Goal: Transaction & Acquisition: Purchase product/service

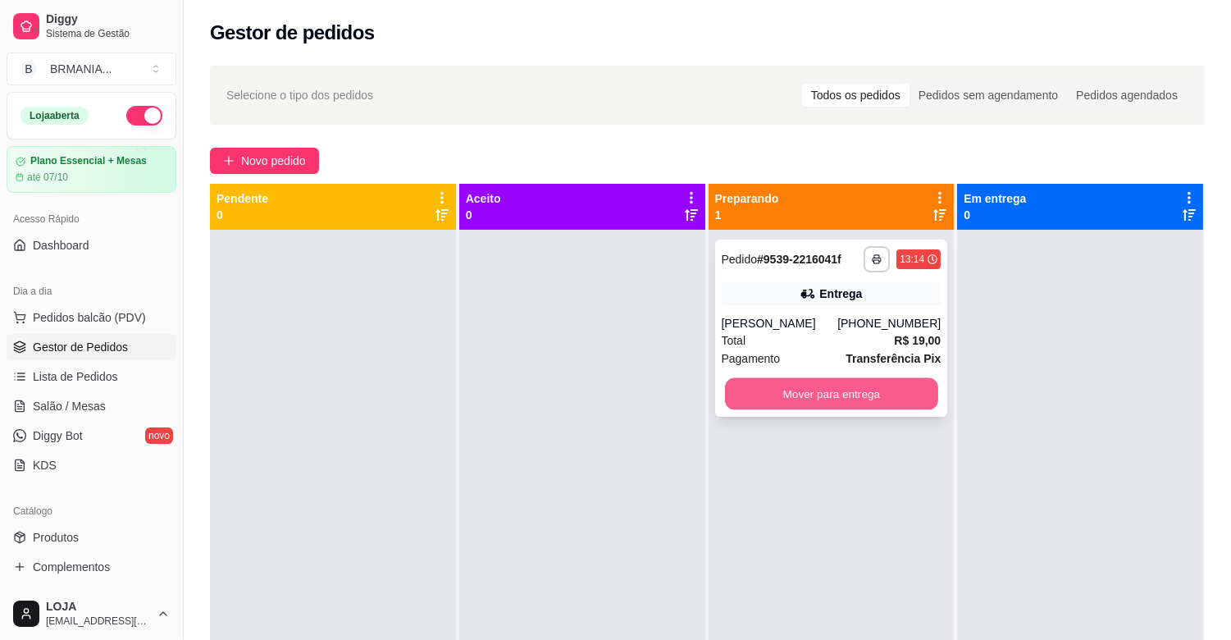
click at [856, 382] on button "Mover para entrega" at bounding box center [831, 394] width 213 height 32
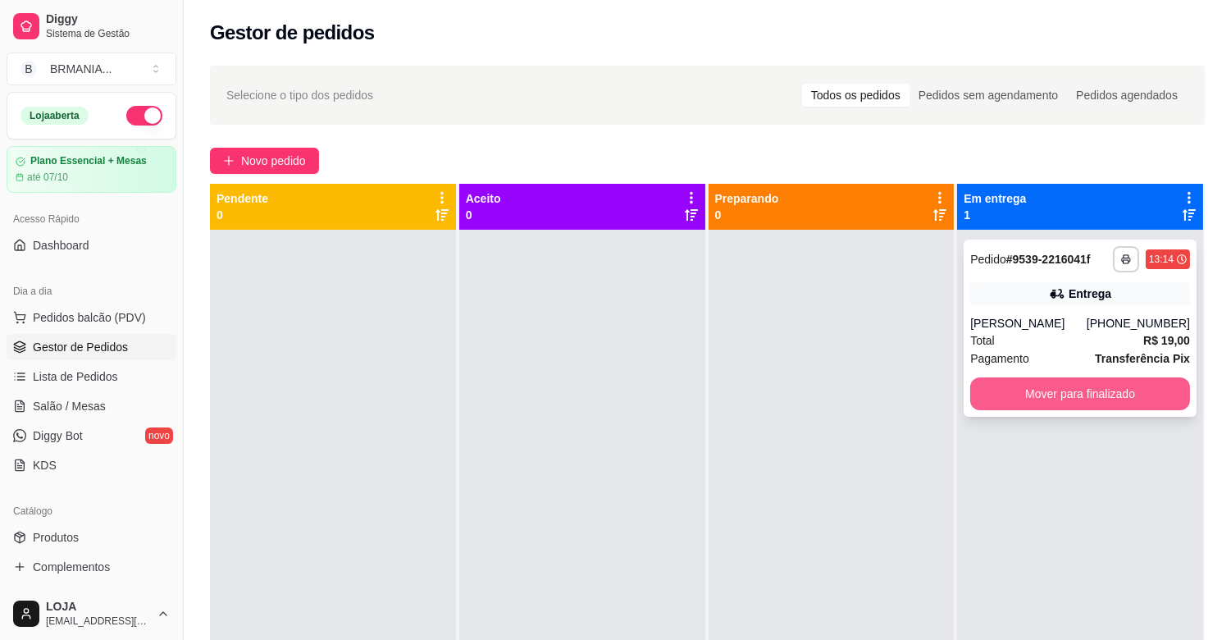
click at [1052, 390] on button "Mover para finalizado" at bounding box center [1080, 393] width 220 height 33
click at [1017, 395] on button "Mover para finalizado" at bounding box center [1080, 393] width 220 height 33
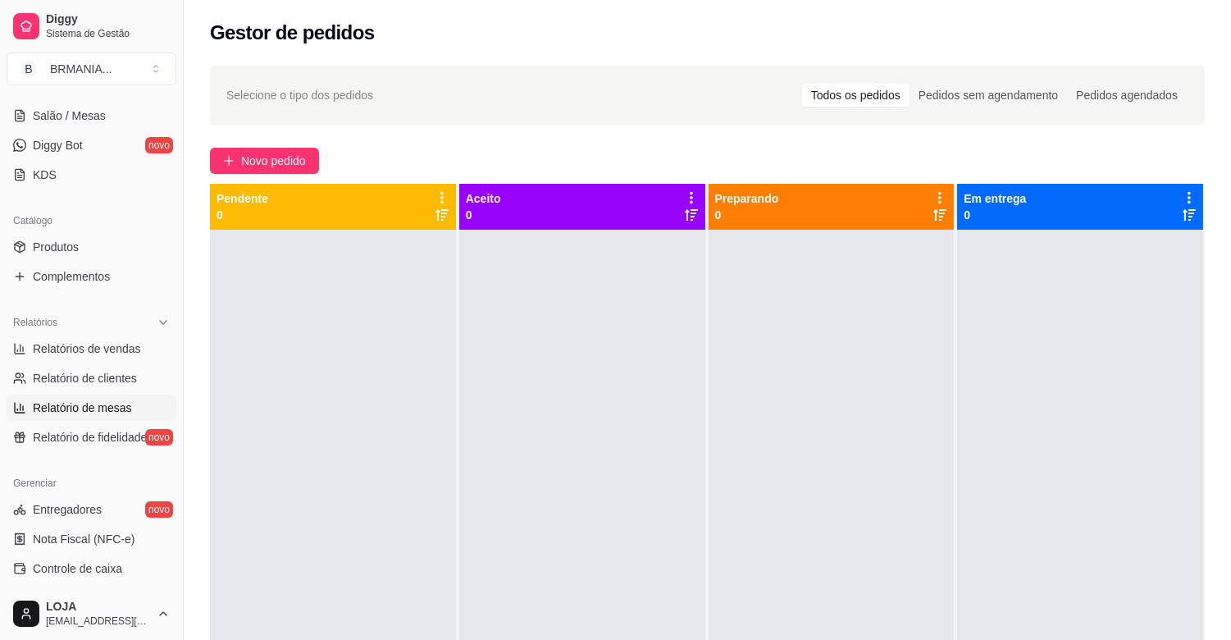
scroll to position [292, 0]
click at [126, 339] on span "Relatórios de vendas" at bounding box center [87, 347] width 108 height 16
select select "ALL"
select select "0"
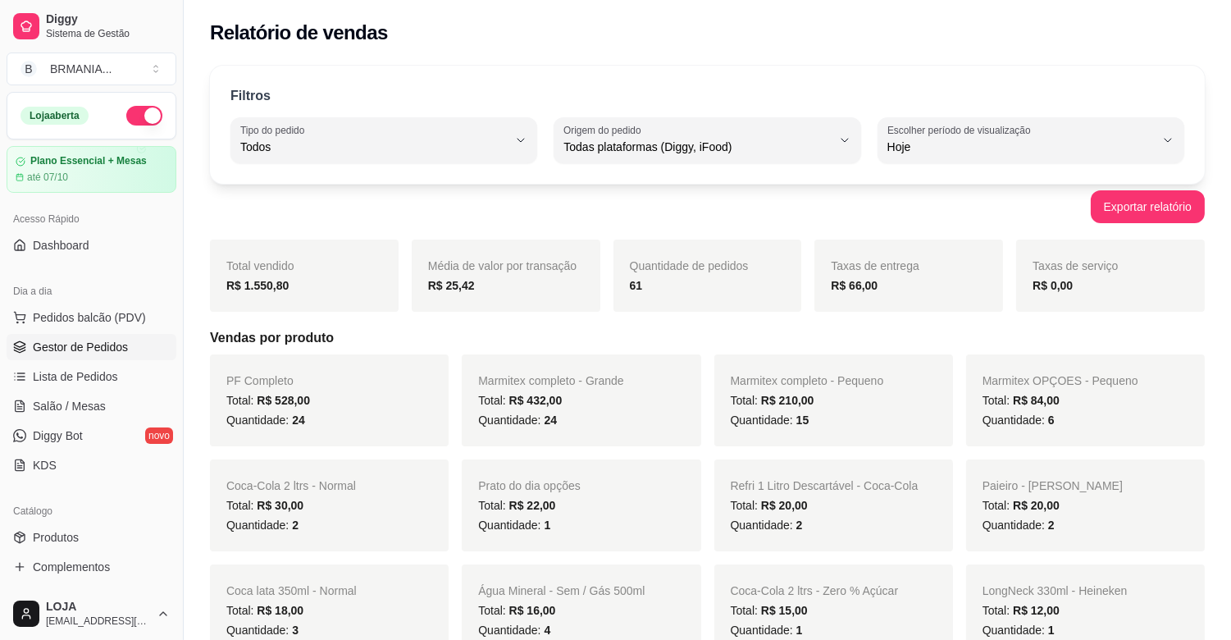
click at [87, 347] on span "Gestor de Pedidos" at bounding box center [80, 347] width 95 height 16
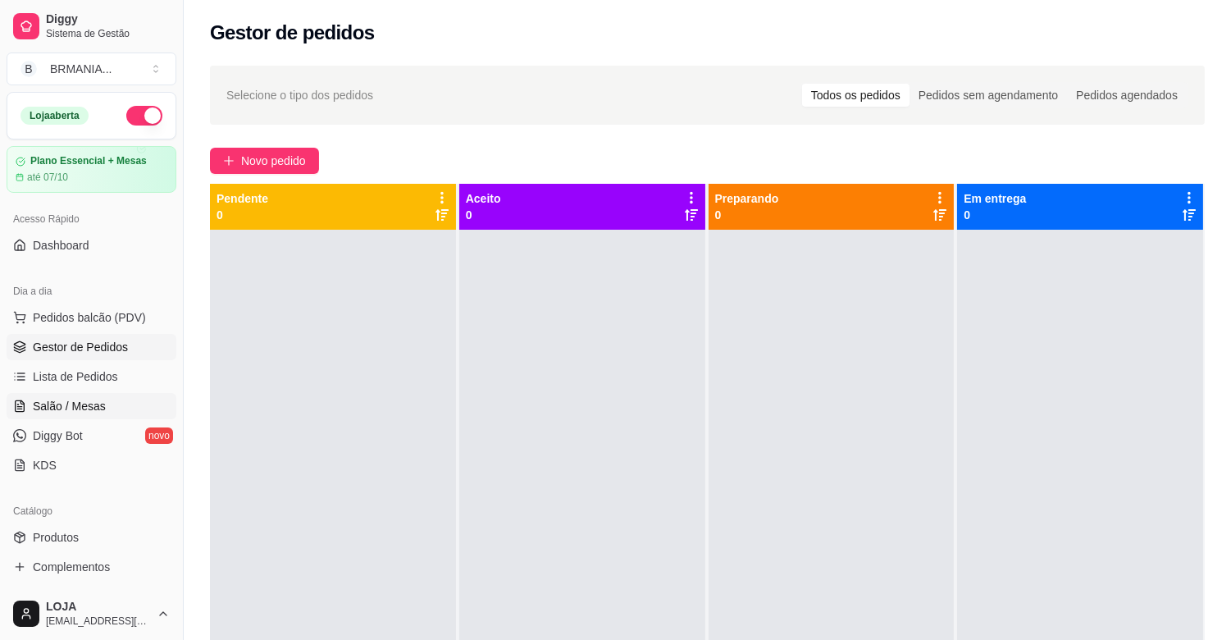
click at [91, 413] on span "Salão / Mesas" at bounding box center [69, 406] width 73 height 16
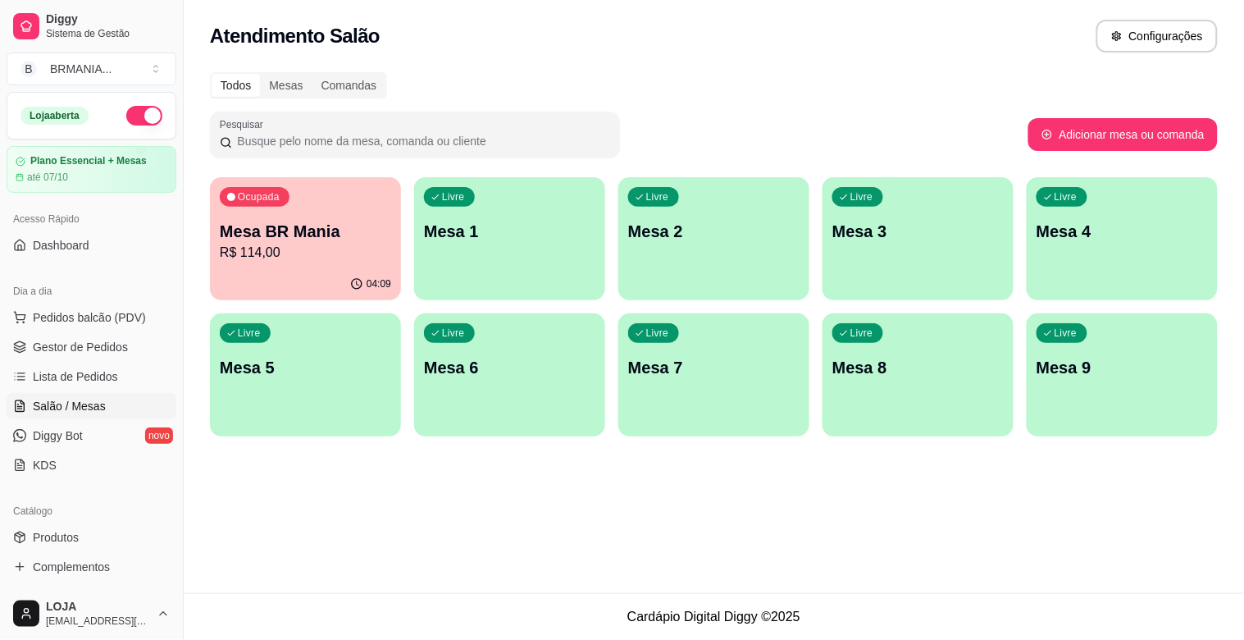
click at [304, 272] on div "04:09" at bounding box center [305, 284] width 191 height 32
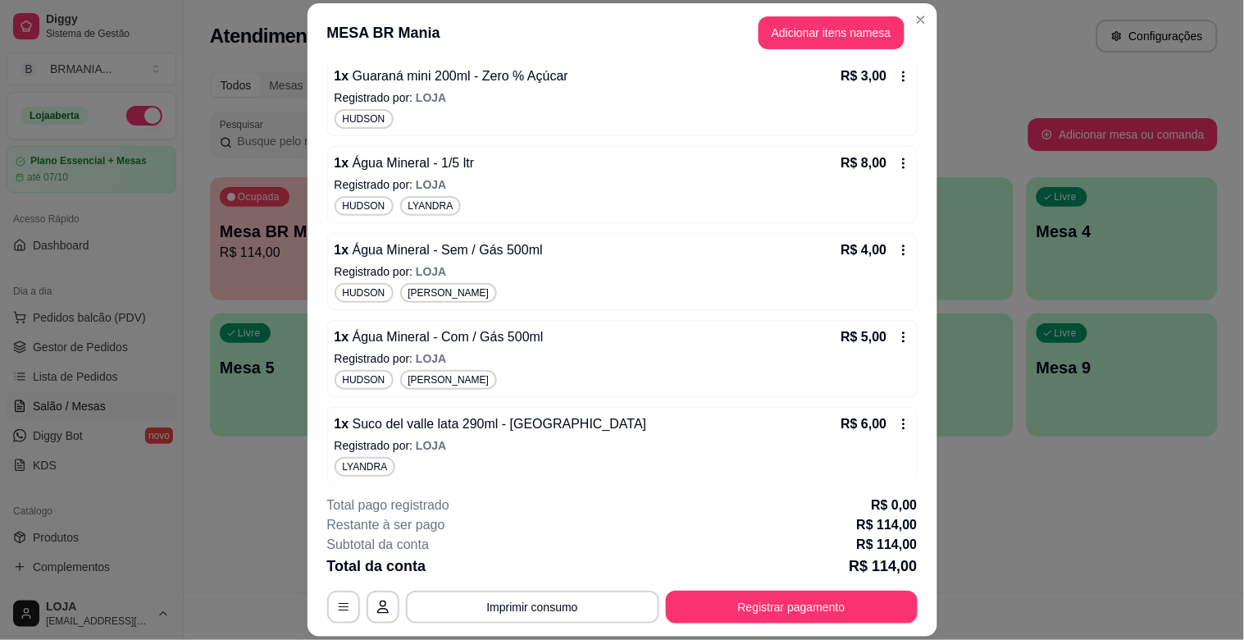
scroll to position [1367, 0]
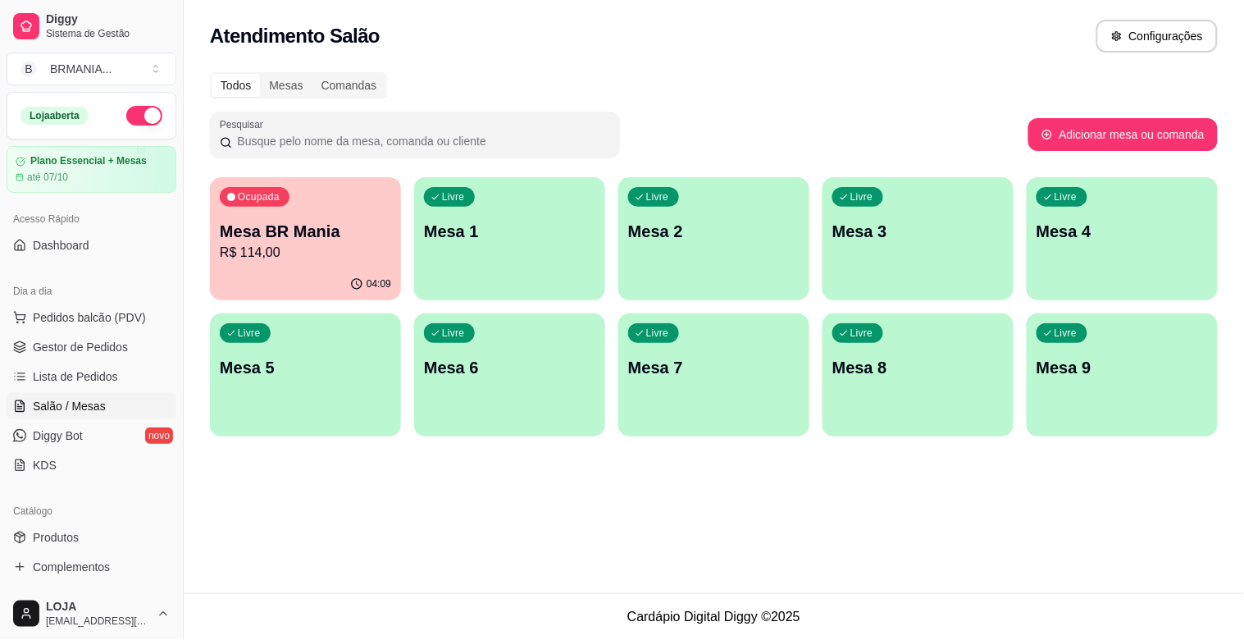
click at [329, 230] on p "Mesa BR Mania" at bounding box center [305, 231] width 171 height 23
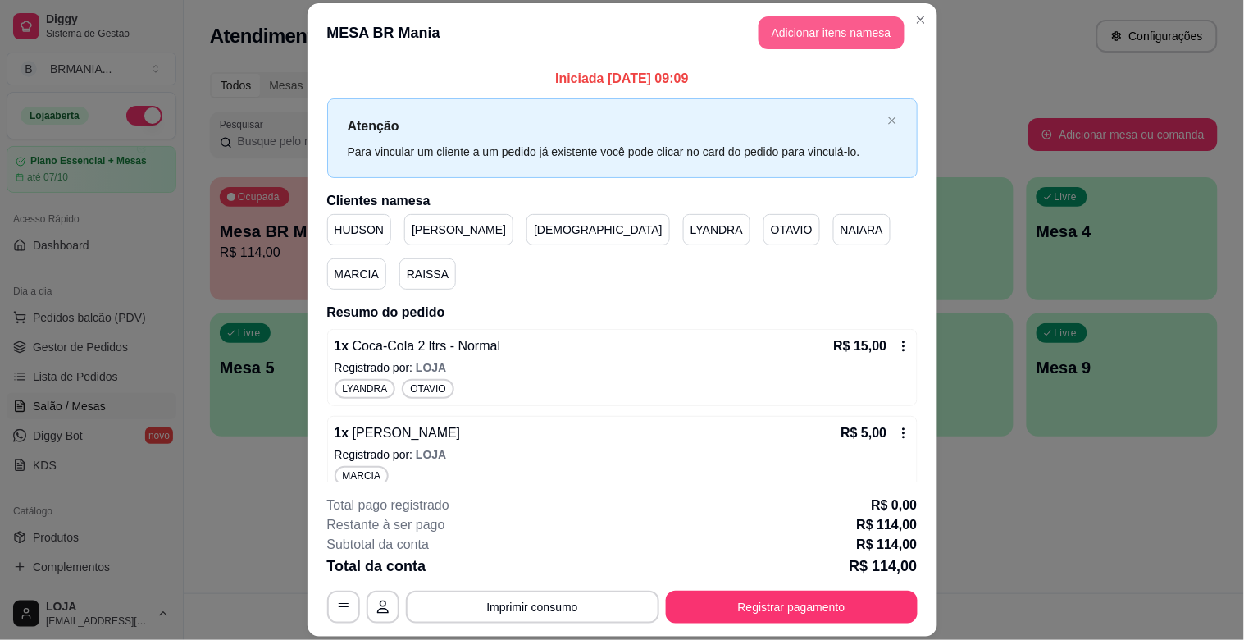
click at [812, 27] on button "Adicionar itens na mesa" at bounding box center [832, 32] width 146 height 33
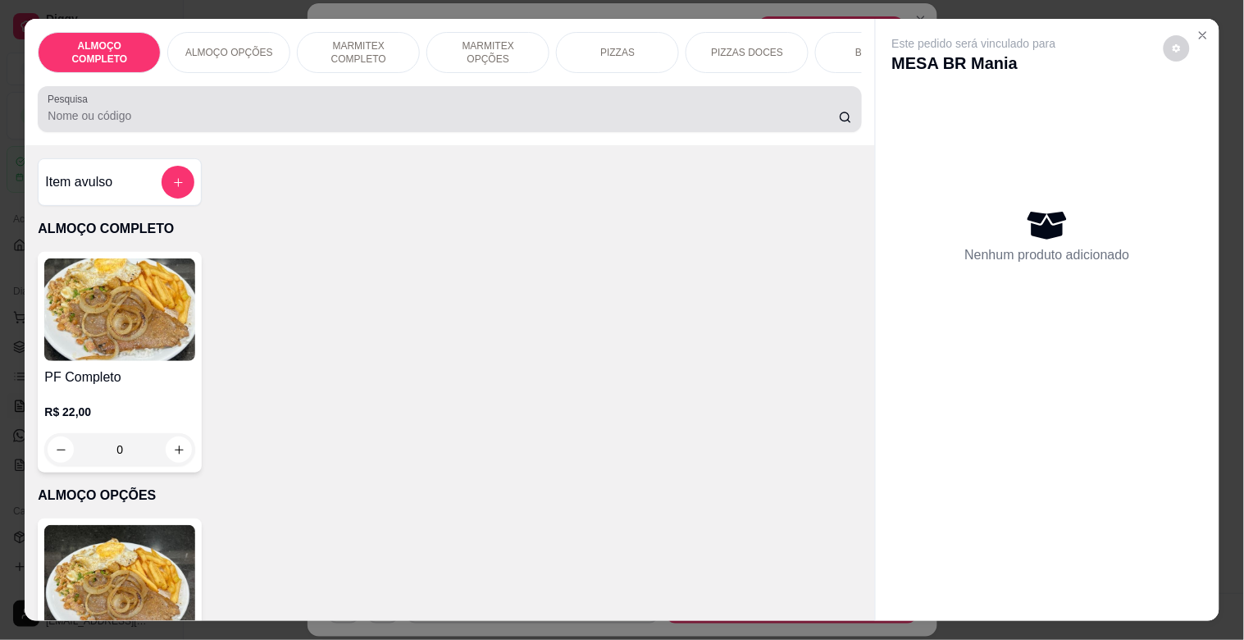
click at [240, 124] on input "Pesquisa" at bounding box center [444, 115] width 792 height 16
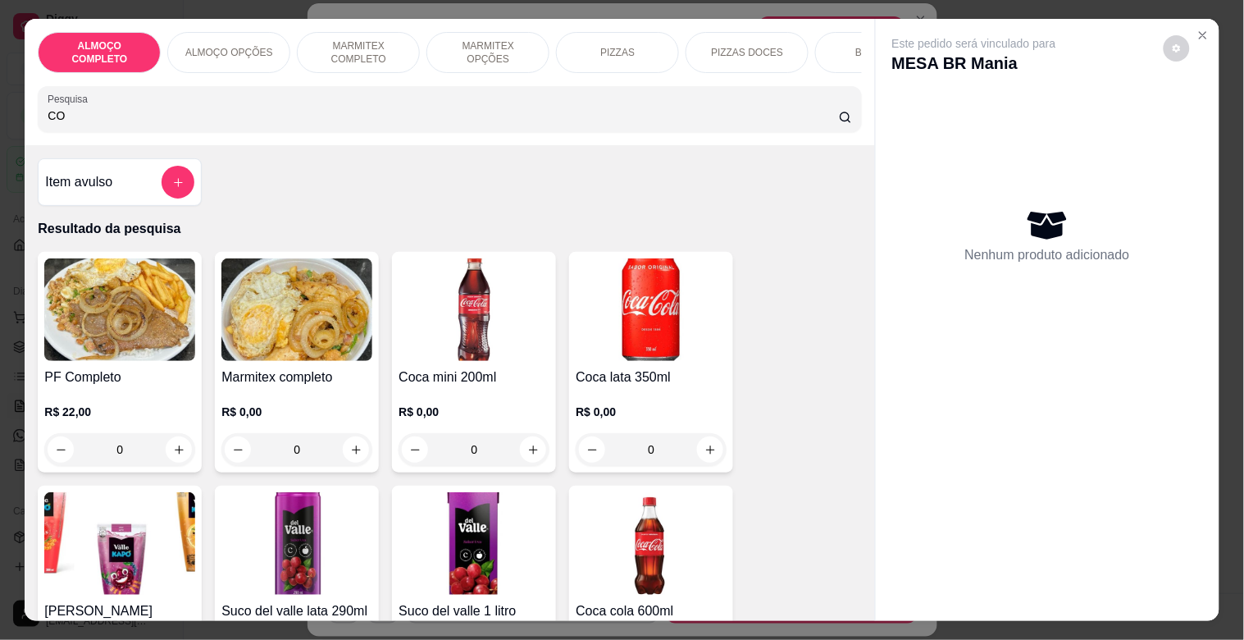
type input "CO"
click at [681, 331] on img at bounding box center [651, 309] width 151 height 103
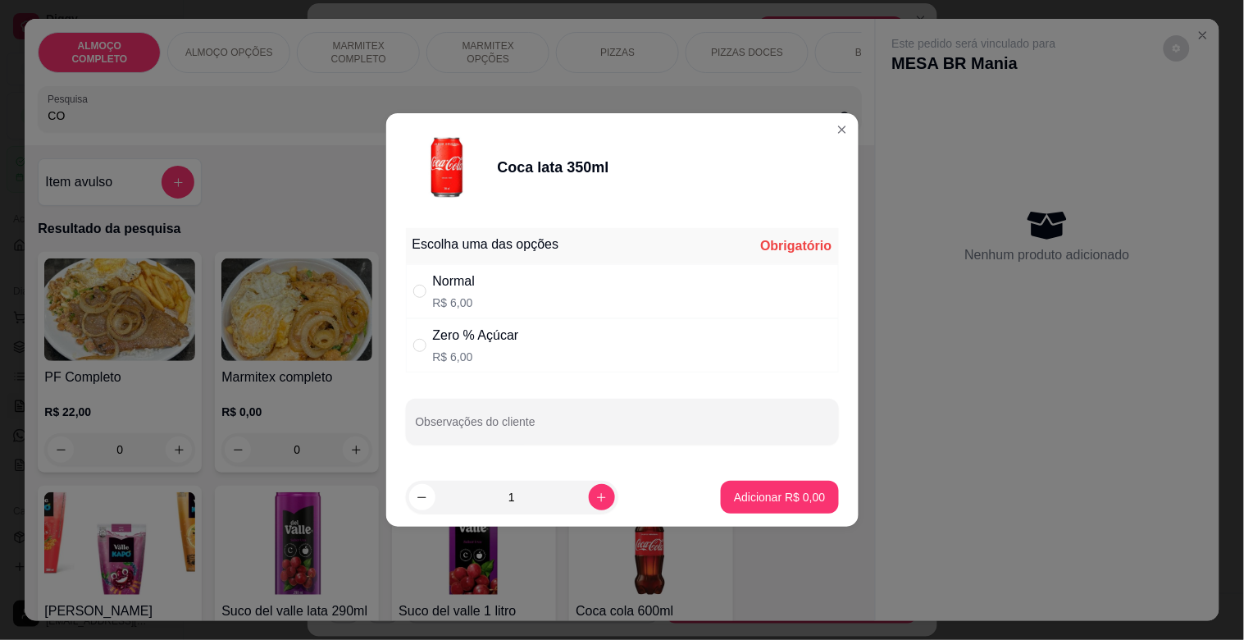
drag, startPoint x: 535, startPoint y: 303, endPoint x: 529, endPoint y: 289, distance: 15.8
click at [529, 290] on div "Normal R$ 6,00" at bounding box center [622, 291] width 433 height 54
radio input "true"
click at [739, 506] on button "Adicionar R$ 6,00" at bounding box center [779, 497] width 117 height 33
type input "1"
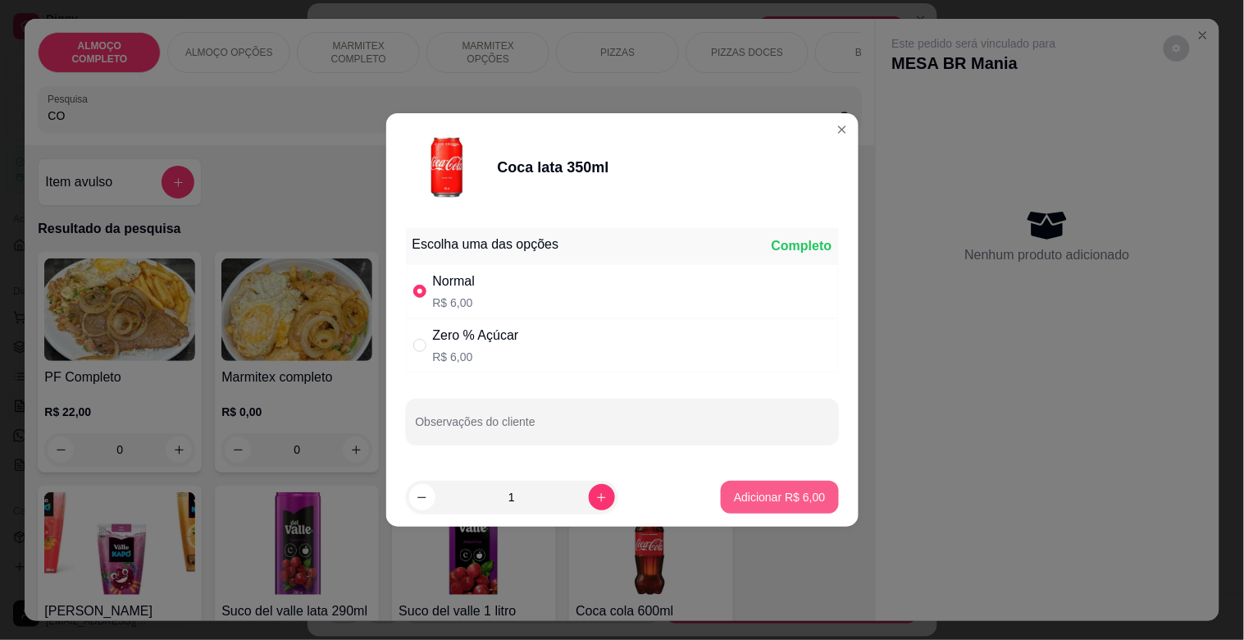
type input "1"
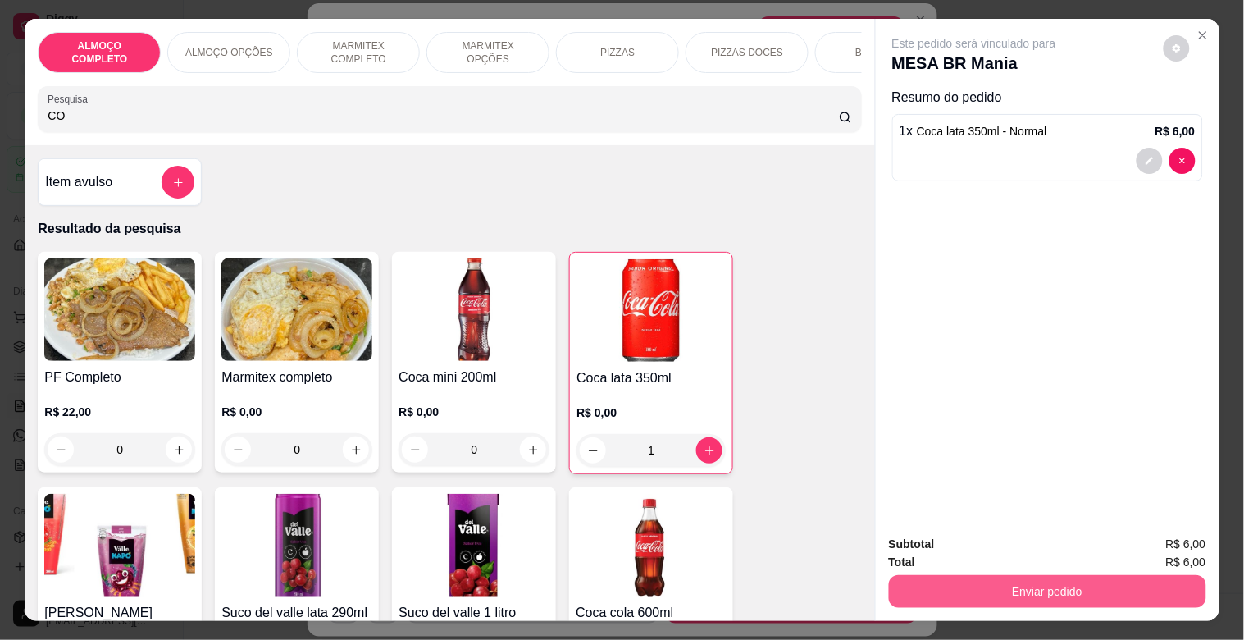
click at [1064, 575] on button "Enviar pedido" at bounding box center [1047, 591] width 317 height 33
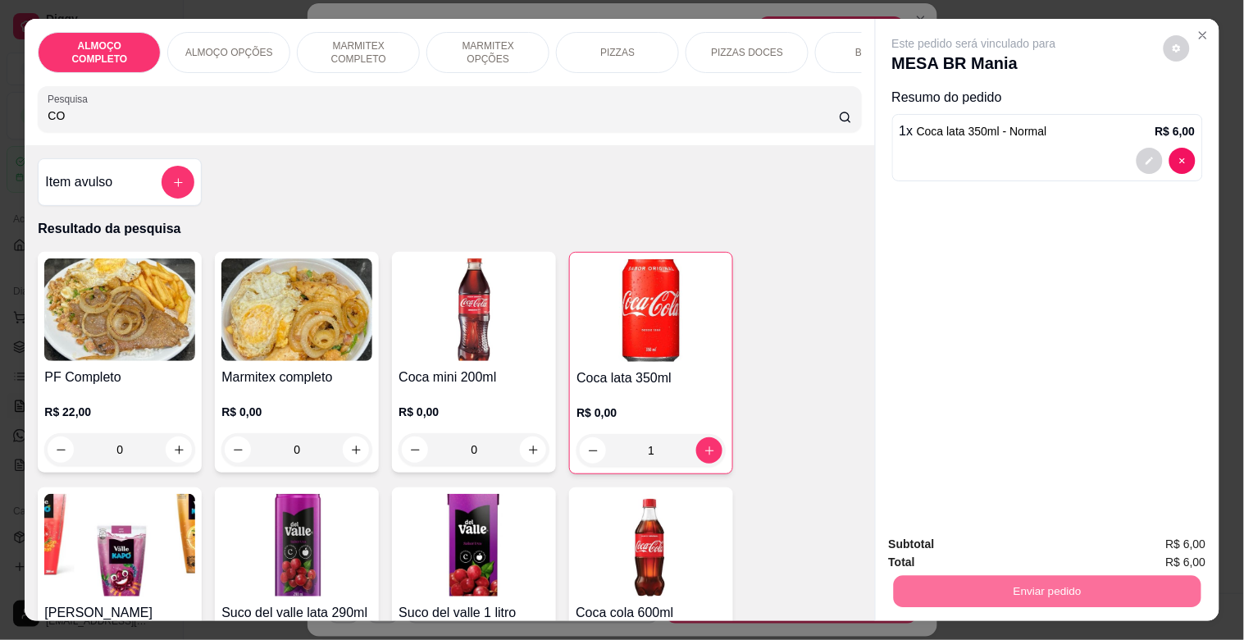
click at [1050, 542] on button "Registrar cliente" at bounding box center [1054, 543] width 105 height 30
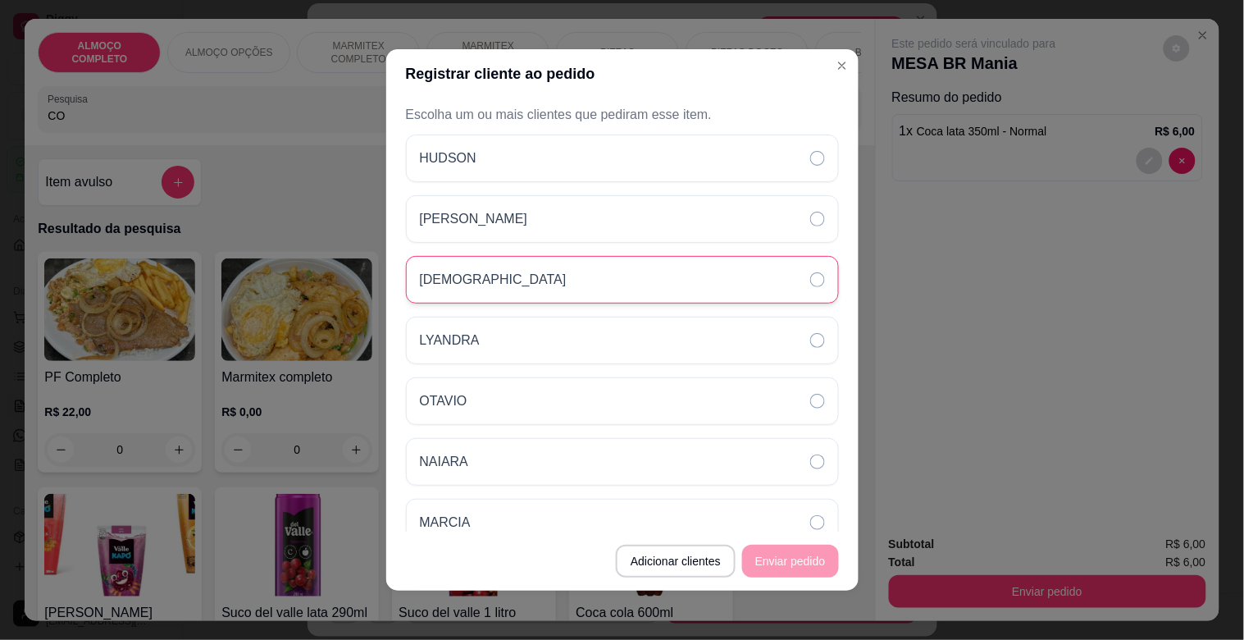
click at [476, 276] on div "[DEMOGRAPHIC_DATA]" at bounding box center [622, 280] width 433 height 48
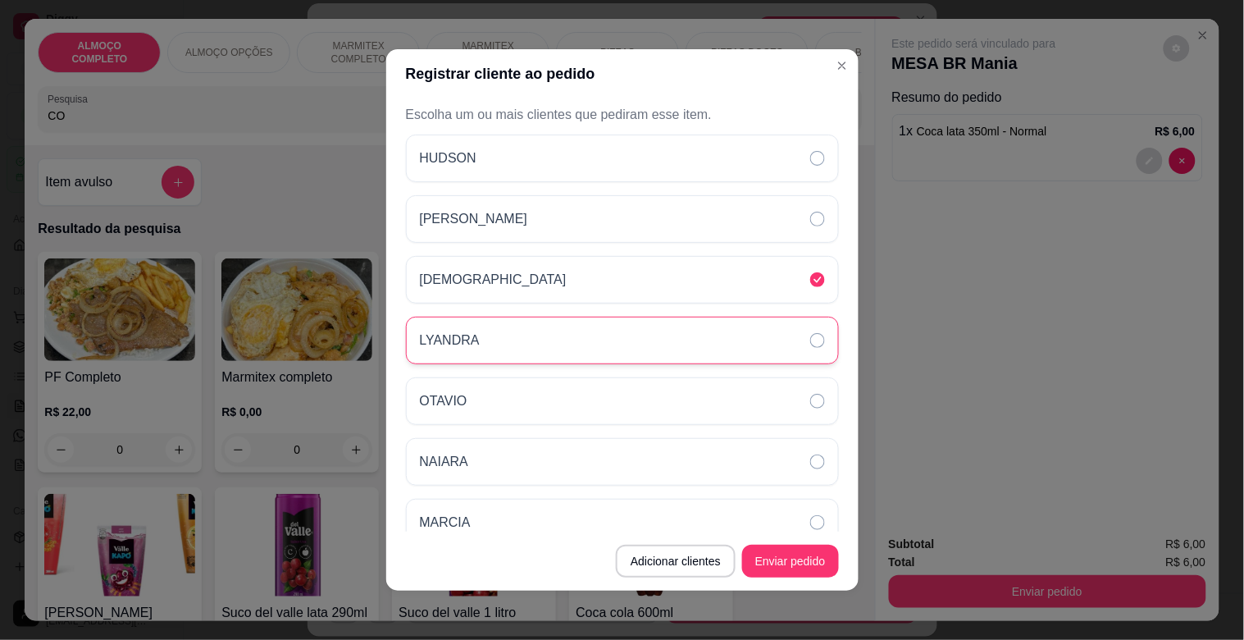
click at [514, 349] on div "LYANDRA" at bounding box center [622, 341] width 433 height 48
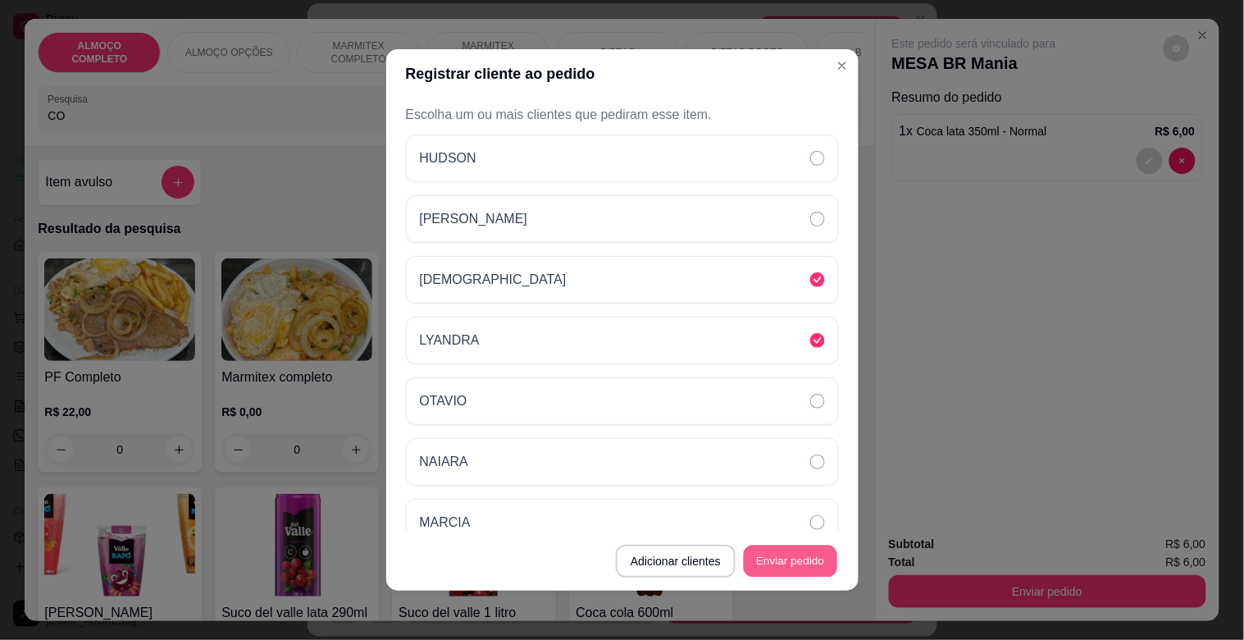
click at [812, 559] on button "Enviar pedido" at bounding box center [791, 561] width 94 height 32
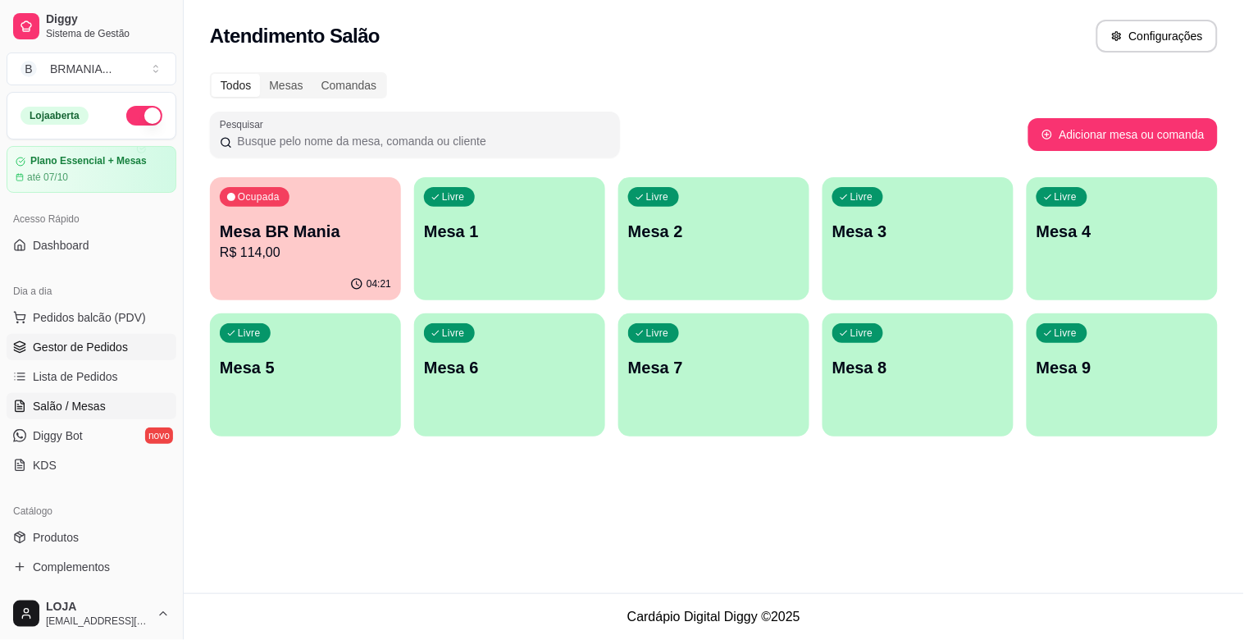
click at [107, 350] on span "Gestor de Pedidos" at bounding box center [80, 347] width 95 height 16
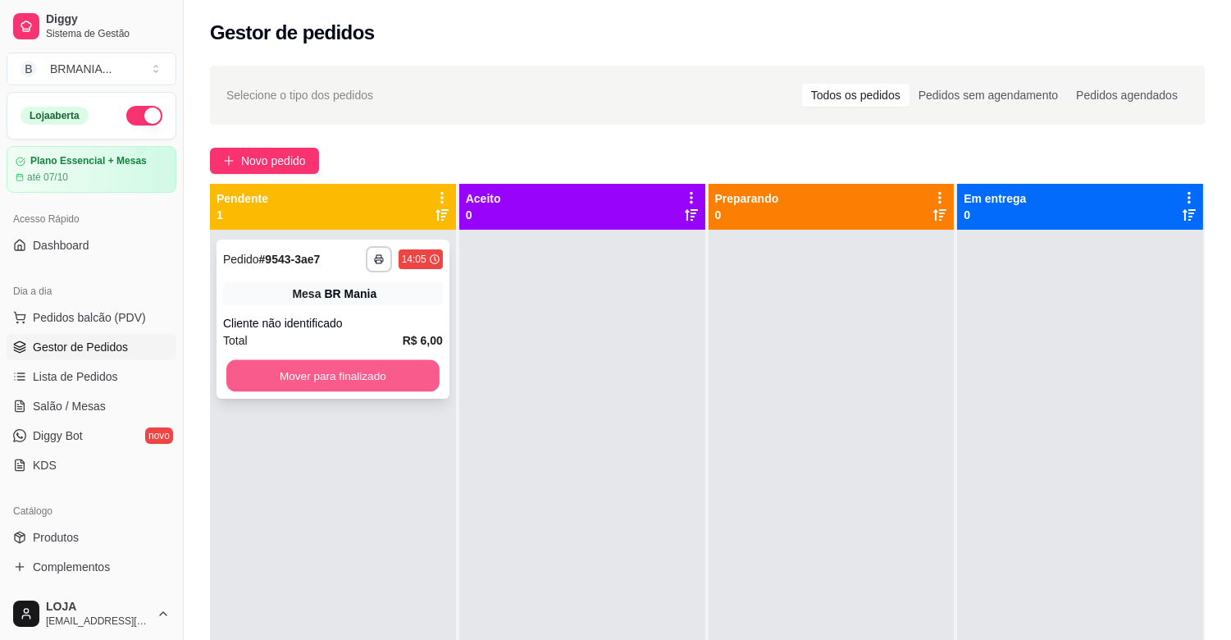
click at [346, 365] on button "Mover para finalizado" at bounding box center [332, 376] width 213 height 32
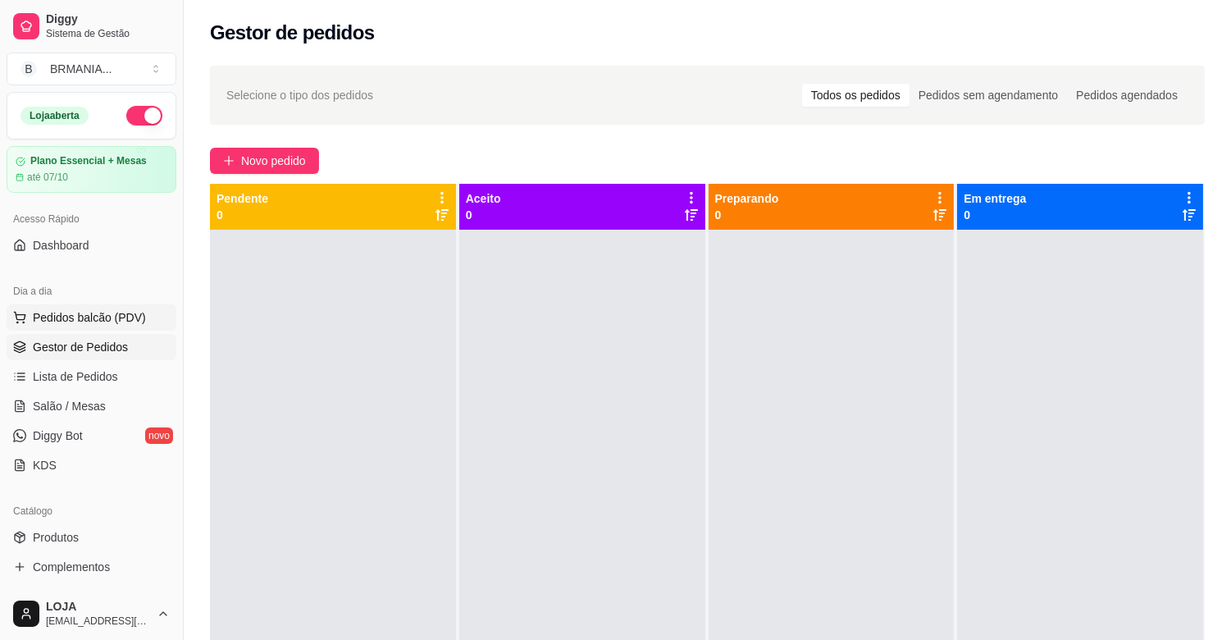
click at [125, 309] on span "Pedidos balcão (PDV)" at bounding box center [89, 317] width 113 height 16
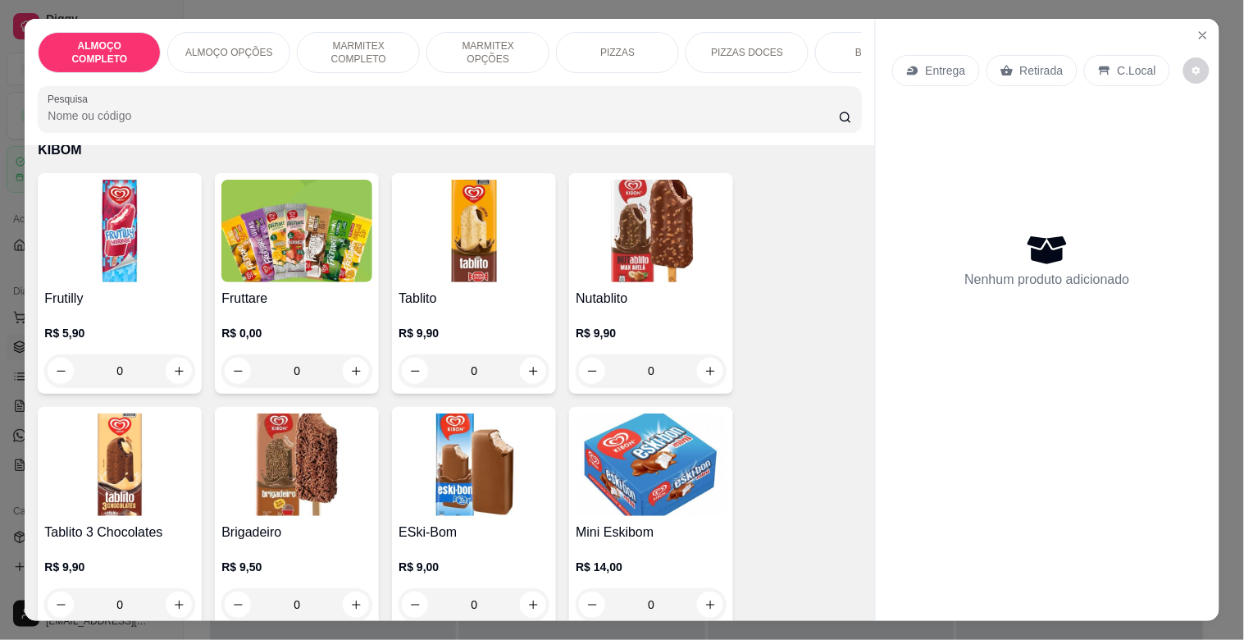
scroll to position [8313, 0]
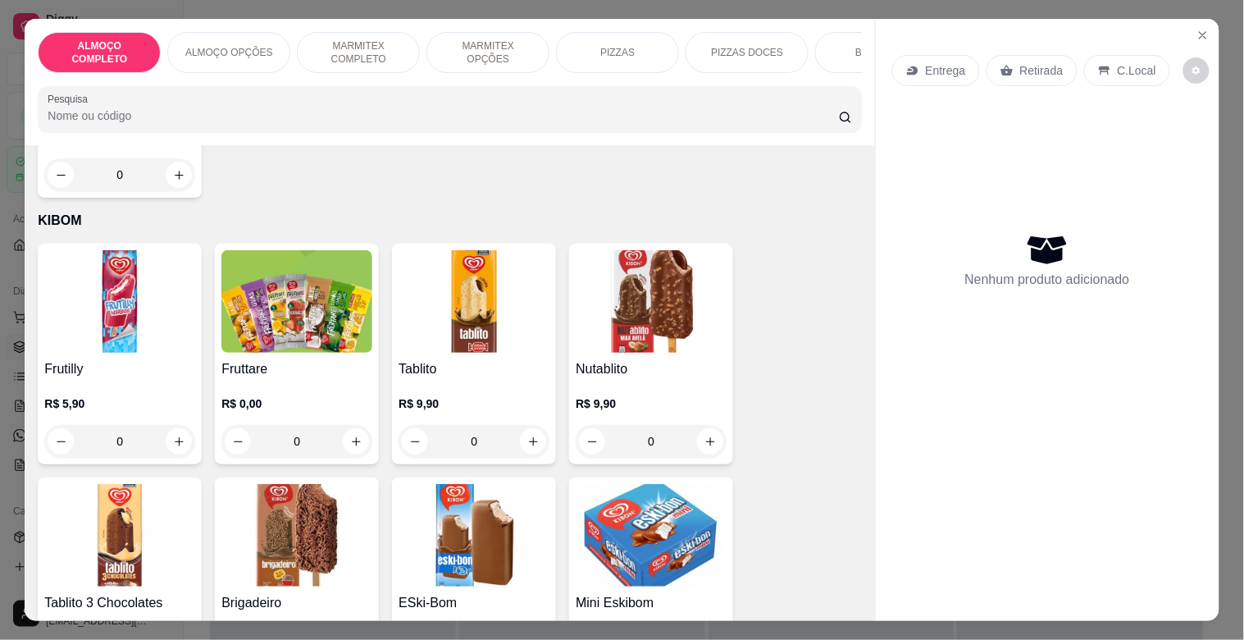
click at [659, 359] on h4 "Nutablito" at bounding box center [651, 369] width 151 height 20
click at [661, 272] on img at bounding box center [651, 301] width 151 height 103
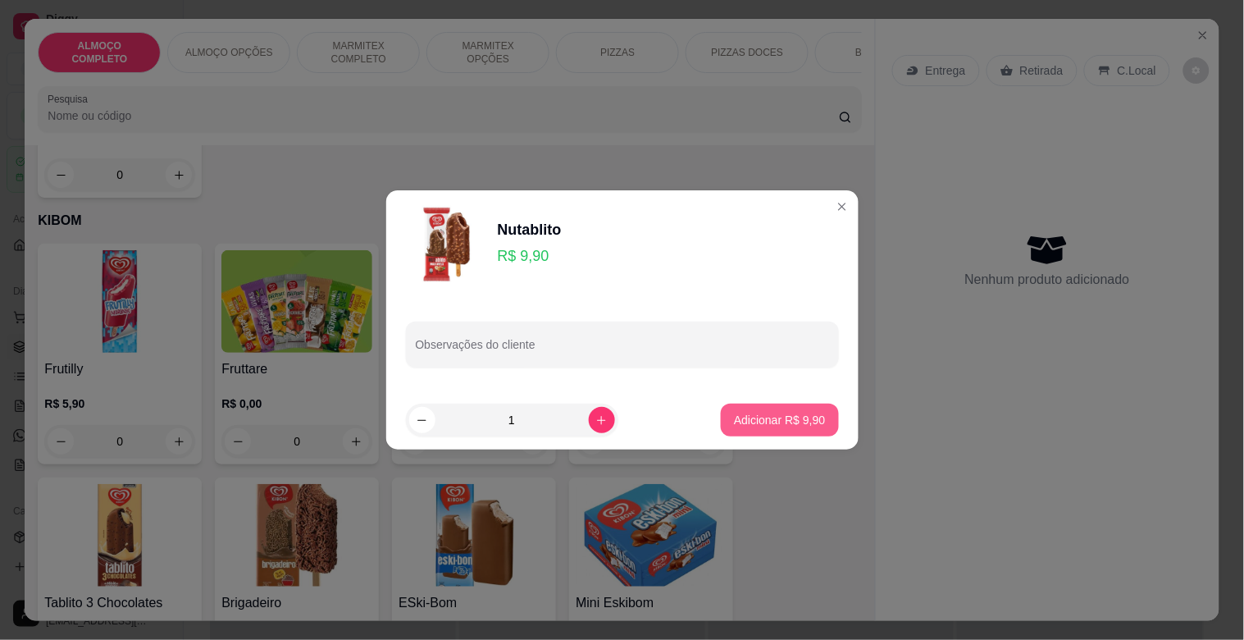
click at [768, 413] on p "Adicionar R$ 9,90" at bounding box center [779, 420] width 91 height 16
type input "1"
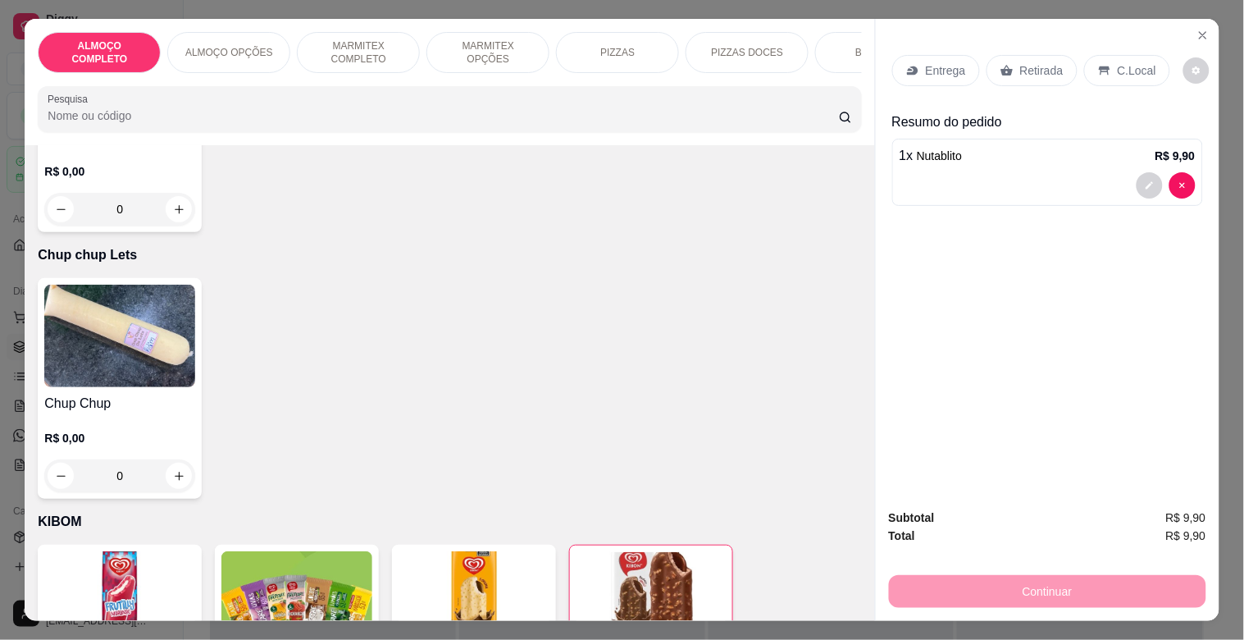
scroll to position [7733, 0]
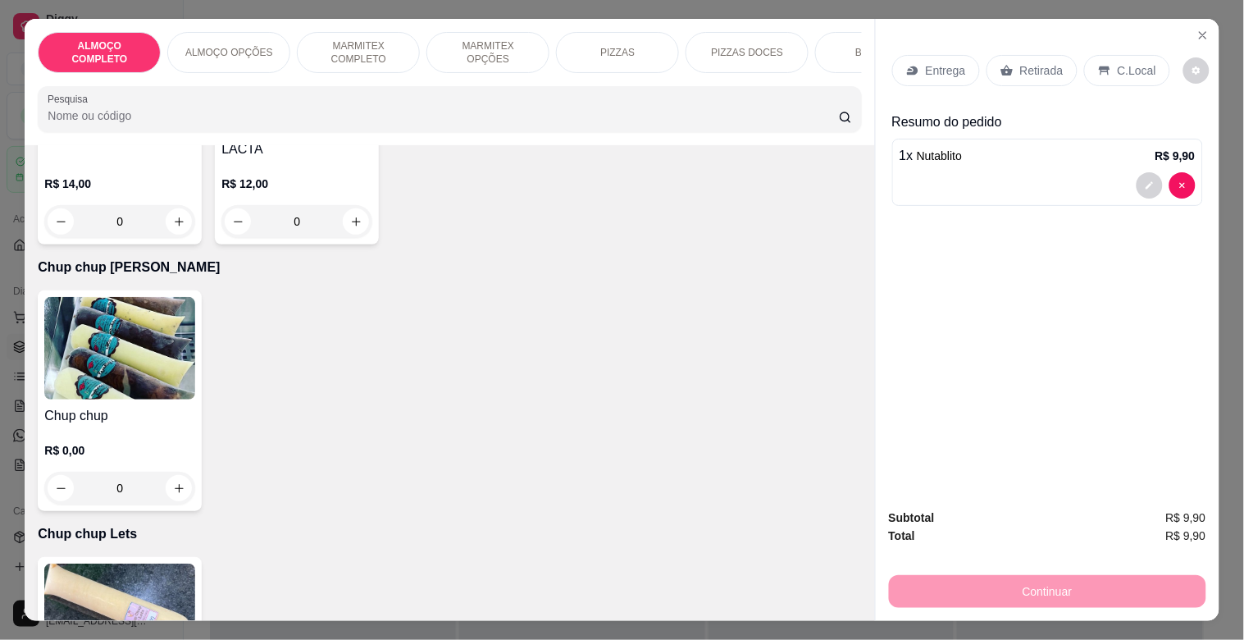
click at [85, 577] on img at bounding box center [119, 615] width 151 height 103
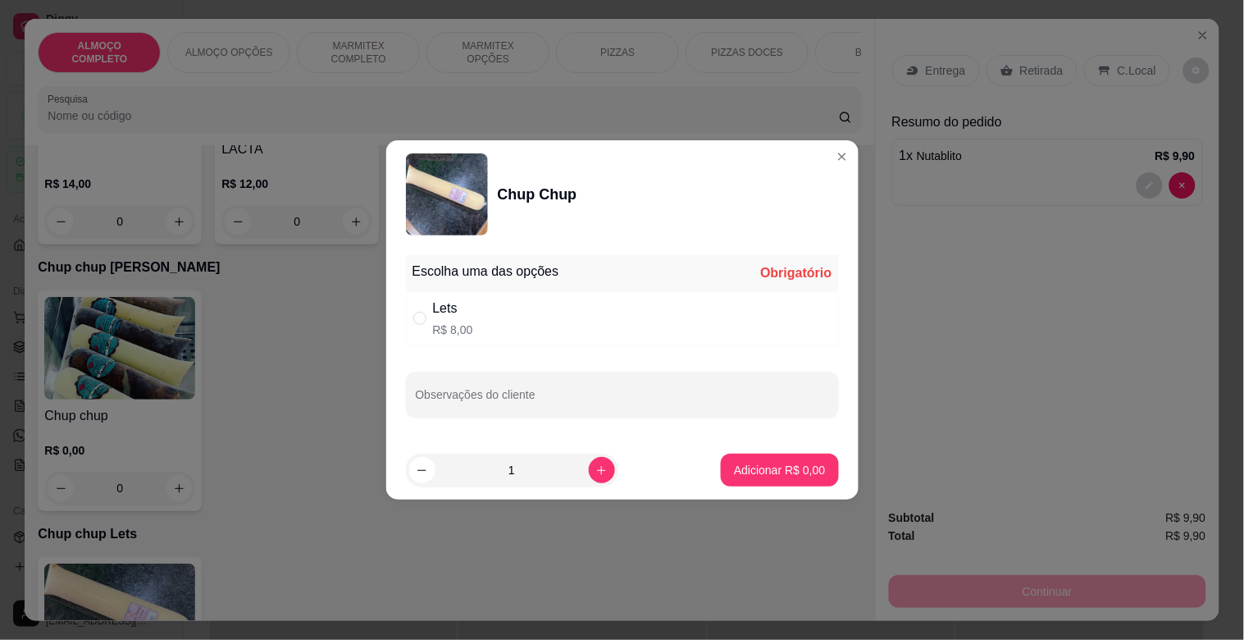
click at [466, 322] on p "R$ 8,00" at bounding box center [453, 330] width 40 height 16
radio input "true"
click at [789, 473] on p "Adicionar R$ 8,00" at bounding box center [780, 470] width 89 height 16
type input "1"
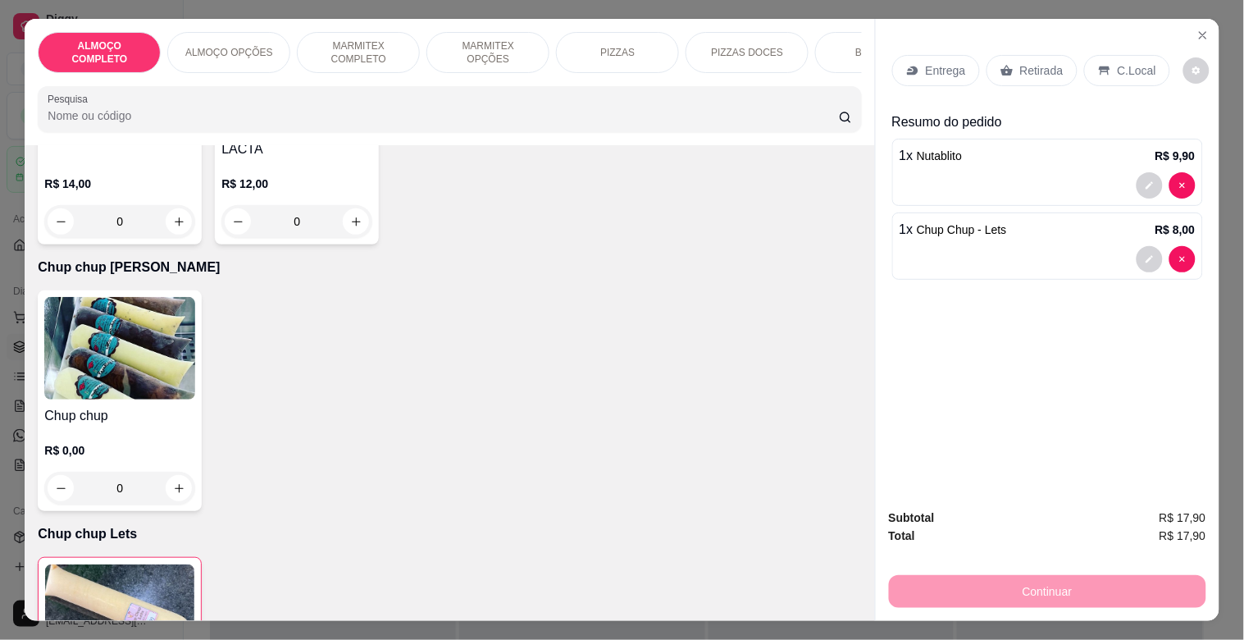
click at [1034, 55] on div "Retirada" at bounding box center [1032, 70] width 91 height 31
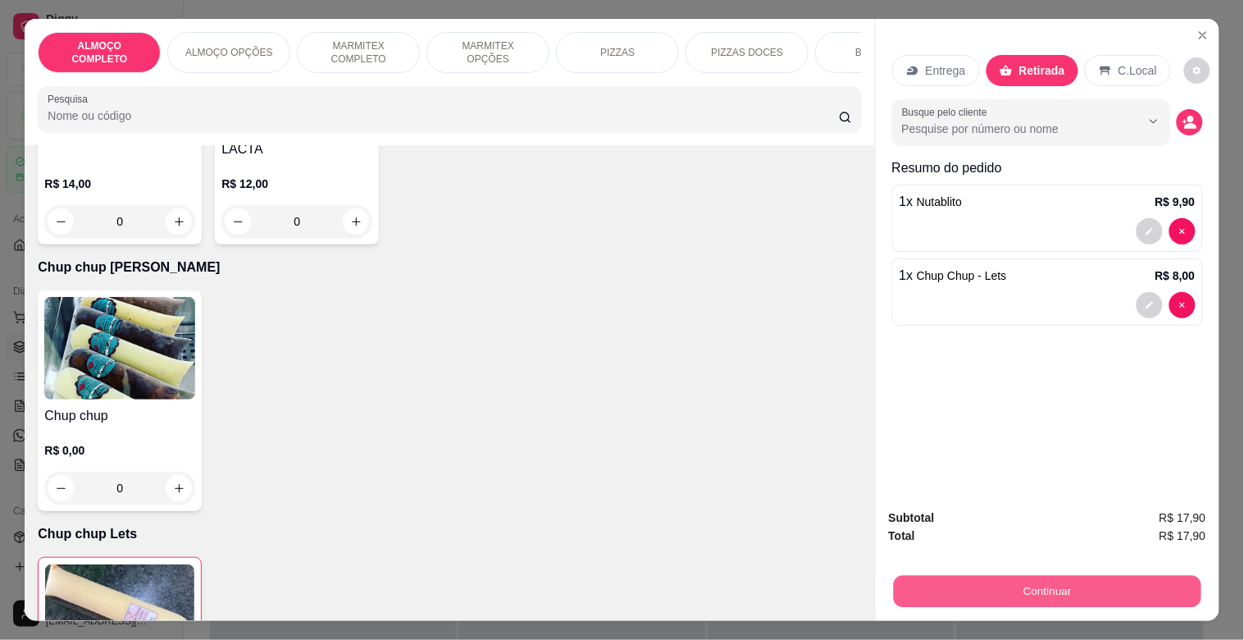
click at [1020, 576] on button "Continuar" at bounding box center [1047, 591] width 308 height 32
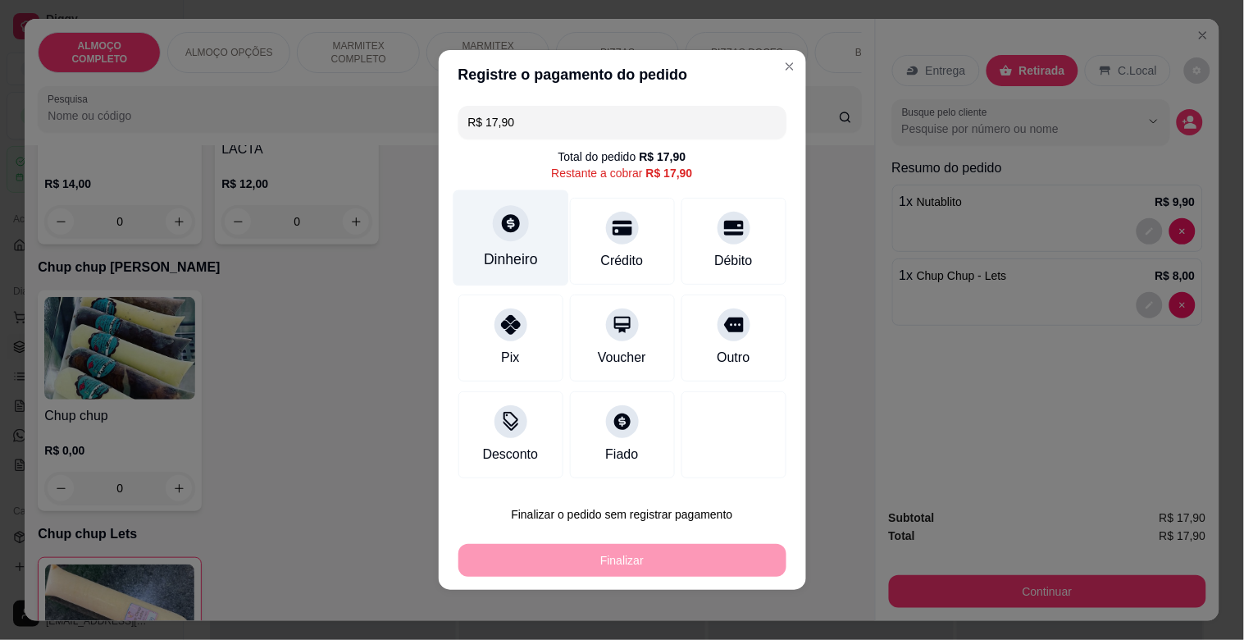
click at [495, 243] on div "Dinheiro" at bounding box center [511, 238] width 116 height 96
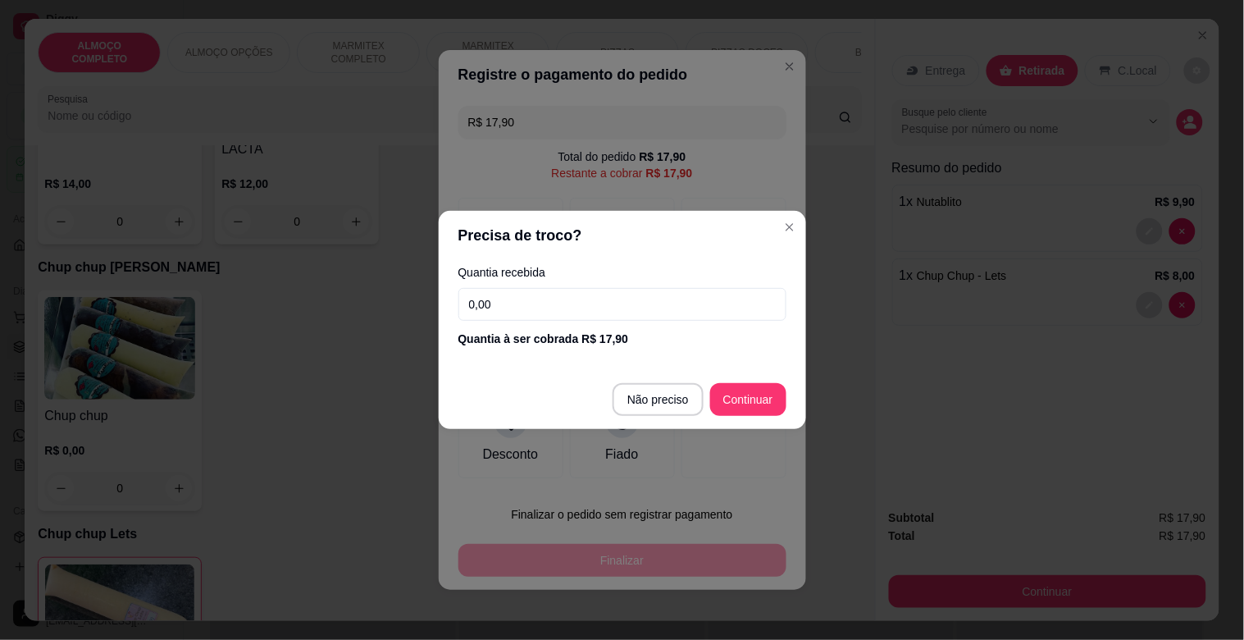
click at [616, 313] on input "0,00" at bounding box center [623, 304] width 328 height 33
type input "R$ 0,00"
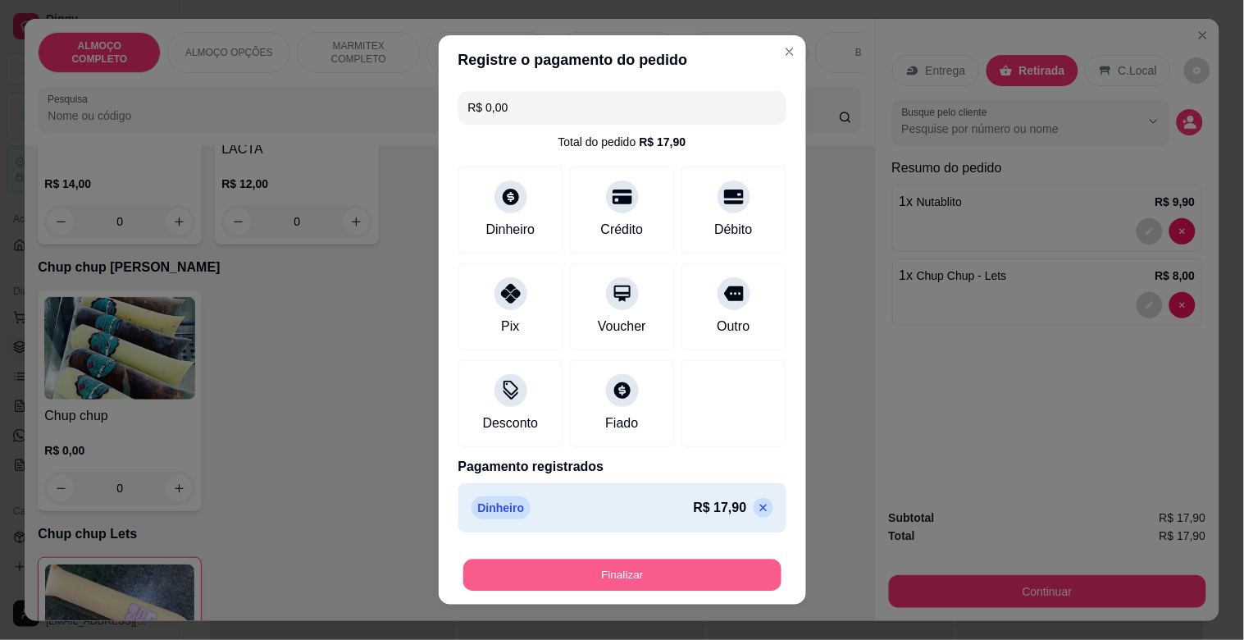
click at [633, 570] on button "Finalizar" at bounding box center [622, 575] width 318 height 32
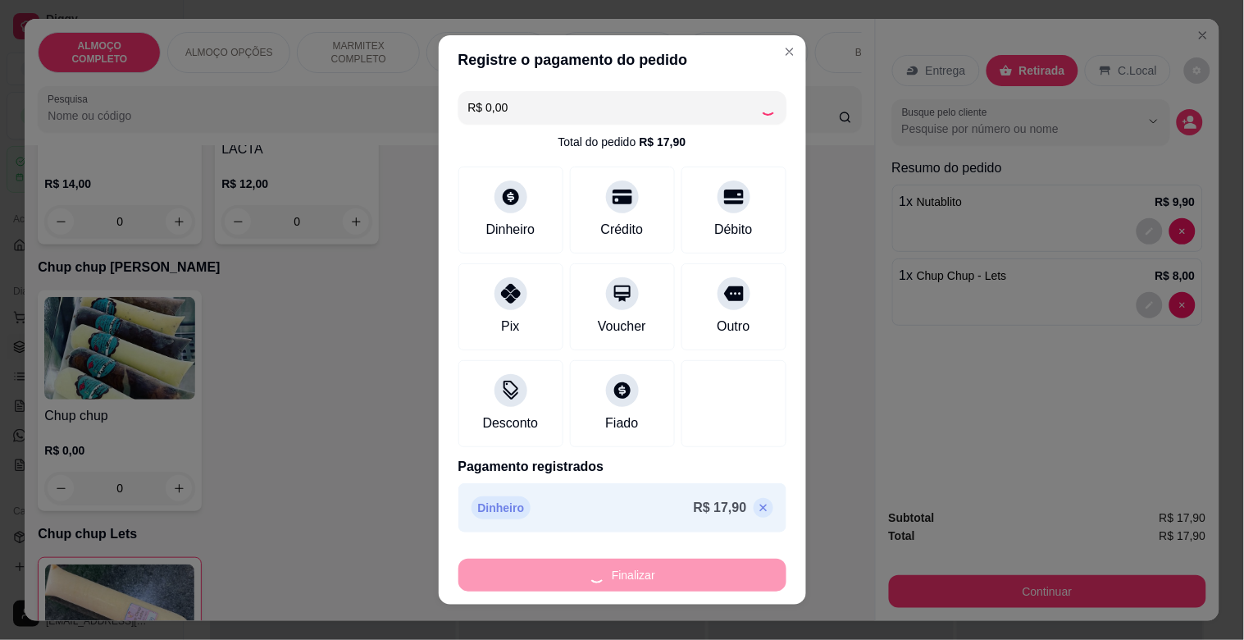
type input "0"
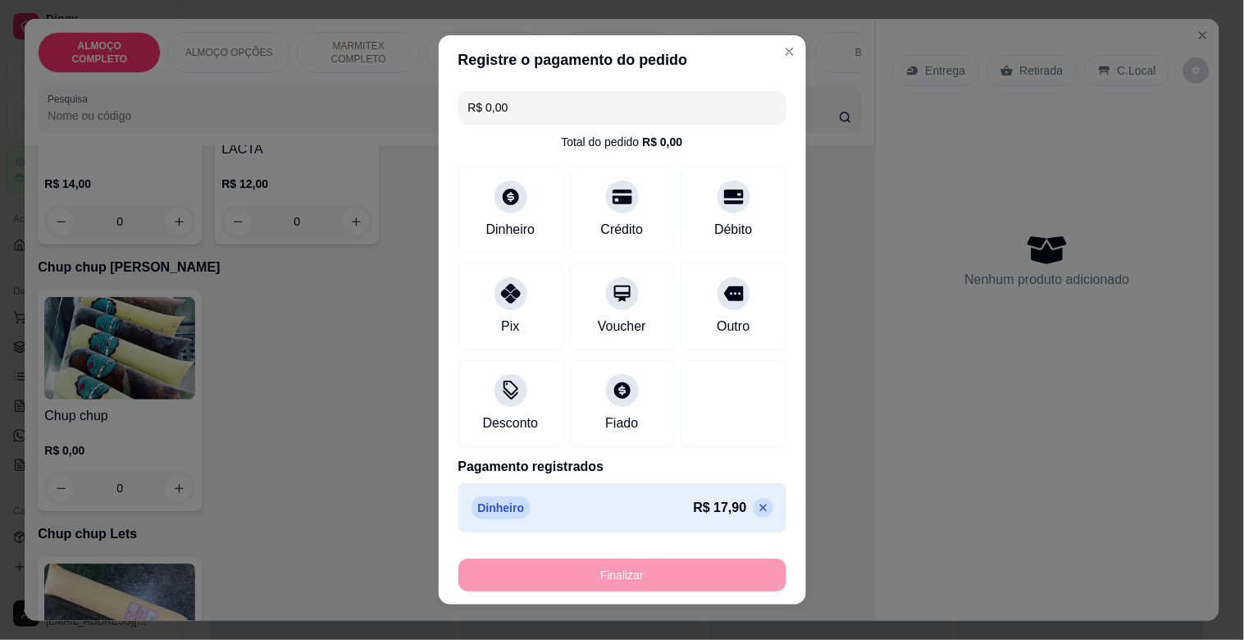
type input "-R$ 17,90"
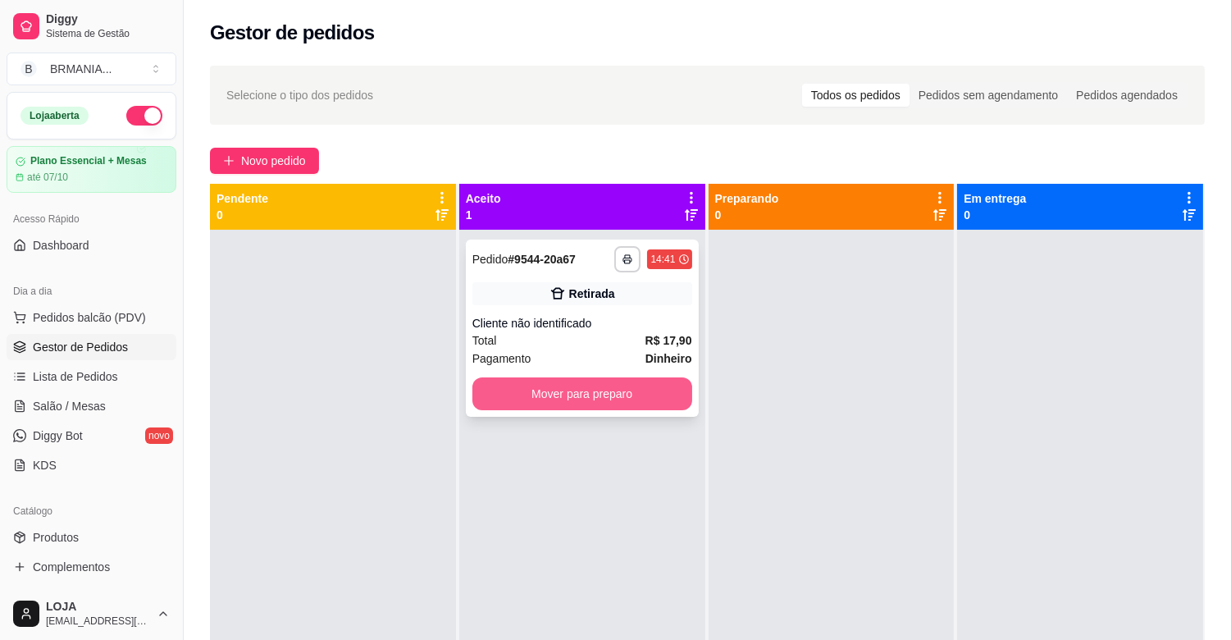
click at [591, 395] on button "Mover para preparo" at bounding box center [582, 393] width 220 height 33
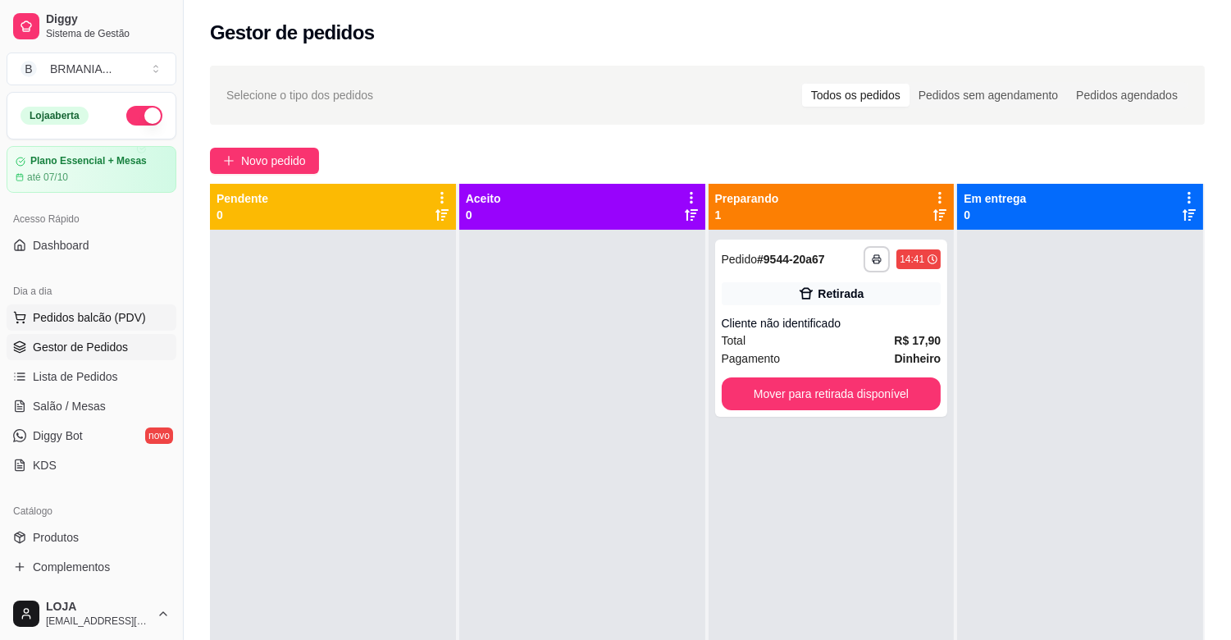
click at [84, 322] on span "Pedidos balcão (PDV)" at bounding box center [89, 317] width 113 height 16
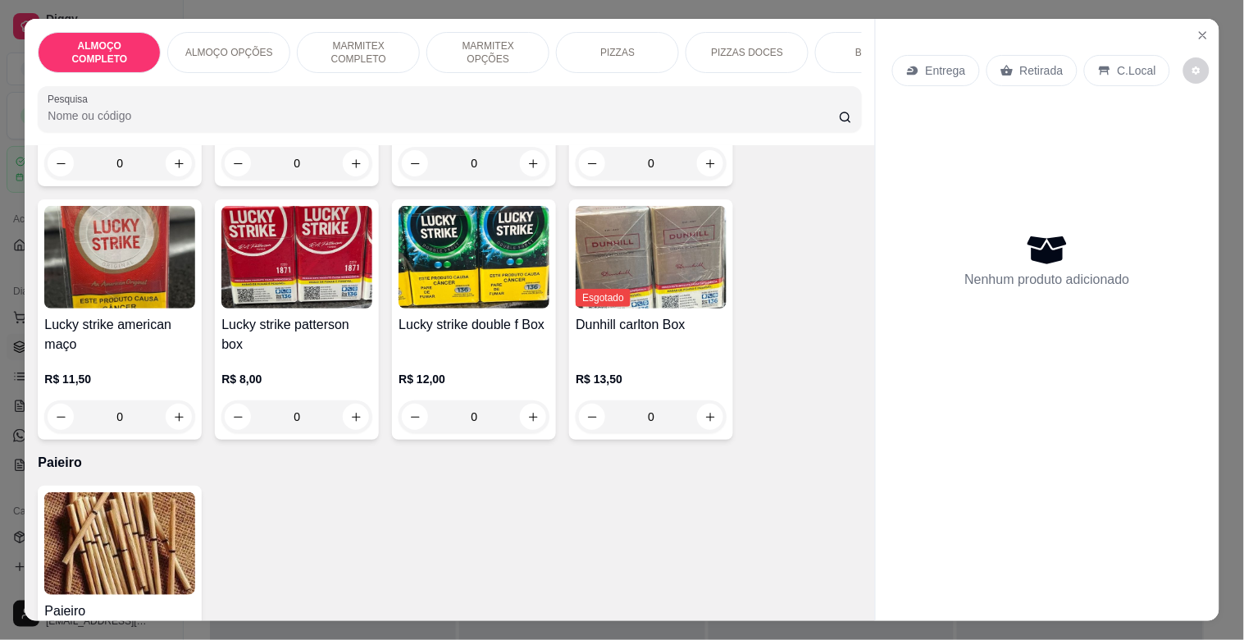
scroll to position [9962, 0]
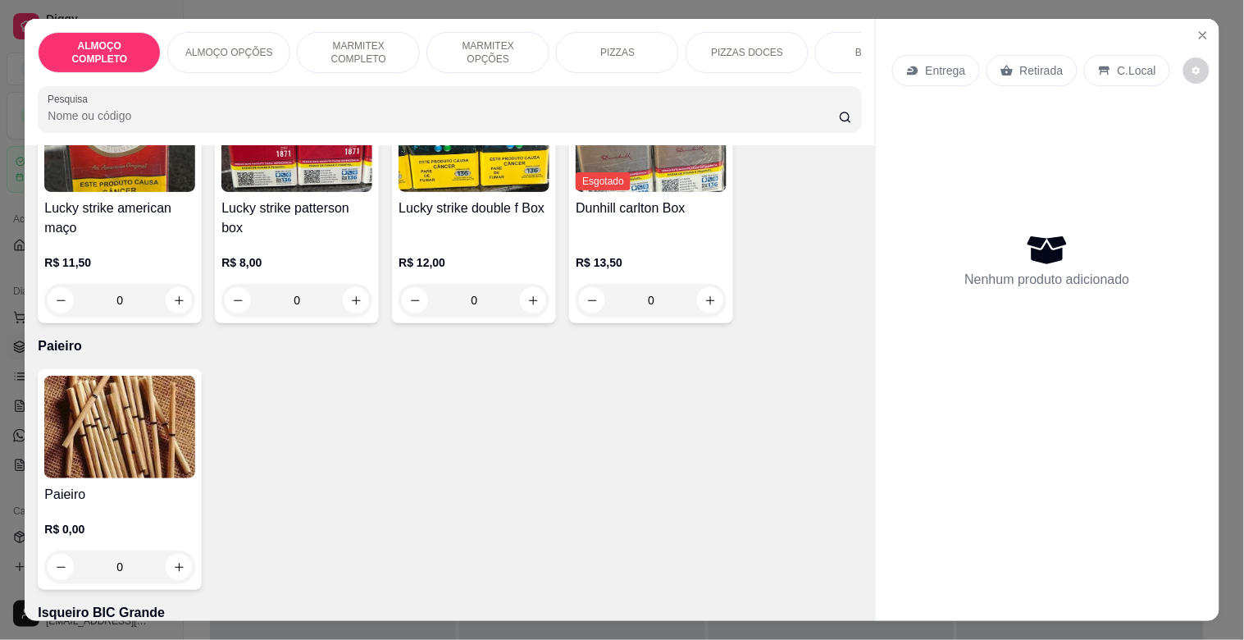
click at [166, 444] on img at bounding box center [119, 427] width 151 height 103
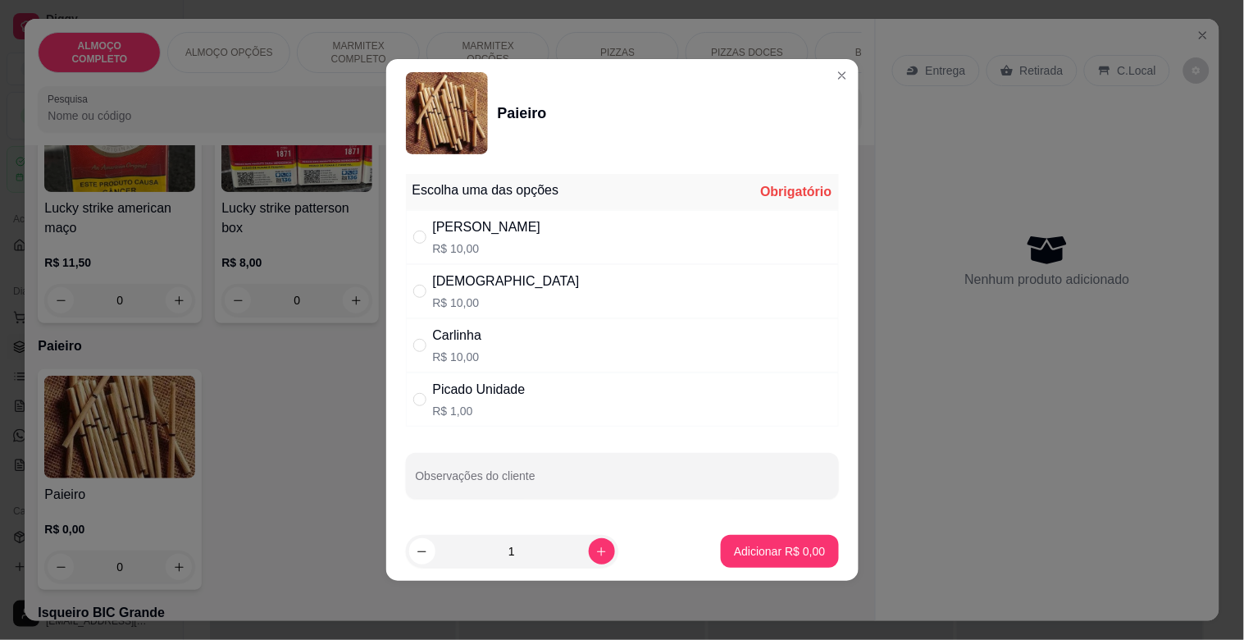
click at [468, 230] on div "[PERSON_NAME]" at bounding box center [487, 227] width 108 height 20
radio input "true"
click at [732, 552] on p "Adicionar R$ 10,00" at bounding box center [776, 551] width 95 height 16
type input "1"
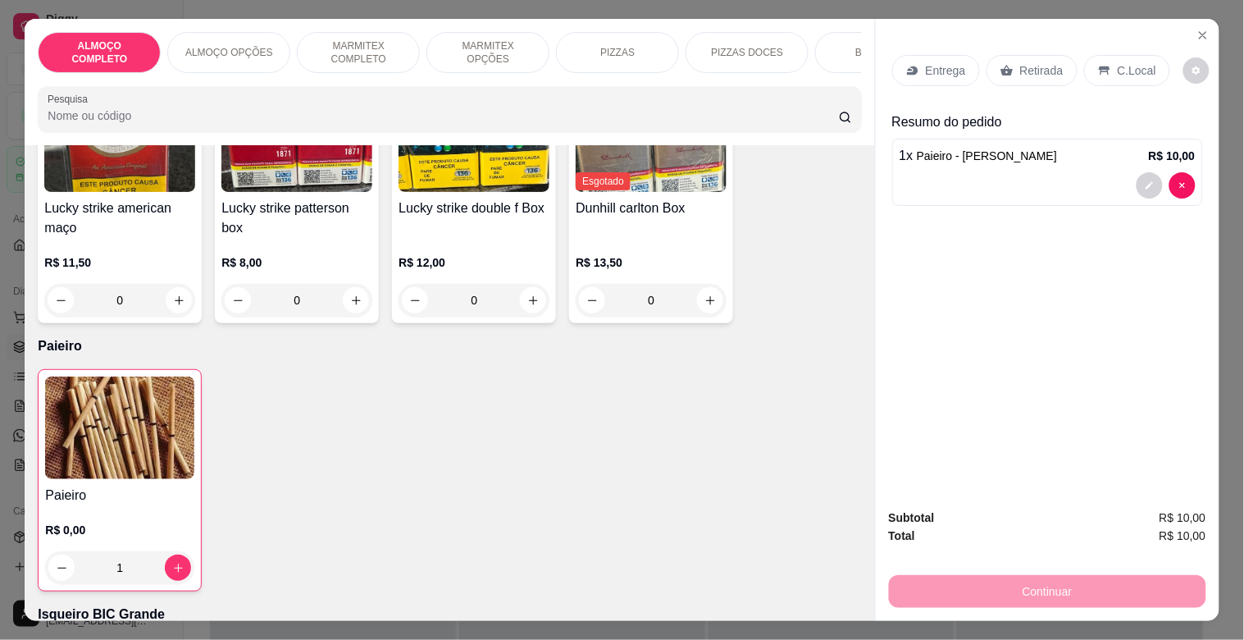
click at [1030, 62] on p "Retirada" at bounding box center [1041, 70] width 43 height 16
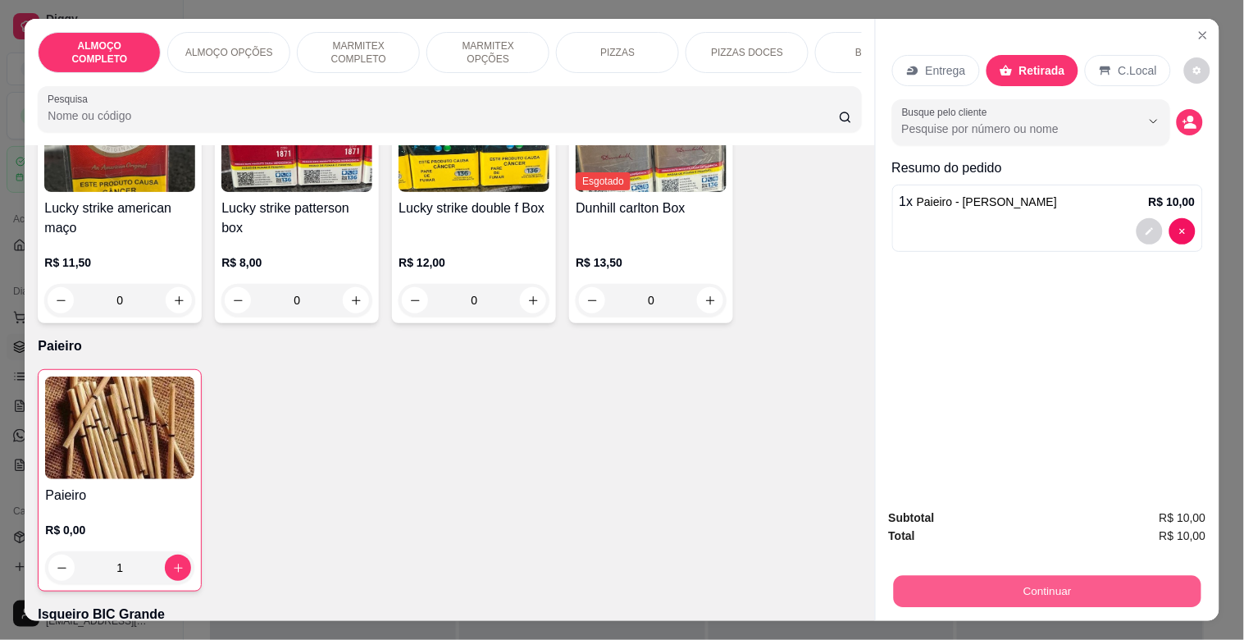
click at [1085, 586] on button "Continuar" at bounding box center [1047, 591] width 308 height 32
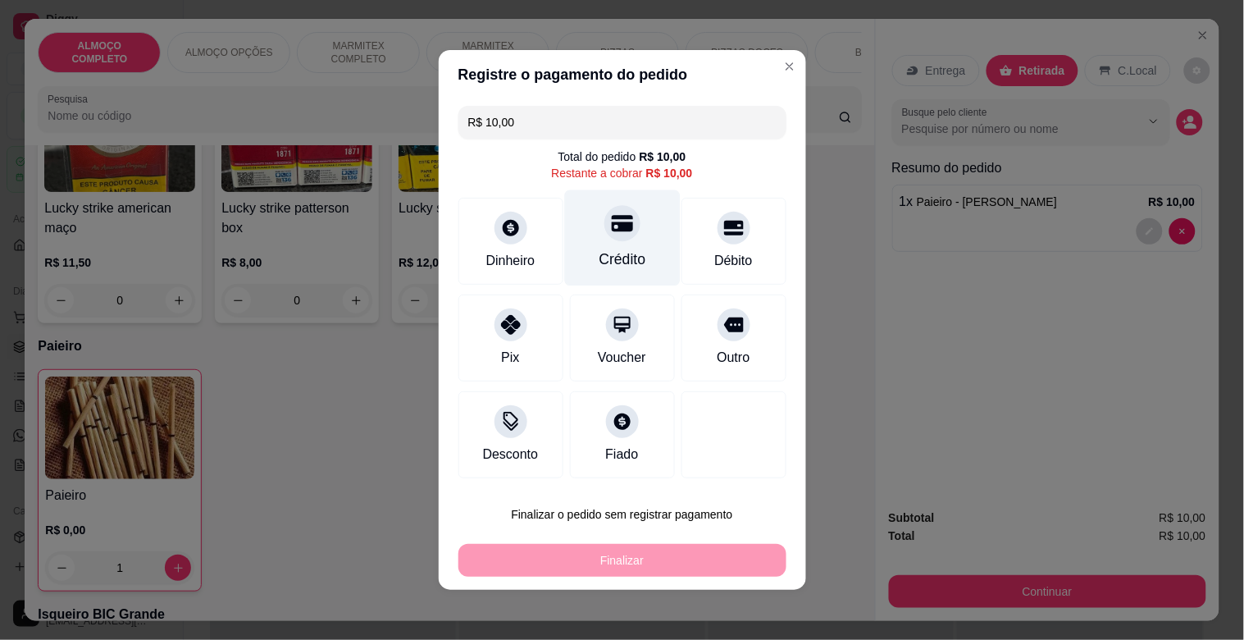
click at [601, 247] on div "Crédito" at bounding box center [622, 238] width 116 height 96
type input "R$ 0,00"
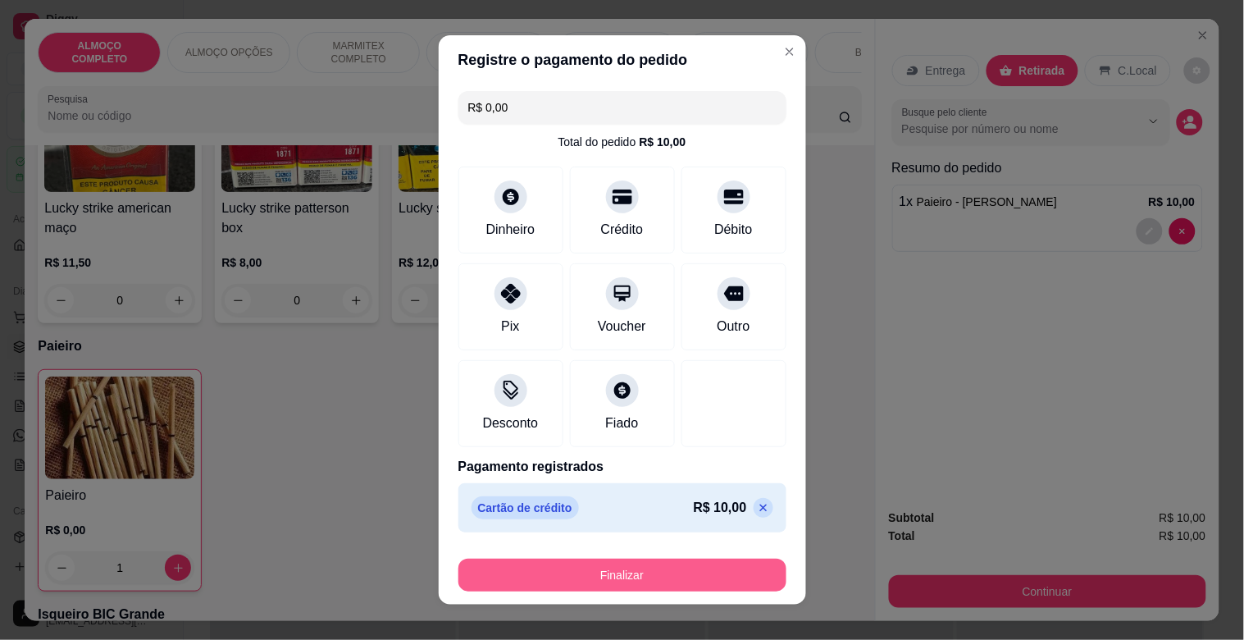
click at [638, 559] on button "Finalizar" at bounding box center [623, 575] width 328 height 33
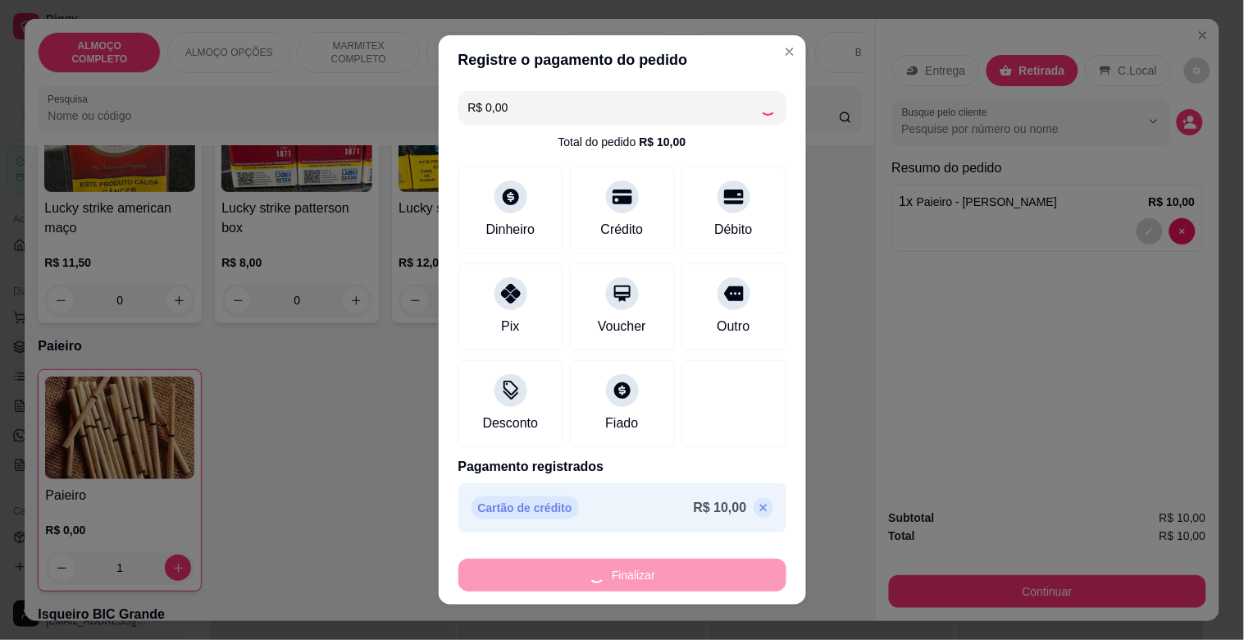
click at [638, 559] on div "Finalizar" at bounding box center [623, 575] width 328 height 33
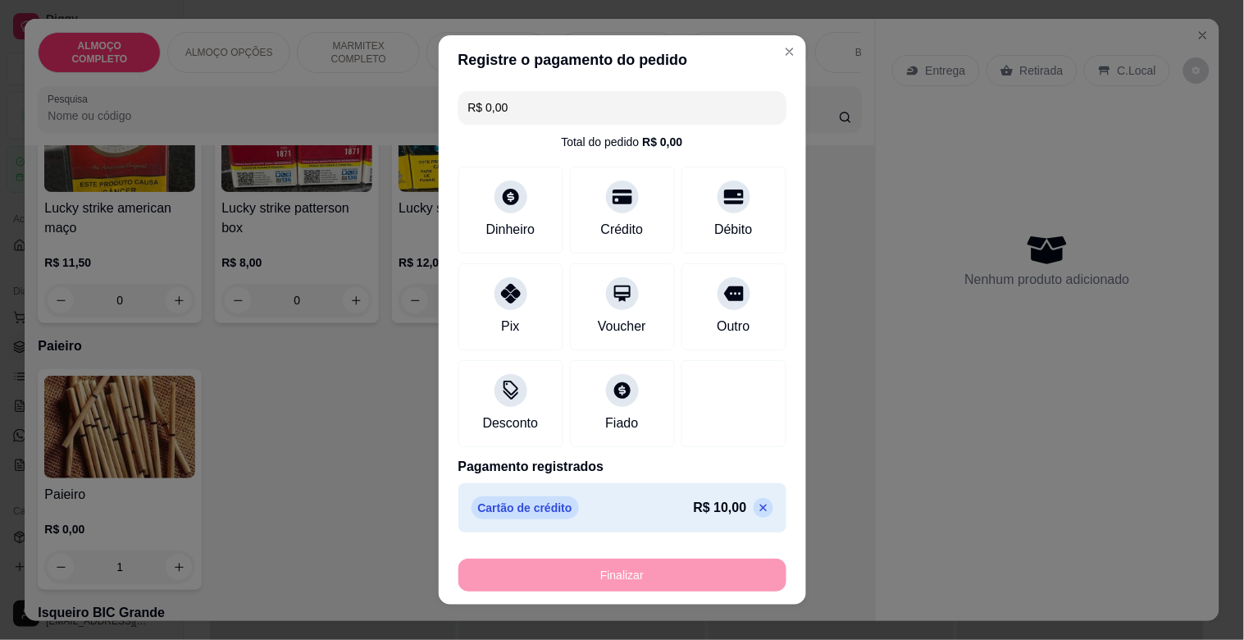
type input "0"
type input "-R$ 10,00"
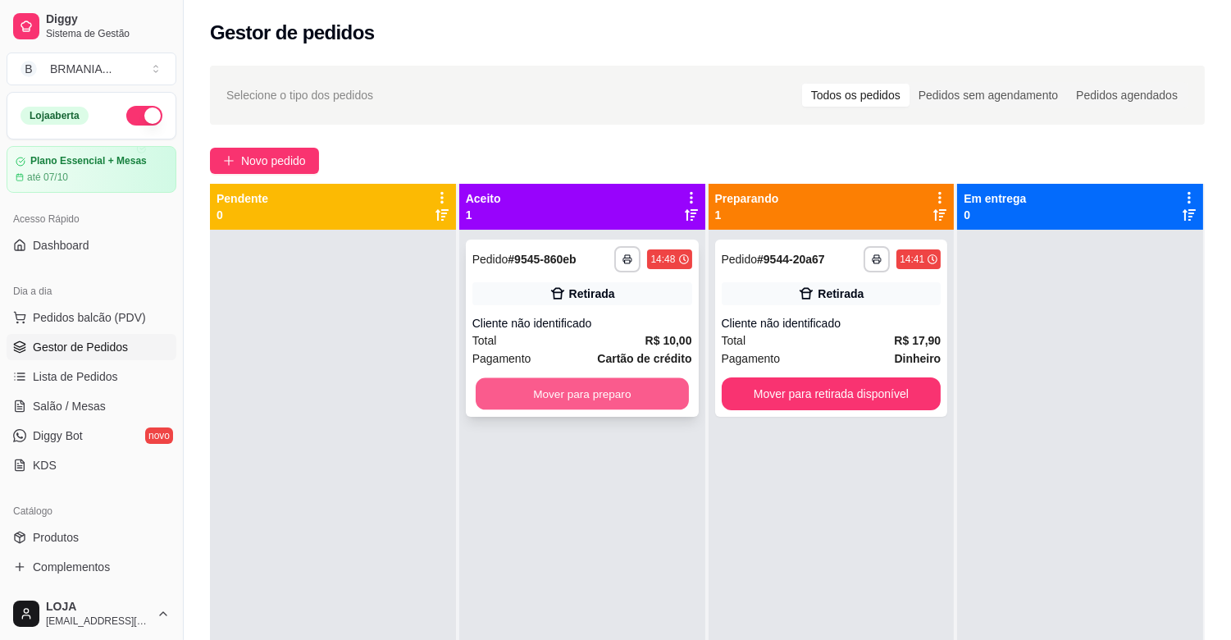
click at [600, 390] on button "Mover para preparo" at bounding box center [582, 394] width 213 height 32
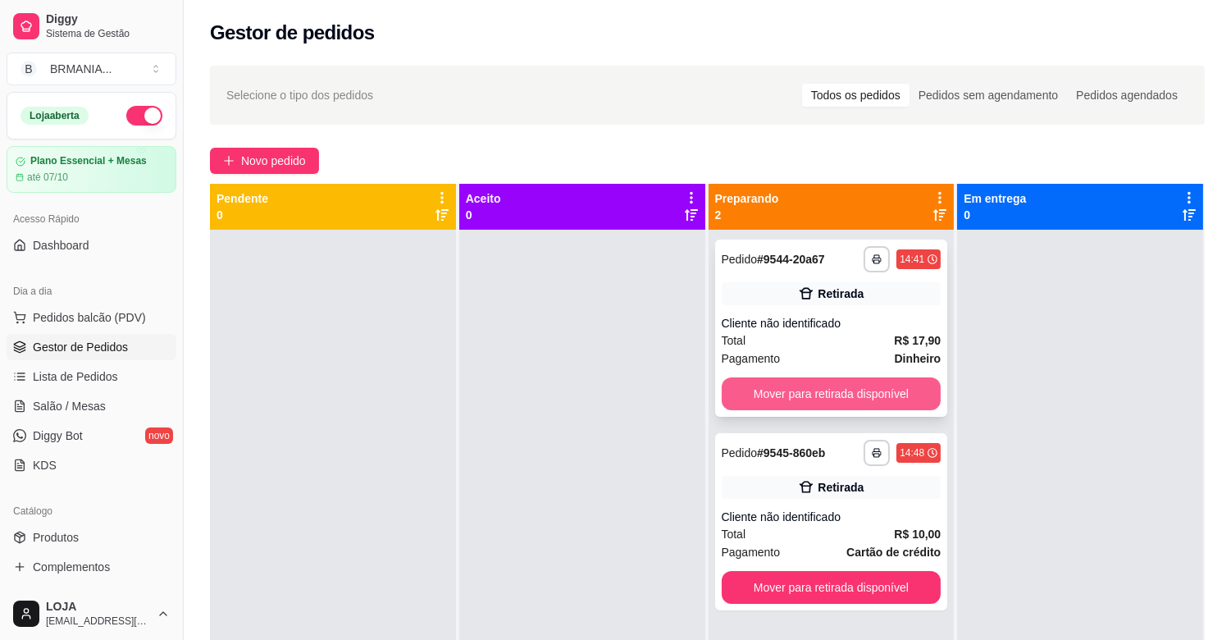
click at [876, 391] on button "Mover para retirada disponível" at bounding box center [832, 393] width 220 height 33
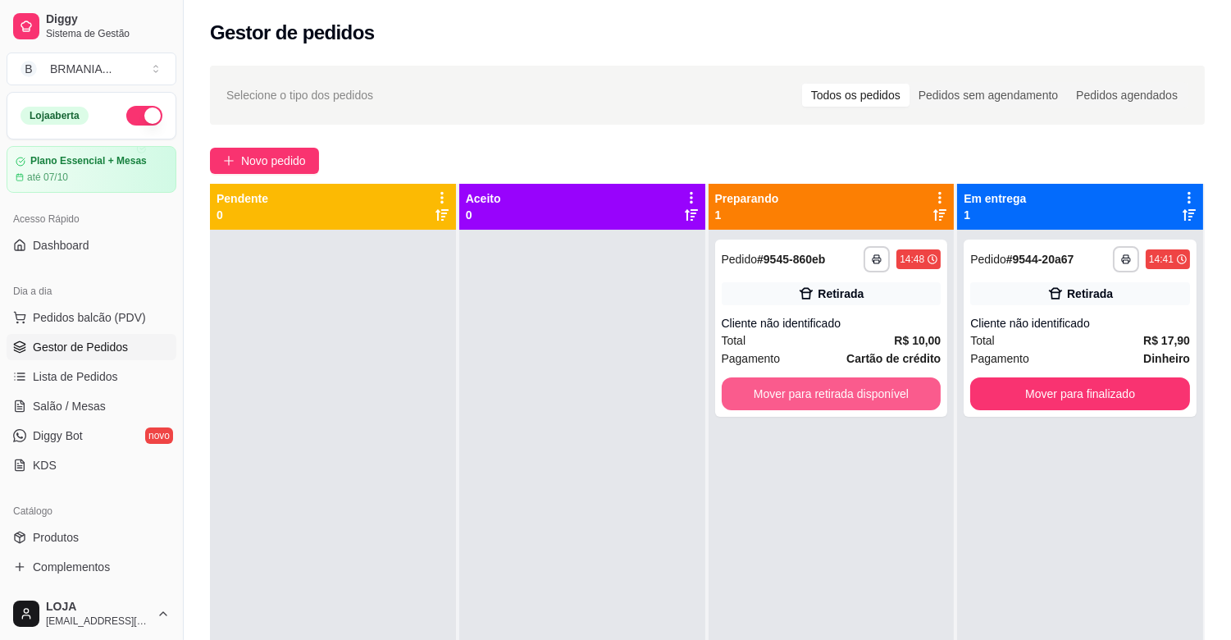
click at [881, 396] on button "Mover para retirada disponível" at bounding box center [832, 393] width 220 height 33
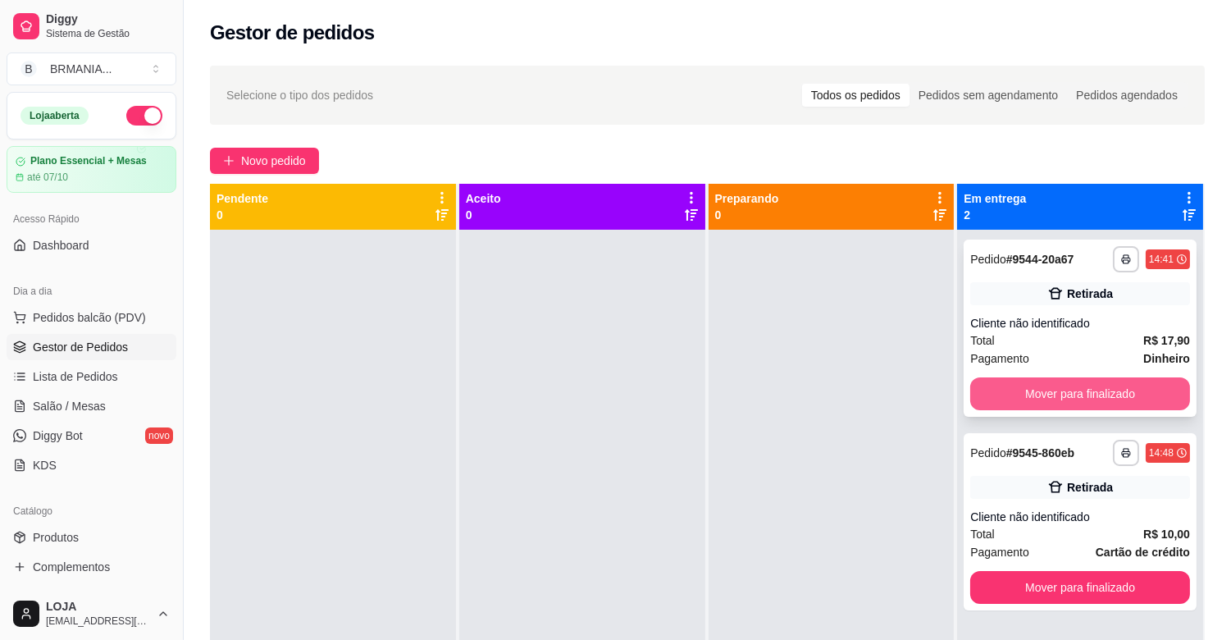
click at [1110, 386] on button "Mover para finalizado" at bounding box center [1080, 393] width 220 height 33
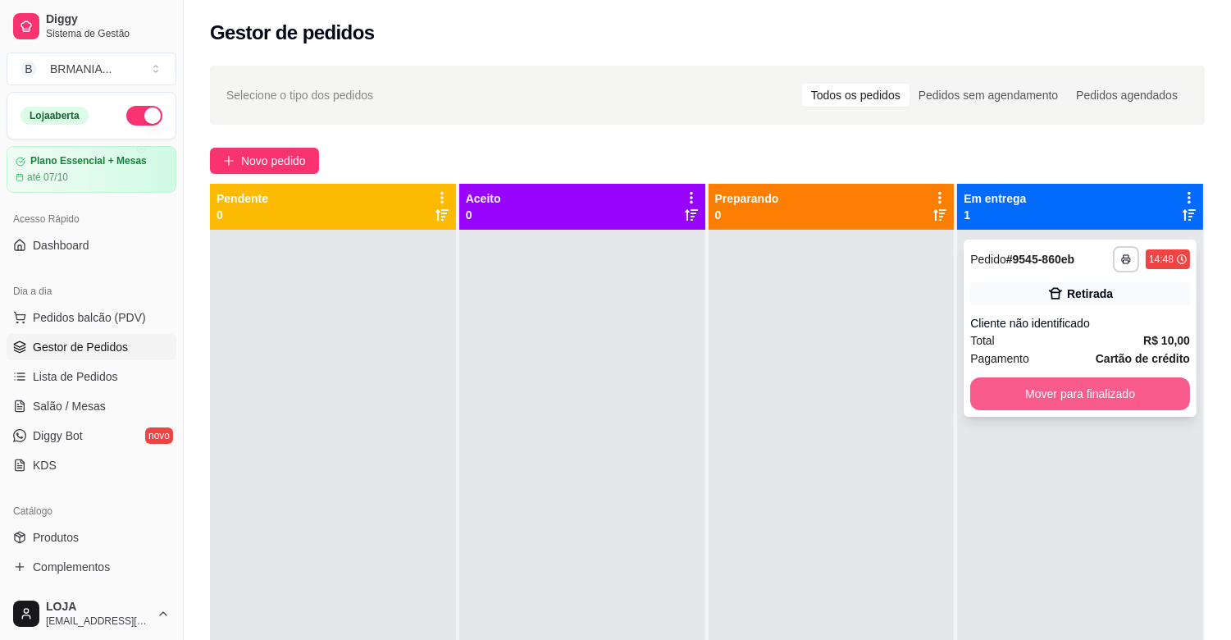
click at [1122, 386] on button "Mover para finalizado" at bounding box center [1080, 393] width 220 height 33
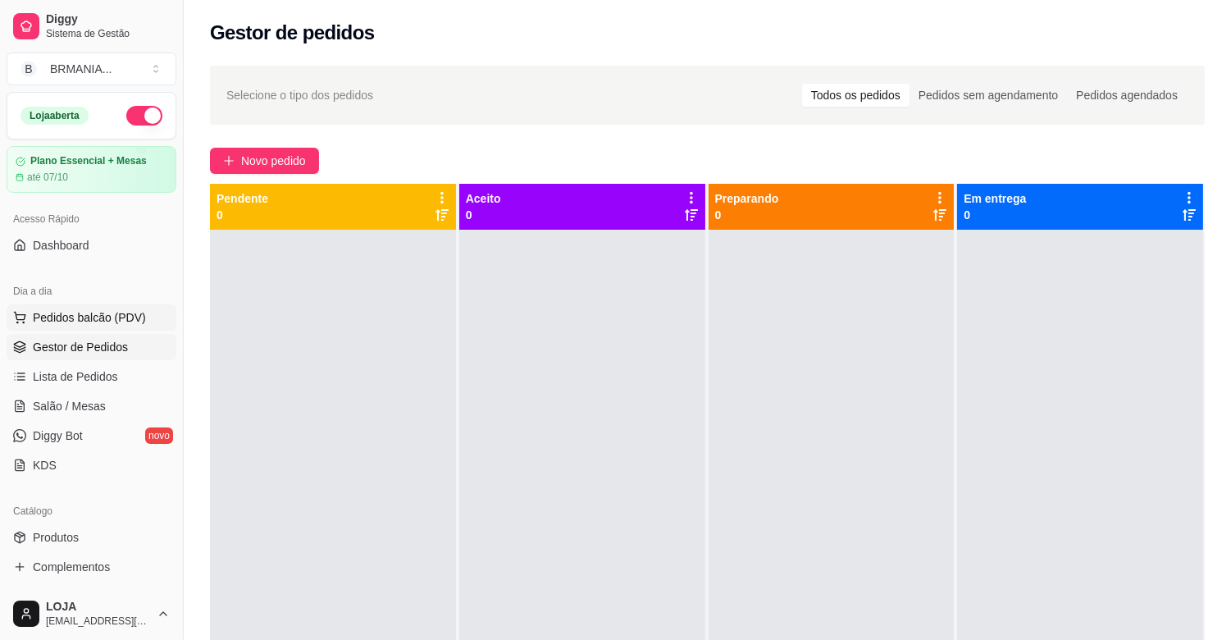
click at [46, 308] on button "Pedidos balcão (PDV)" at bounding box center [92, 317] width 170 height 26
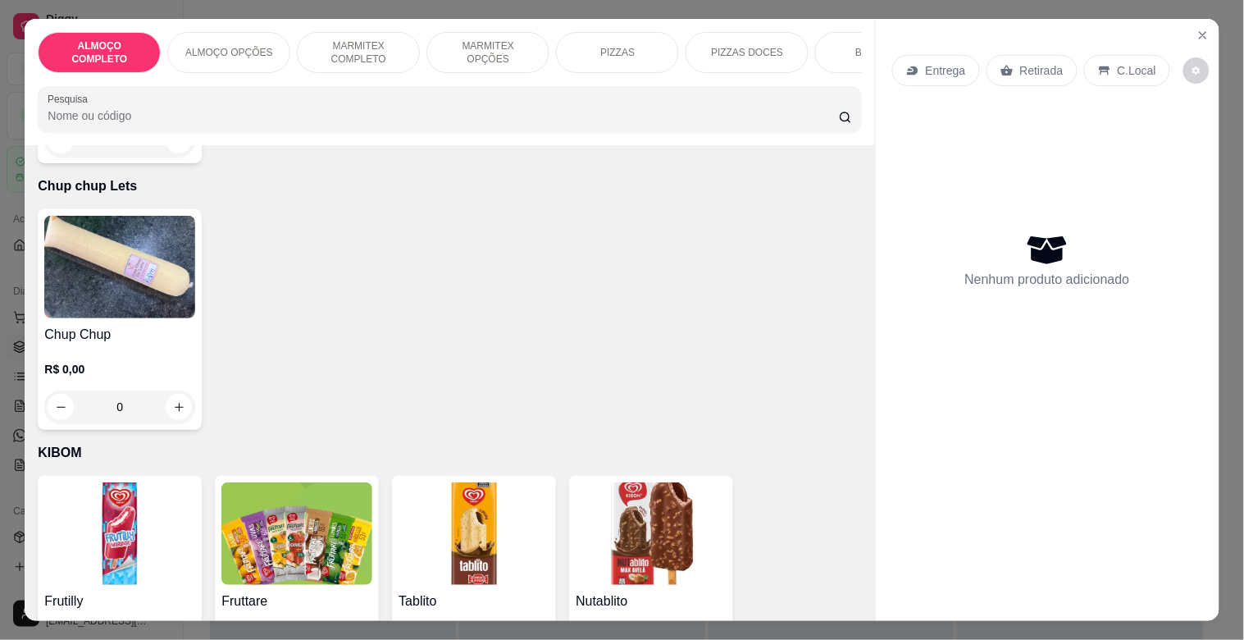
scroll to position [7942, 0]
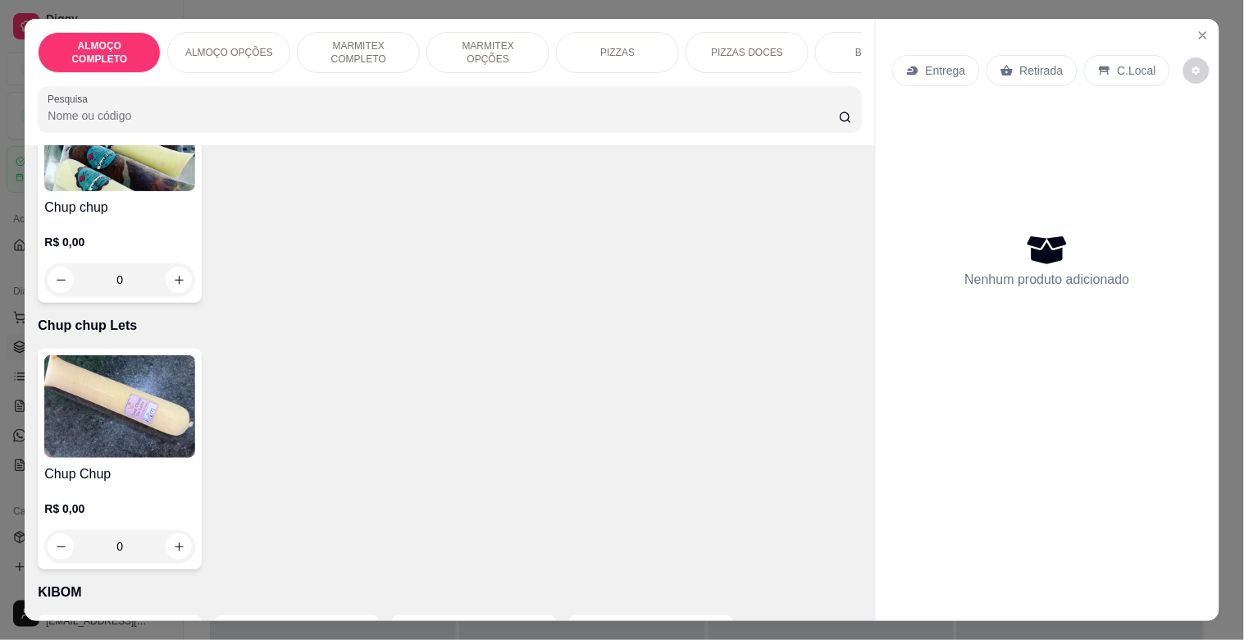
click at [125, 377] on img at bounding box center [119, 406] width 151 height 103
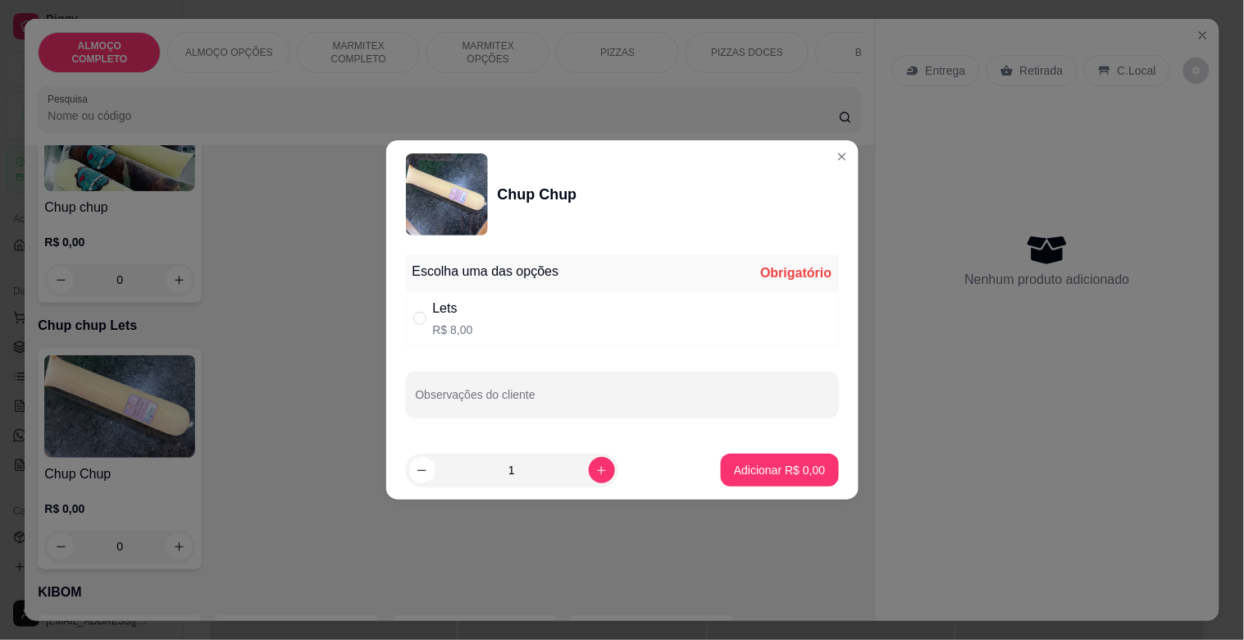
click at [554, 335] on div "Lets R$ 8,00" at bounding box center [622, 318] width 433 height 54
radio input "true"
click at [791, 468] on p "Adicionar R$ 8,00" at bounding box center [779, 470] width 91 height 16
type input "1"
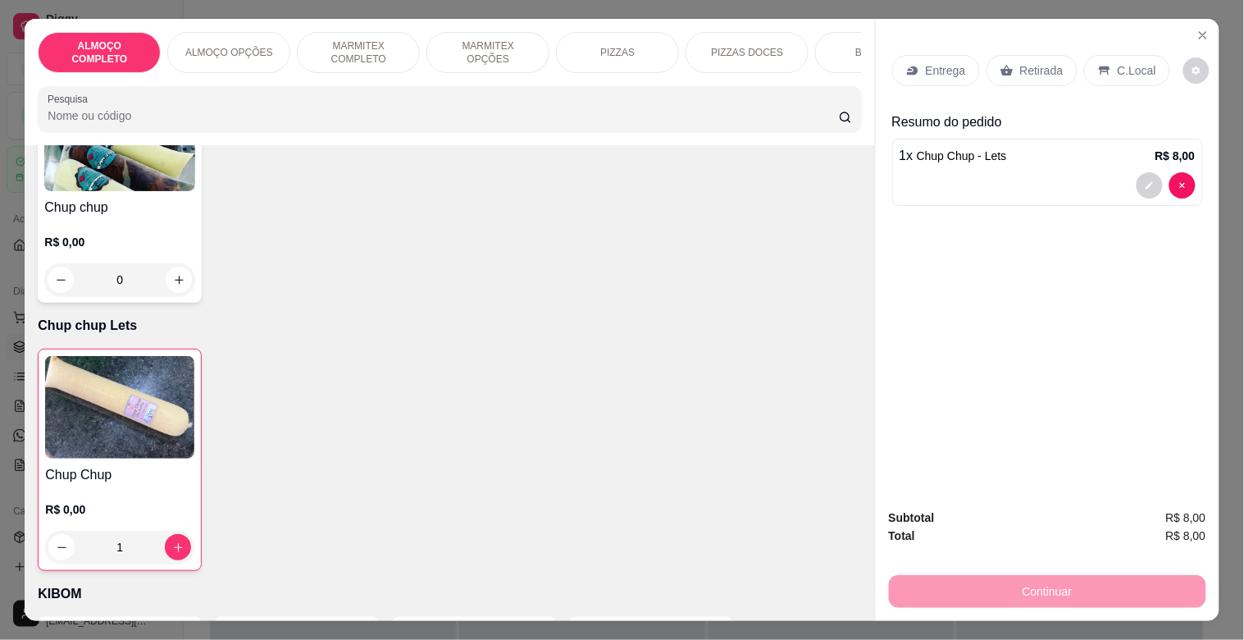
click at [1029, 67] on p "Retirada" at bounding box center [1041, 70] width 43 height 16
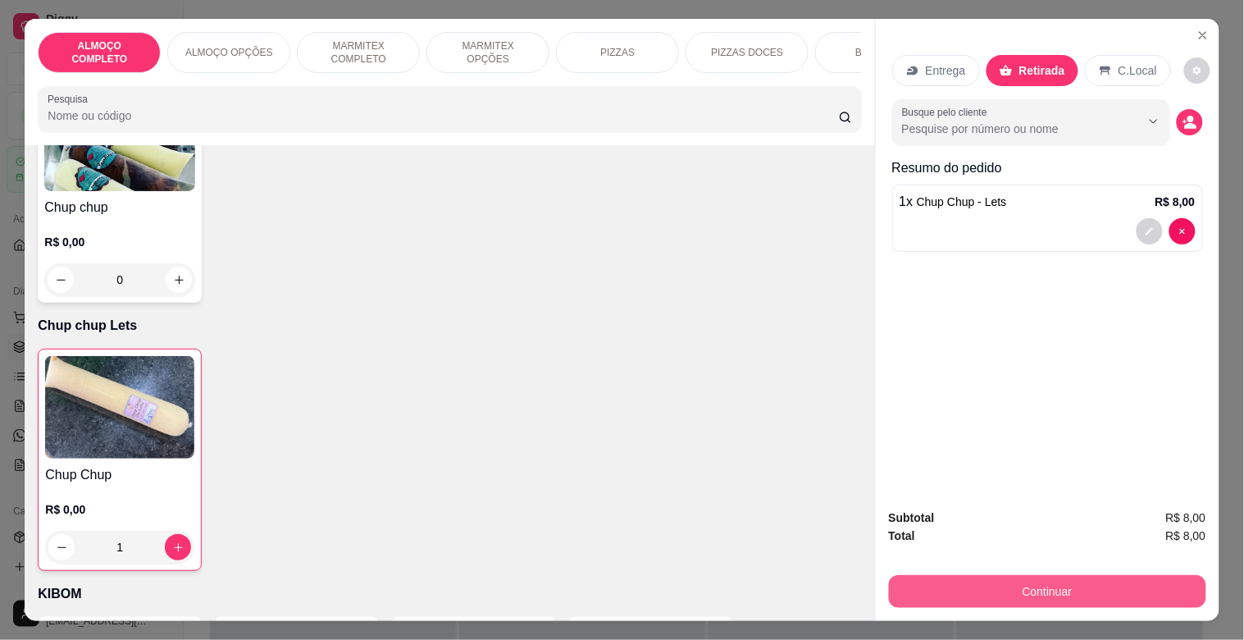
click at [1047, 580] on button "Continuar" at bounding box center [1047, 591] width 317 height 33
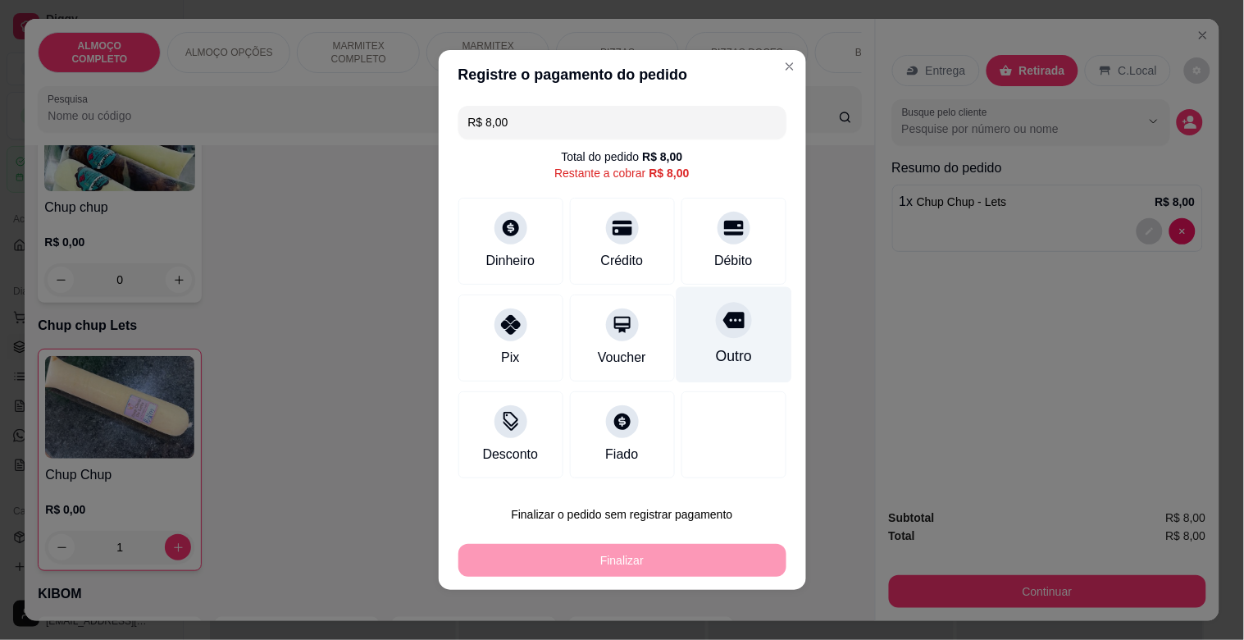
click at [728, 340] on div "Outro" at bounding box center [734, 335] width 116 height 96
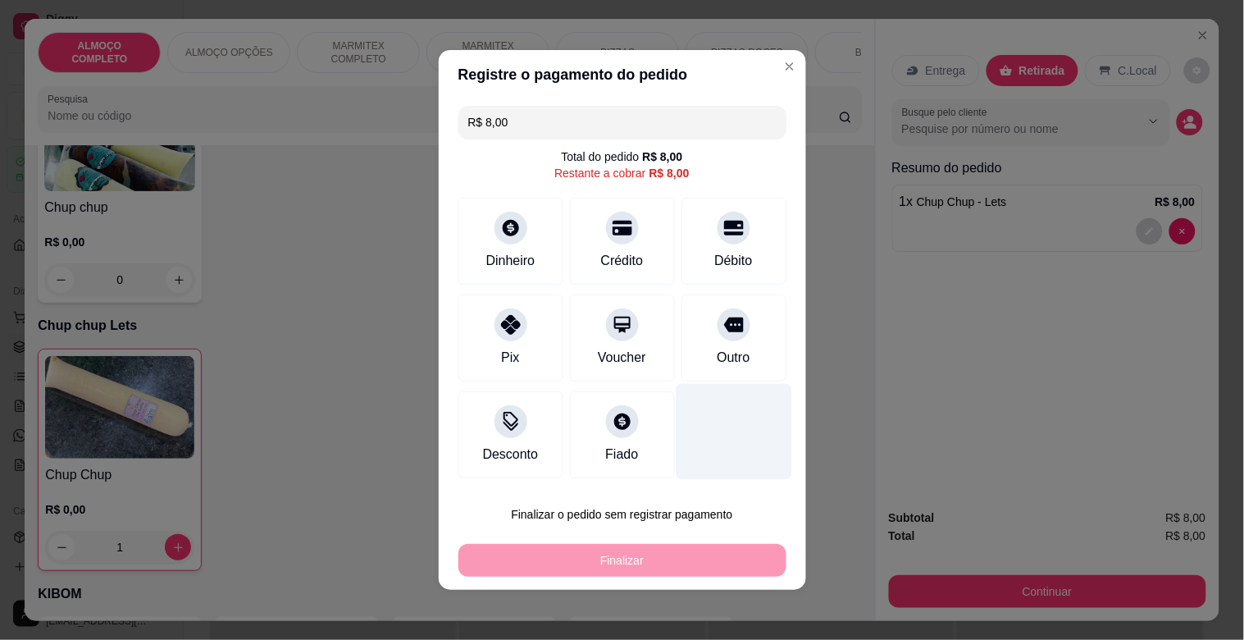
type input "R$ 0,00"
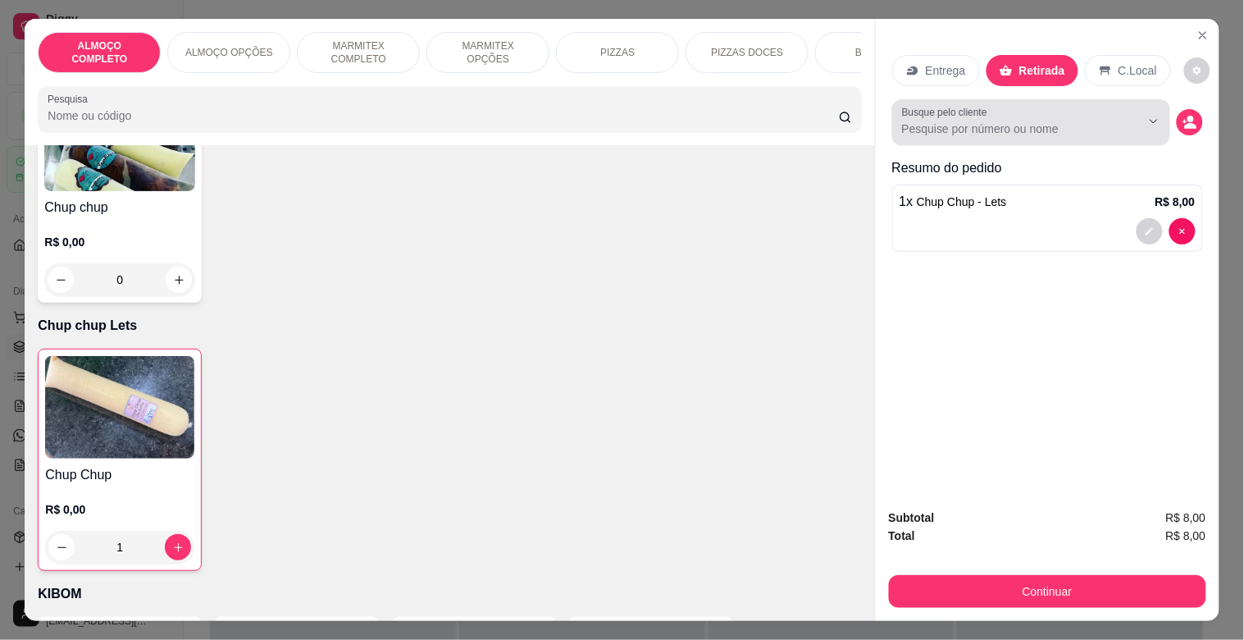
click at [1059, 121] on input "Busque pelo cliente" at bounding box center [1008, 129] width 212 height 16
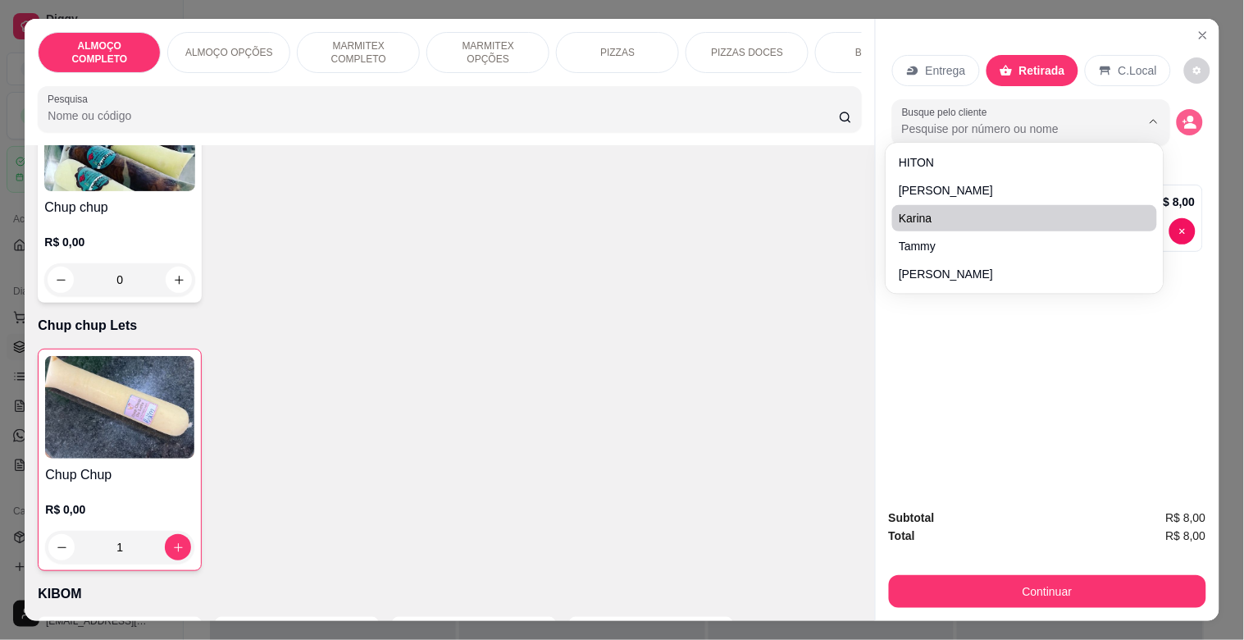
click at [1183, 115] on icon "decrease-product-quantity" at bounding box center [1190, 122] width 15 height 15
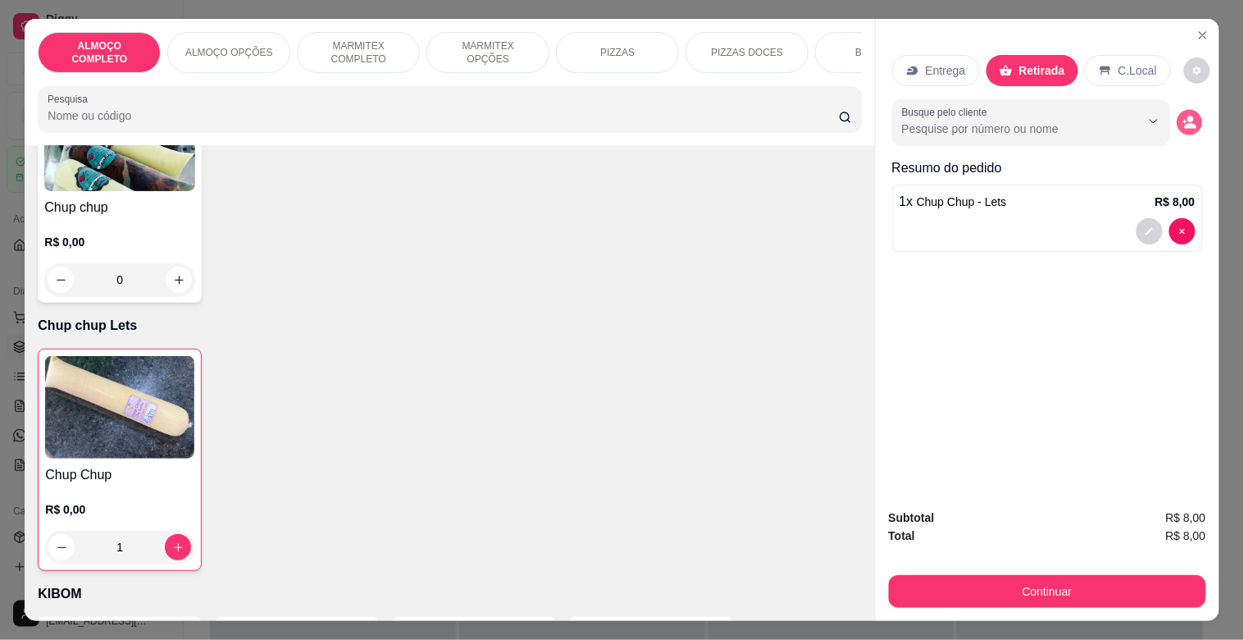
click at [1193, 116] on button "decrease-product-quantity" at bounding box center [1189, 122] width 25 height 25
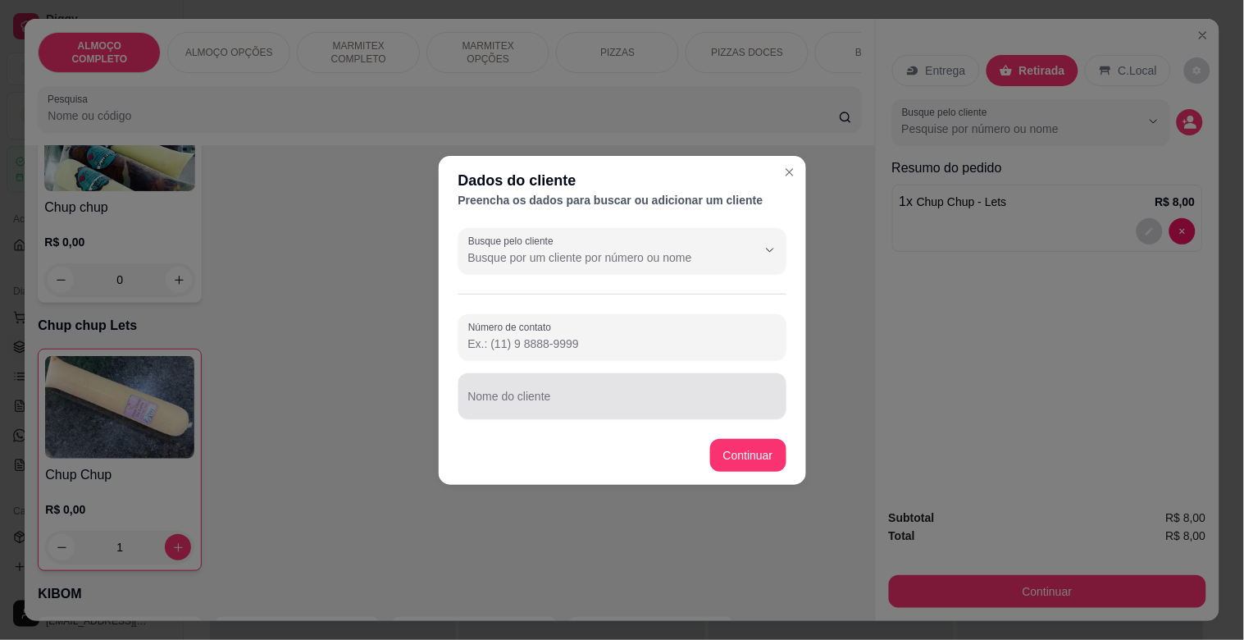
click at [521, 390] on div at bounding box center [622, 396] width 308 height 33
type input "DELEGADO [PERSON_NAME]"
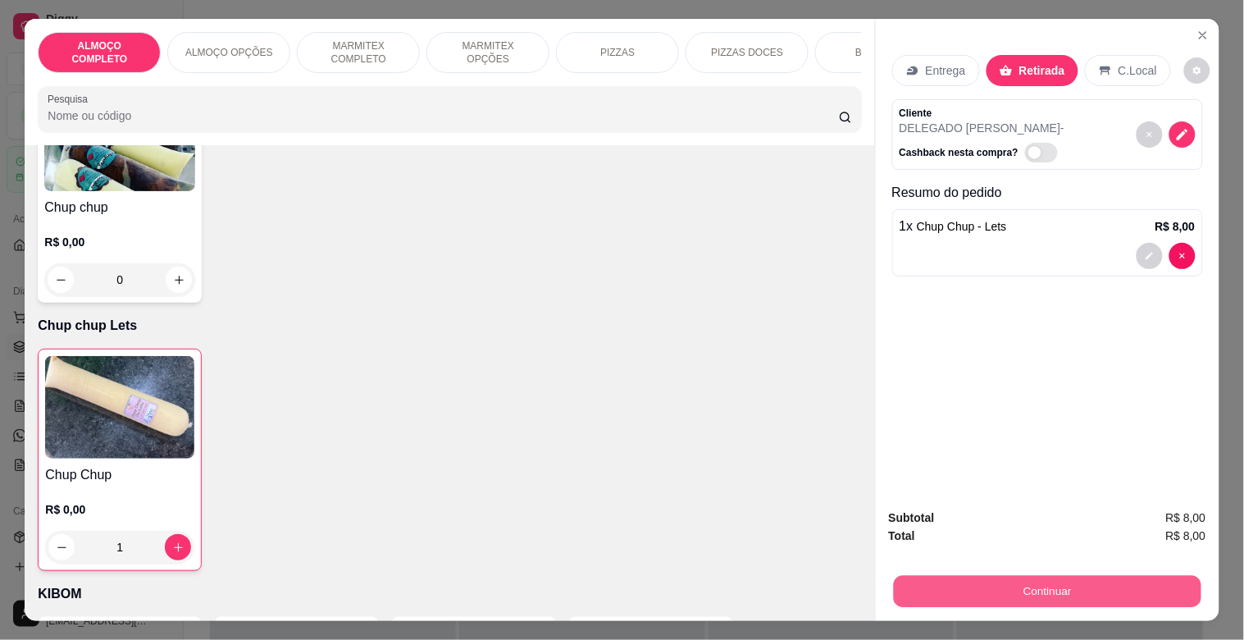
click at [1055, 585] on button "Continuar" at bounding box center [1047, 591] width 308 height 32
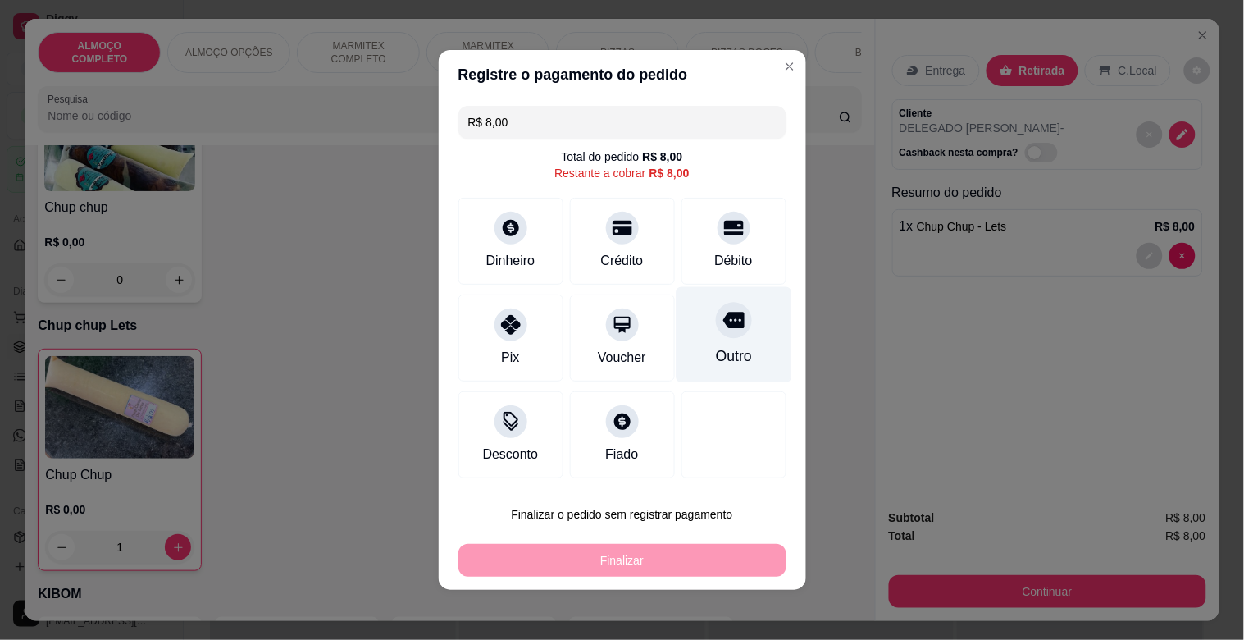
click at [719, 353] on div "Outro" at bounding box center [733, 355] width 36 height 21
type input "R$ 0,00"
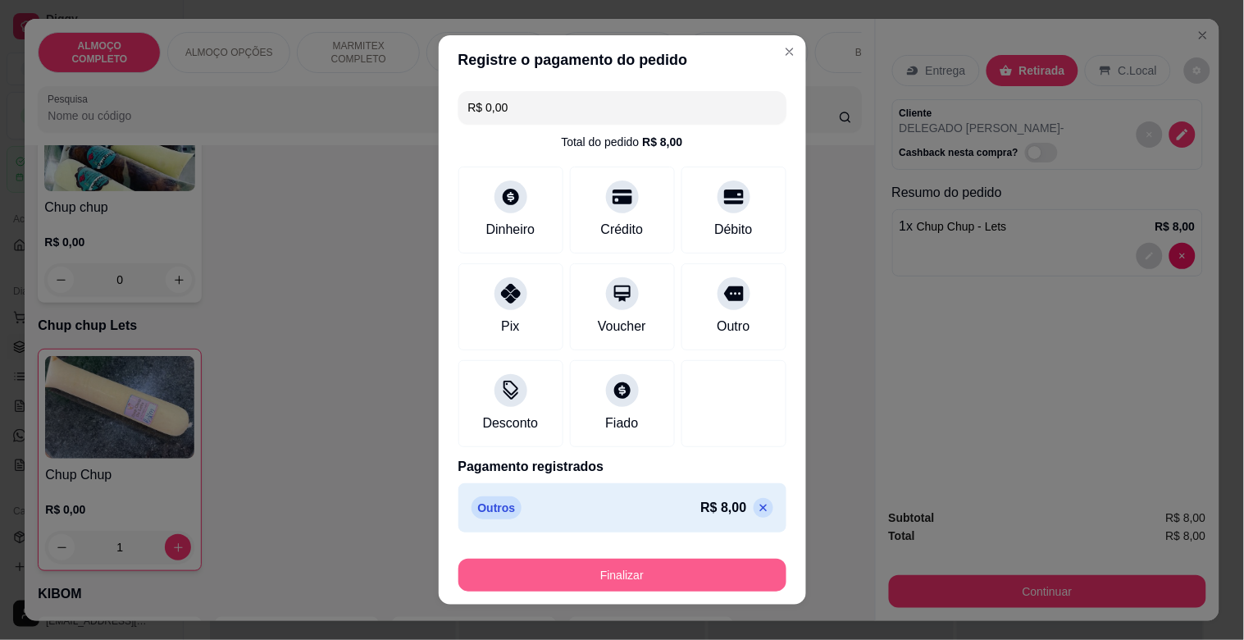
click at [710, 576] on button "Finalizar" at bounding box center [623, 575] width 328 height 33
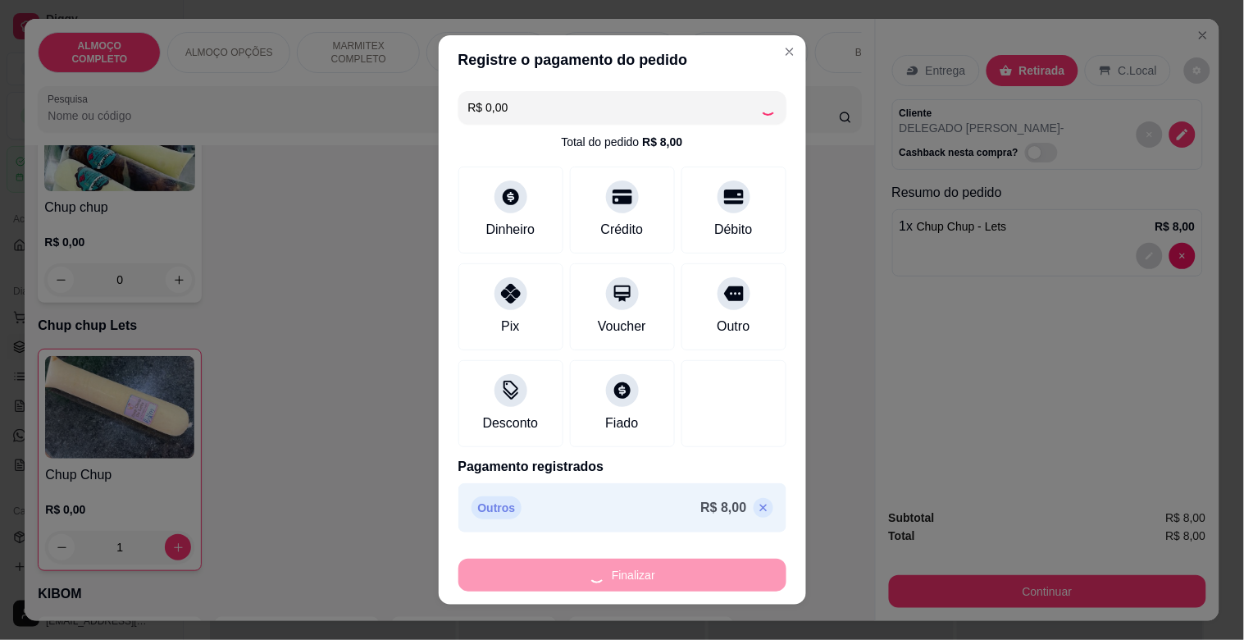
type input "0"
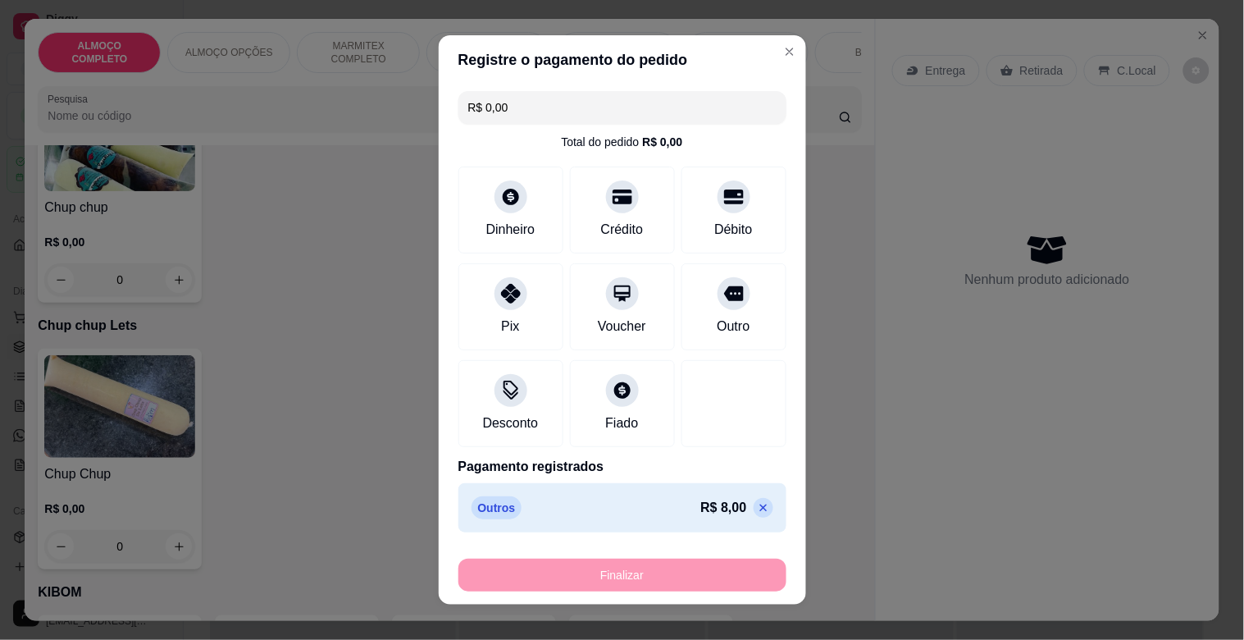
type input "-R$ 8,00"
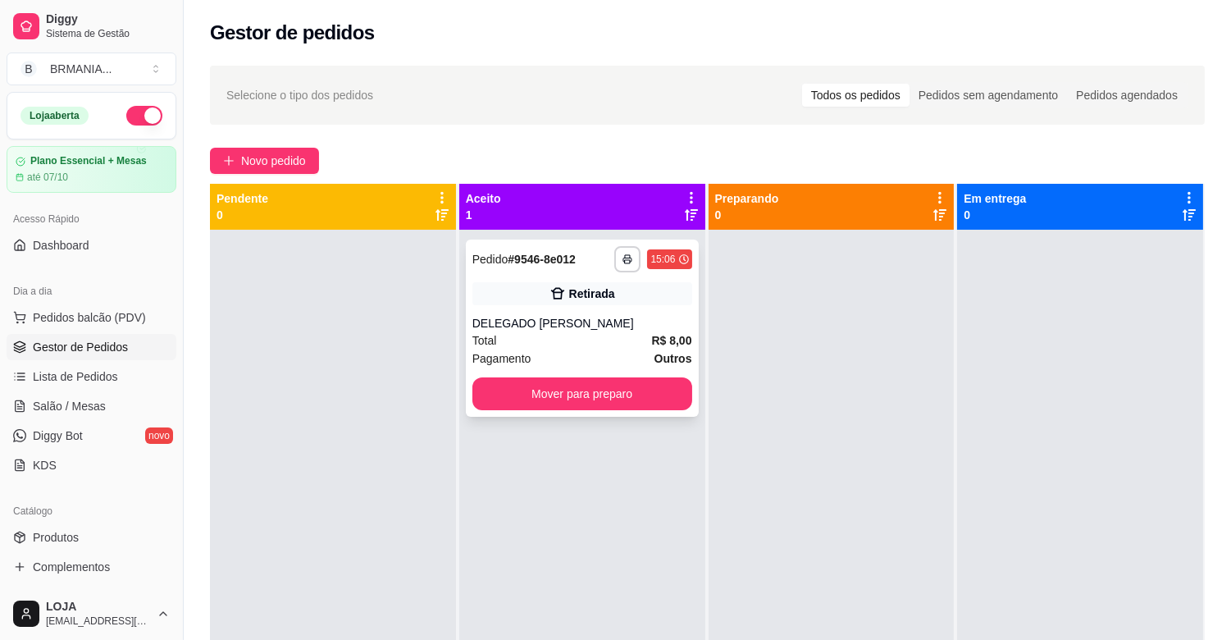
click at [591, 336] on div "Total R$ 8,00" at bounding box center [582, 340] width 220 height 18
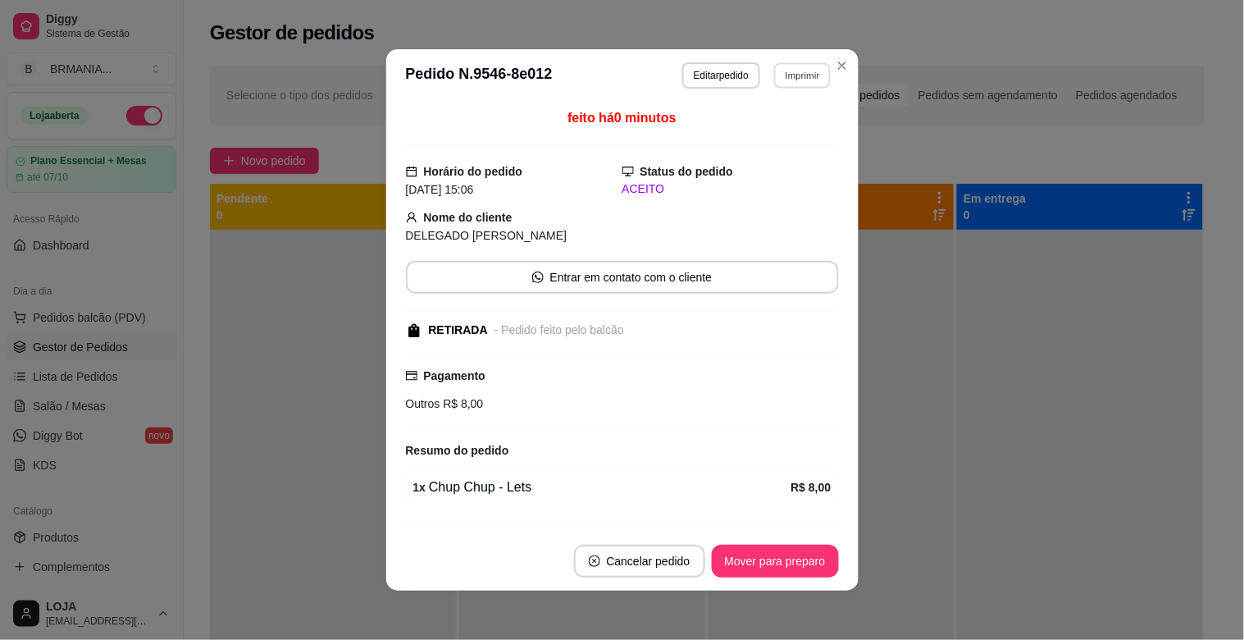
click at [796, 74] on button "Imprimir" at bounding box center [802, 74] width 57 height 25
click at [757, 135] on button "IMPRESSORA" at bounding box center [767, 133] width 115 height 25
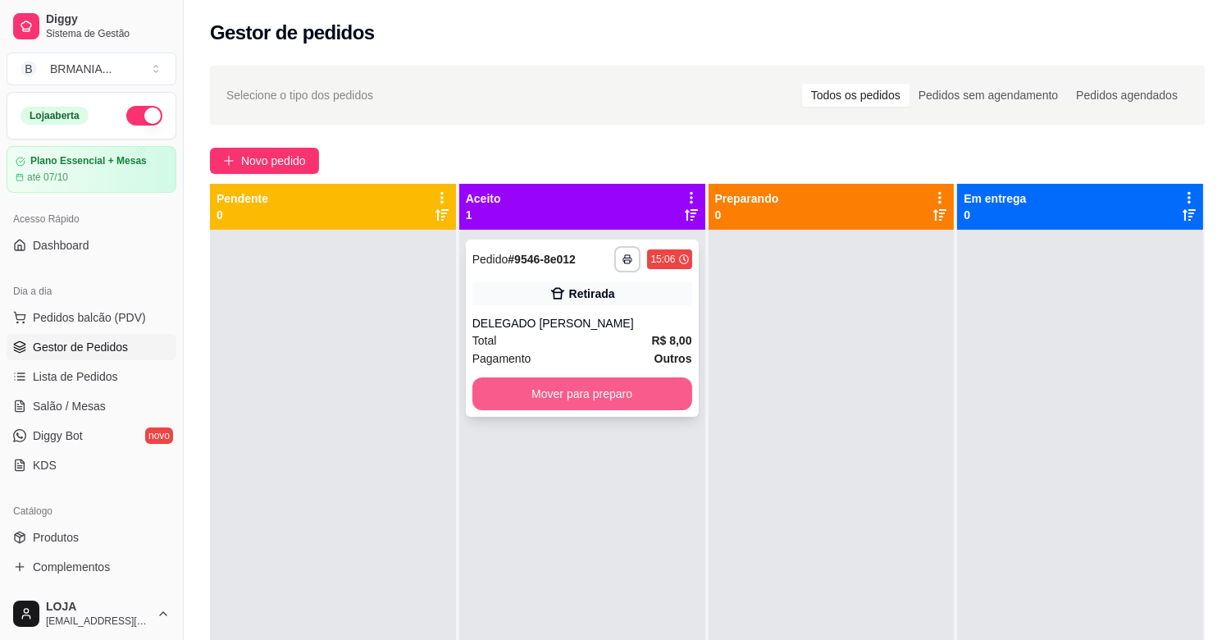
click at [642, 394] on button "Mover para preparo" at bounding box center [582, 393] width 220 height 33
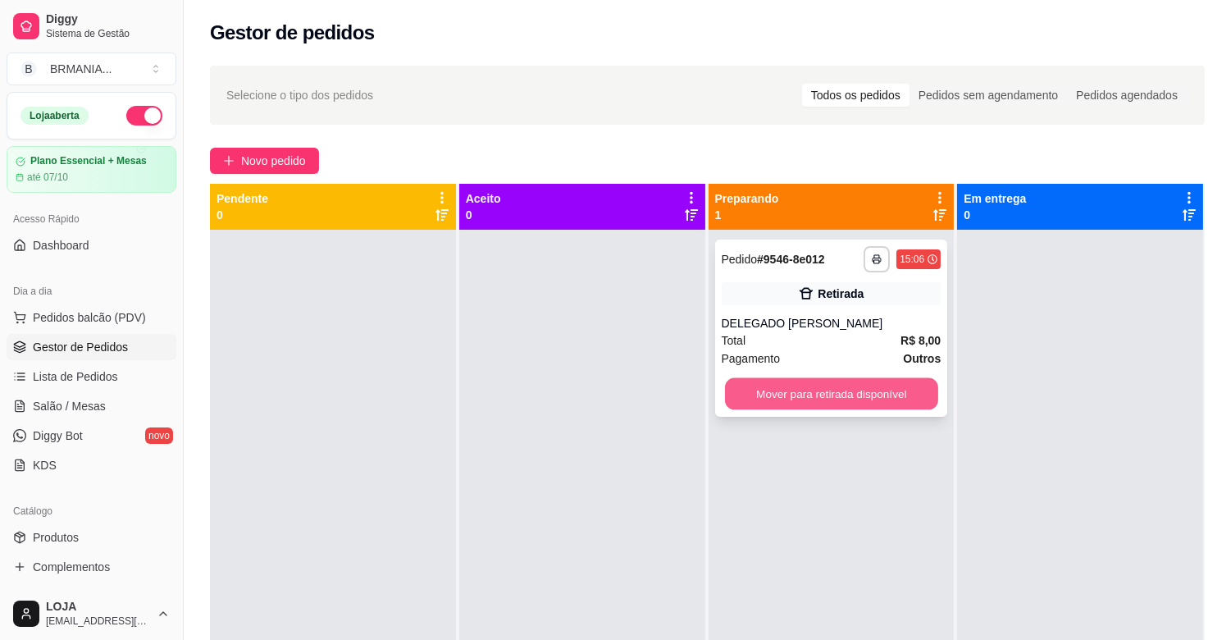
click at [802, 389] on button "Mover para retirada disponível" at bounding box center [831, 394] width 213 height 32
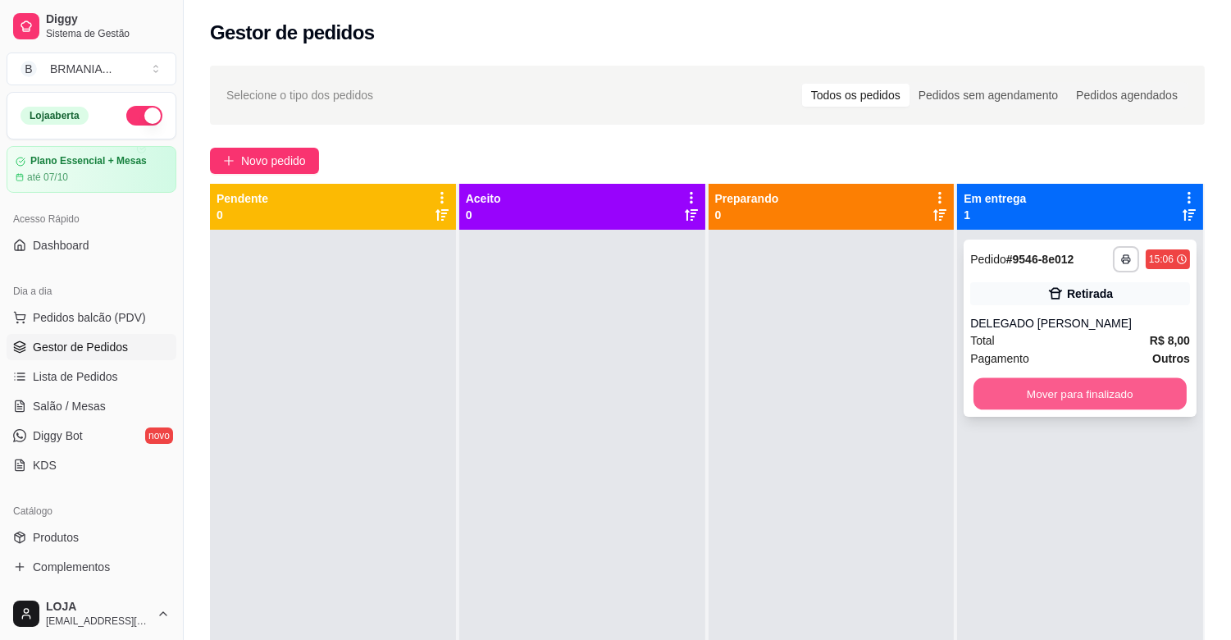
click at [1043, 382] on button "Mover para finalizado" at bounding box center [1080, 394] width 213 height 32
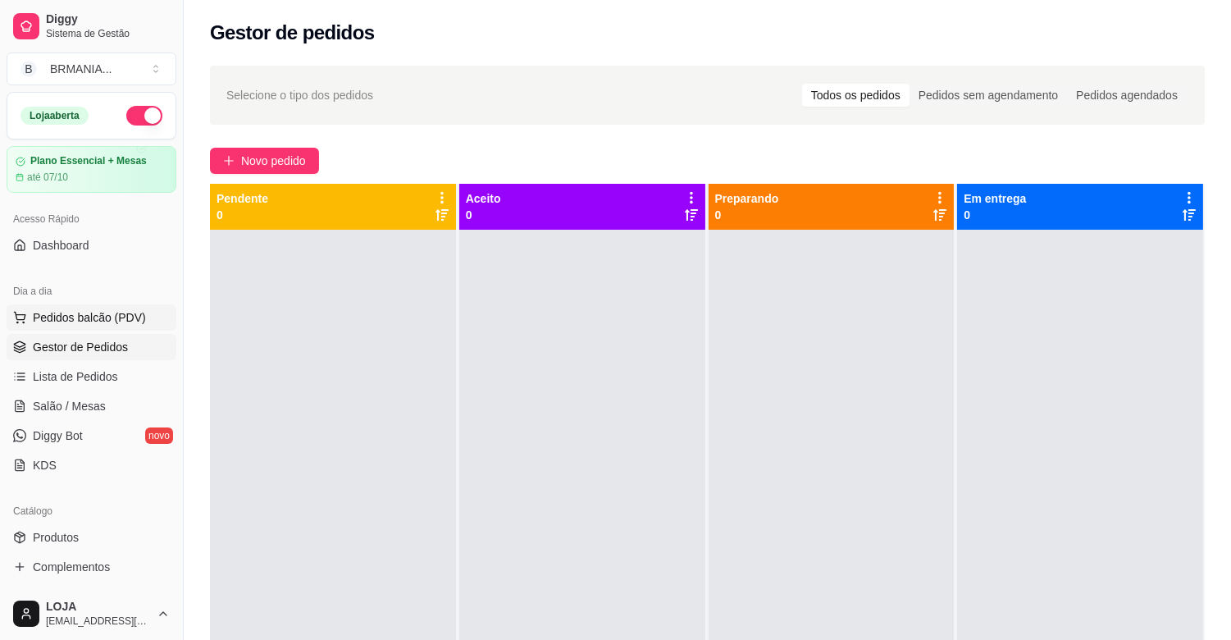
click at [55, 317] on span "Pedidos balcão (PDV)" at bounding box center [89, 317] width 113 height 16
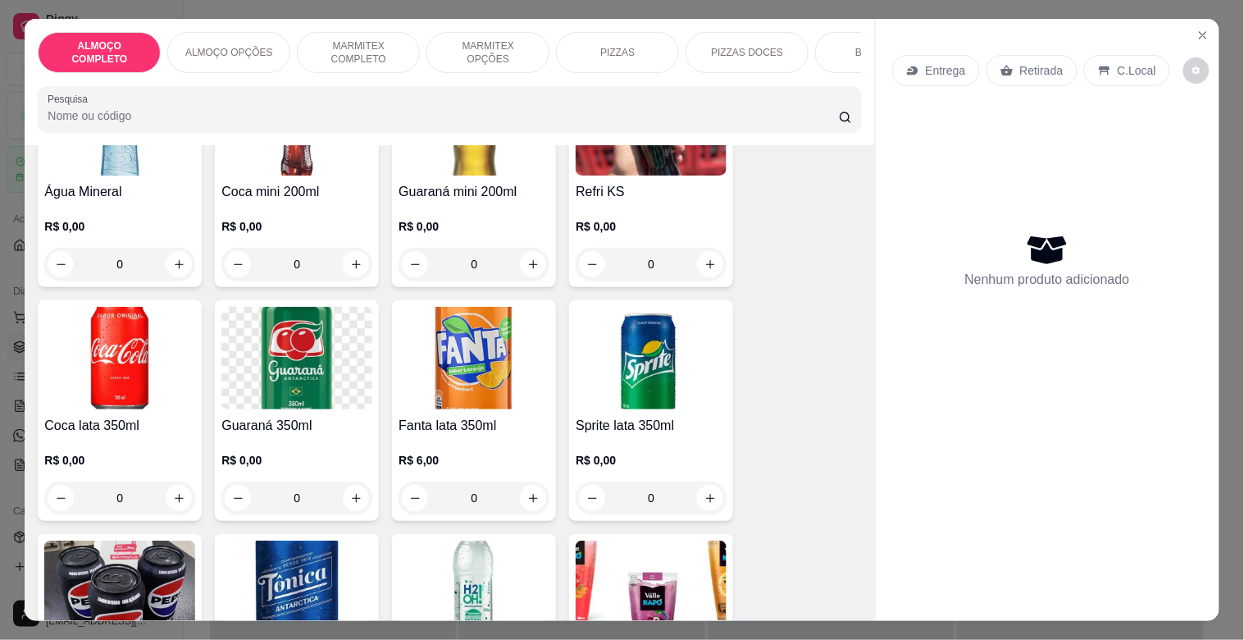
scroll to position [1718, 0]
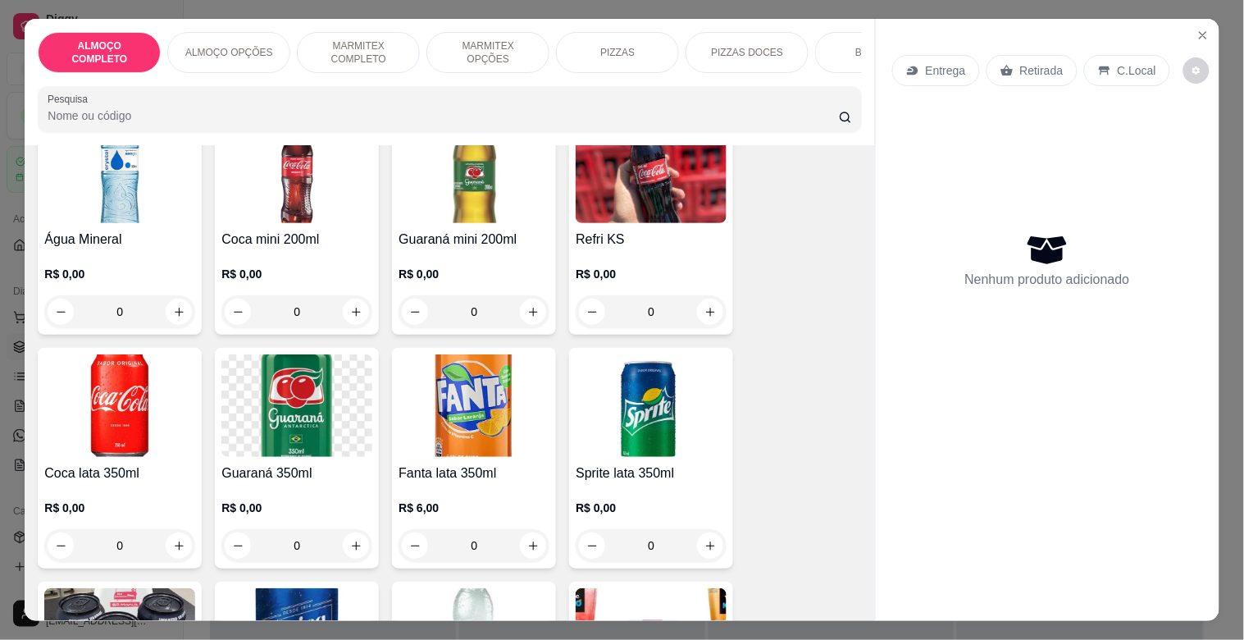
click at [510, 413] on img at bounding box center [474, 405] width 151 height 103
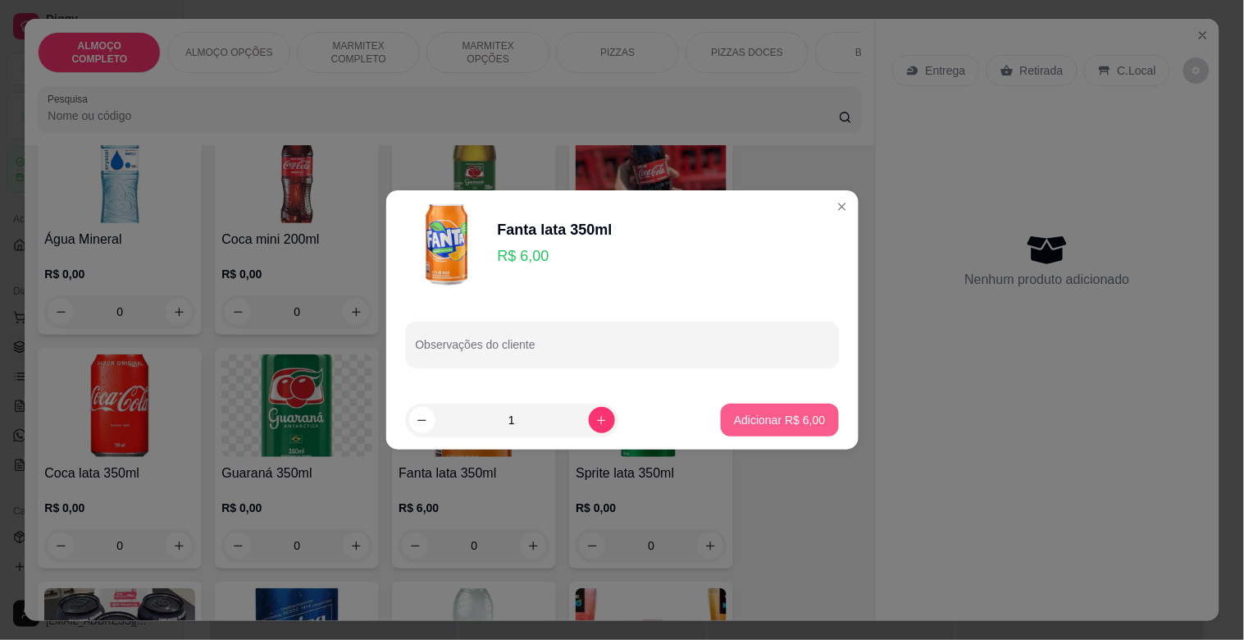
click at [743, 412] on p "Adicionar R$ 6,00" at bounding box center [779, 420] width 91 height 16
type input "1"
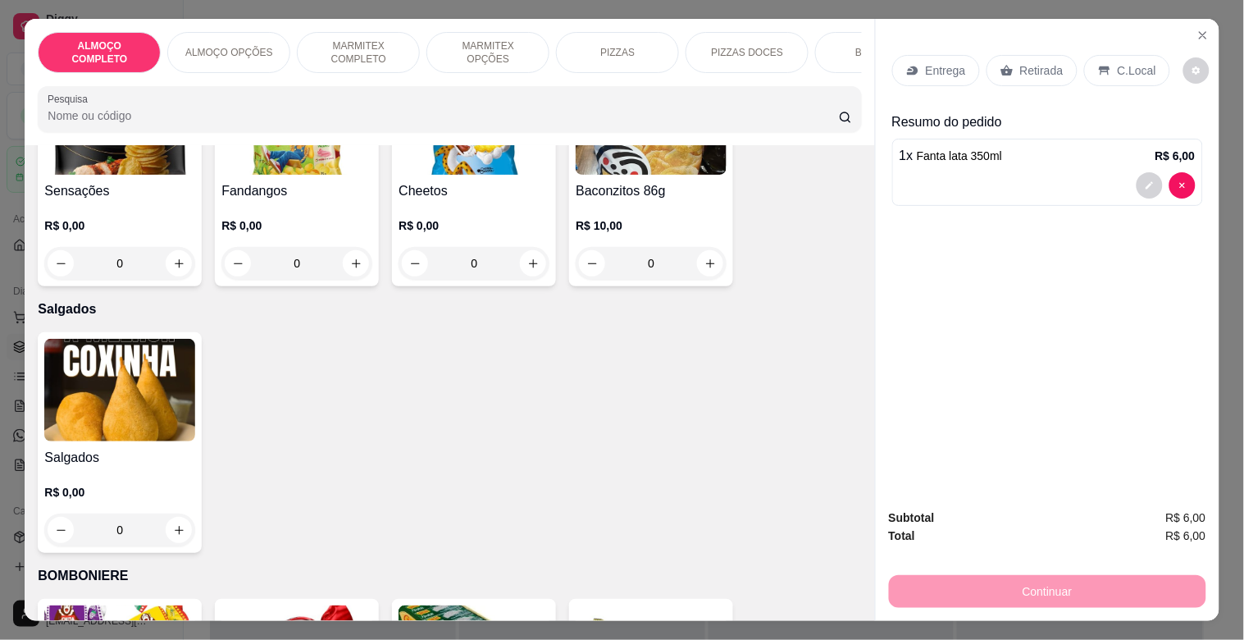
scroll to position [5040, 0]
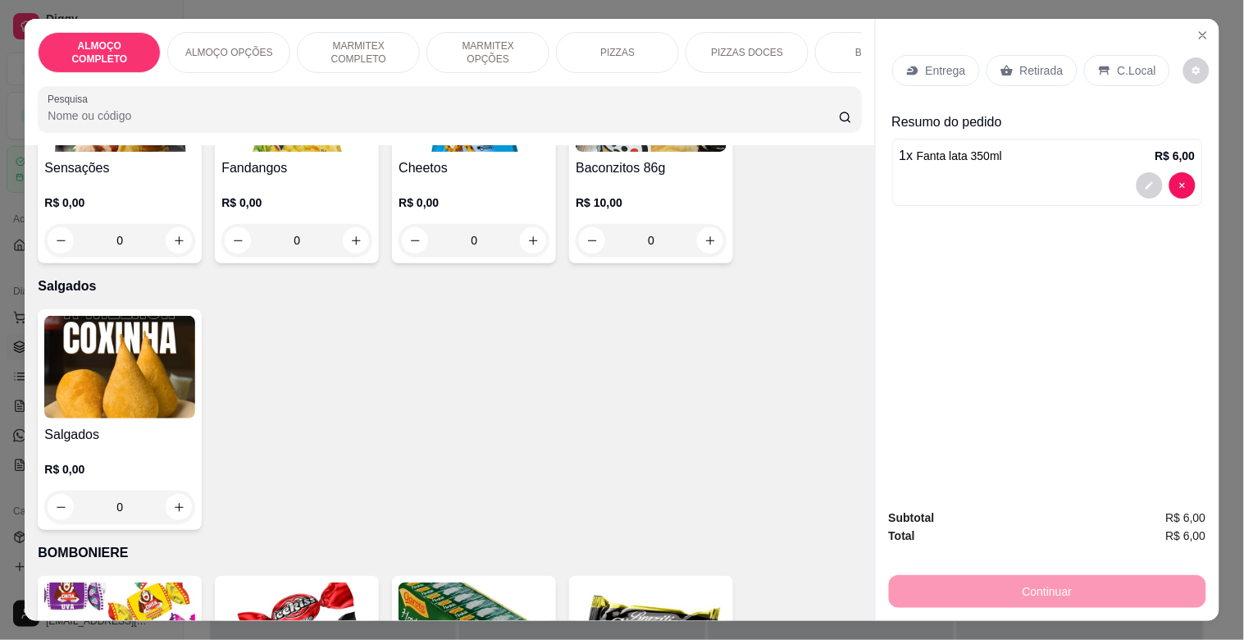
click at [71, 395] on img at bounding box center [119, 367] width 151 height 103
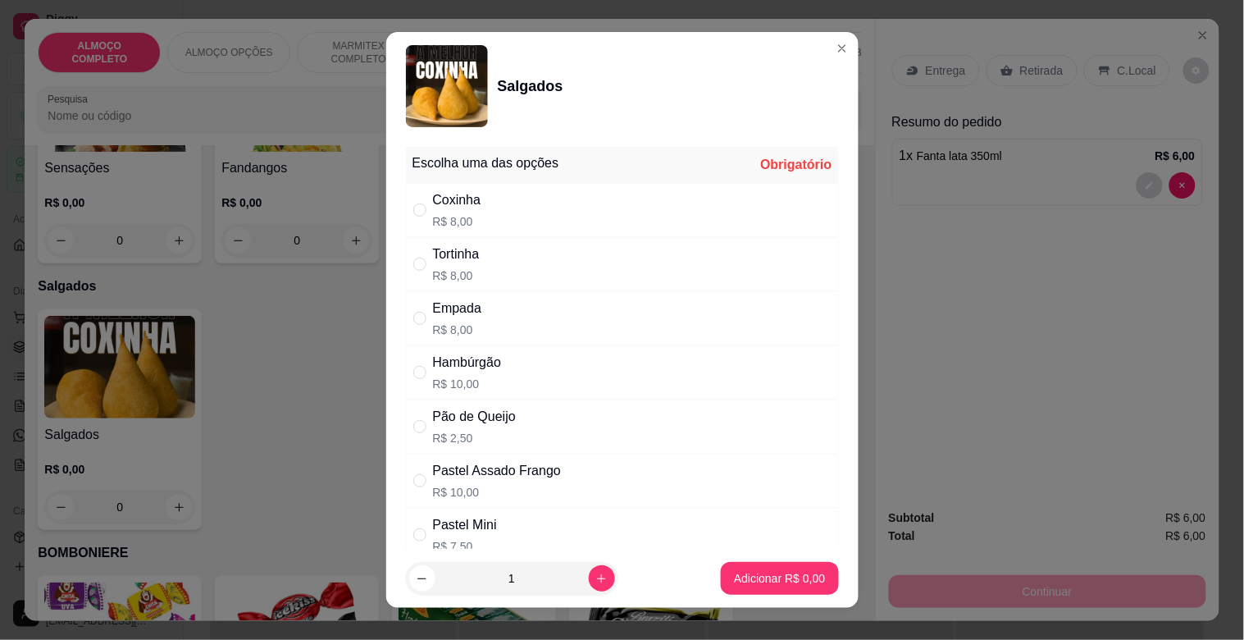
click at [484, 376] on p "R$ 10,00" at bounding box center [467, 384] width 69 height 16
radio input "true"
click at [759, 573] on p "Adicionar R$ 10,00" at bounding box center [776, 578] width 95 height 16
type input "1"
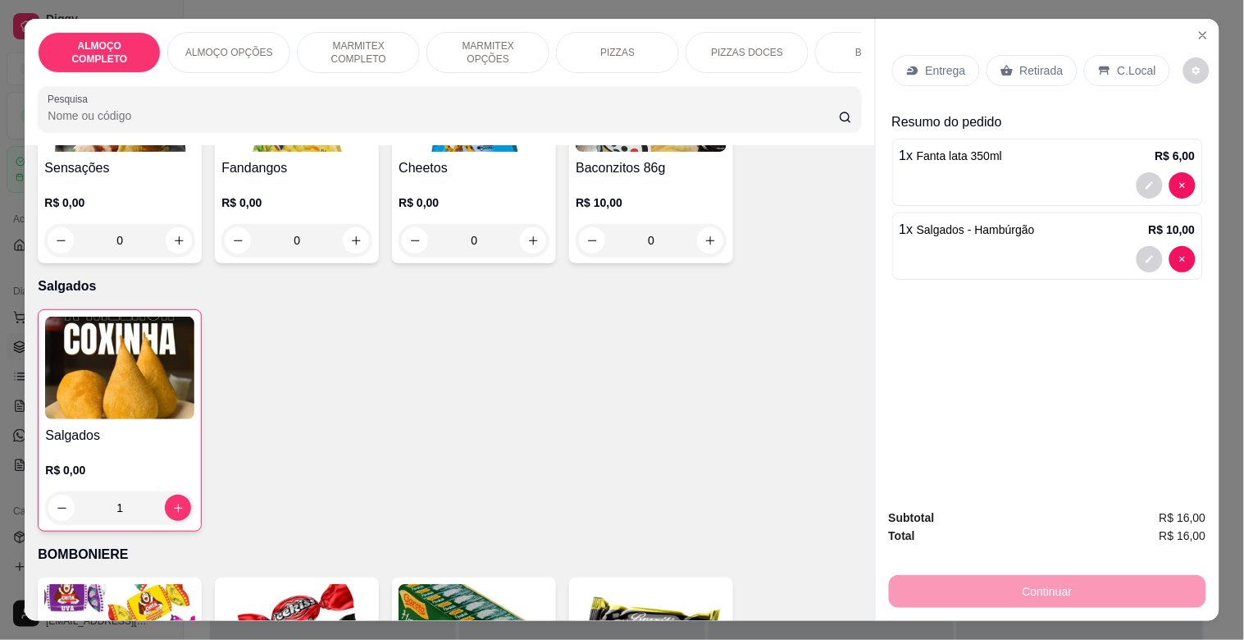
click at [1028, 62] on p "Retirada" at bounding box center [1041, 70] width 43 height 16
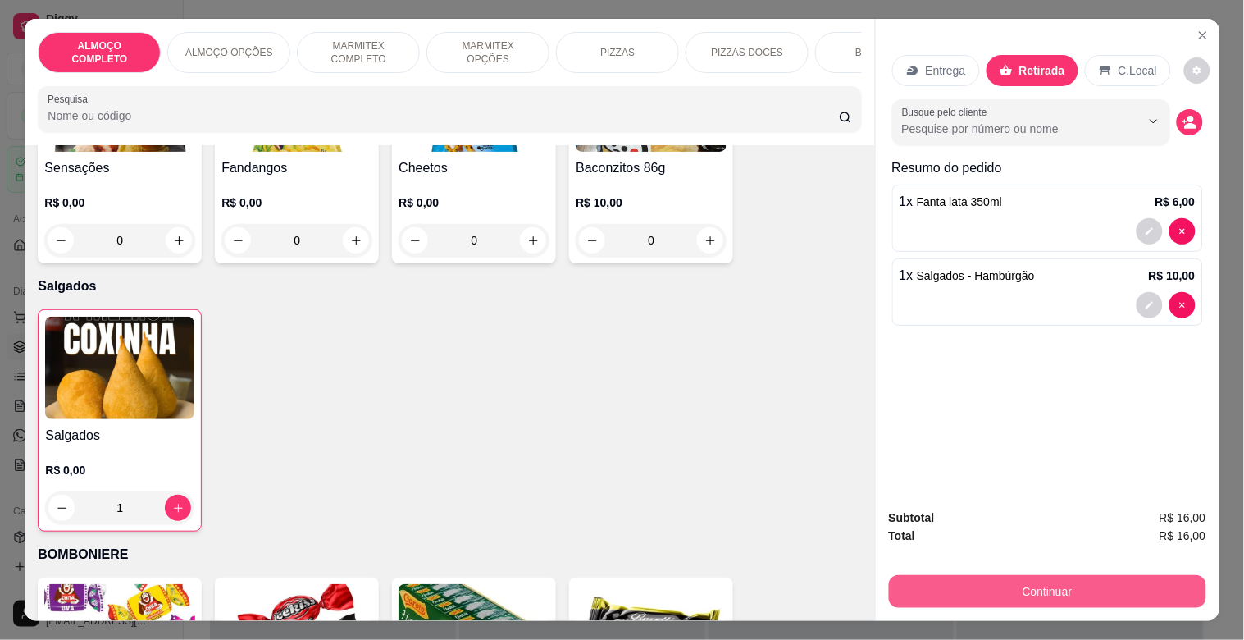
click at [1121, 589] on button "Continuar" at bounding box center [1047, 591] width 317 height 33
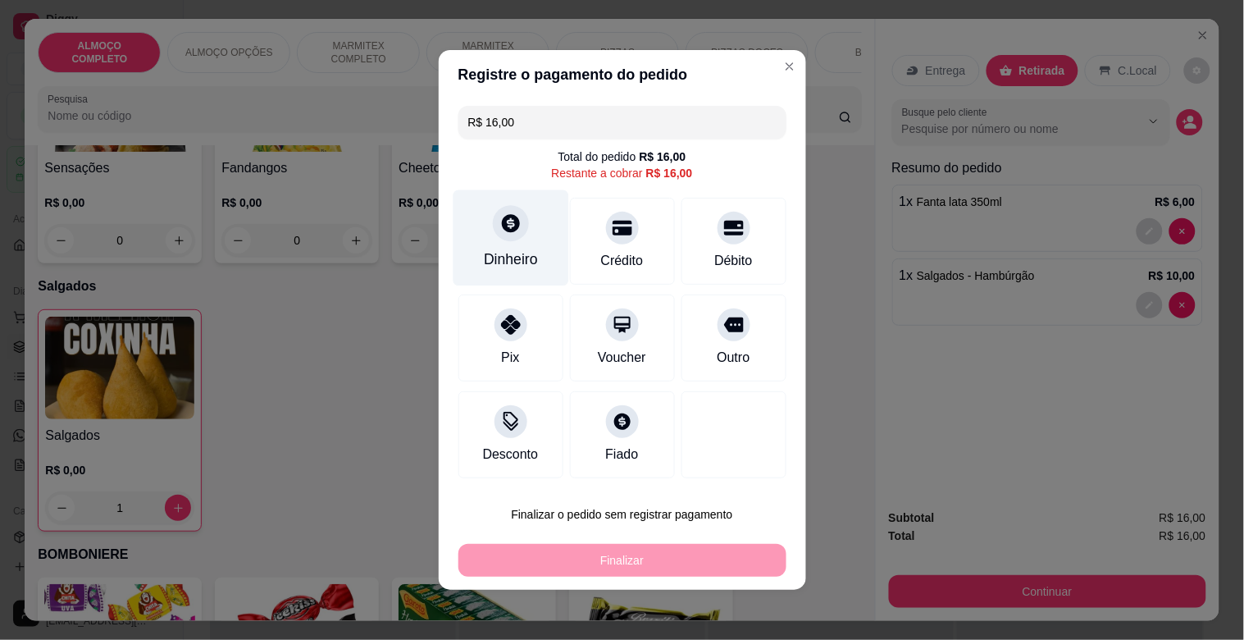
click at [515, 266] on div "Dinheiro" at bounding box center [511, 259] width 54 height 21
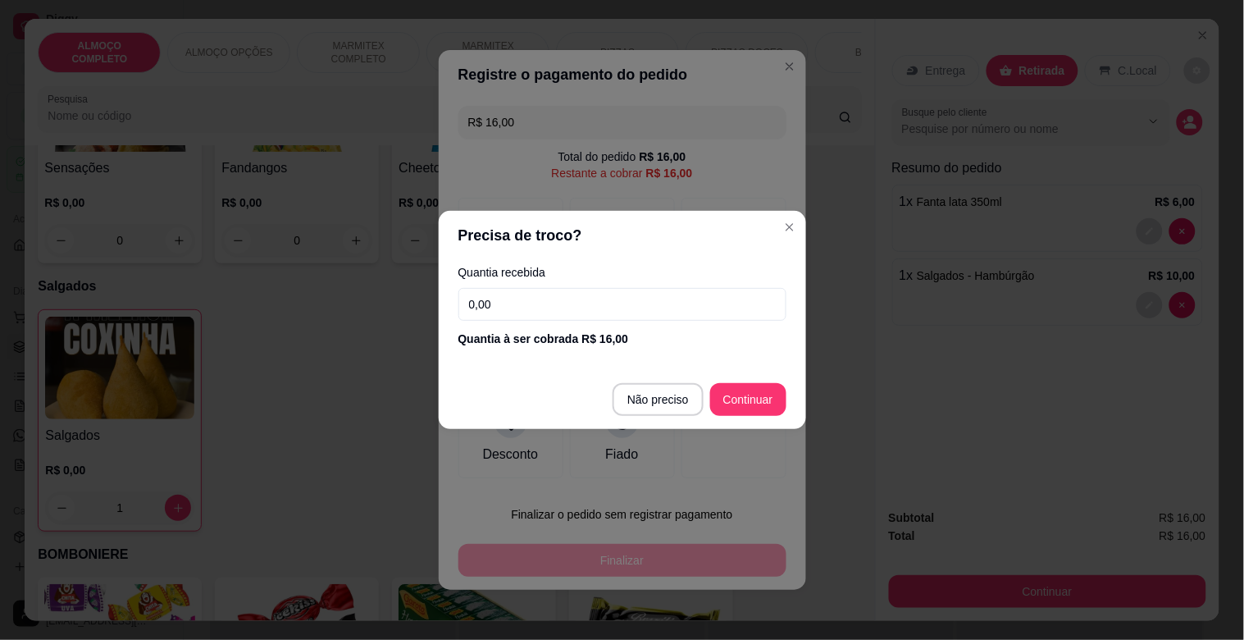
click at [597, 308] on input "0,00" at bounding box center [623, 304] width 328 height 33
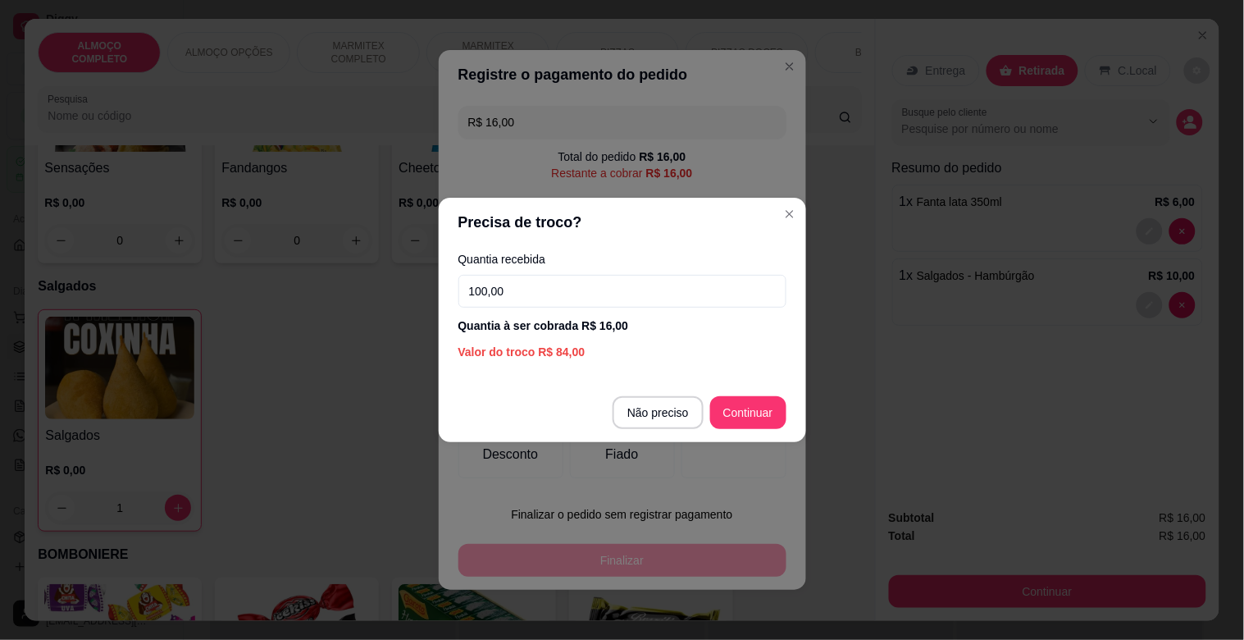
type input "100,00"
click at [752, 431] on footer "Não preciso Continuar" at bounding box center [622, 412] width 367 height 59
type input "R$ 0,00"
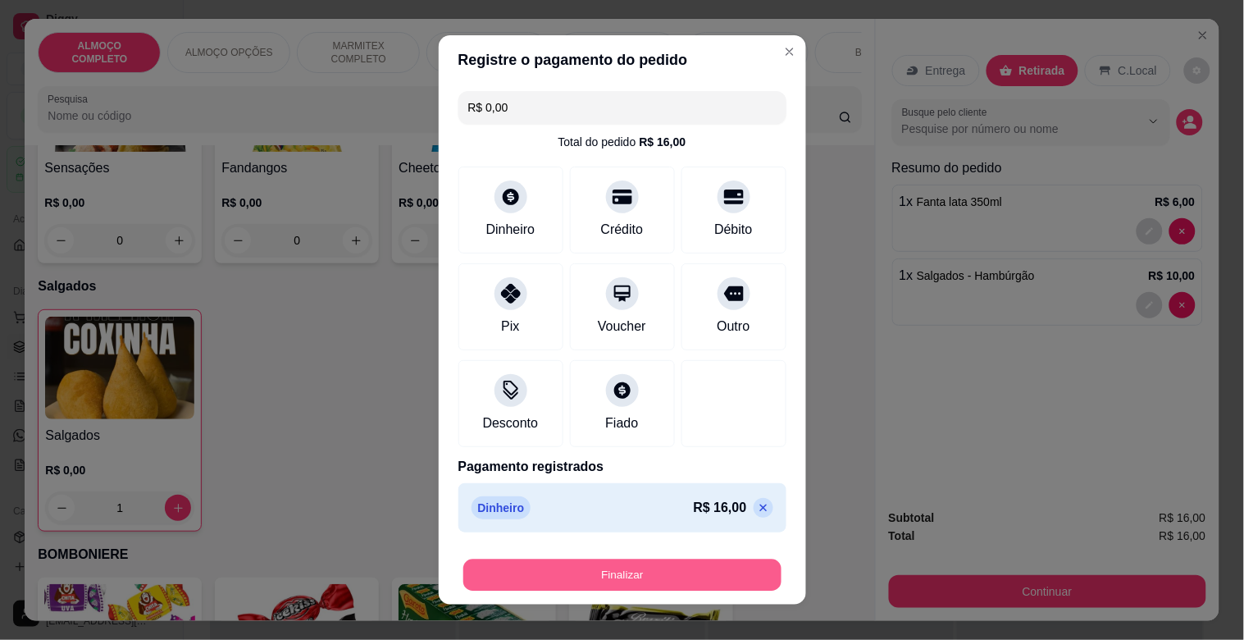
click at [607, 571] on button "Finalizar" at bounding box center [622, 575] width 318 height 32
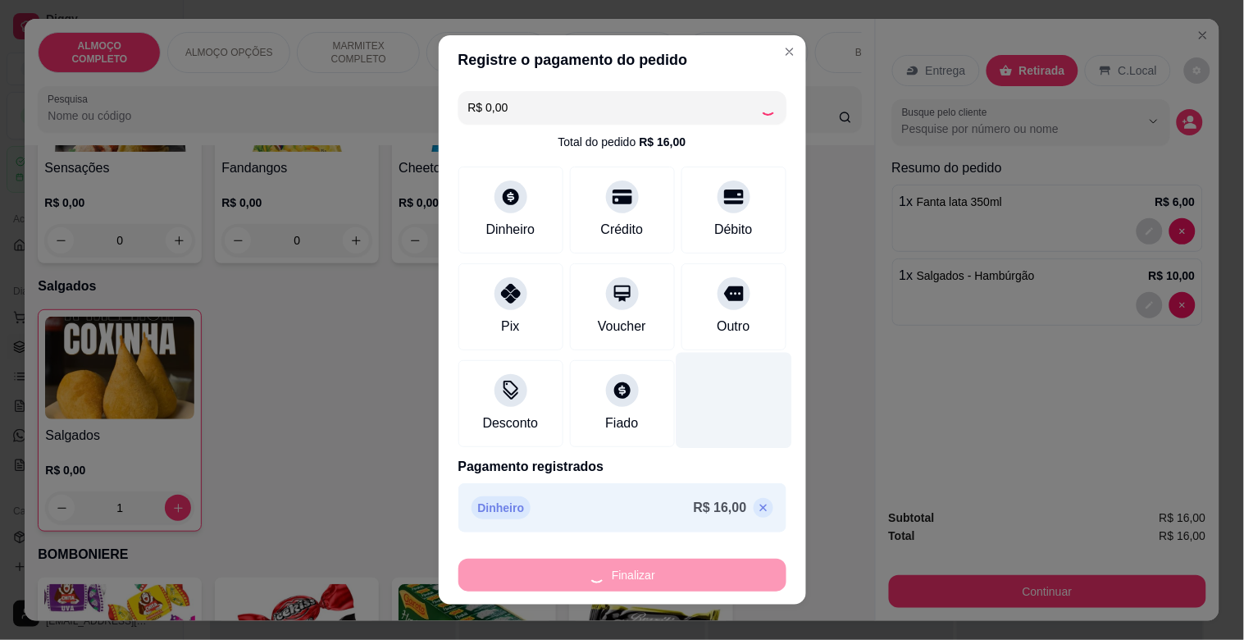
type input "0"
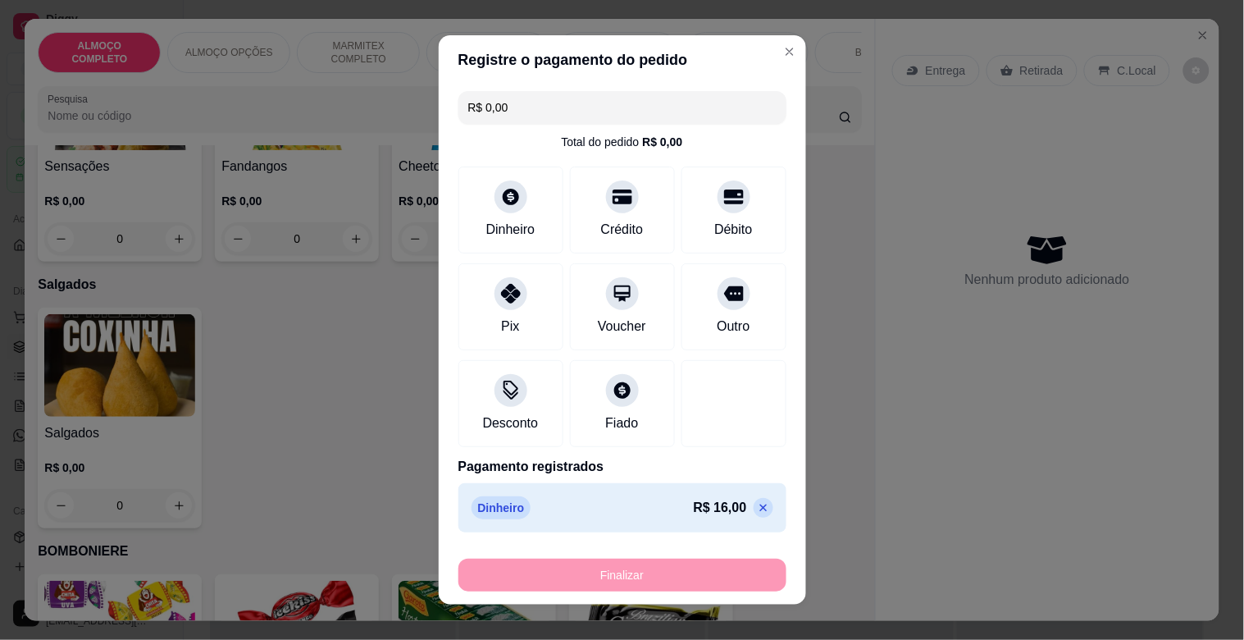
type input "-R$ 16,00"
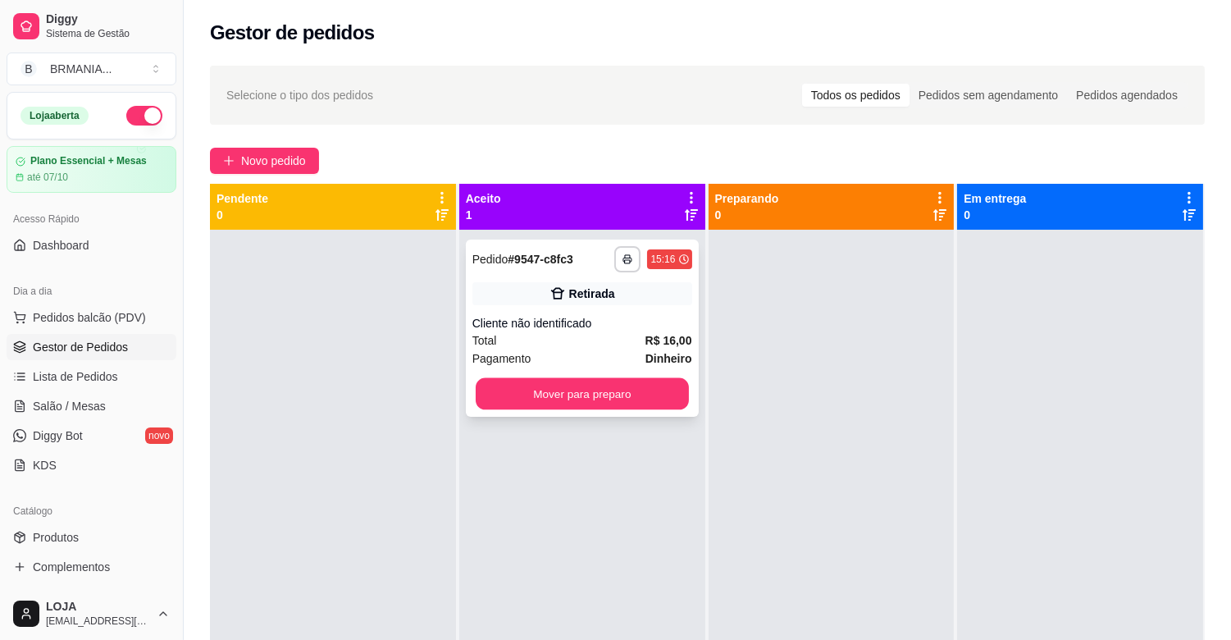
click at [623, 392] on button "Mover para preparo" at bounding box center [582, 394] width 213 height 32
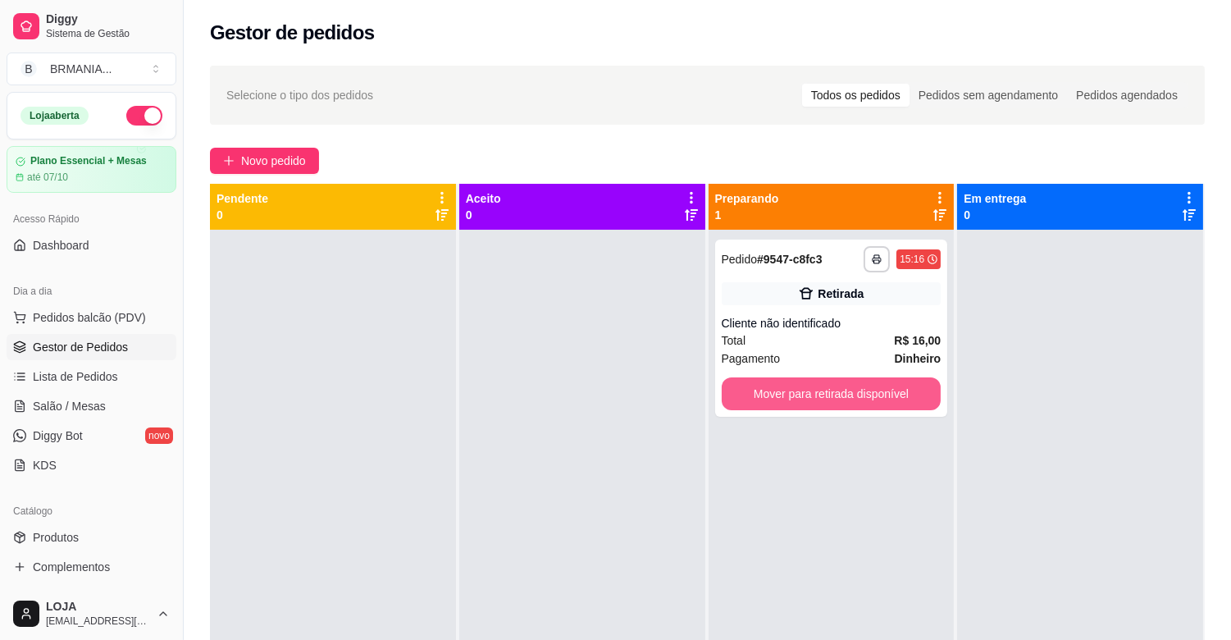
click at [805, 397] on button "Mover para retirada disponível" at bounding box center [832, 393] width 220 height 33
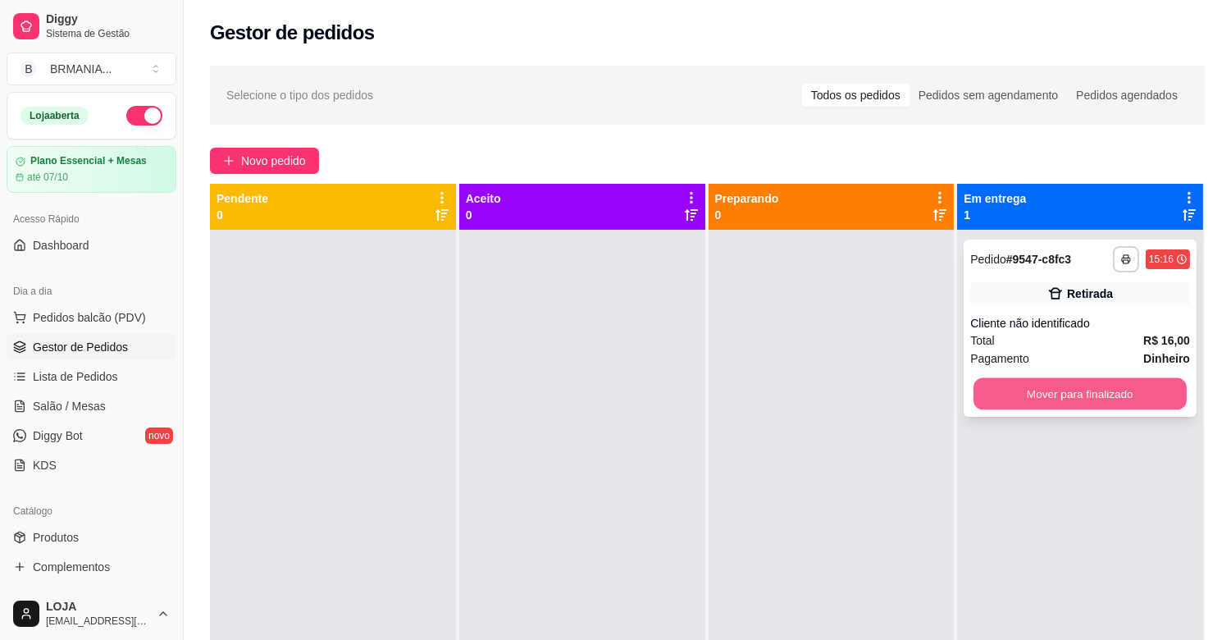
click at [1032, 395] on button "Mover para finalizado" at bounding box center [1080, 394] width 213 height 32
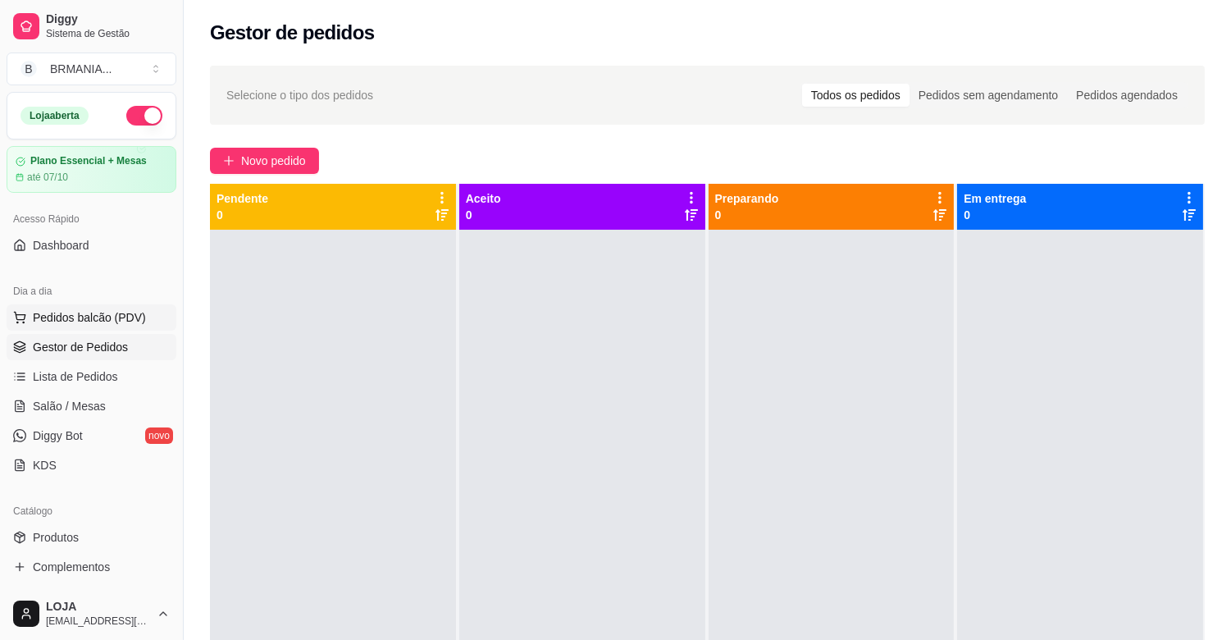
click at [82, 307] on button "Pedidos balcão (PDV)" at bounding box center [92, 317] width 170 height 26
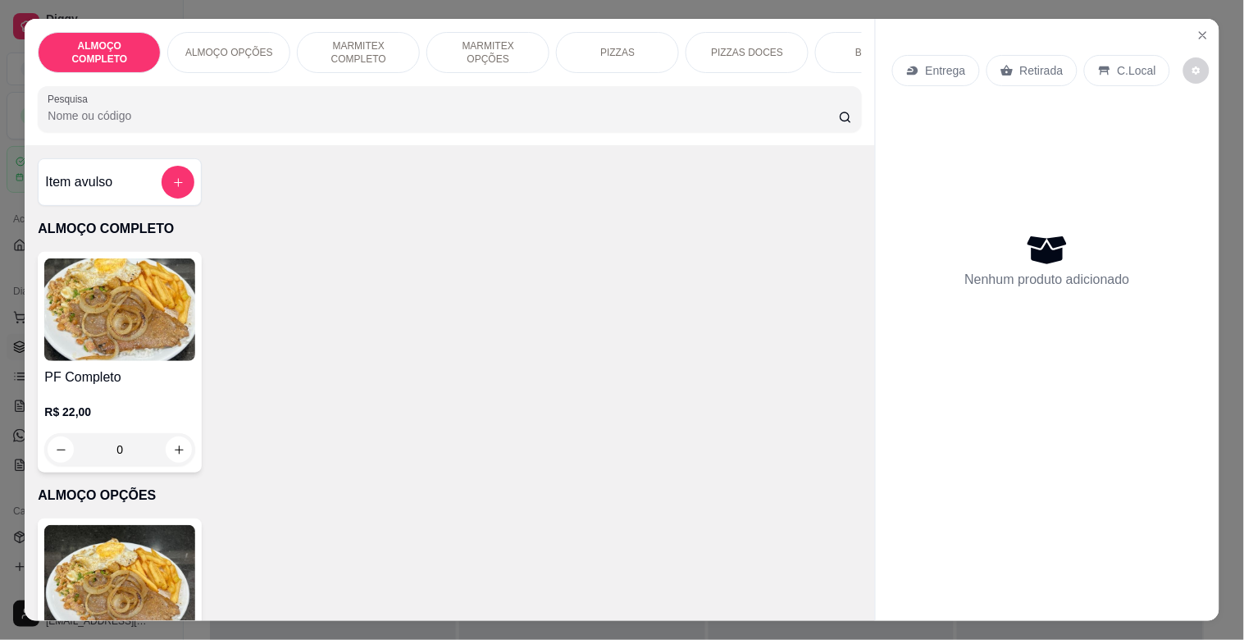
click at [830, 39] on div "BEBIDAS" at bounding box center [876, 52] width 123 height 41
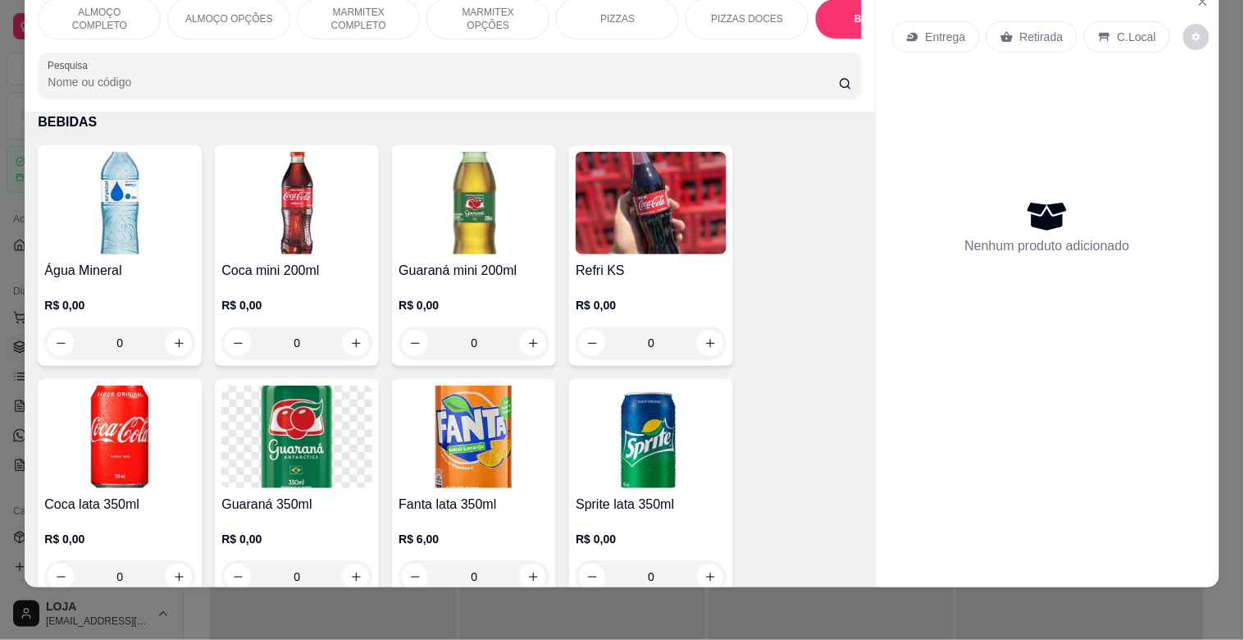
click at [140, 243] on img at bounding box center [119, 203] width 151 height 103
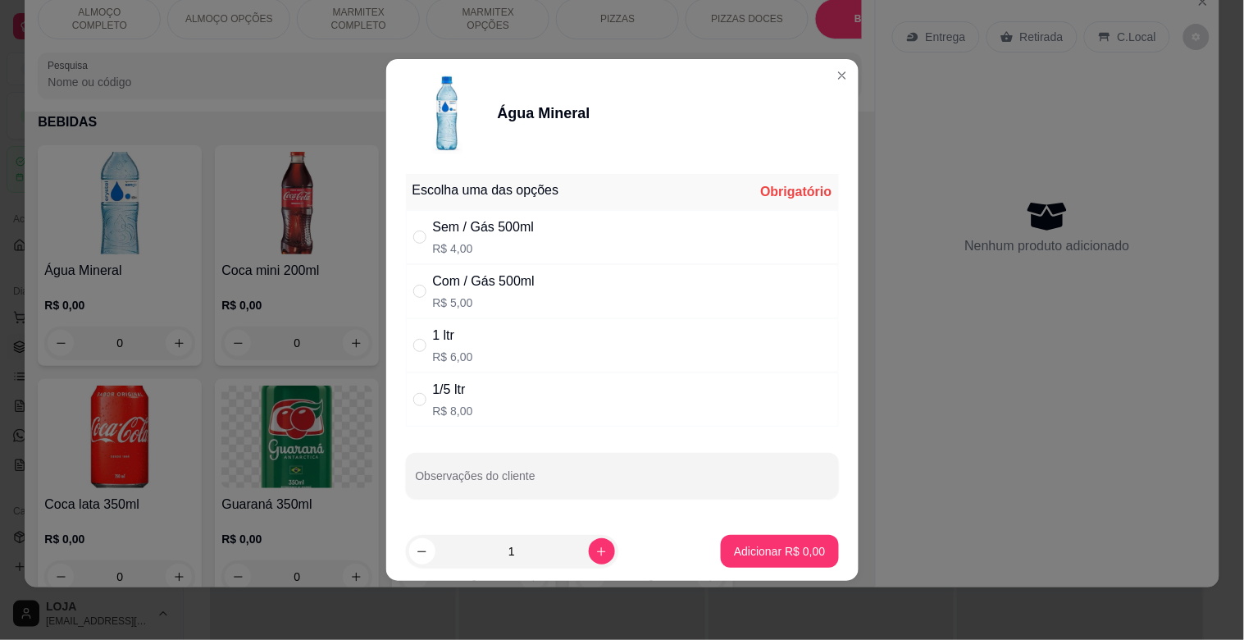
click at [535, 339] on div "1 ltr R$ 6,00" at bounding box center [622, 345] width 433 height 54
radio input "true"
click at [765, 563] on button "Adicionar R$ 6,00" at bounding box center [779, 551] width 117 height 33
type input "1"
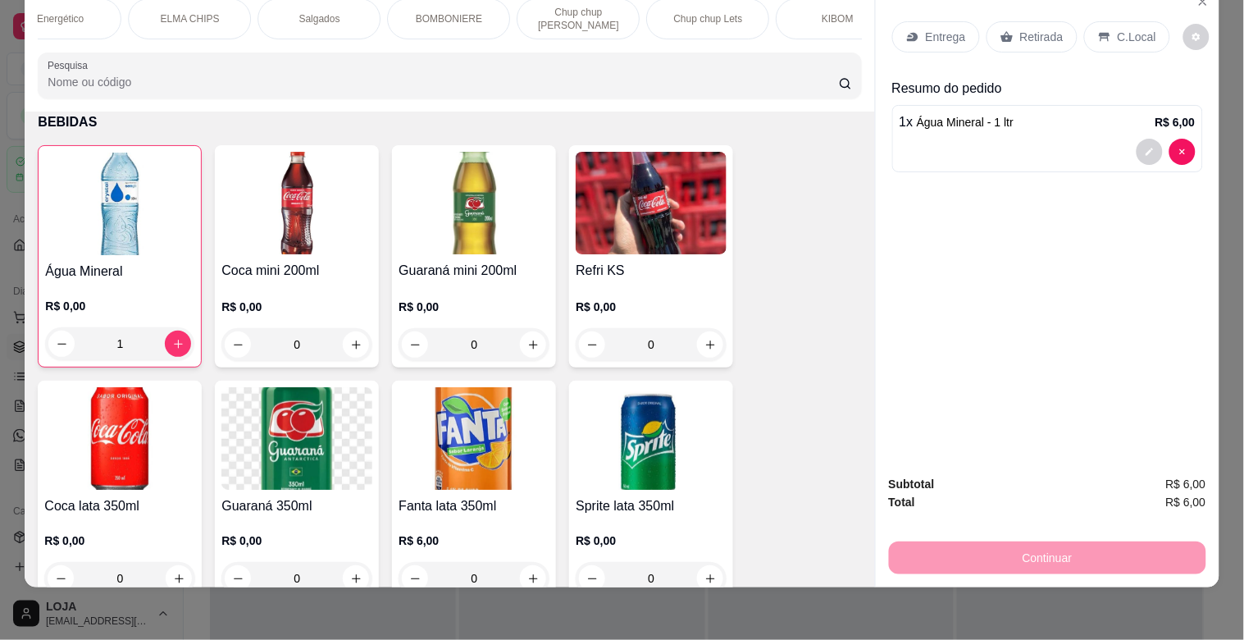
scroll to position [0, 1230]
click at [454, 2] on div "BOMBONIERE" at bounding box center [424, 18] width 123 height 41
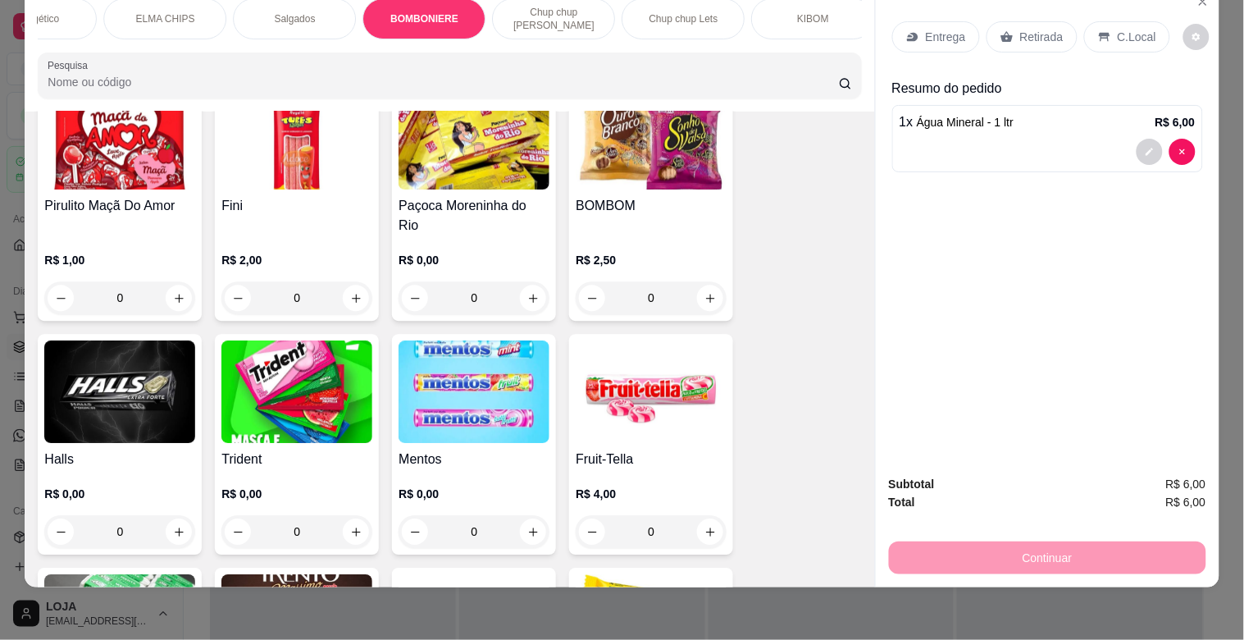
scroll to position [6062, 0]
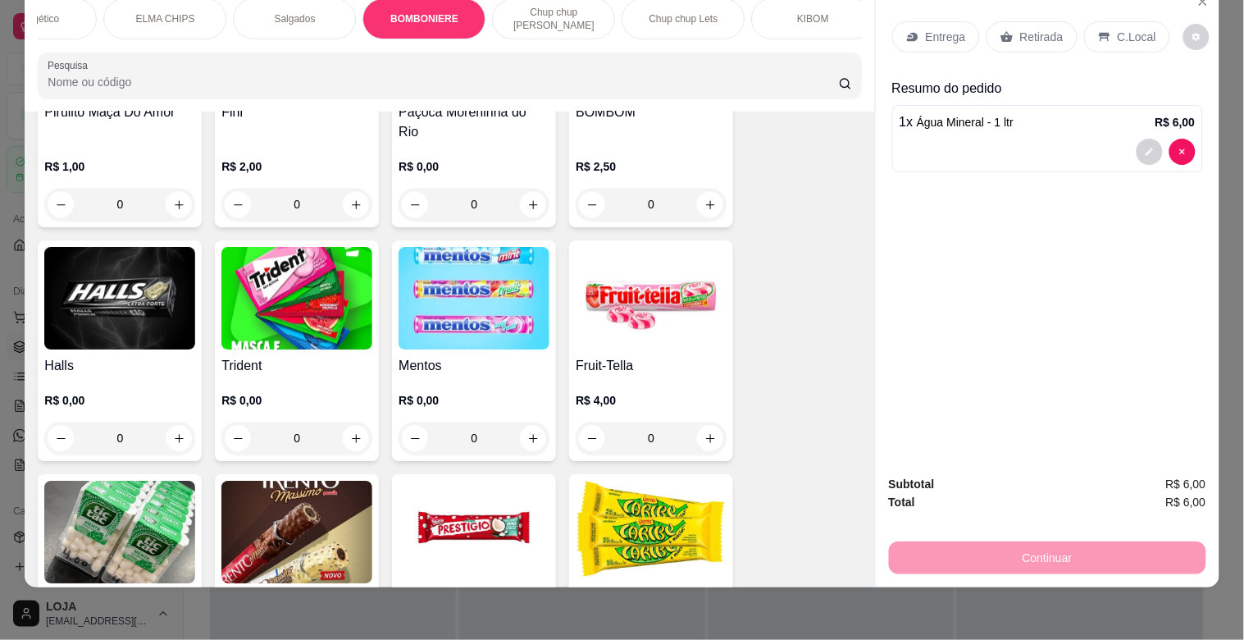
click at [875, 378] on div "Entrega Retirada C.Local Resumo do pedido 1 x Água Mineral - 1 ltr R$ 6,00 Subt…" at bounding box center [1047, 285] width 345 height 601
click at [309, 273] on img at bounding box center [296, 298] width 151 height 103
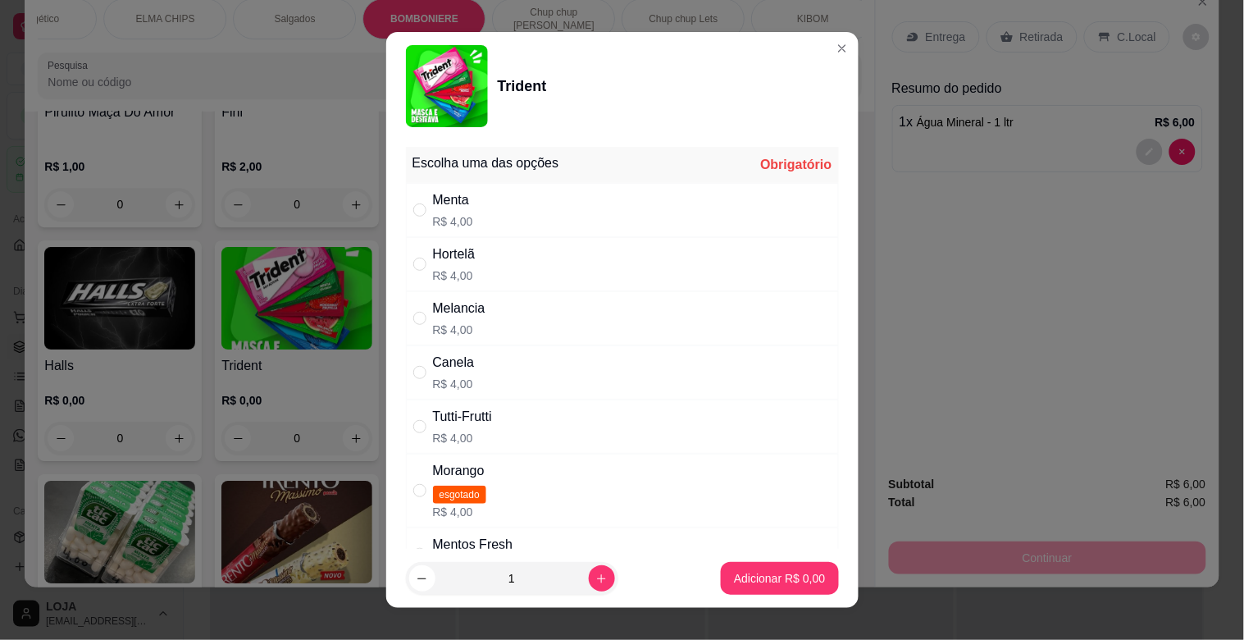
click at [521, 215] on div "Menta R$ 4,00" at bounding box center [622, 210] width 433 height 54
radio input "true"
click at [764, 578] on p "Adicionar R$ 4,00" at bounding box center [779, 578] width 91 height 16
click at [764, 579] on div "ALMOÇO COMPLETO ALMOÇO OPÇÕES MARMITEX COMPLETO MARMITEX OPÇÕES PIZZAS PIZZAS D…" at bounding box center [622, 320] width 1244 height 640
type input "1"
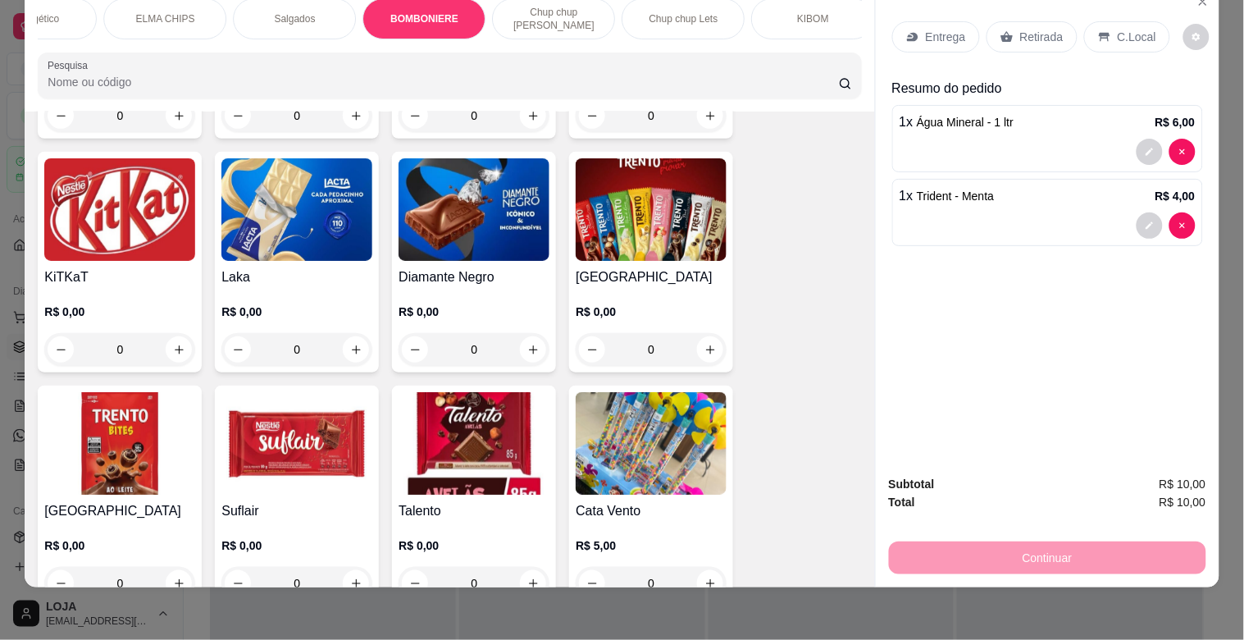
scroll to position [6666, 0]
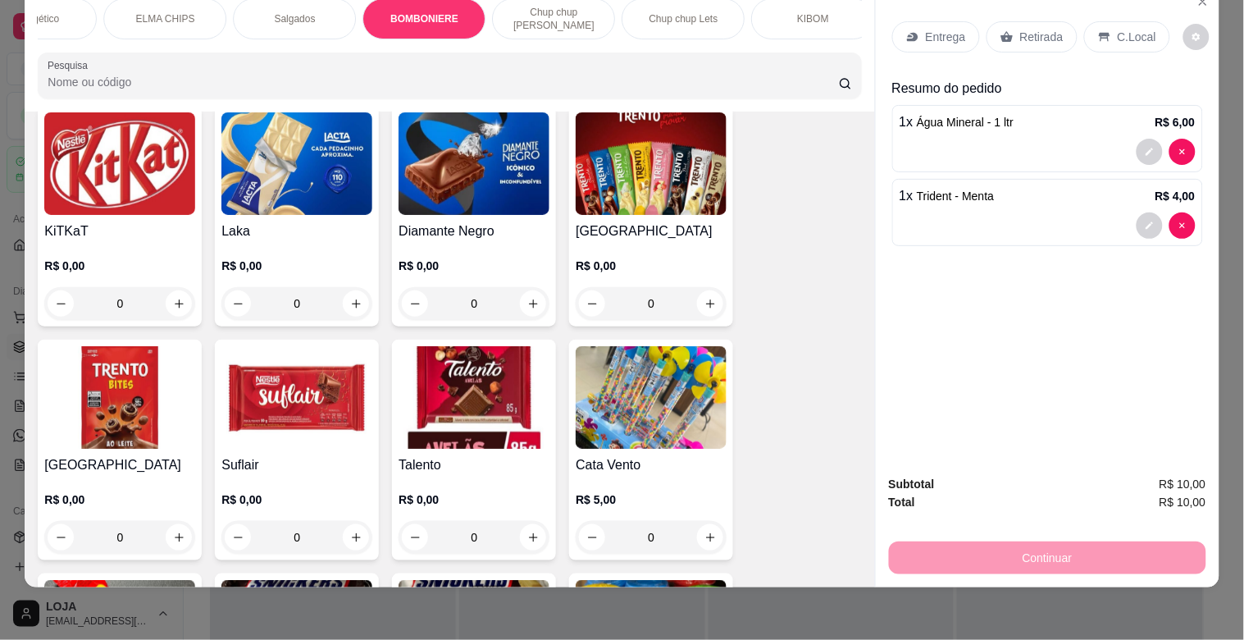
click at [623, 221] on h4 "[GEOGRAPHIC_DATA]" at bounding box center [651, 231] width 151 height 20
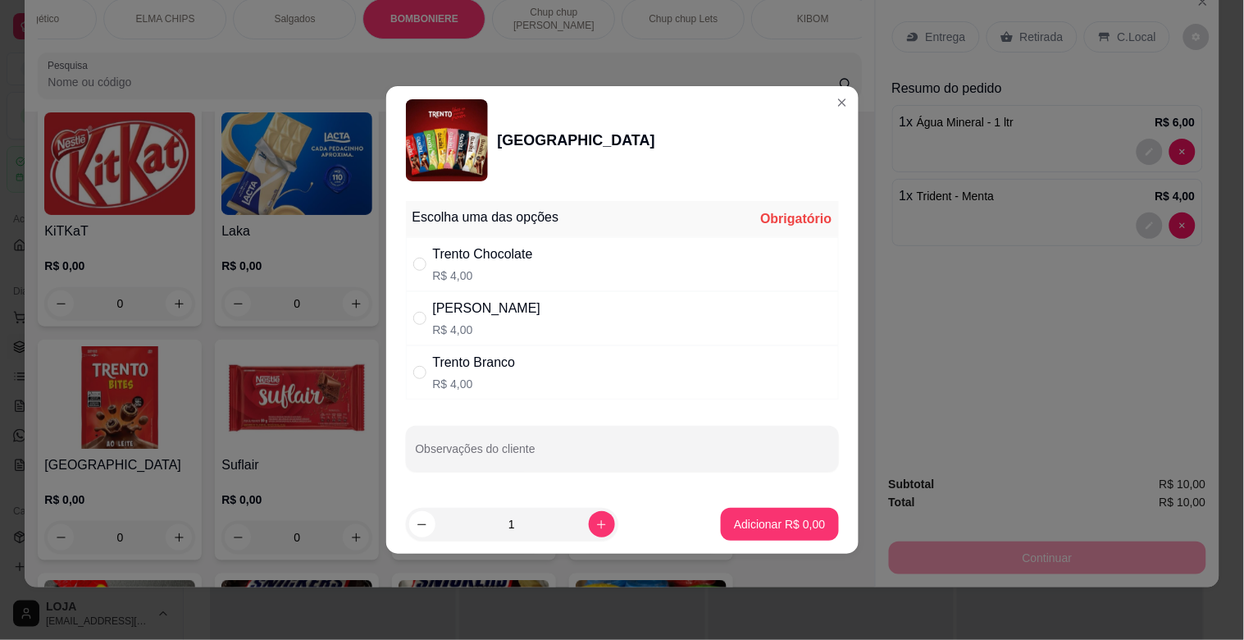
click at [535, 373] on div "Trento Branco R$ 4,00" at bounding box center [622, 372] width 433 height 54
radio input "true"
click at [572, 267] on div "Trento Chocolate R$ 4,00" at bounding box center [622, 264] width 433 height 54
radio input "true"
radio input "false"
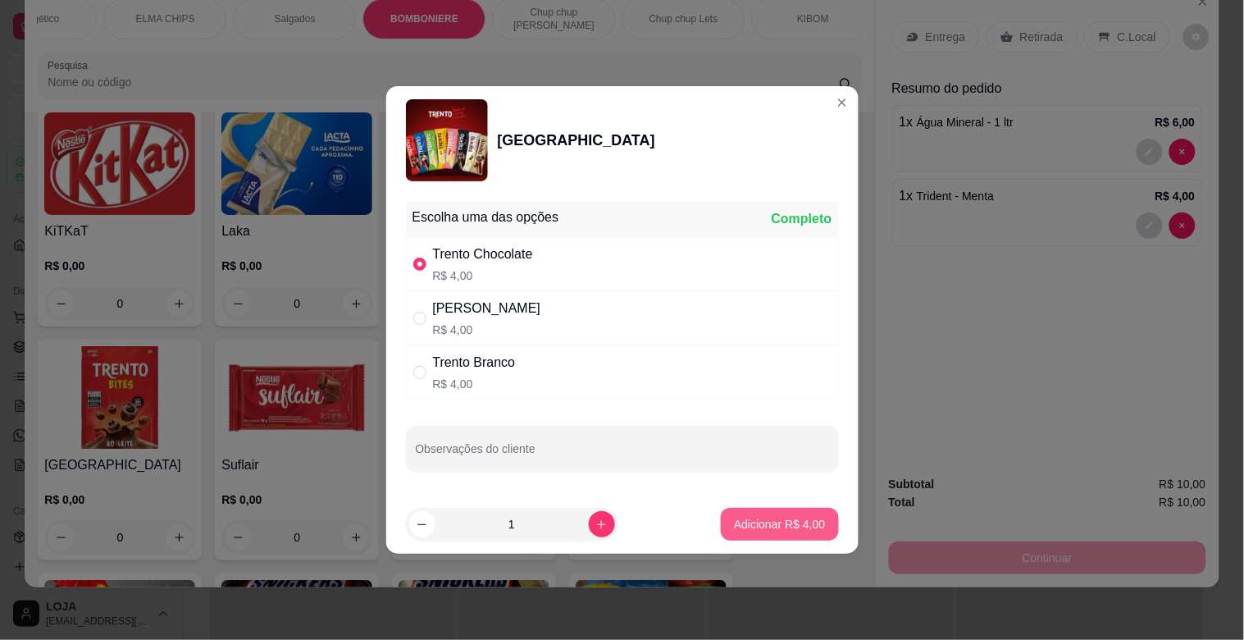
click at [769, 526] on p "Adicionar R$ 4,00" at bounding box center [779, 524] width 91 height 16
type input "1"
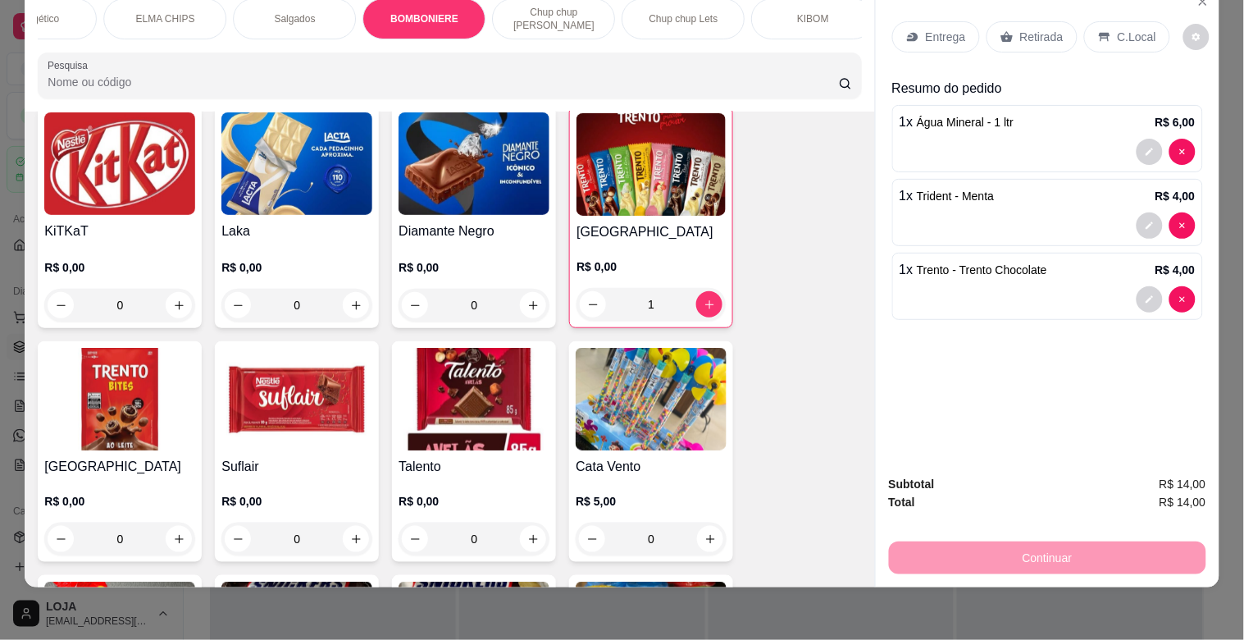
click at [1099, 33] on icon at bounding box center [1104, 37] width 11 height 9
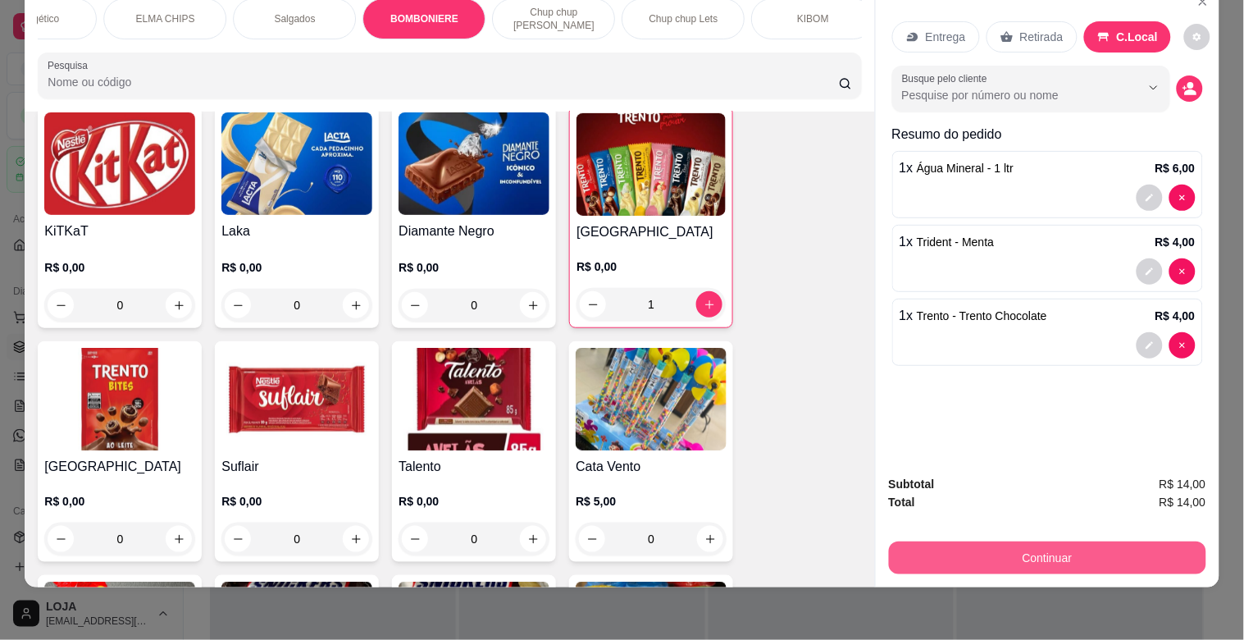
click at [1167, 541] on button "Continuar" at bounding box center [1047, 557] width 317 height 33
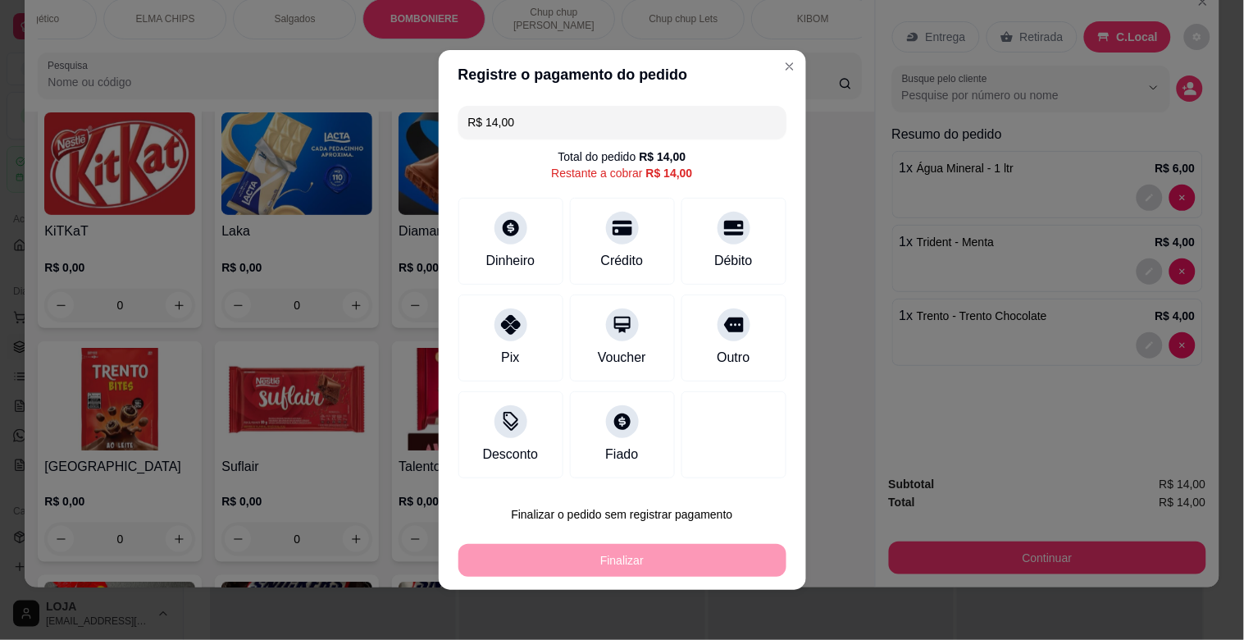
click at [715, 257] on div "Débito" at bounding box center [733, 261] width 38 height 20
type input "R$ 0,00"
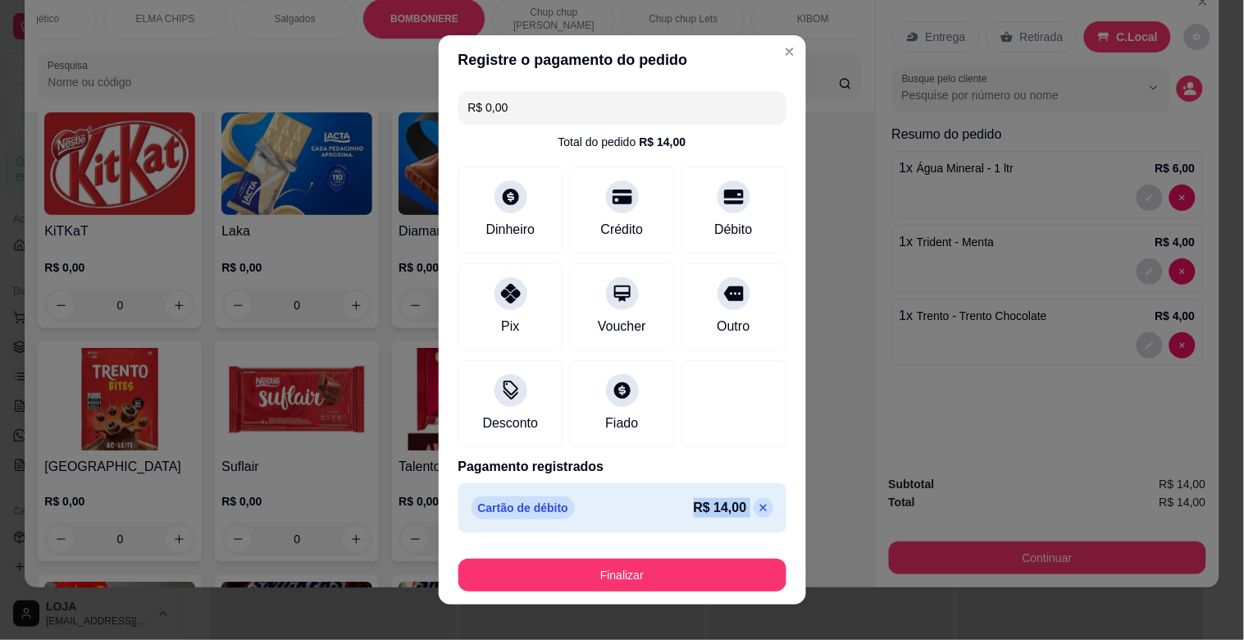
drag, startPoint x: 603, startPoint y: 505, endPoint x: 646, endPoint y: 569, distance: 76.9
click at [645, 569] on section "Registre o pagamento do pedido R$ 0,00 Total do pedido R$ 14,00 Dinheiro Crédit…" at bounding box center [622, 319] width 367 height 569
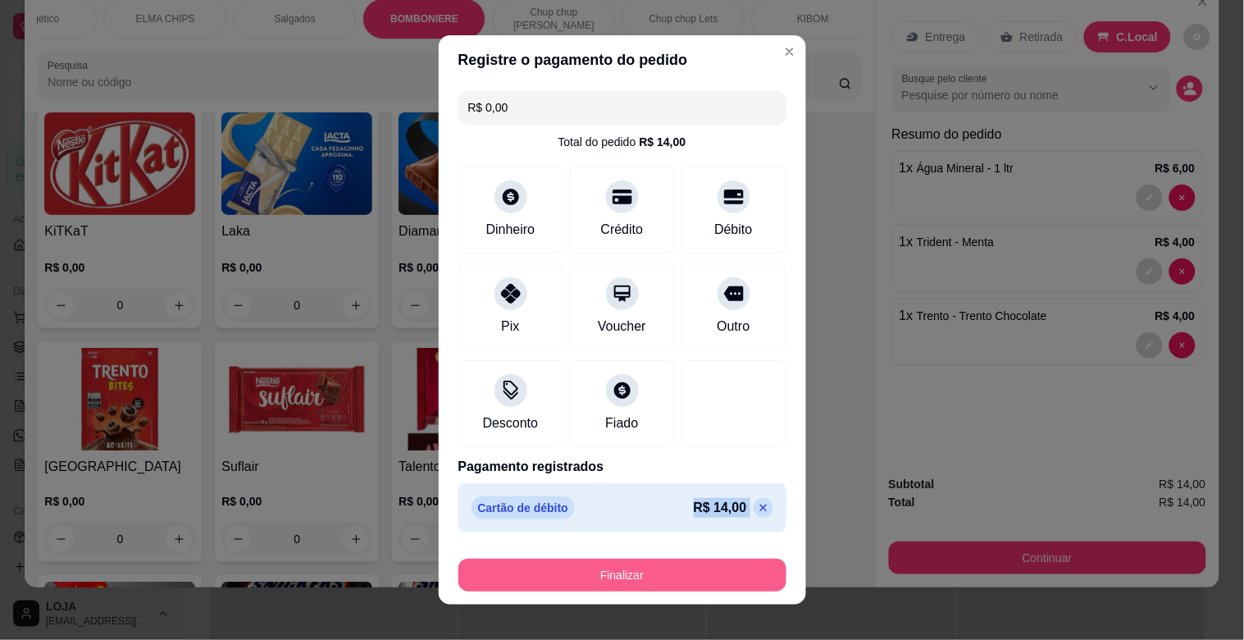
click at [646, 569] on button "Finalizar" at bounding box center [623, 575] width 328 height 33
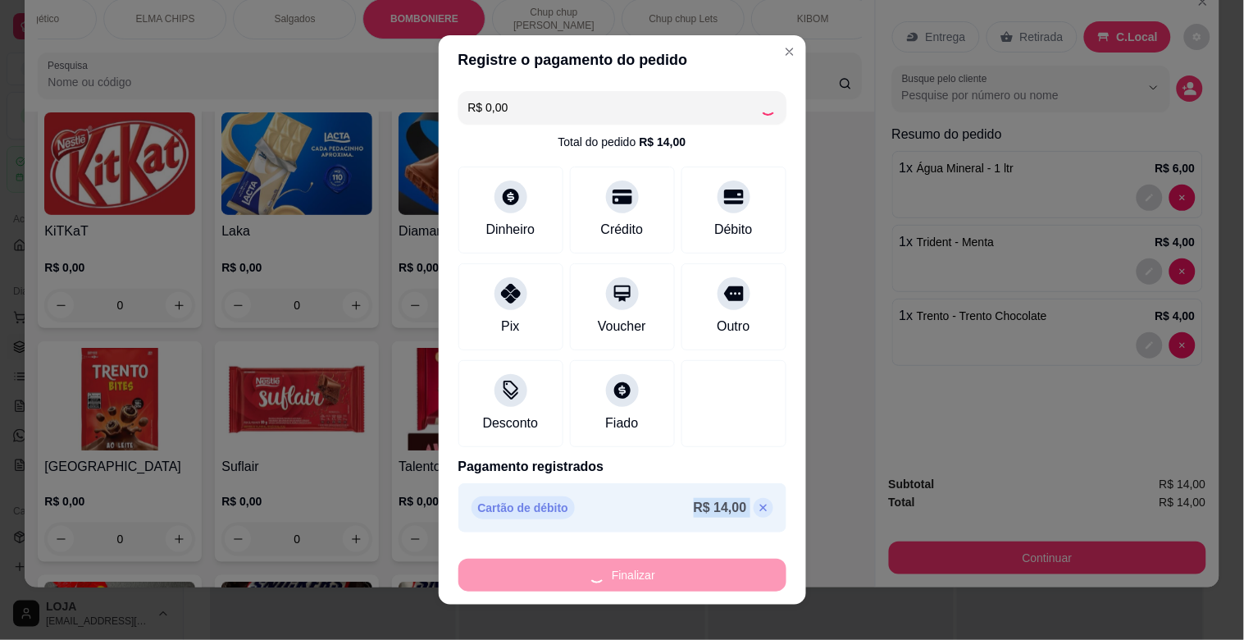
type input "0"
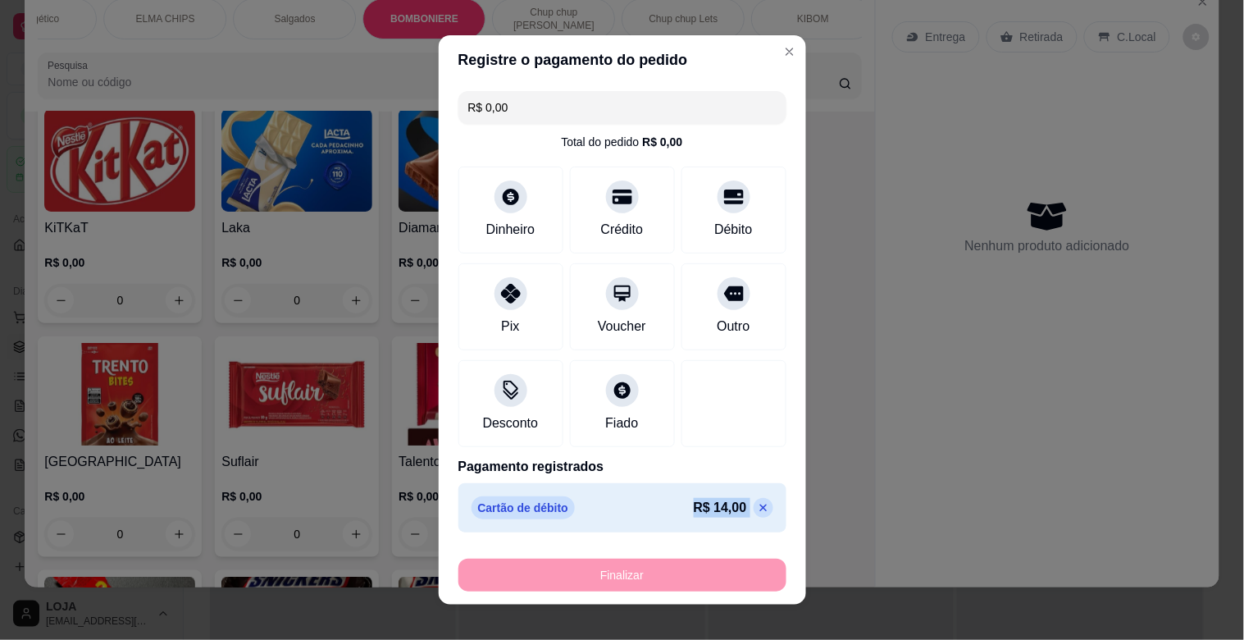
type input "-R$ 14,00"
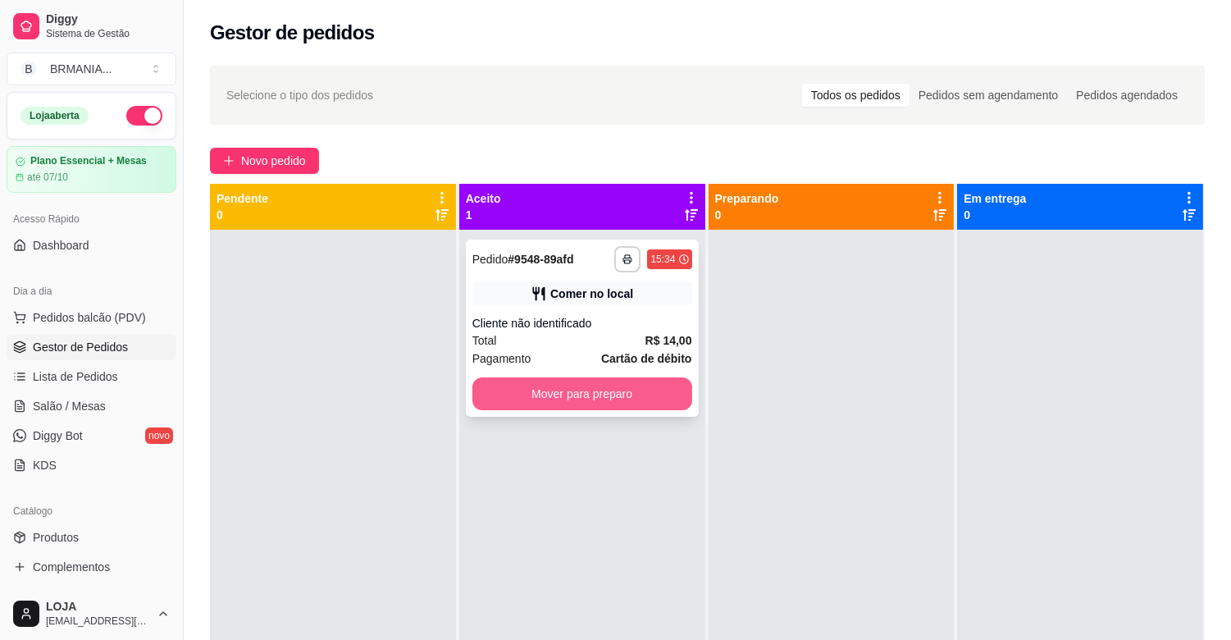
click at [577, 392] on button "Mover para preparo" at bounding box center [582, 393] width 220 height 33
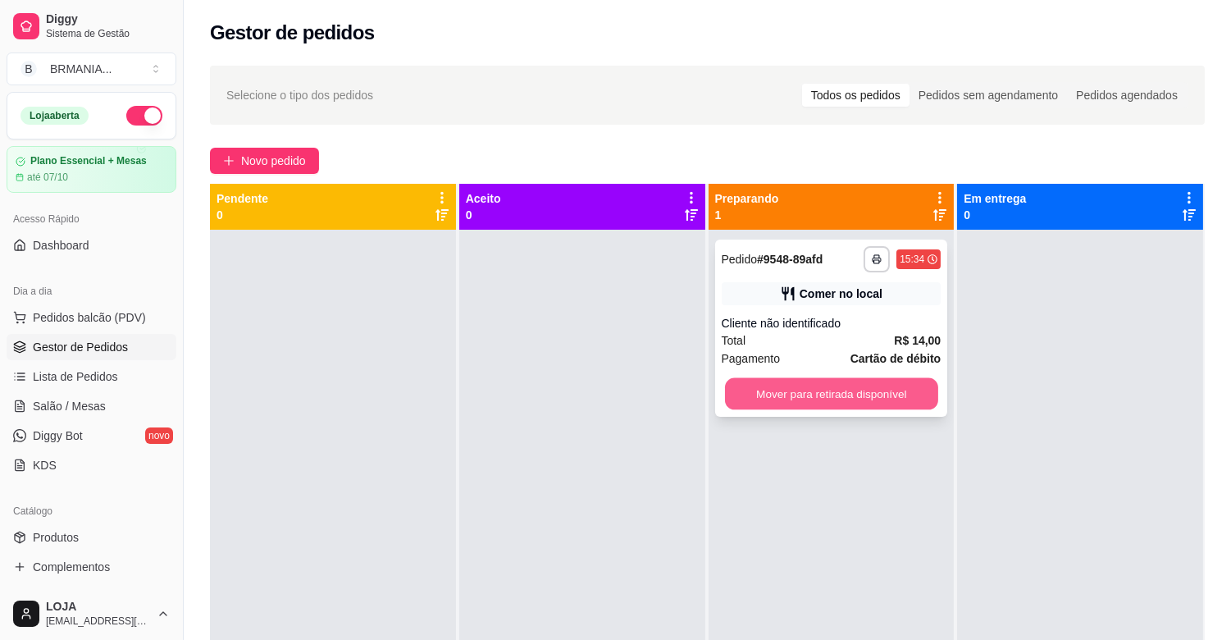
click at [824, 407] on button "Mover para retirada disponível" at bounding box center [831, 394] width 213 height 32
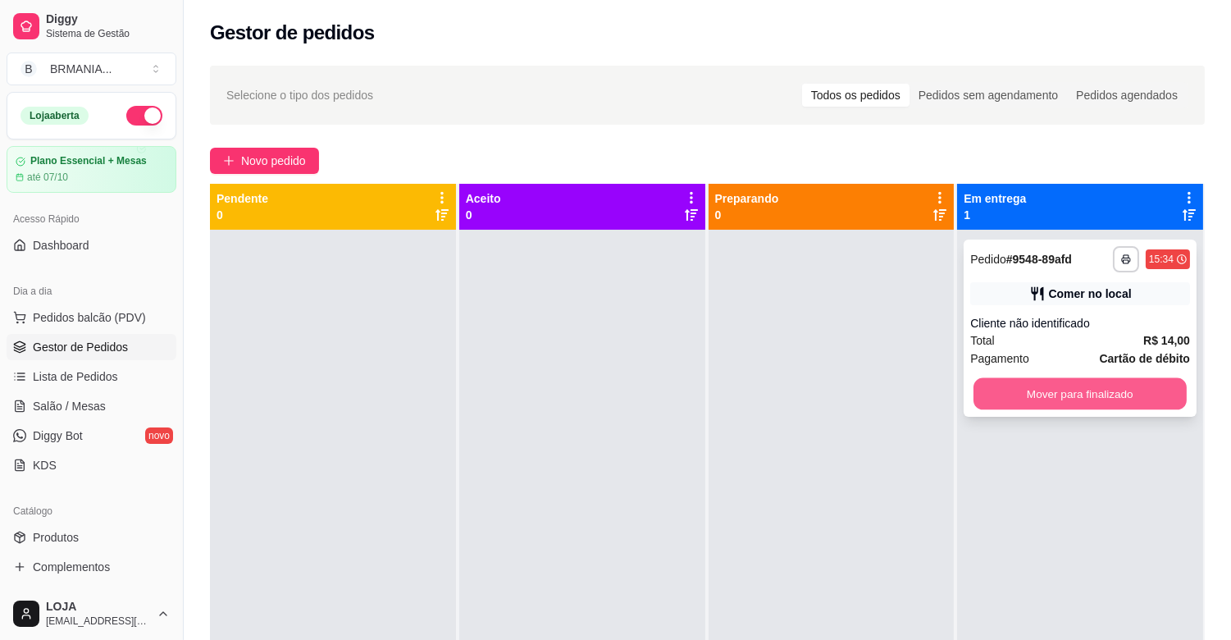
click at [1017, 404] on button "Mover para finalizado" at bounding box center [1080, 394] width 213 height 32
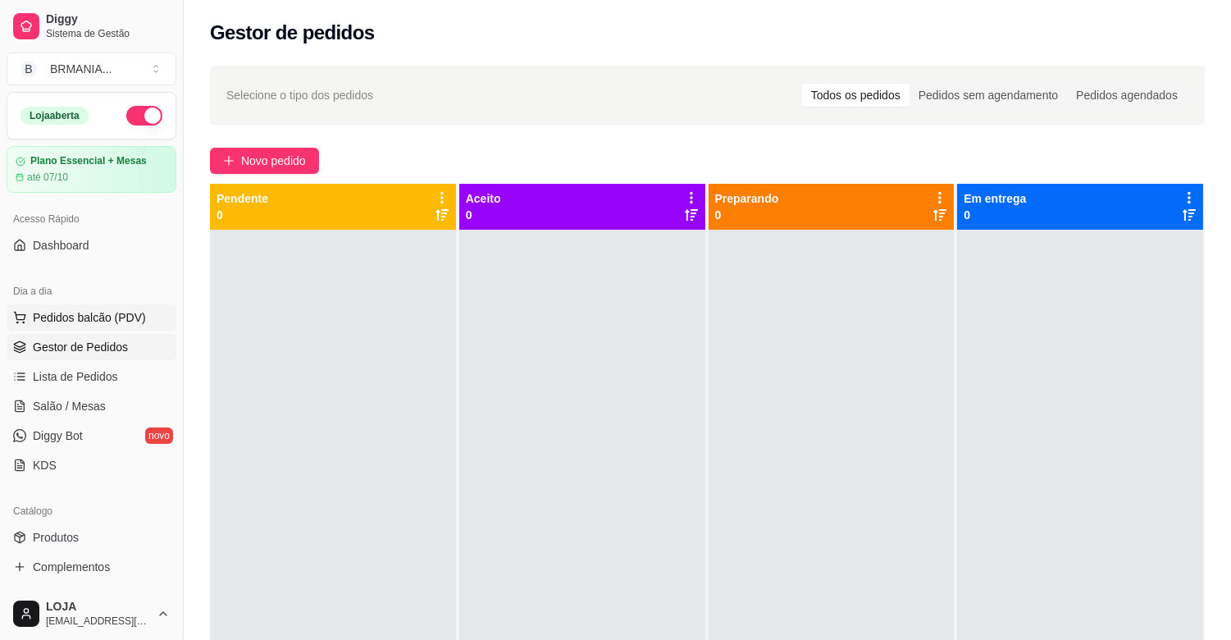
click at [67, 313] on span "Pedidos balcão (PDV)" at bounding box center [89, 317] width 113 height 16
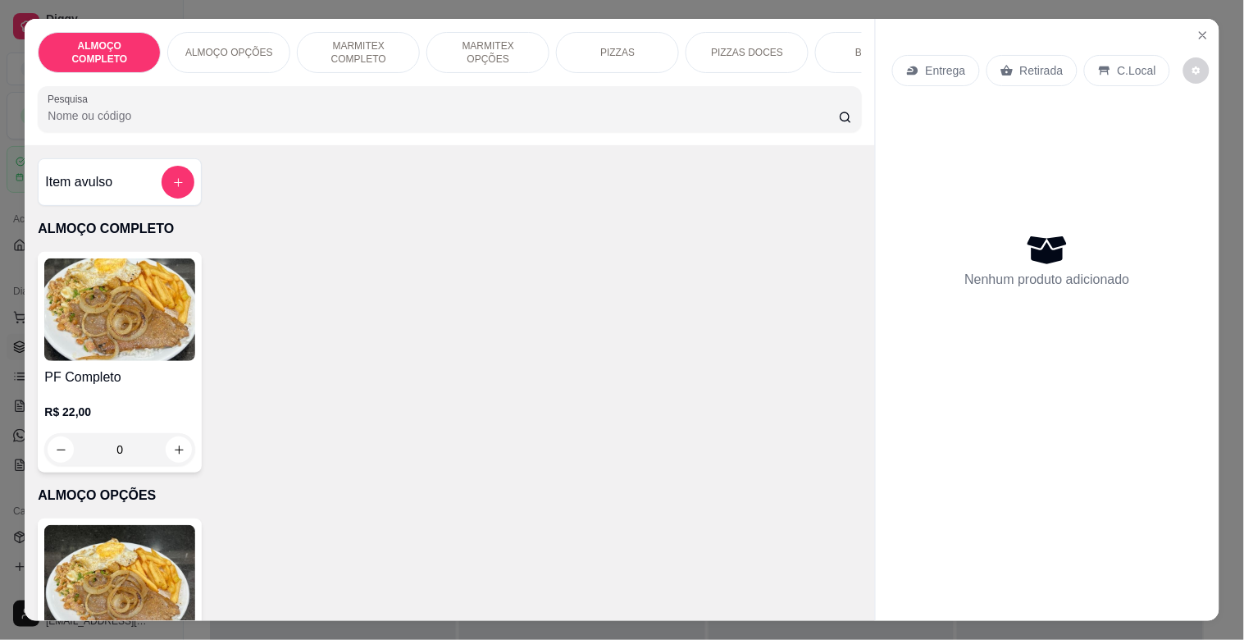
click at [839, 44] on div "BEBIDAS" at bounding box center [876, 52] width 123 height 41
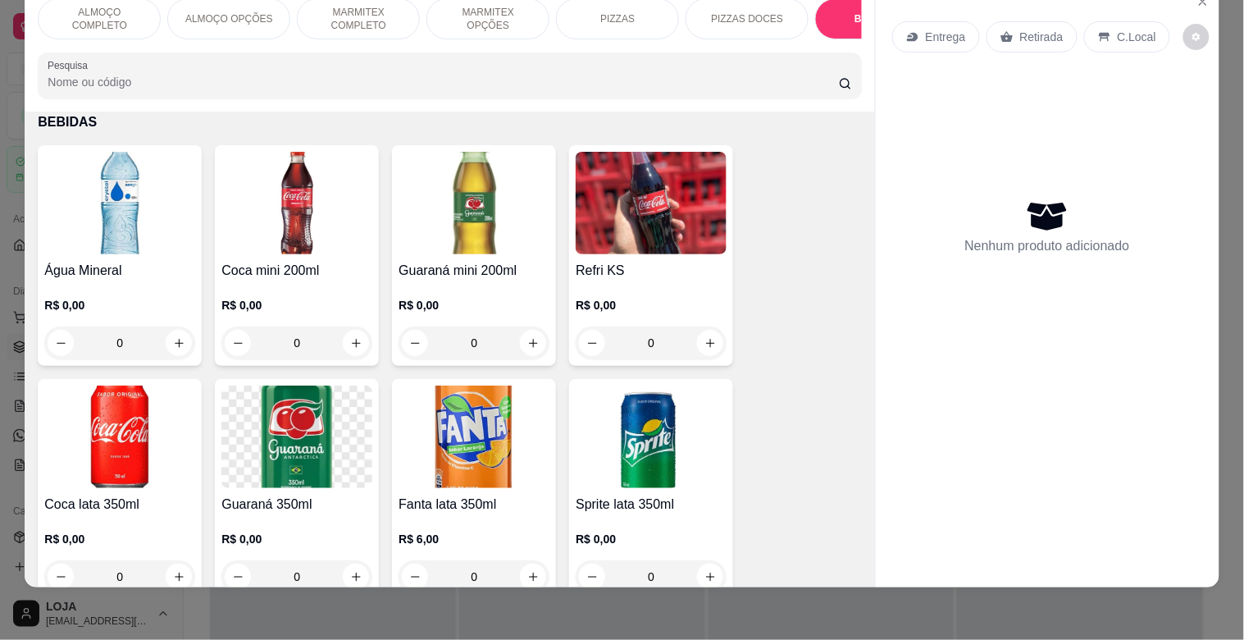
click at [107, 208] on img at bounding box center [119, 203] width 151 height 103
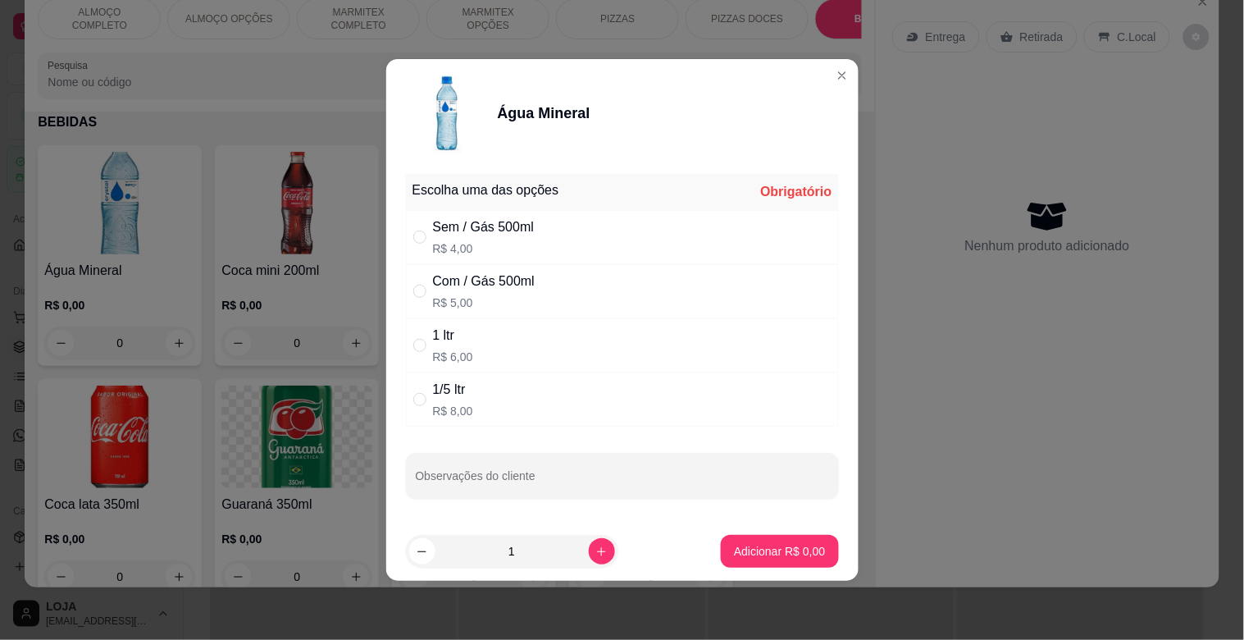
click at [579, 354] on div "1 ltr R$ 6,00" at bounding box center [622, 345] width 433 height 54
radio input "true"
click at [816, 555] on button "Adicionar R$ 6,00" at bounding box center [780, 552] width 114 height 32
type input "1"
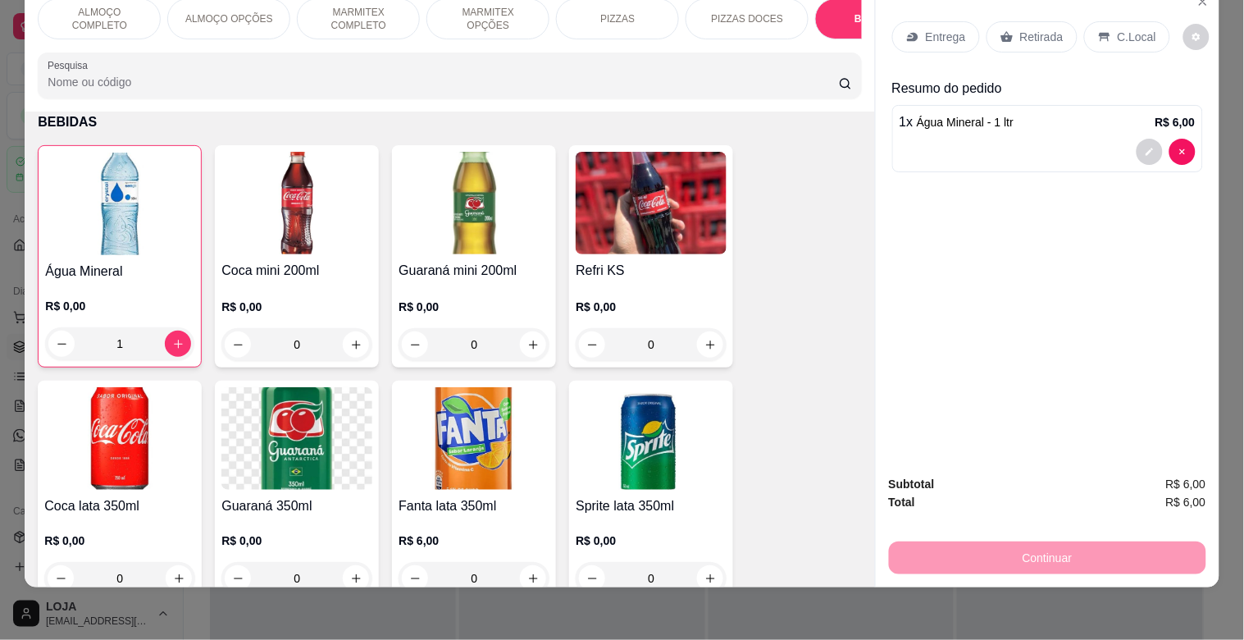
drag, startPoint x: 1134, startPoint y: 19, endPoint x: 1121, endPoint y: 21, distance: 13.2
click at [1129, 29] on p "C.Local" at bounding box center [1137, 37] width 39 height 16
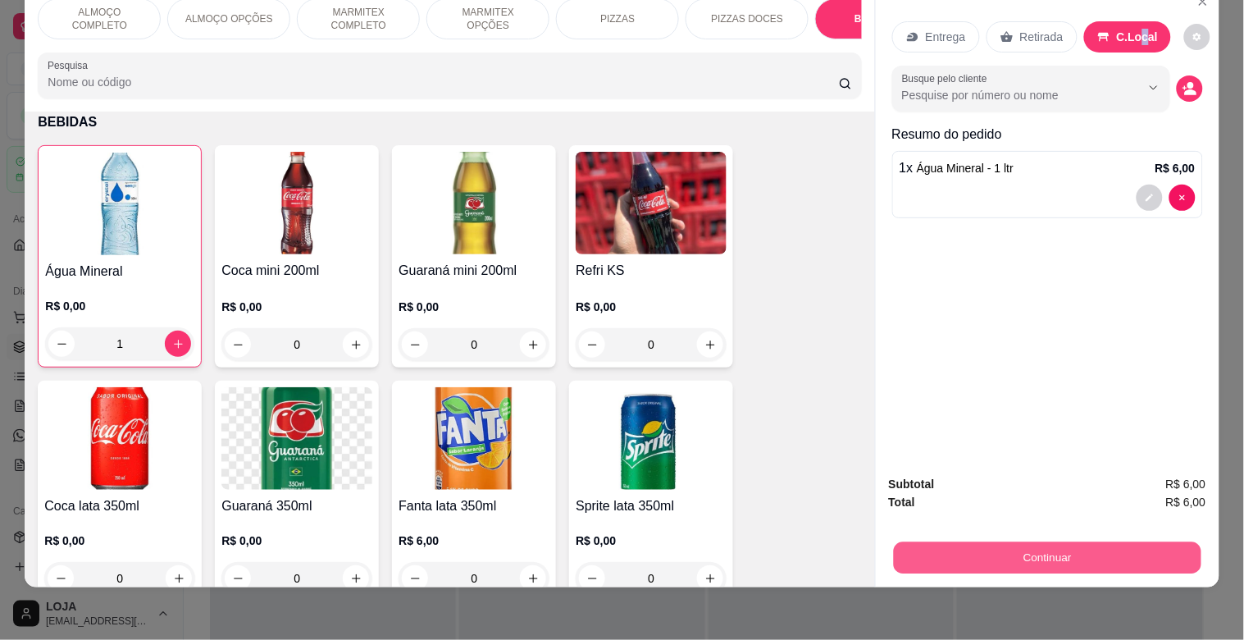
click at [1108, 554] on button "Continuar" at bounding box center [1047, 557] width 308 height 32
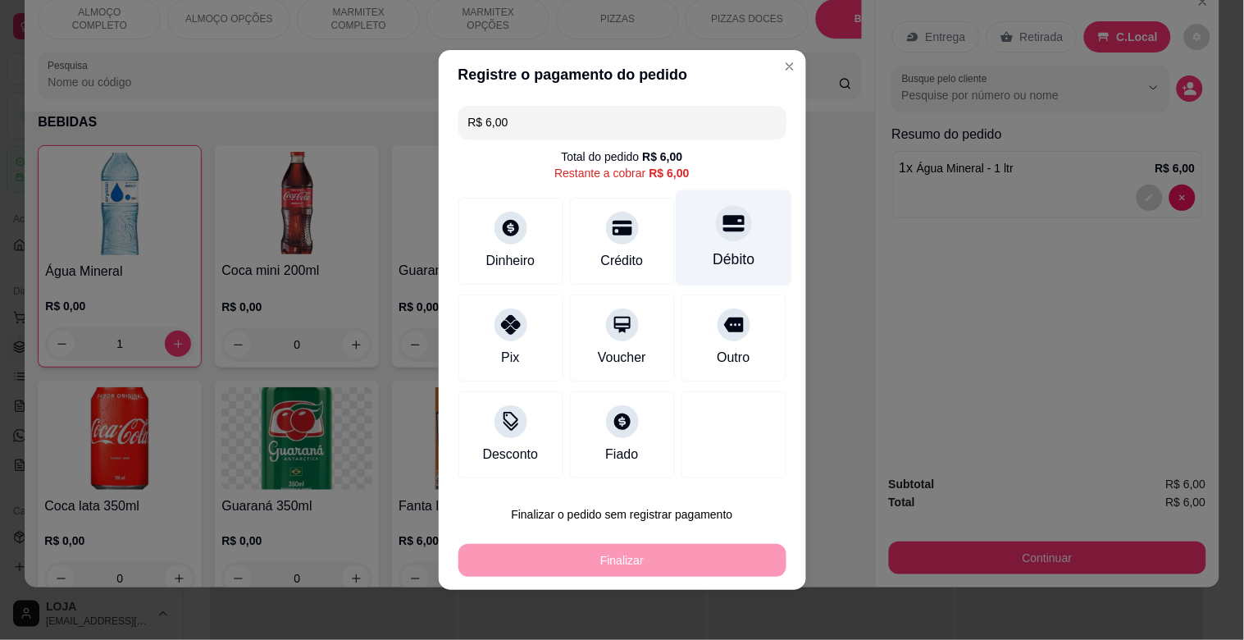
click at [739, 262] on div "Débito" at bounding box center [734, 238] width 116 height 96
type input "R$ 0,00"
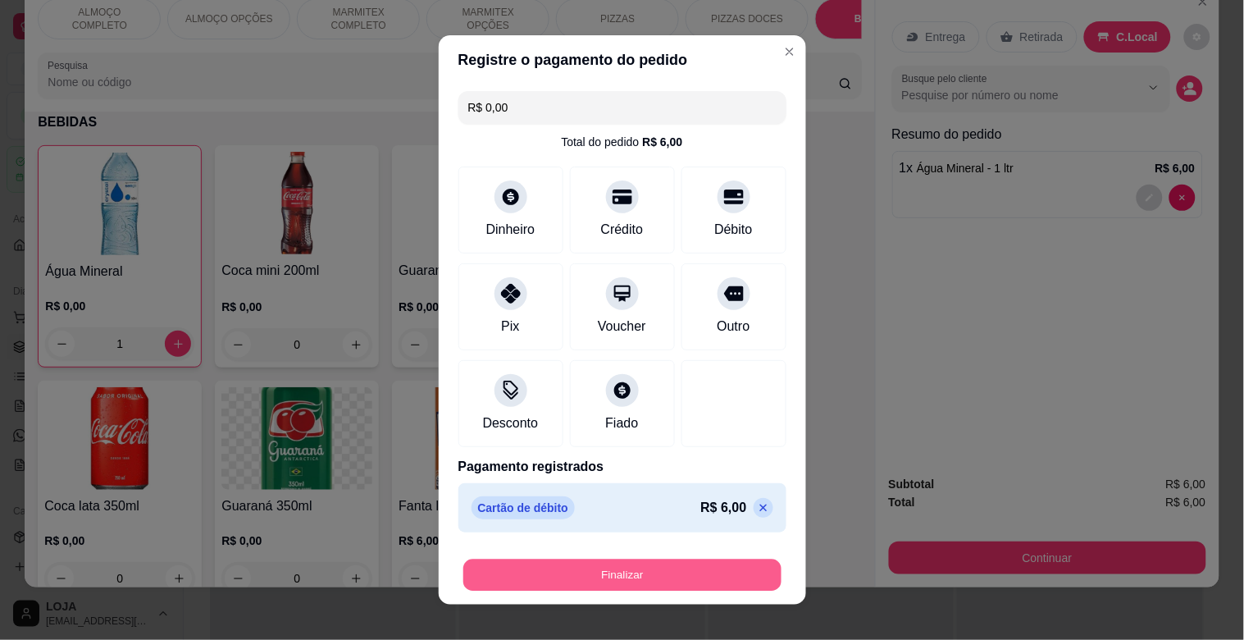
click at [701, 581] on button "Finalizar" at bounding box center [622, 575] width 318 height 32
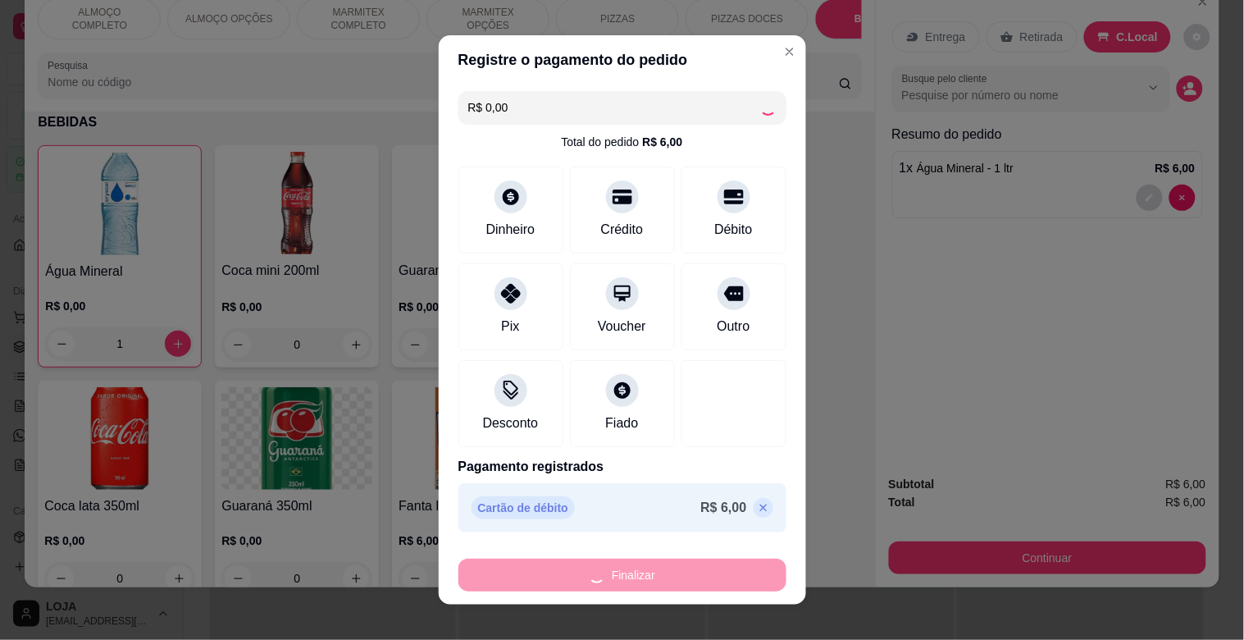
type input "0"
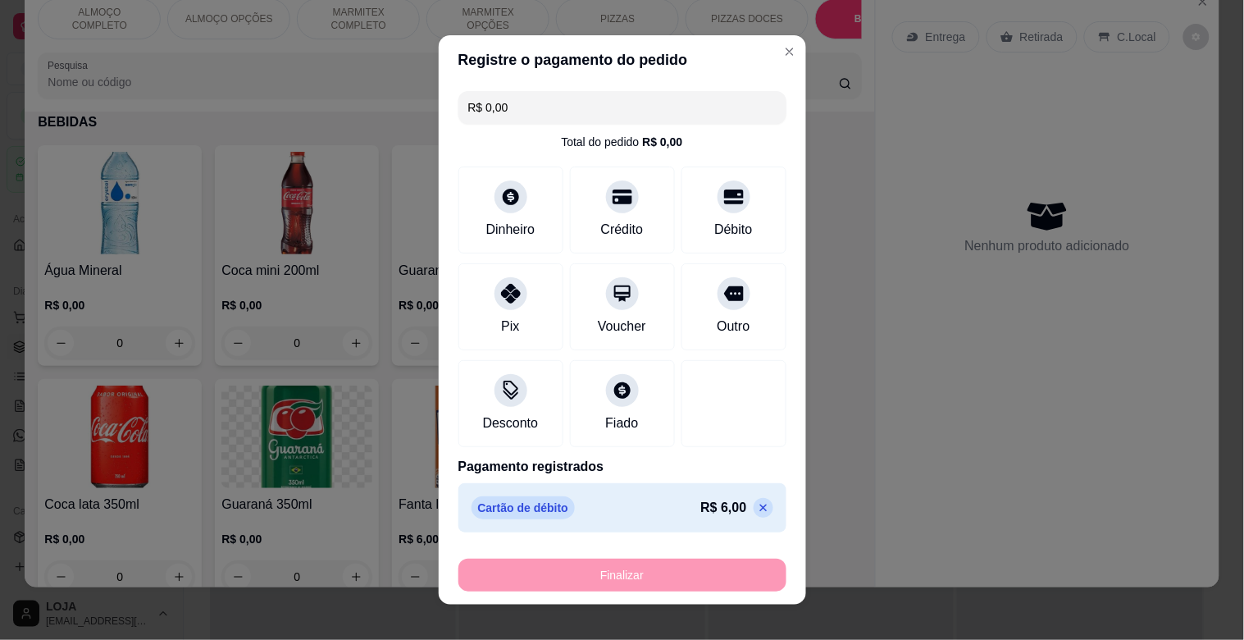
type input "-R$ 6,00"
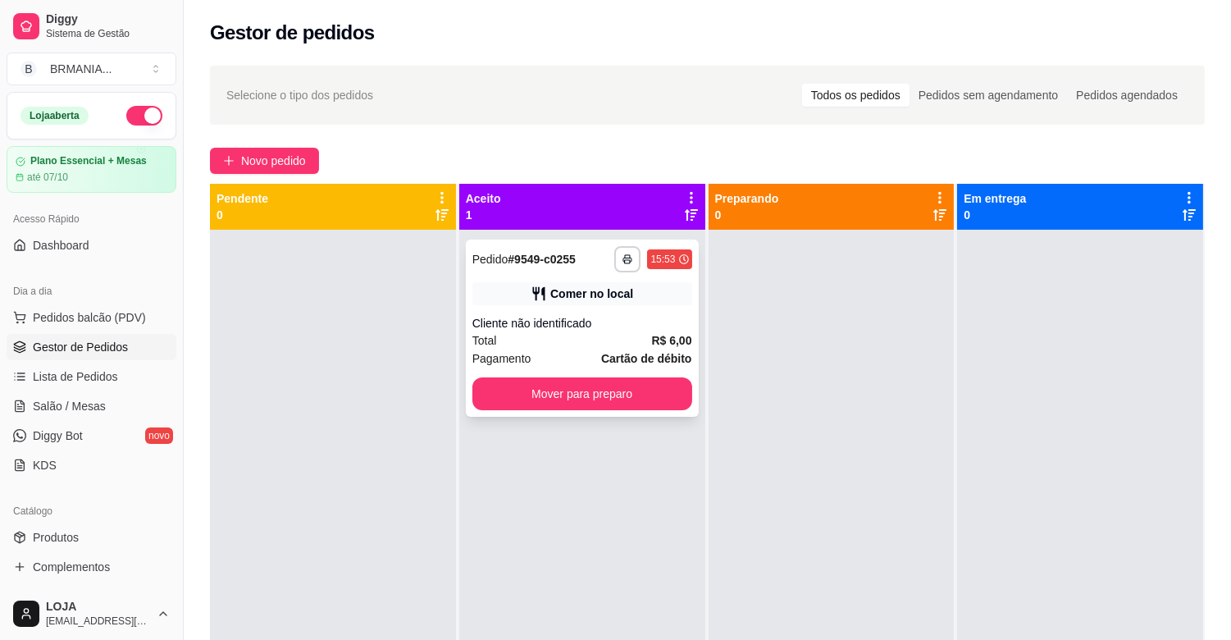
click at [604, 367] on div "**********" at bounding box center [582, 328] width 233 height 177
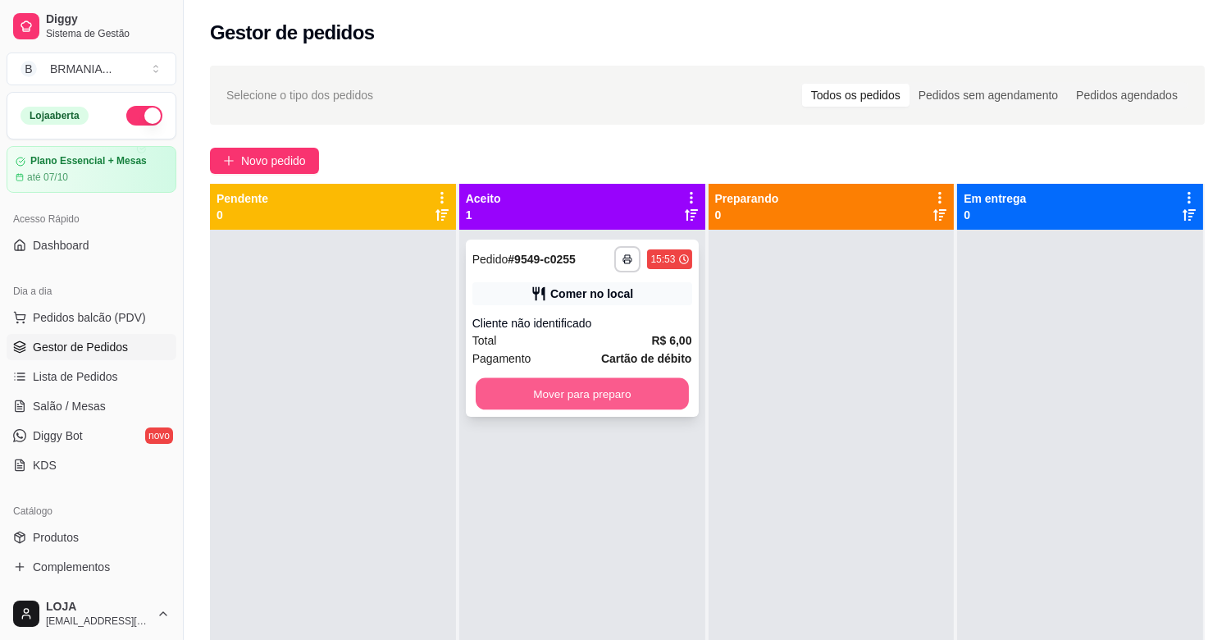
click at [563, 408] on button "Mover para preparo" at bounding box center [582, 394] width 213 height 32
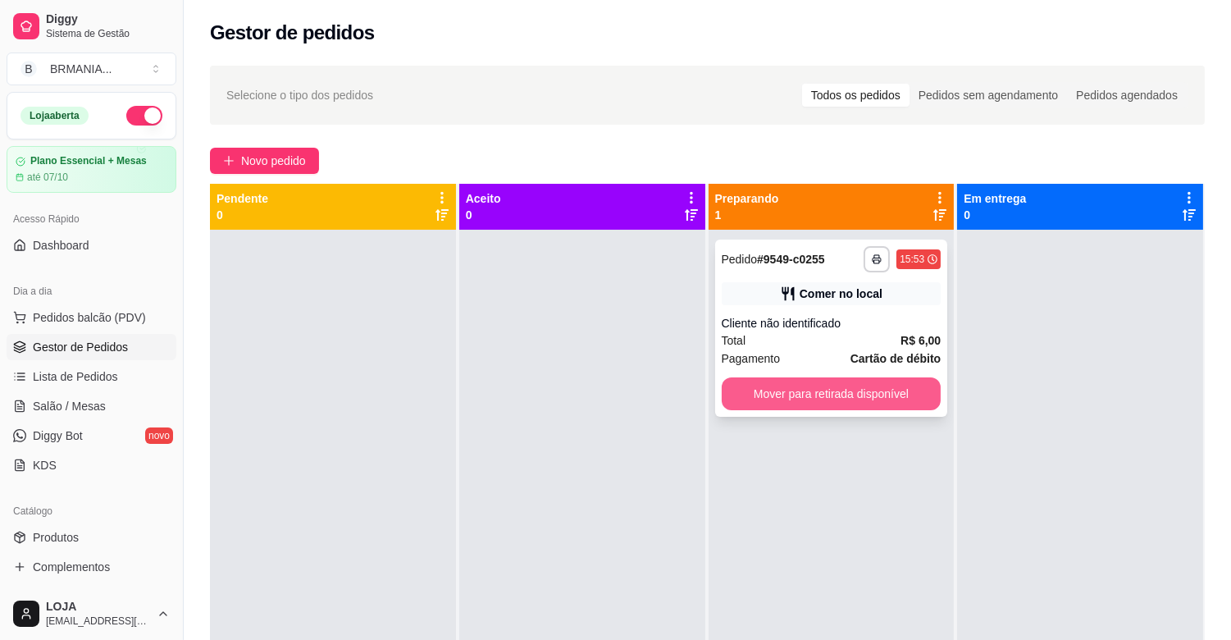
click at [746, 394] on button "Mover para retirada disponível" at bounding box center [832, 393] width 220 height 33
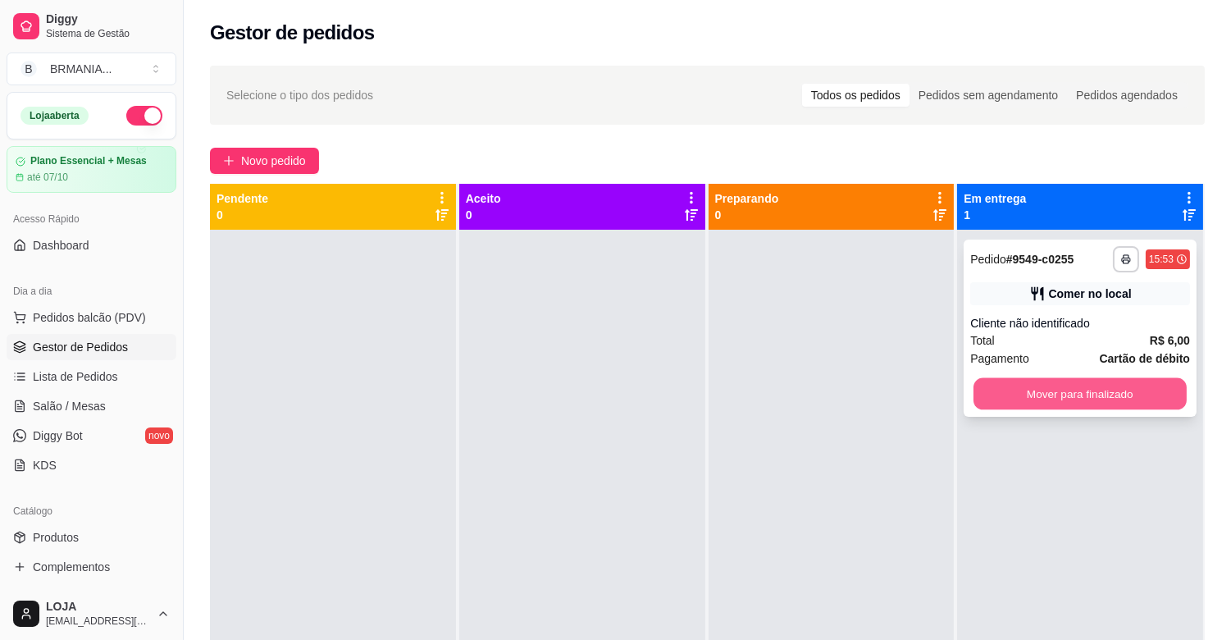
click at [1035, 395] on button "Mover para finalizado" at bounding box center [1080, 394] width 213 height 32
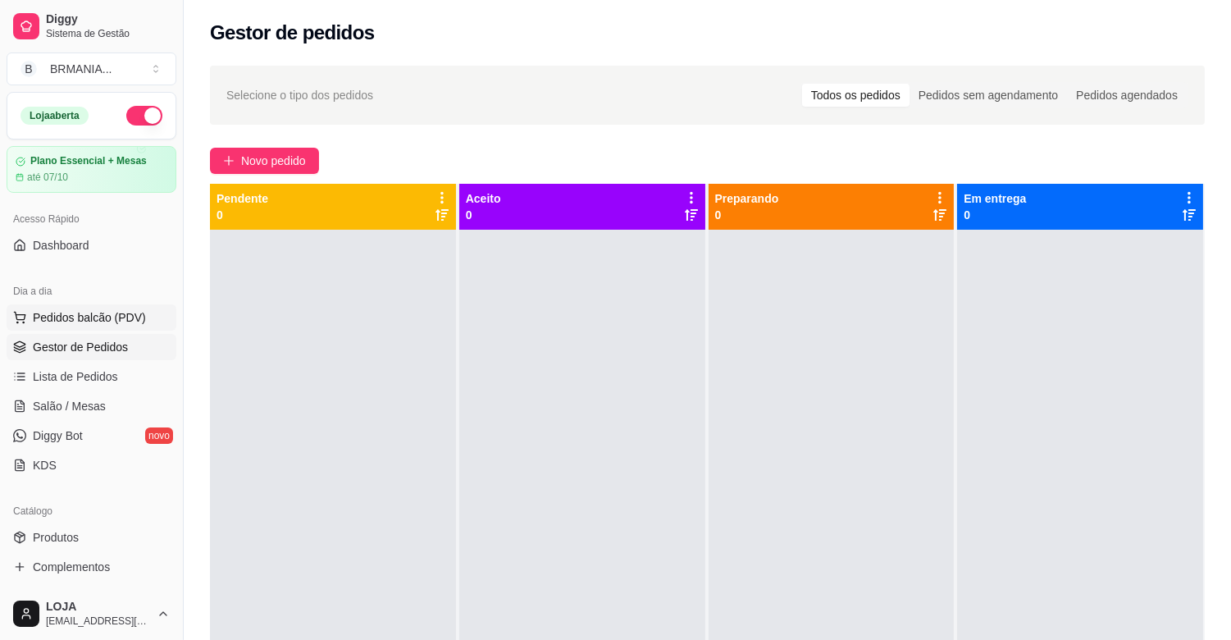
click at [118, 313] on span "Pedidos balcão (PDV)" at bounding box center [89, 317] width 113 height 16
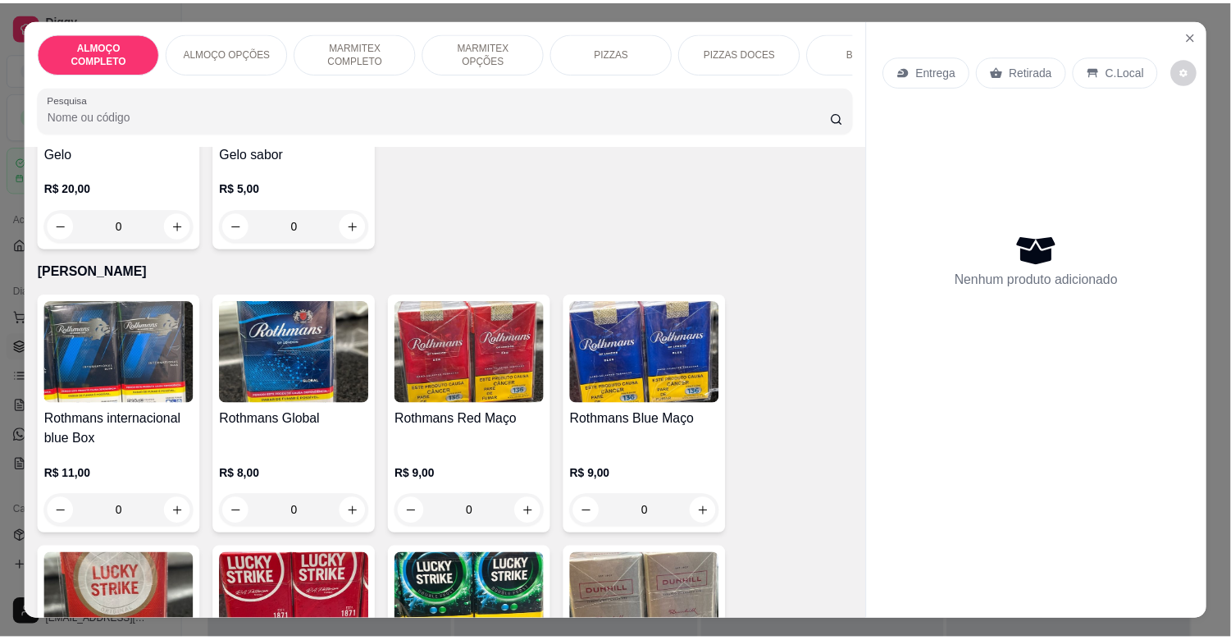
scroll to position [9636, 0]
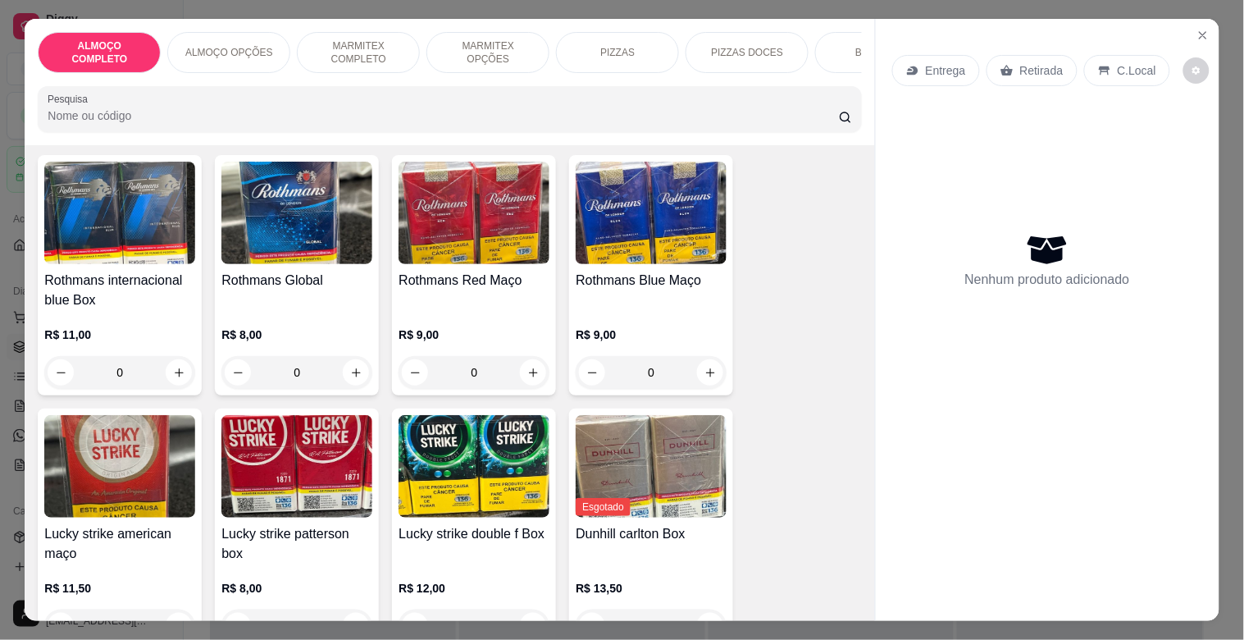
click at [487, 524] on h4 "Lucky strike double f Box" at bounding box center [474, 534] width 151 height 20
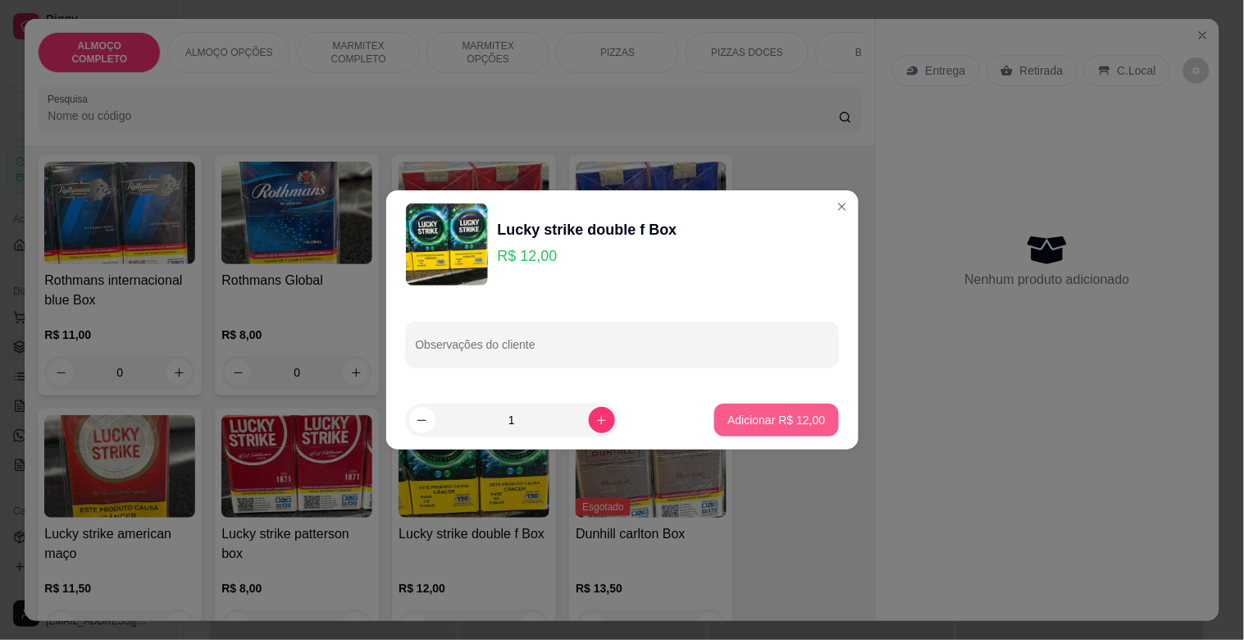
click at [752, 416] on p "Adicionar R$ 12,00" at bounding box center [777, 420] width 98 height 16
type input "1"
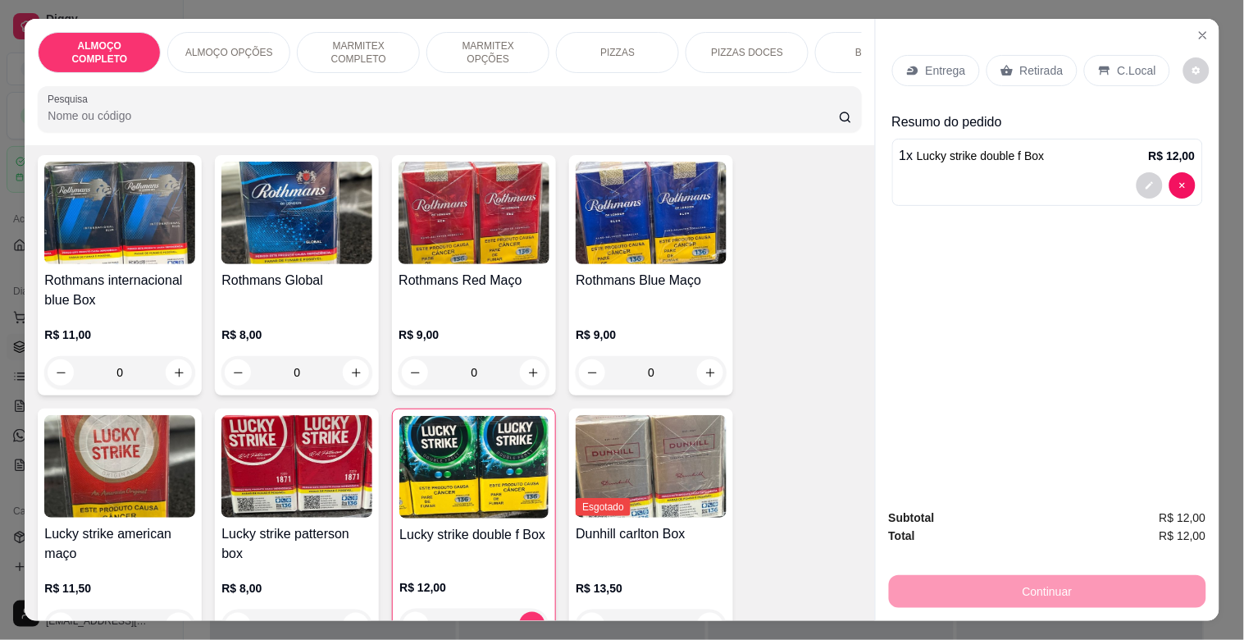
click at [1019, 50] on div "Entrega Retirada C.Local" at bounding box center [1047, 70] width 311 height 57
click at [1020, 62] on p "Retirada" at bounding box center [1041, 70] width 43 height 16
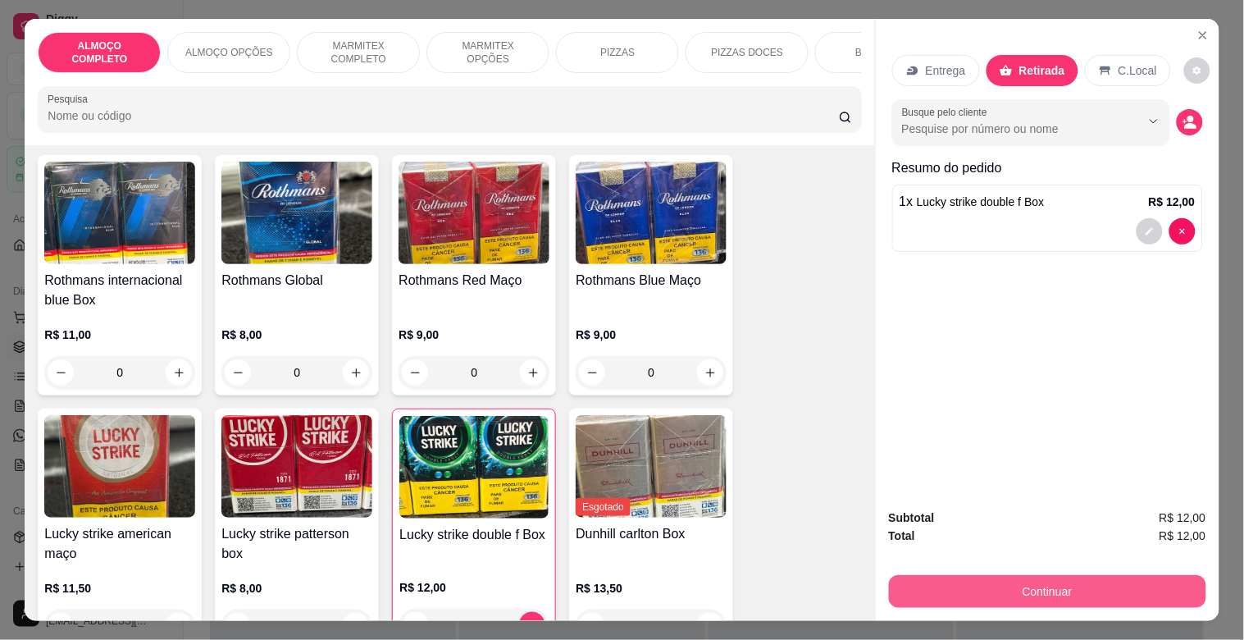
click at [1020, 585] on button "Continuar" at bounding box center [1047, 591] width 317 height 33
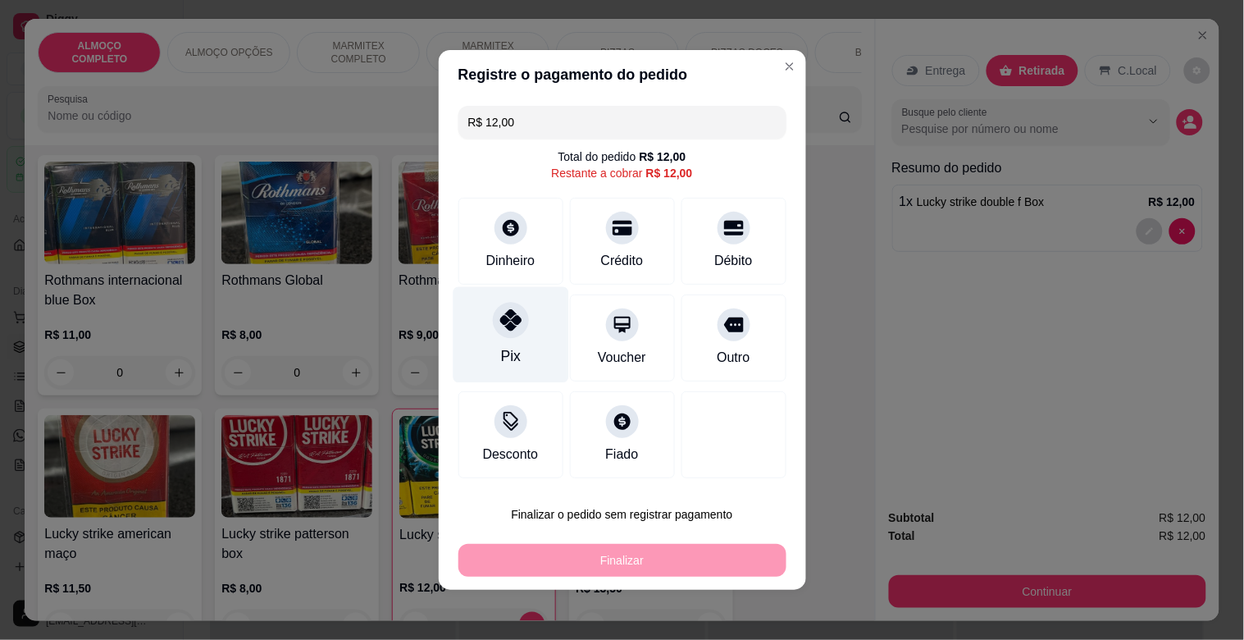
click at [504, 349] on div "Pix" at bounding box center [510, 355] width 20 height 21
type input "R$ 0,00"
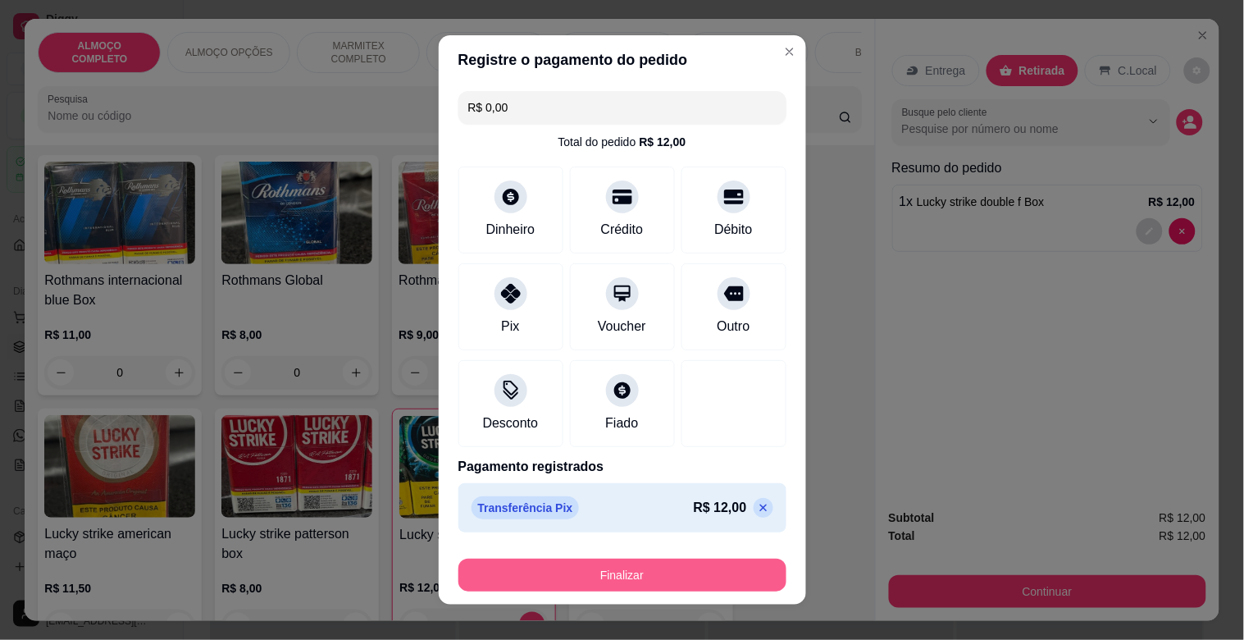
click at [613, 574] on button "Finalizar" at bounding box center [623, 575] width 328 height 33
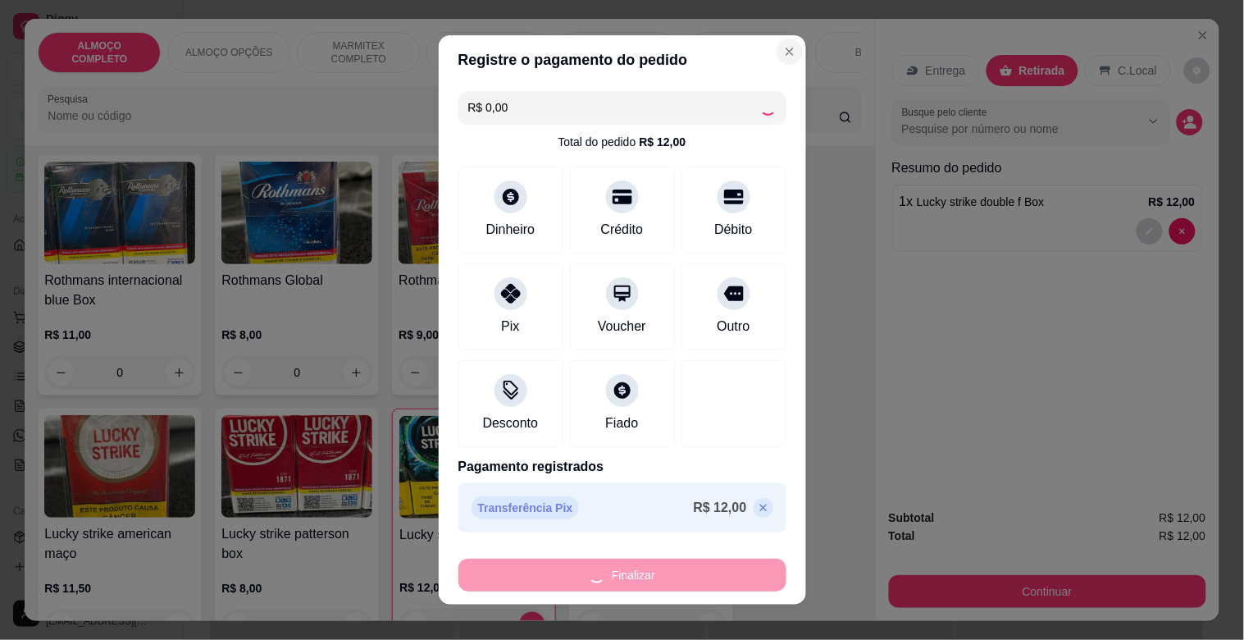
type input "0"
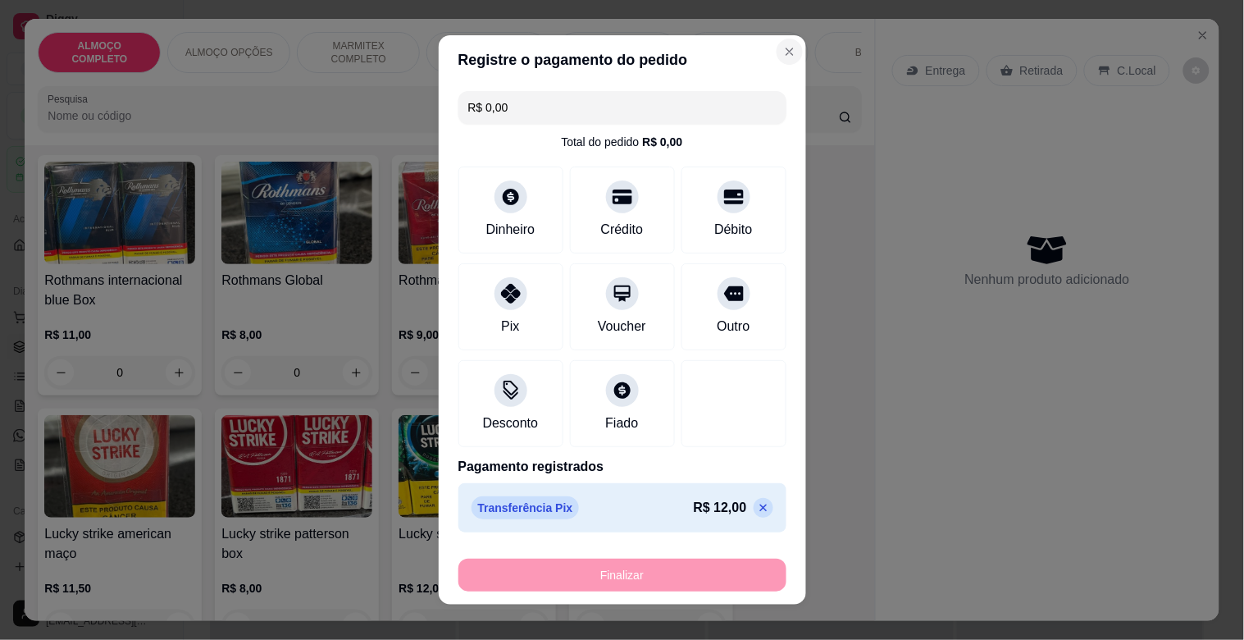
type input "-R$ 12,00"
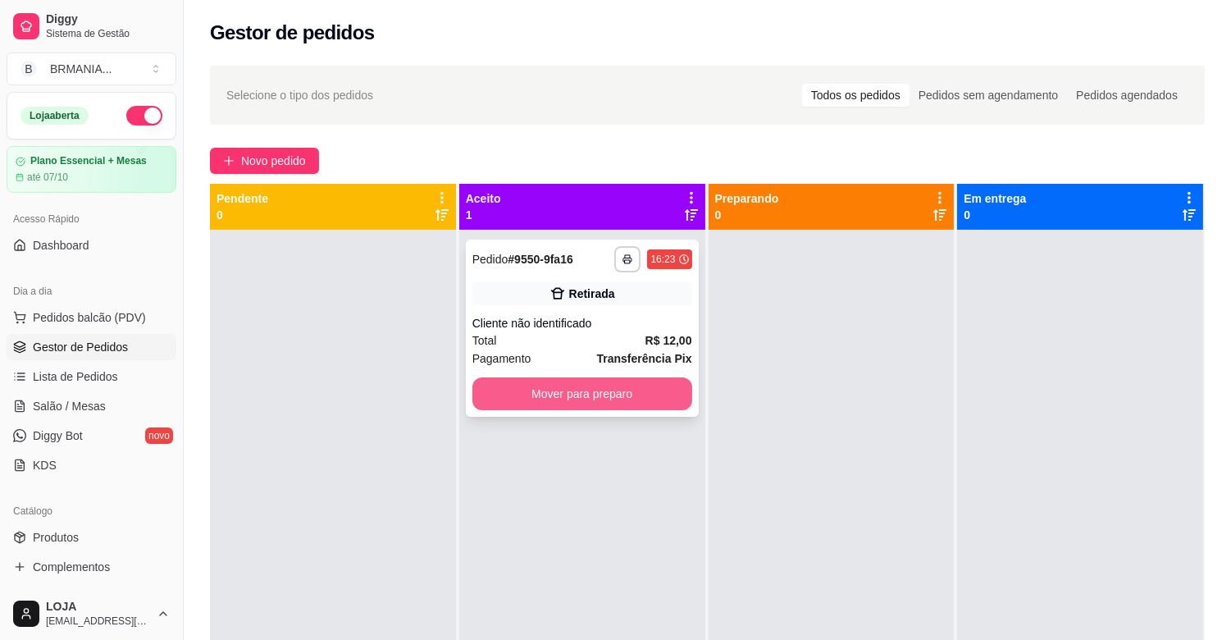
click at [584, 398] on button "Mover para preparo" at bounding box center [582, 393] width 220 height 33
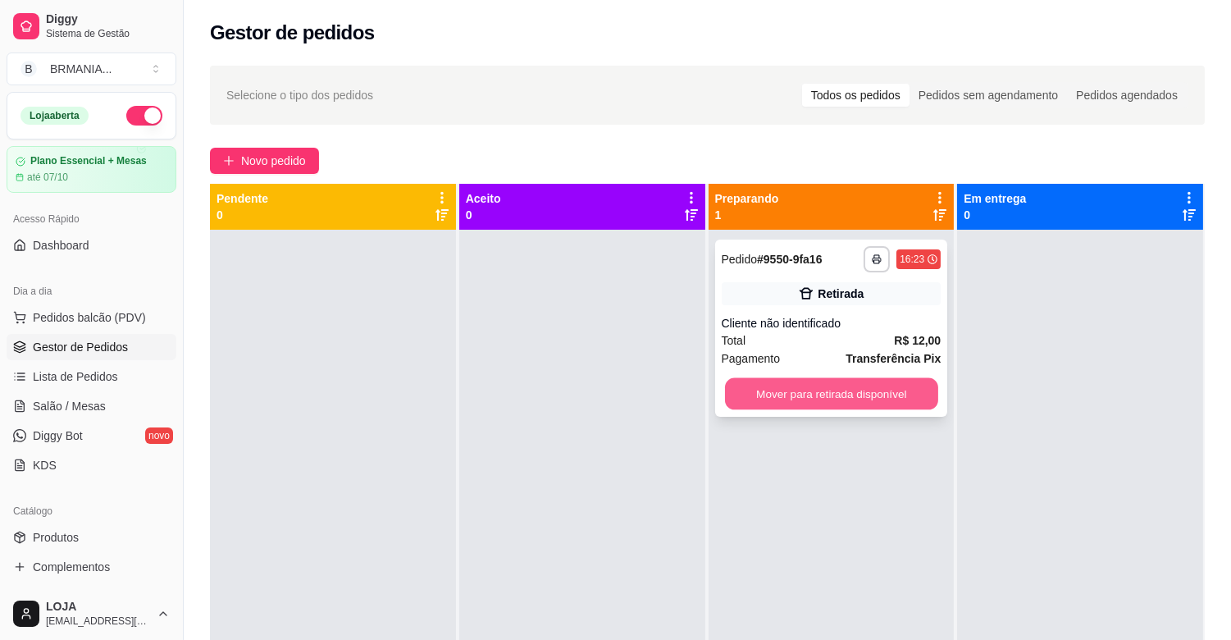
click at [783, 386] on button "Mover para retirada disponível" at bounding box center [831, 394] width 213 height 32
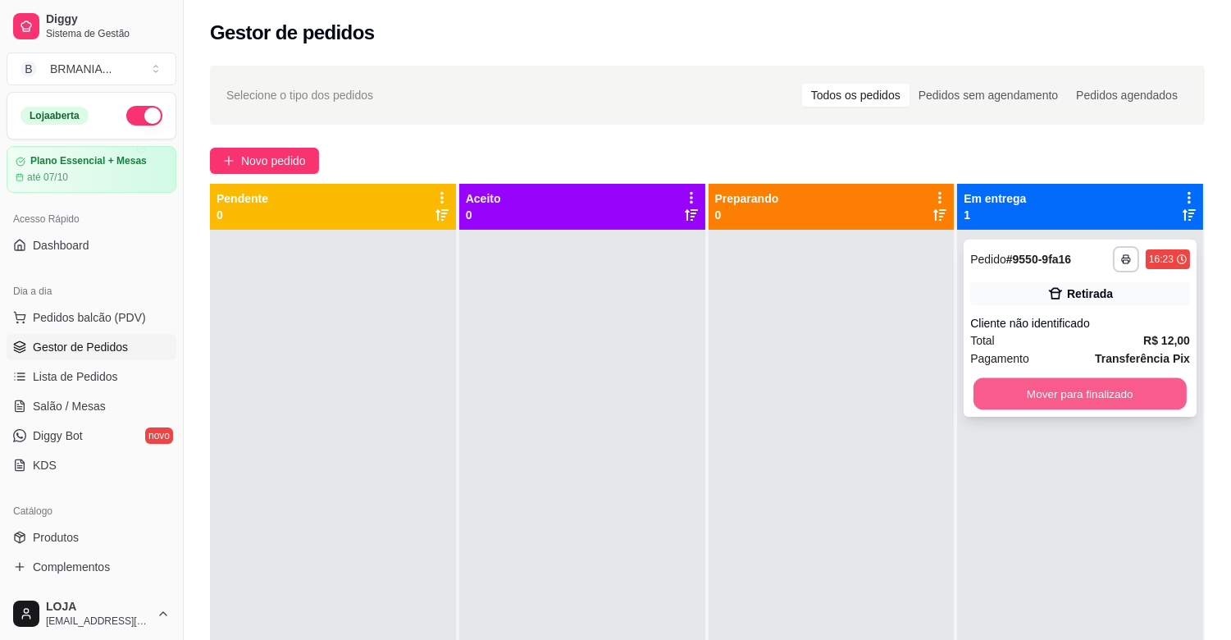
click at [1103, 390] on button "Mover para finalizado" at bounding box center [1080, 394] width 213 height 32
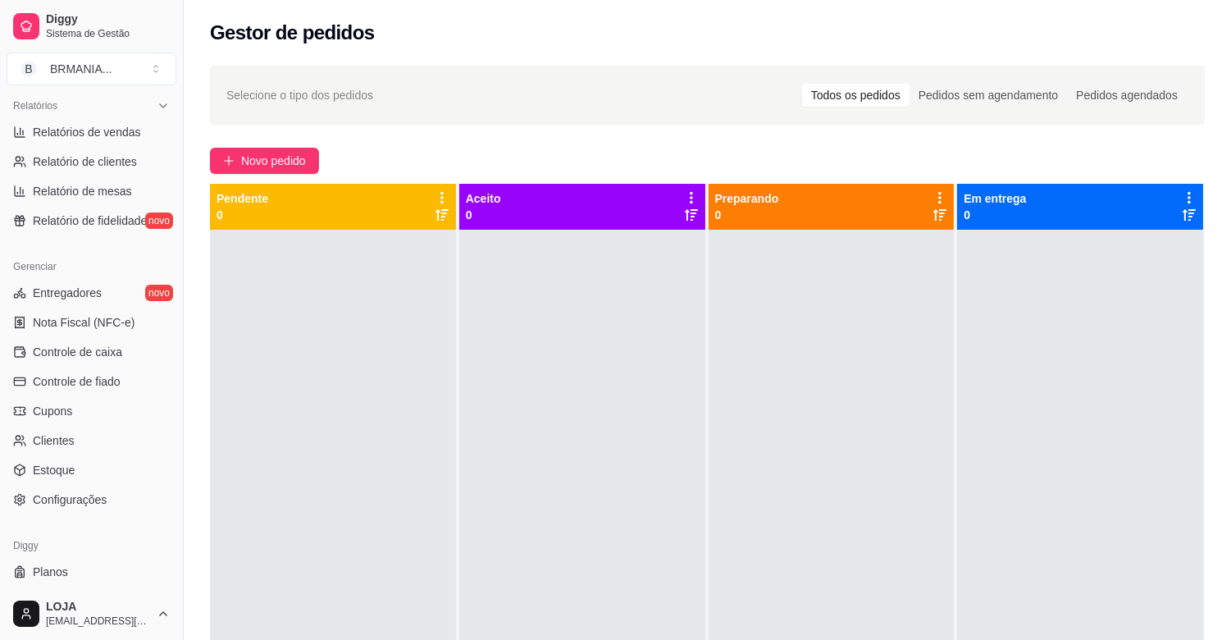
scroll to position [540, 0]
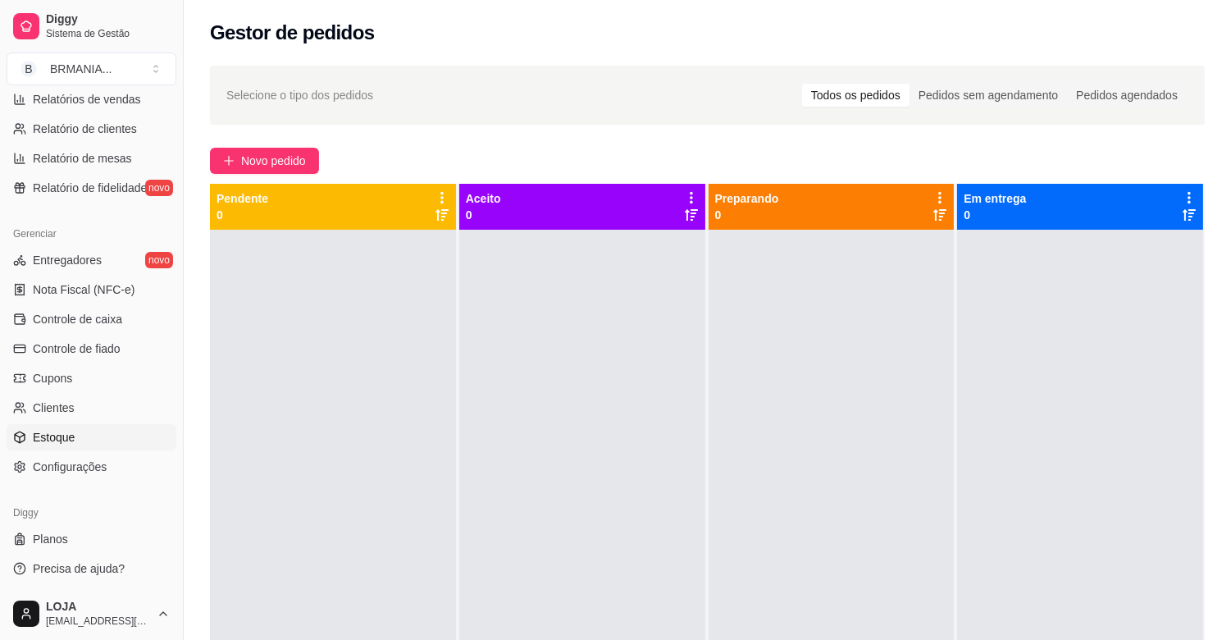
click at [94, 445] on link "Estoque" at bounding box center [92, 437] width 170 height 26
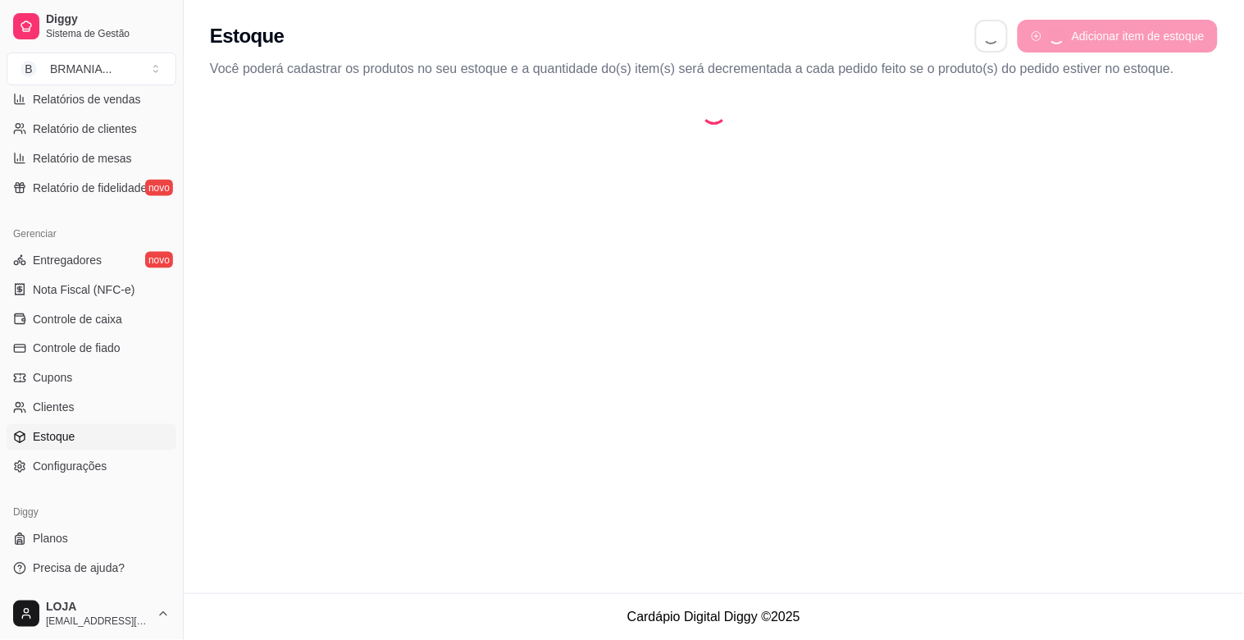
select select "QUANTITY_ORDER"
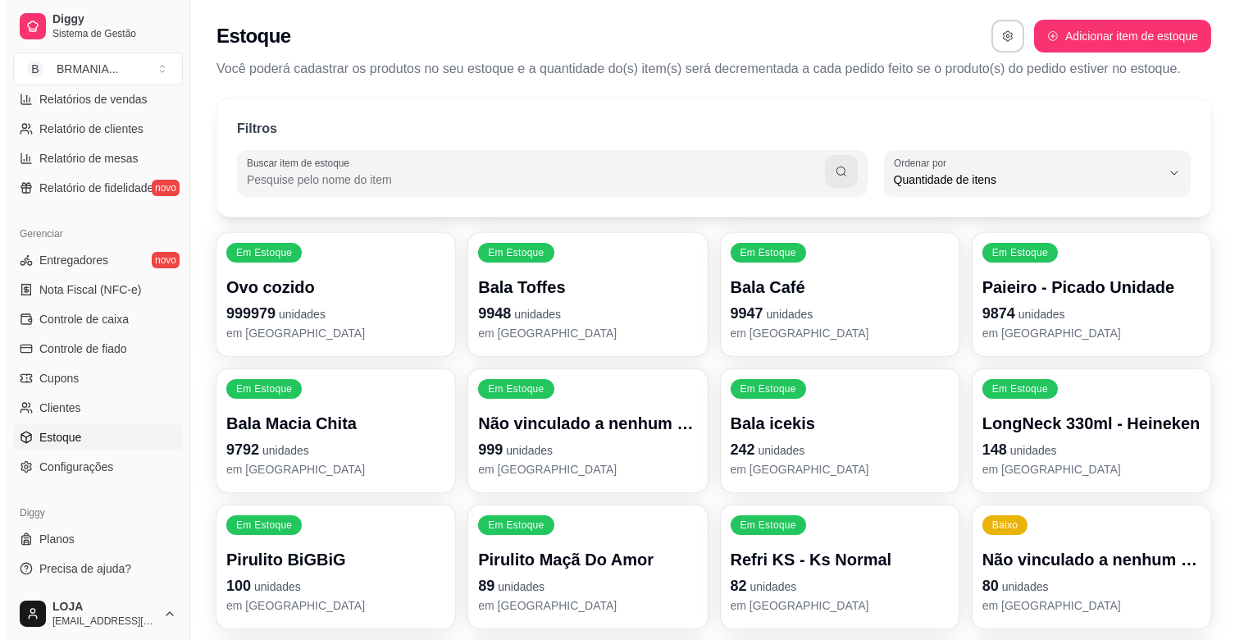
scroll to position [15, 0]
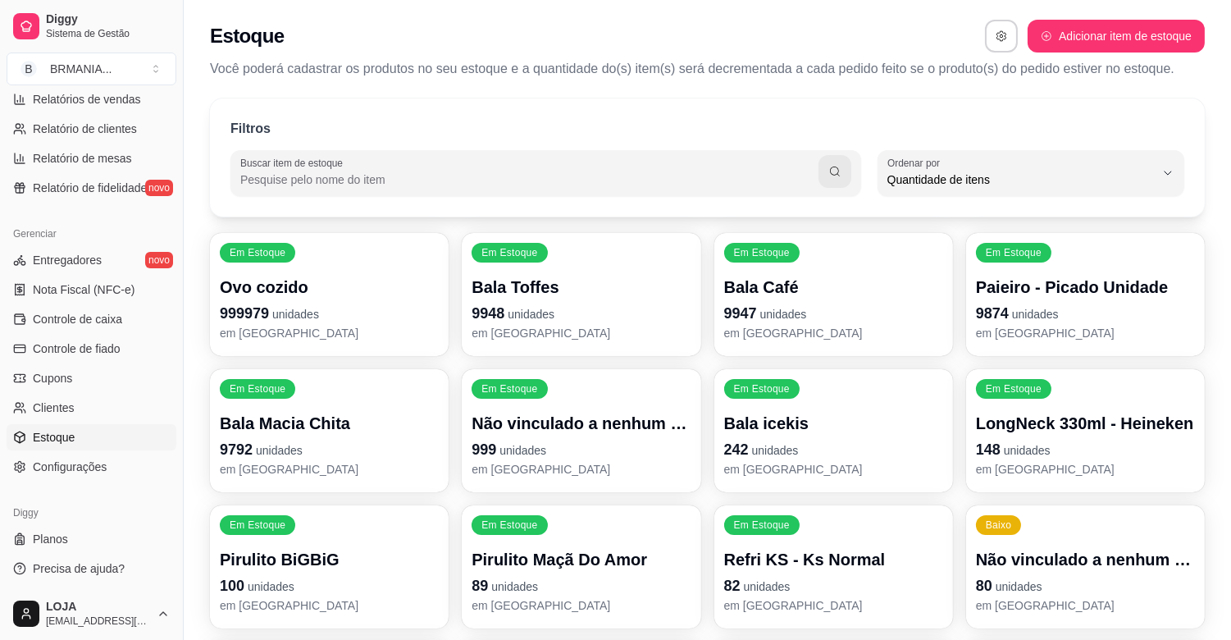
click at [369, 174] on input "Buscar item de estoque" at bounding box center [529, 179] width 578 height 16
type input "ADR"
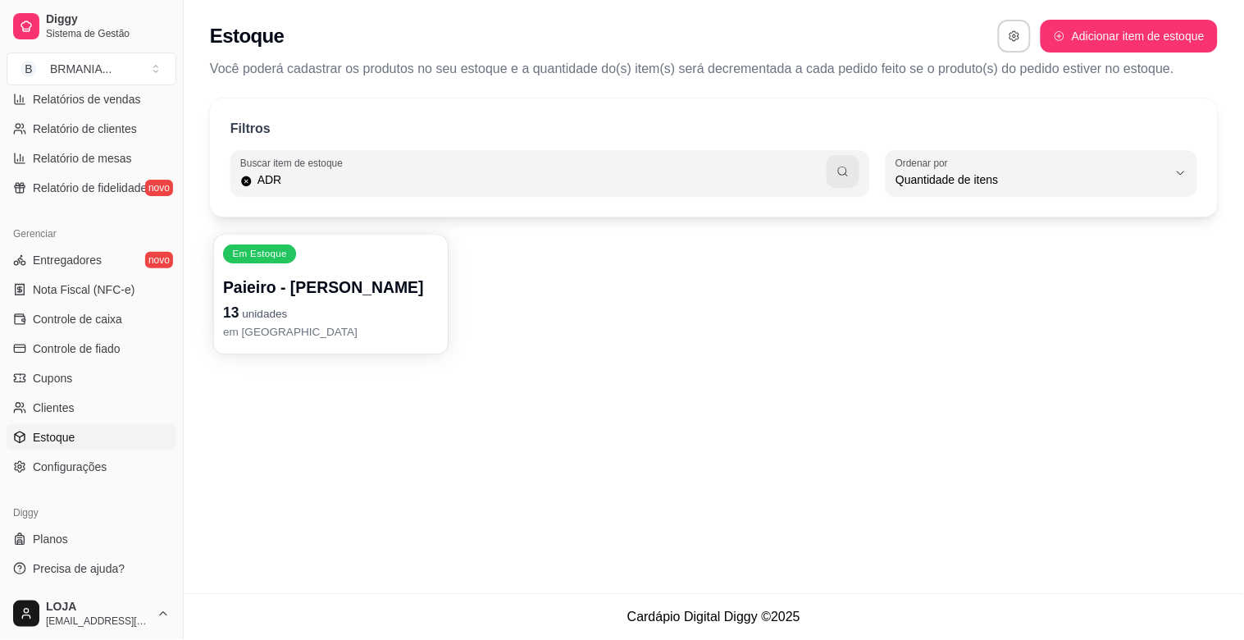
click at [338, 281] on p "Paieiro - [PERSON_NAME]" at bounding box center [331, 287] width 216 height 22
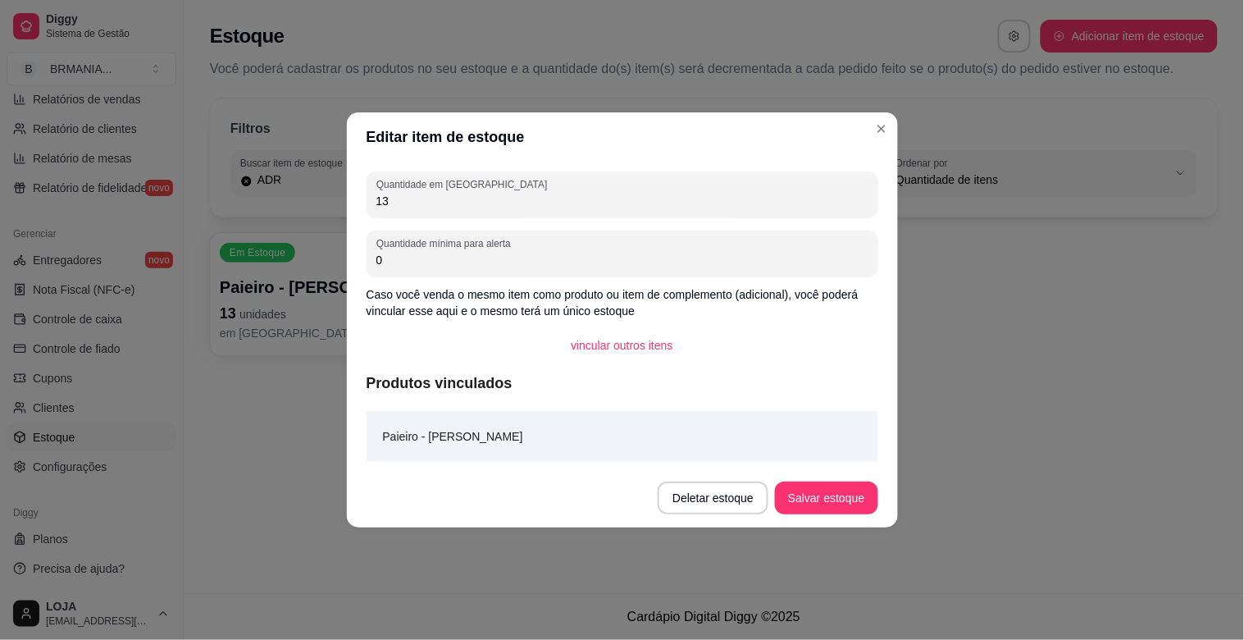
click at [427, 199] on input "13" at bounding box center [622, 201] width 492 height 16
type input "1"
type input "21"
click at [837, 496] on button "Salvar estoque" at bounding box center [826, 497] width 103 height 33
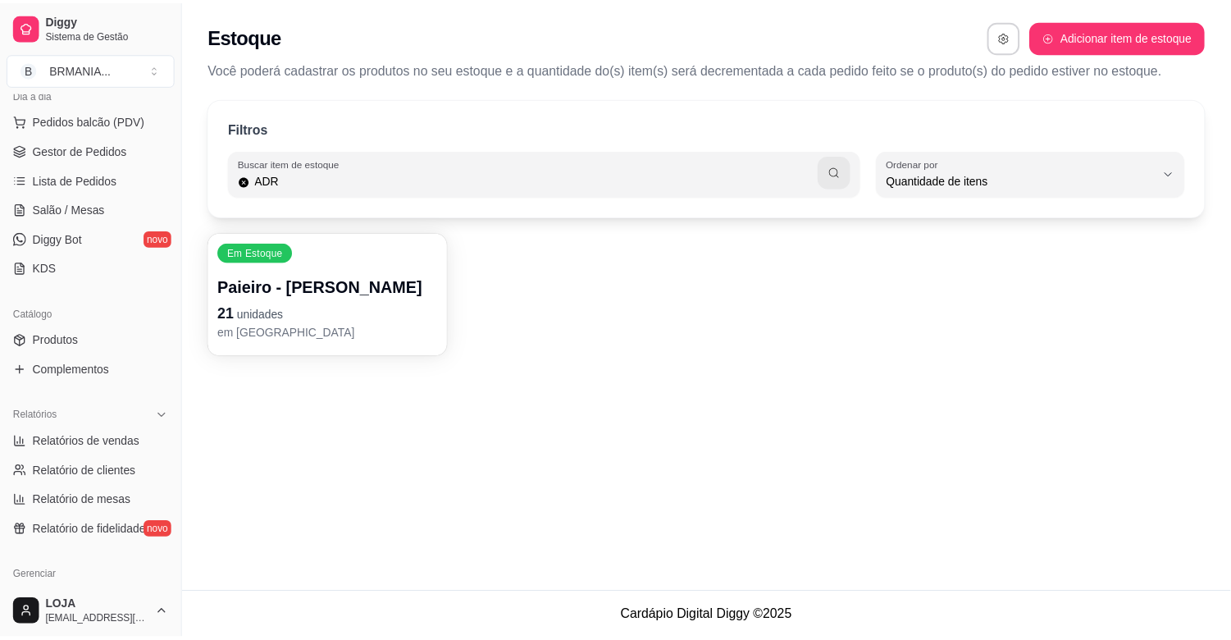
scroll to position [0, 0]
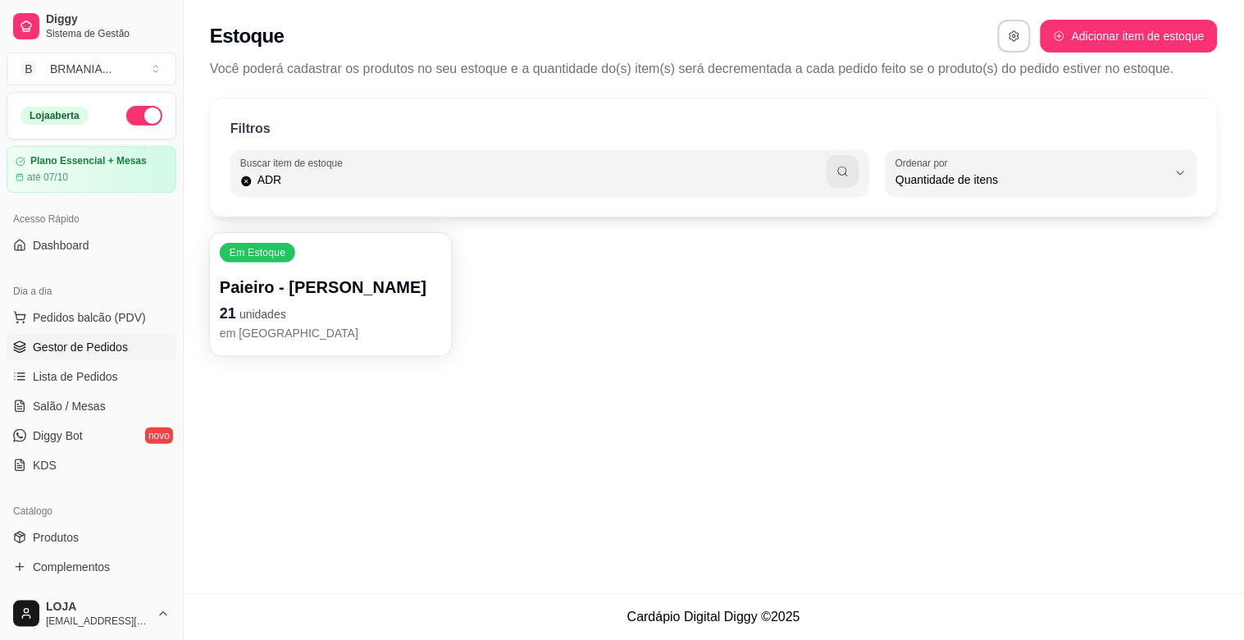
click at [105, 350] on span "Gestor de Pedidos" at bounding box center [80, 347] width 95 height 16
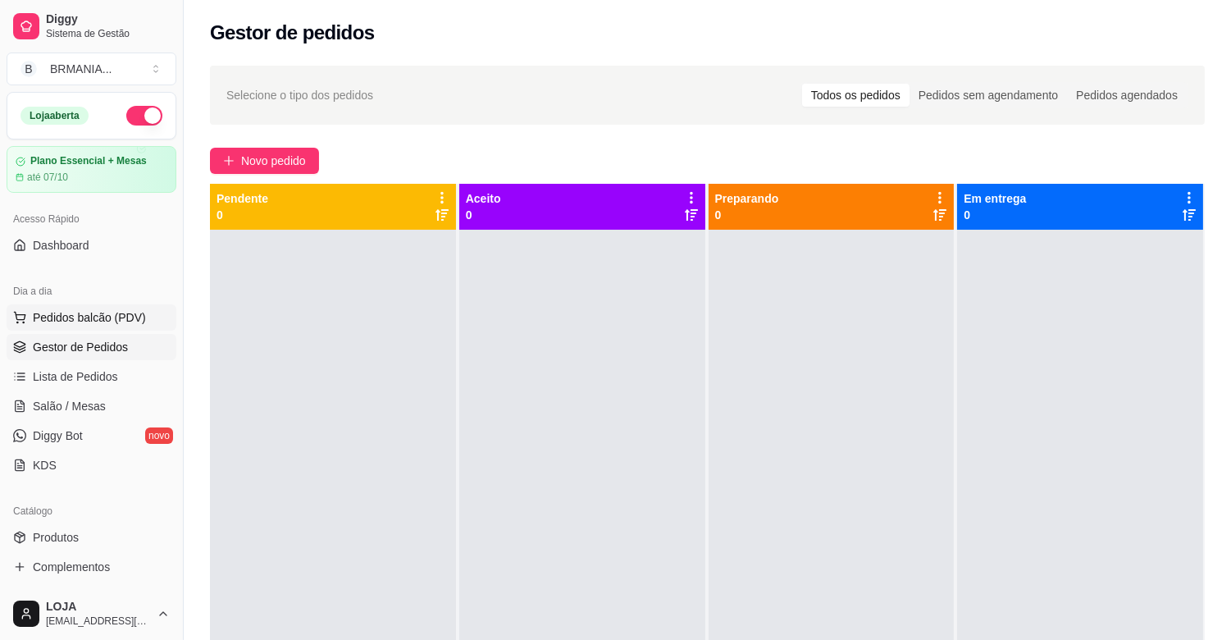
click at [117, 315] on span "Pedidos balcão (PDV)" at bounding box center [89, 317] width 113 height 16
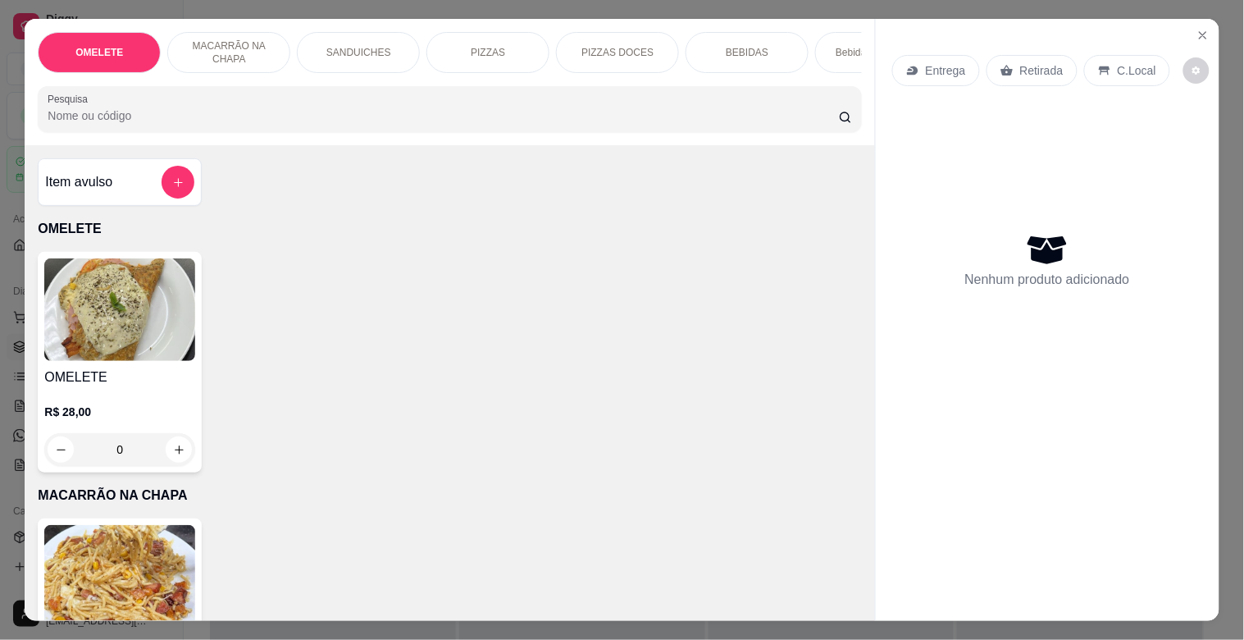
drag, startPoint x: 492, startPoint y: 152, endPoint x: 512, endPoint y: 125, distance: 32.8
click at [496, 152] on div "Item avulso OMELETE OMELETE R$ 28,00 0 MACARRÃO NA CHAPA MACARRÃO NA CHAPA R$ 2…" at bounding box center [450, 382] width 850 height 475
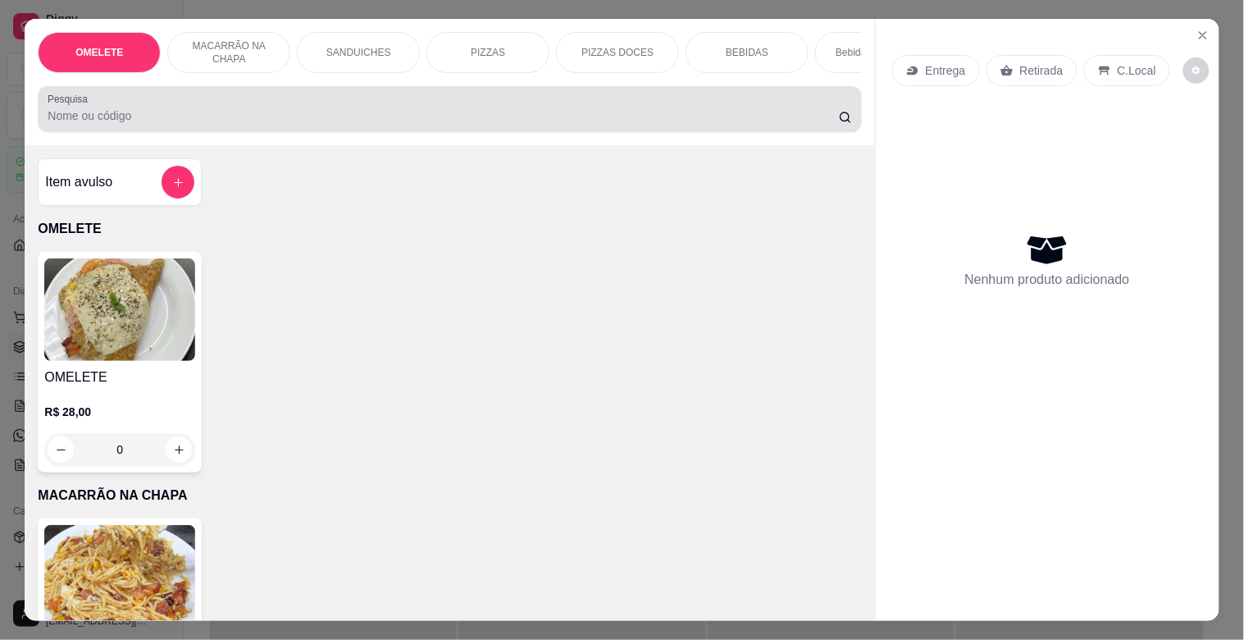
click at [518, 112] on div at bounding box center [450, 109] width 804 height 33
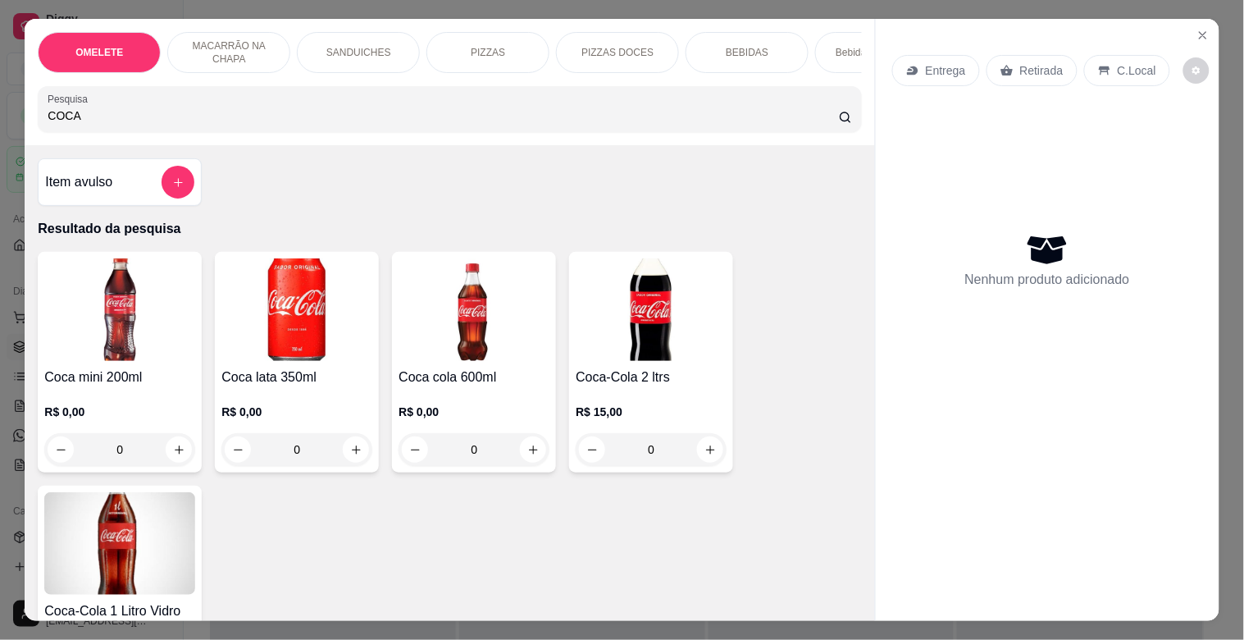
type input "COCA"
click at [677, 342] on img at bounding box center [651, 309] width 151 height 103
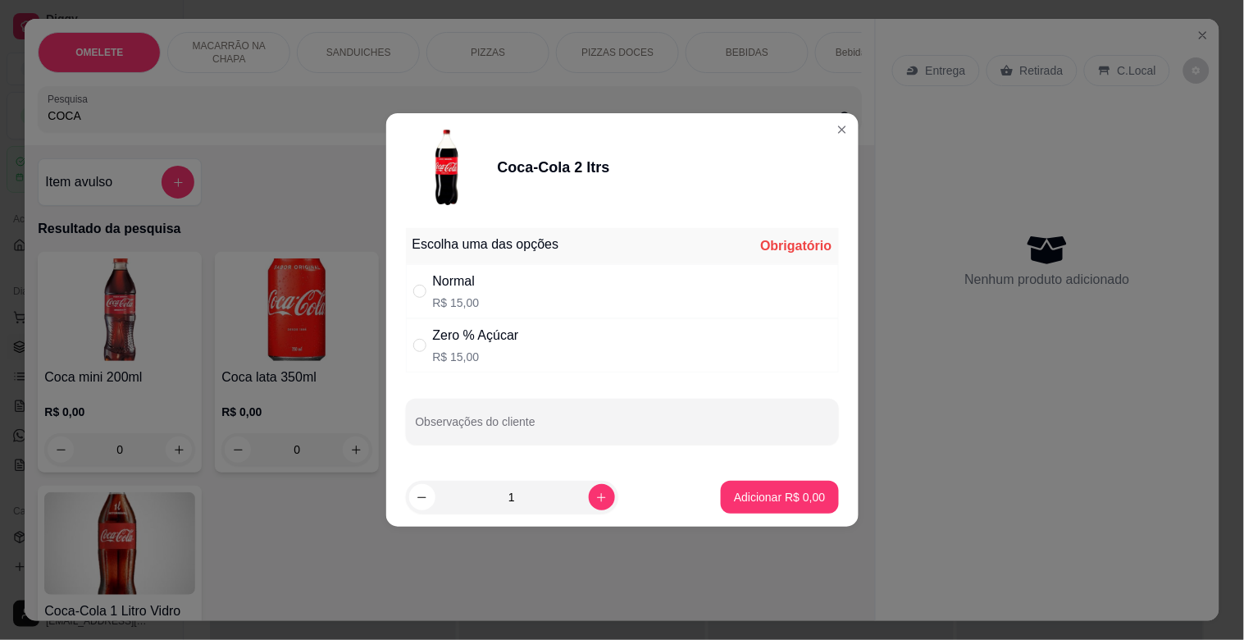
click at [586, 283] on div "Normal R$ 15,00" at bounding box center [622, 291] width 433 height 54
radio input "true"
click at [728, 498] on p "Adicionar R$ 15,00" at bounding box center [777, 497] width 98 height 16
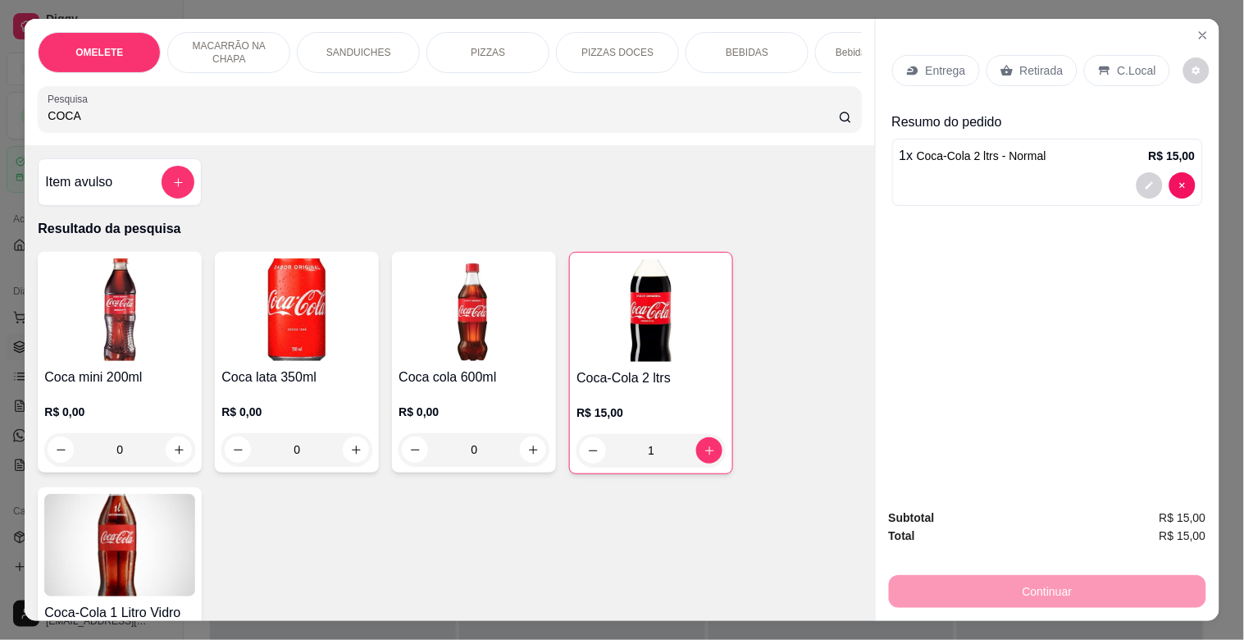
type input "1"
click at [1133, 80] on div "Entrega Retirada C.Local" at bounding box center [1047, 70] width 311 height 57
click at [1120, 71] on p "C.Local" at bounding box center [1137, 70] width 39 height 16
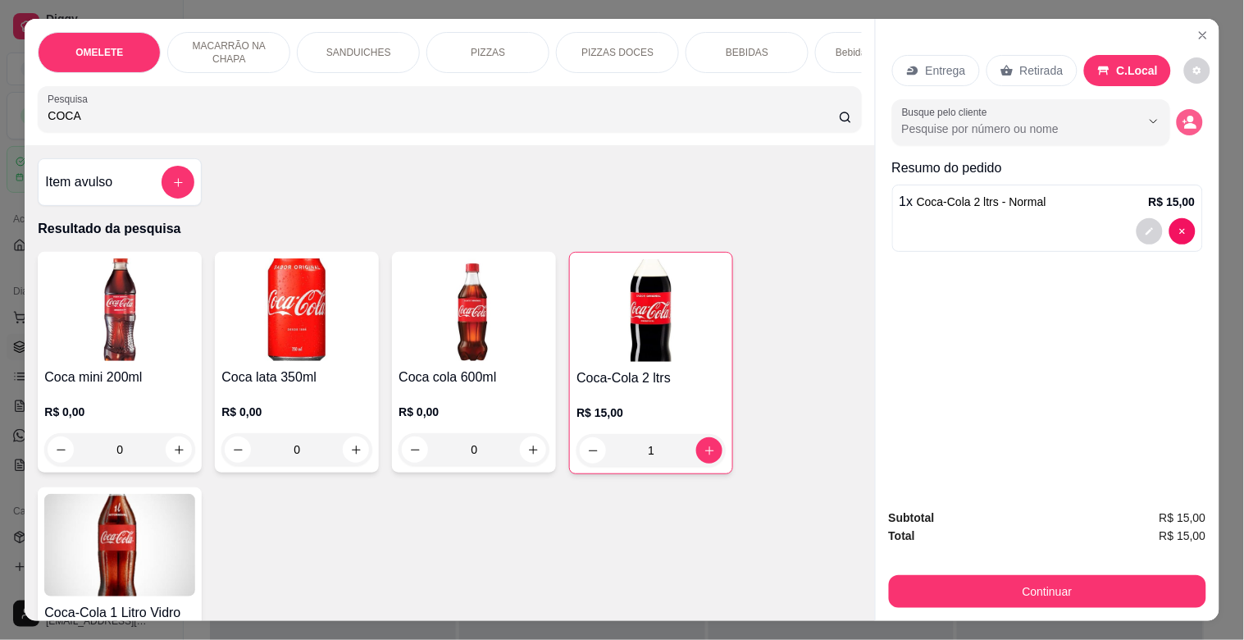
click at [1178, 124] on button "decrease-product-quantity" at bounding box center [1190, 122] width 26 height 26
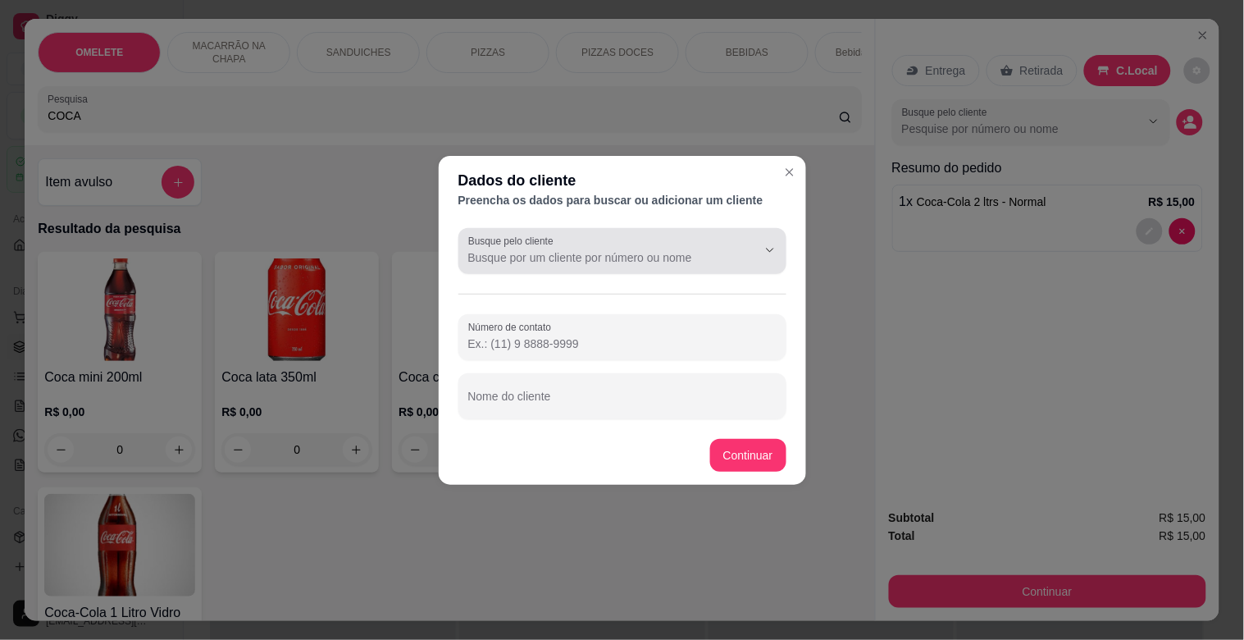
click at [539, 249] on input "Busque pelo cliente" at bounding box center [599, 257] width 262 height 16
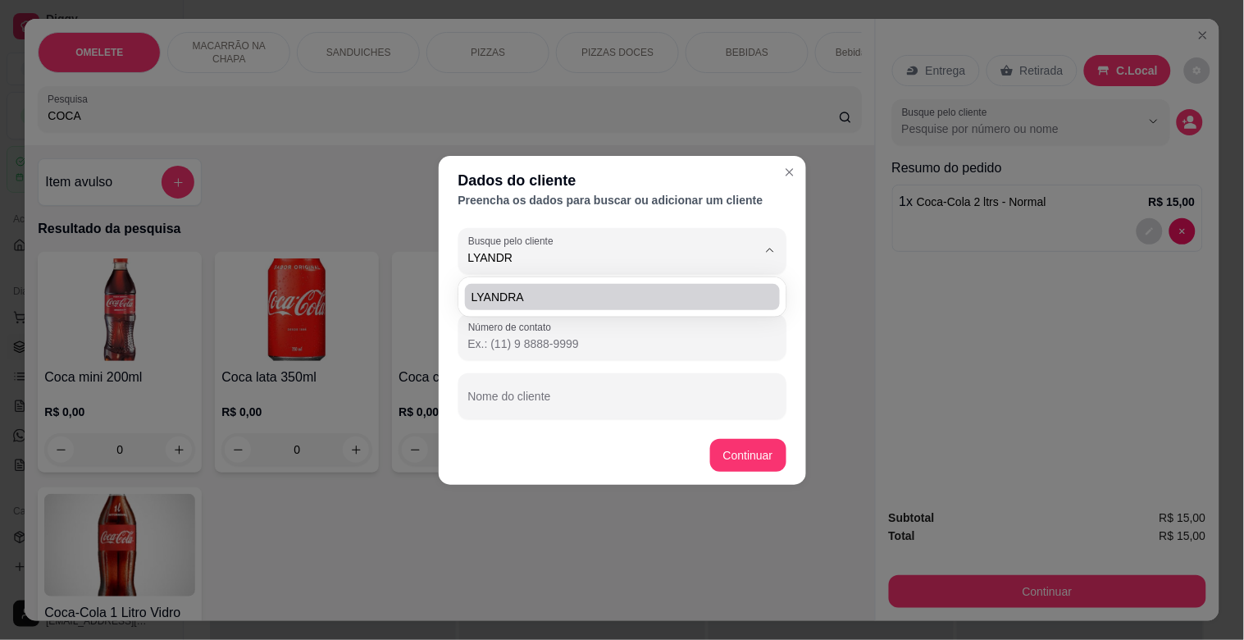
click at [539, 296] on span "LYANDRA" at bounding box center [614, 297] width 285 height 16
type input "LYANDRA"
type input "[PHONE_NUMBER]"
type input "LYANDRA"
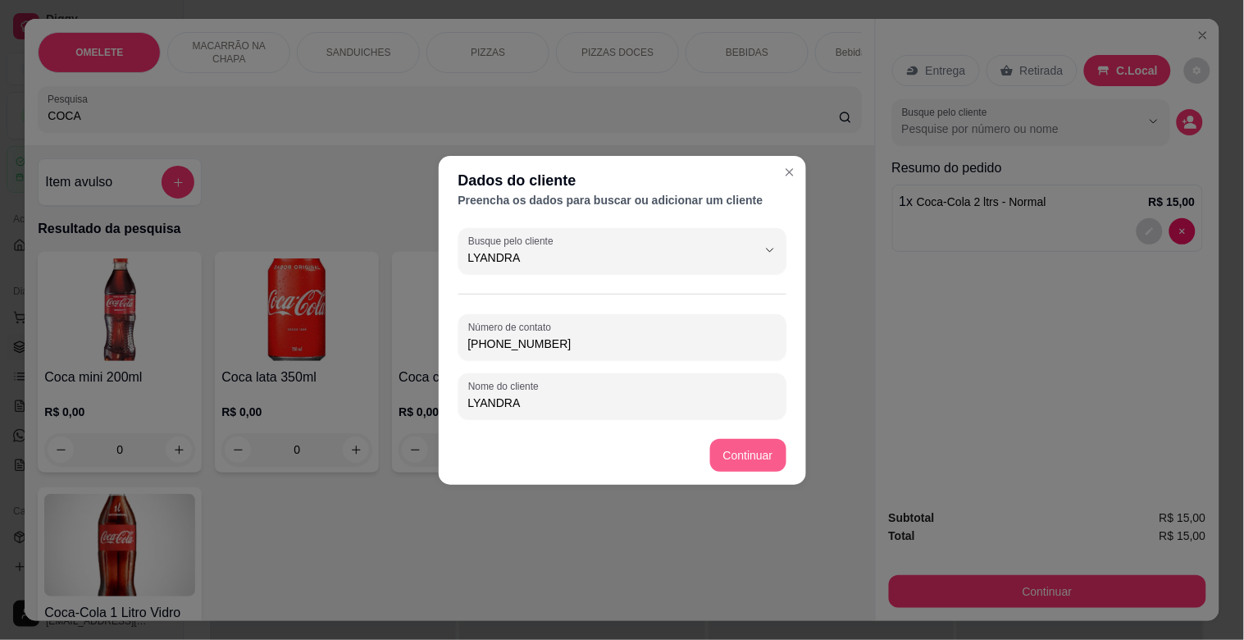
type input "LYANDRA"
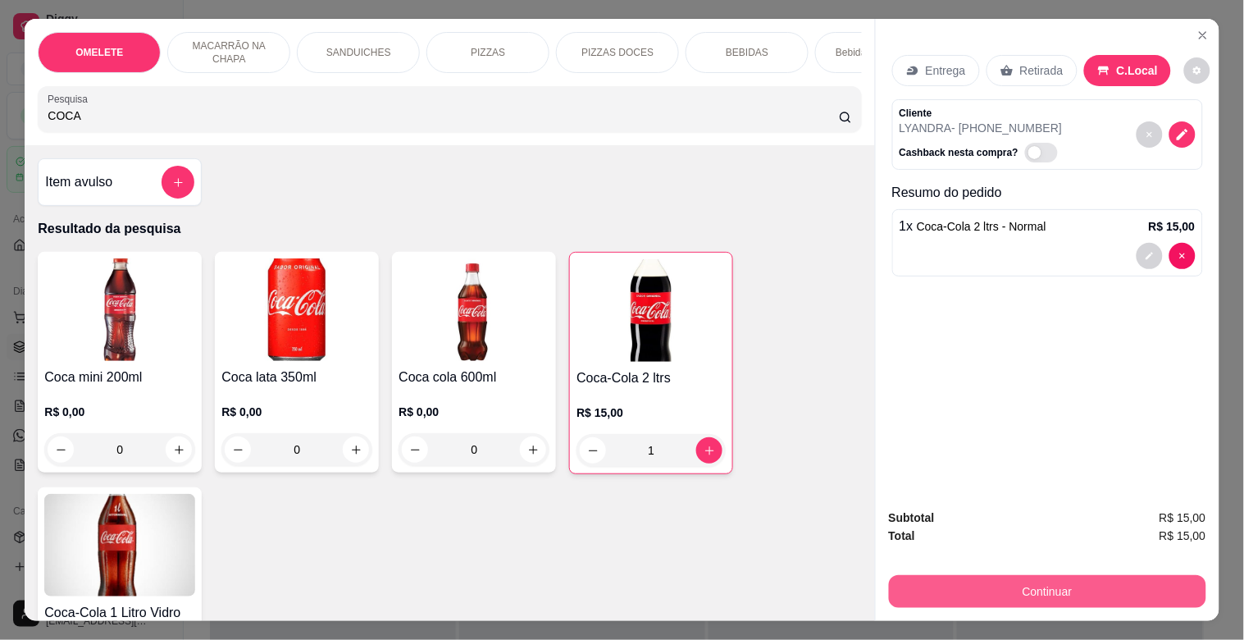
click at [957, 575] on button "Continuar" at bounding box center [1047, 591] width 317 height 33
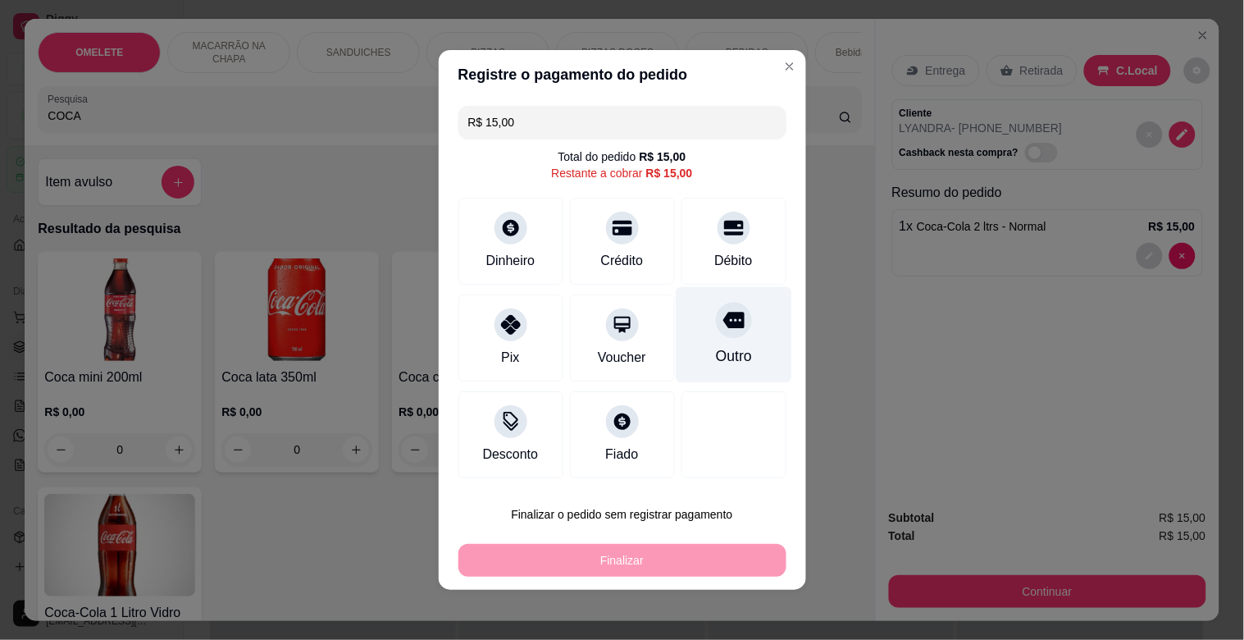
click at [723, 322] on icon at bounding box center [733, 321] width 21 height 16
type input "R$ 0,00"
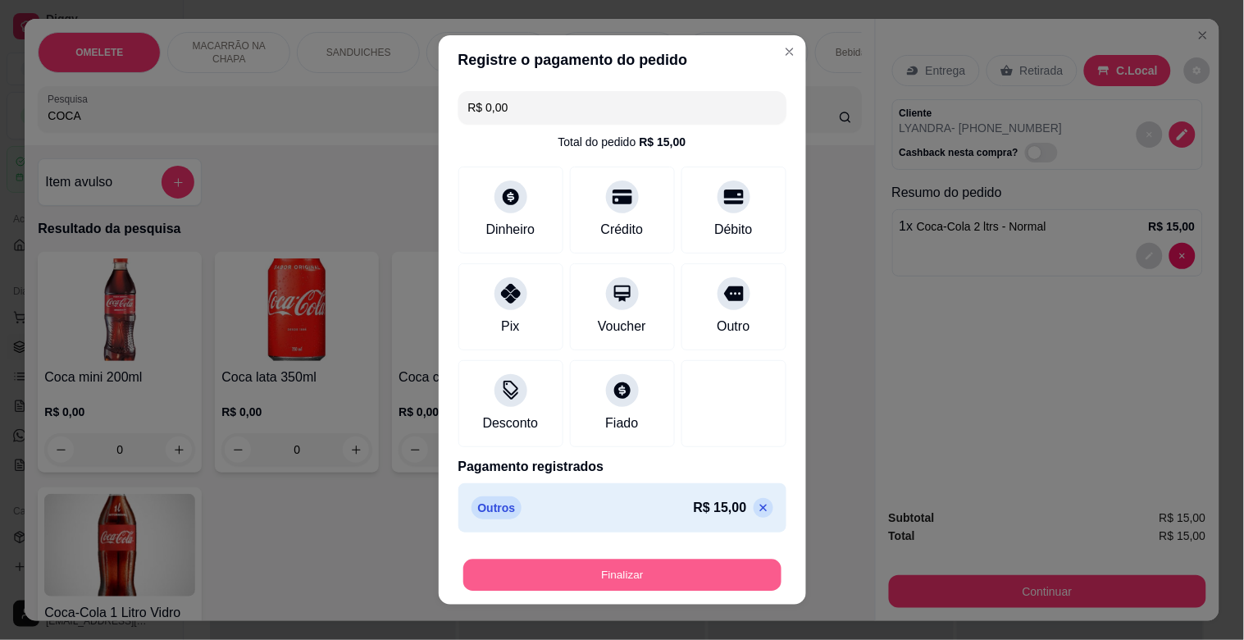
click at [643, 568] on button "Finalizar" at bounding box center [622, 575] width 318 height 32
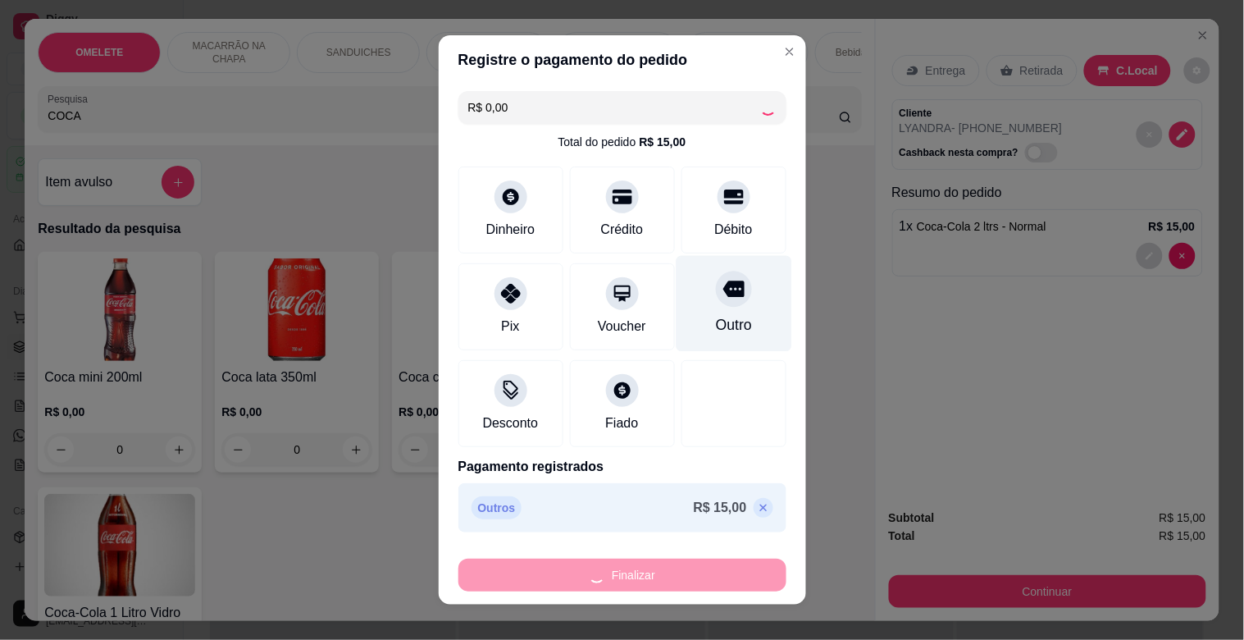
type input "0"
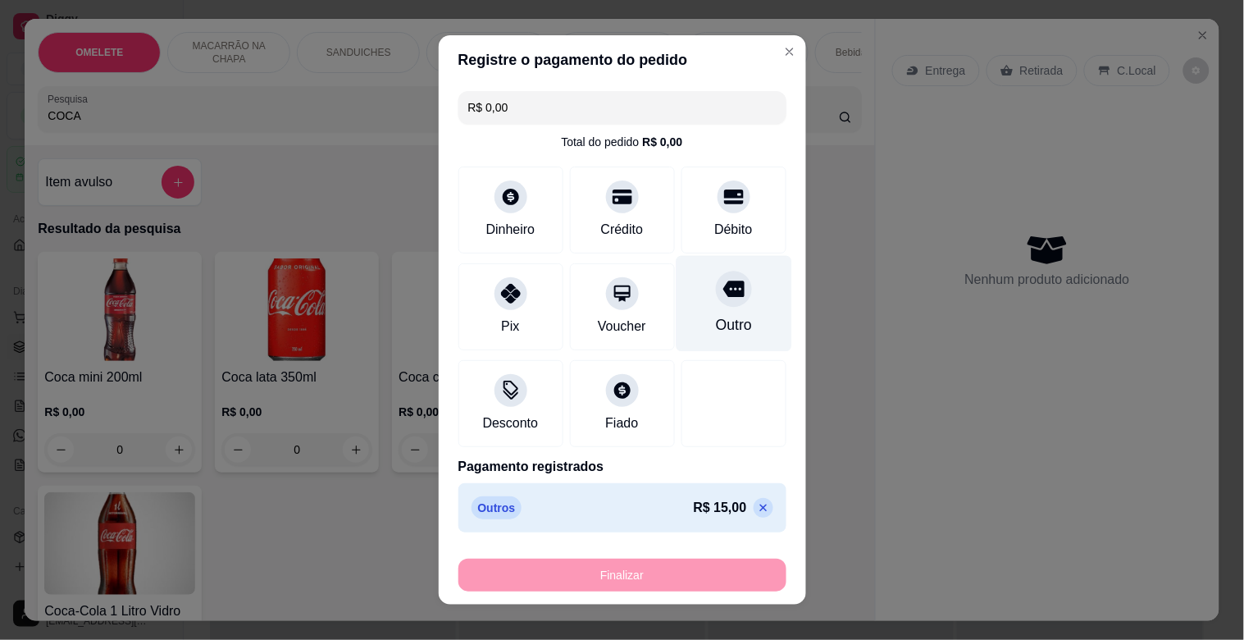
type input "-R$ 15,00"
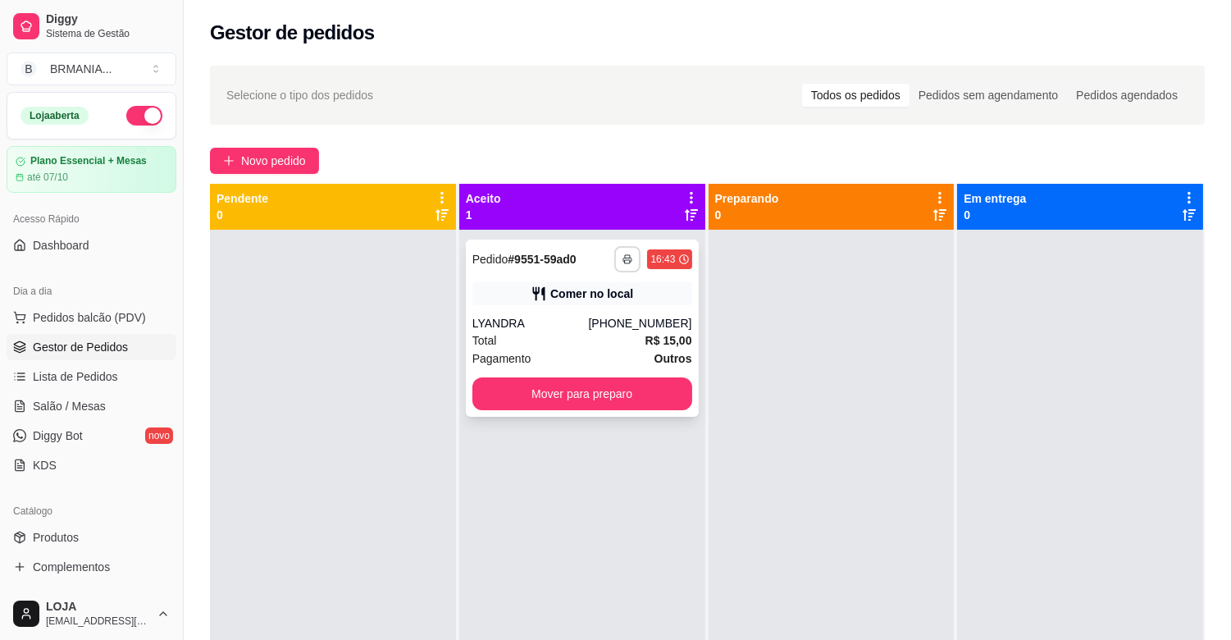
click at [618, 263] on button "button" at bounding box center [627, 259] width 26 height 26
click at [585, 315] on button "IMPRESSORA" at bounding box center [579, 315] width 115 height 25
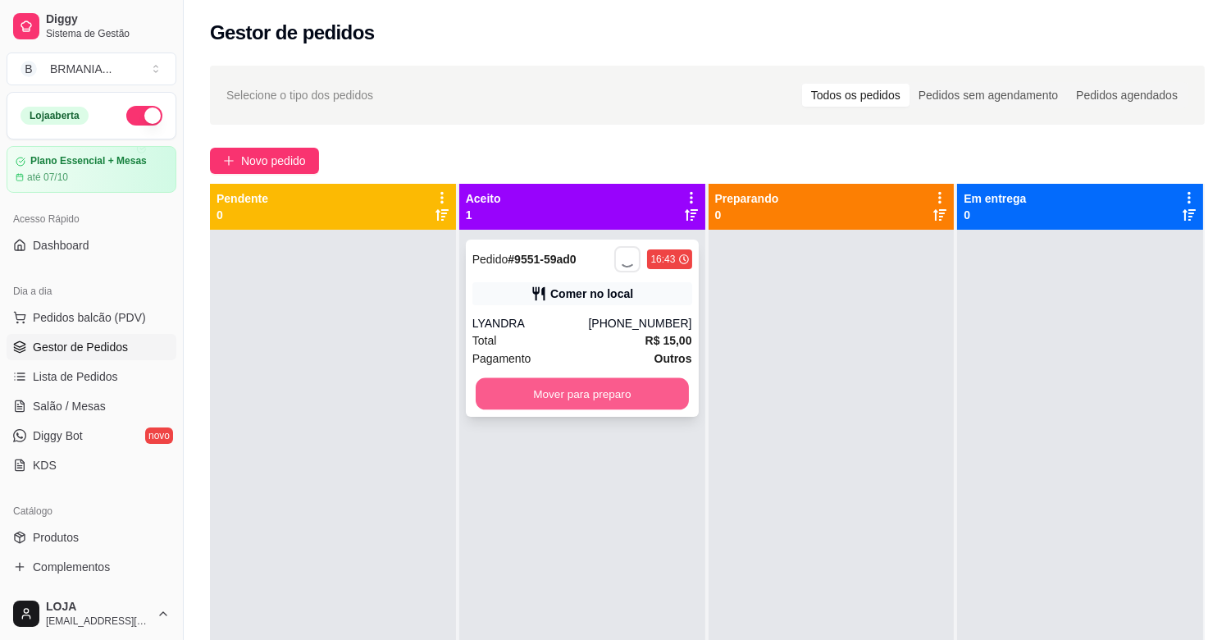
click at [605, 386] on button "Mover para preparo" at bounding box center [582, 394] width 213 height 32
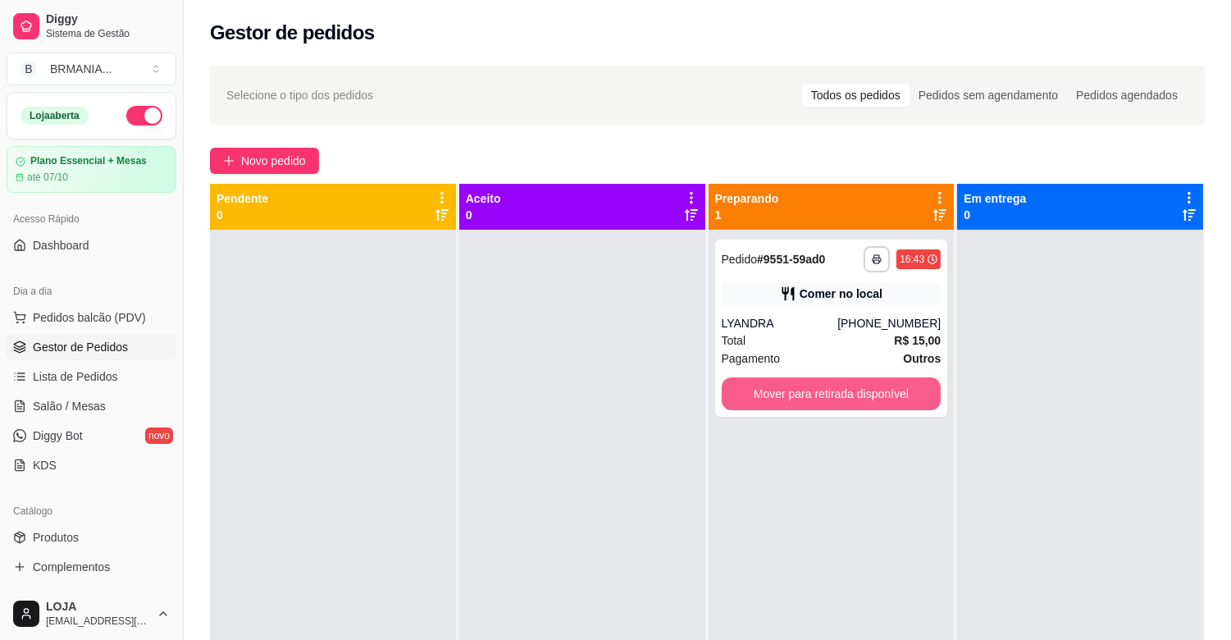
click at [838, 391] on button "Mover para retirada disponível" at bounding box center [832, 393] width 220 height 33
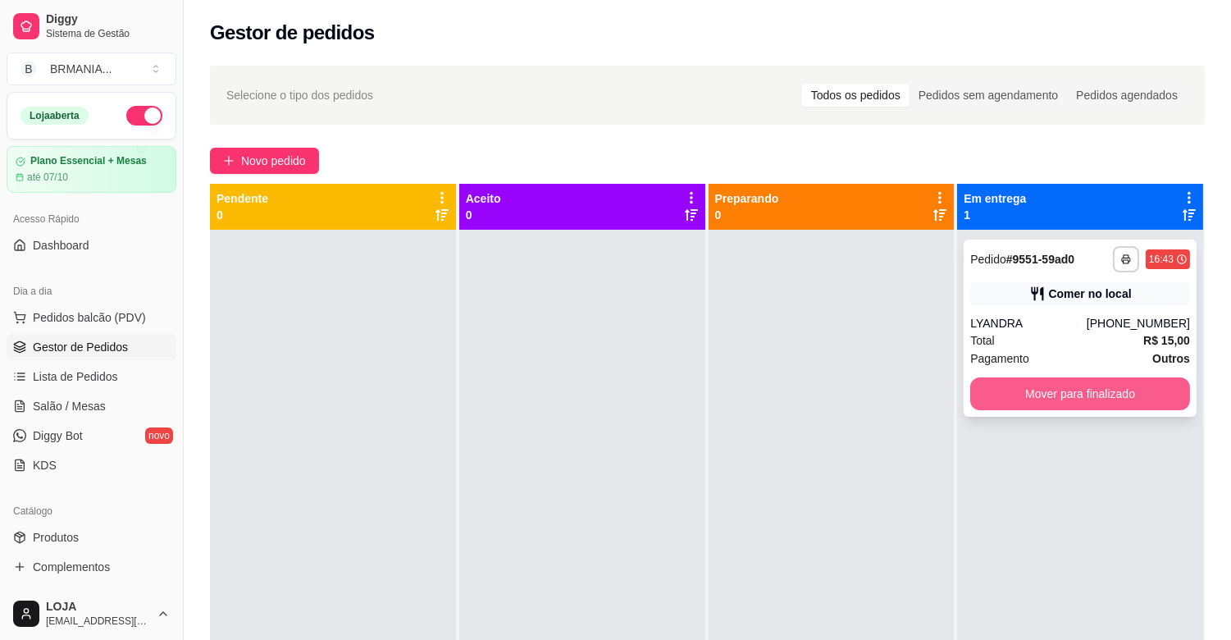
click at [1022, 395] on button "Mover para finalizado" at bounding box center [1080, 393] width 220 height 33
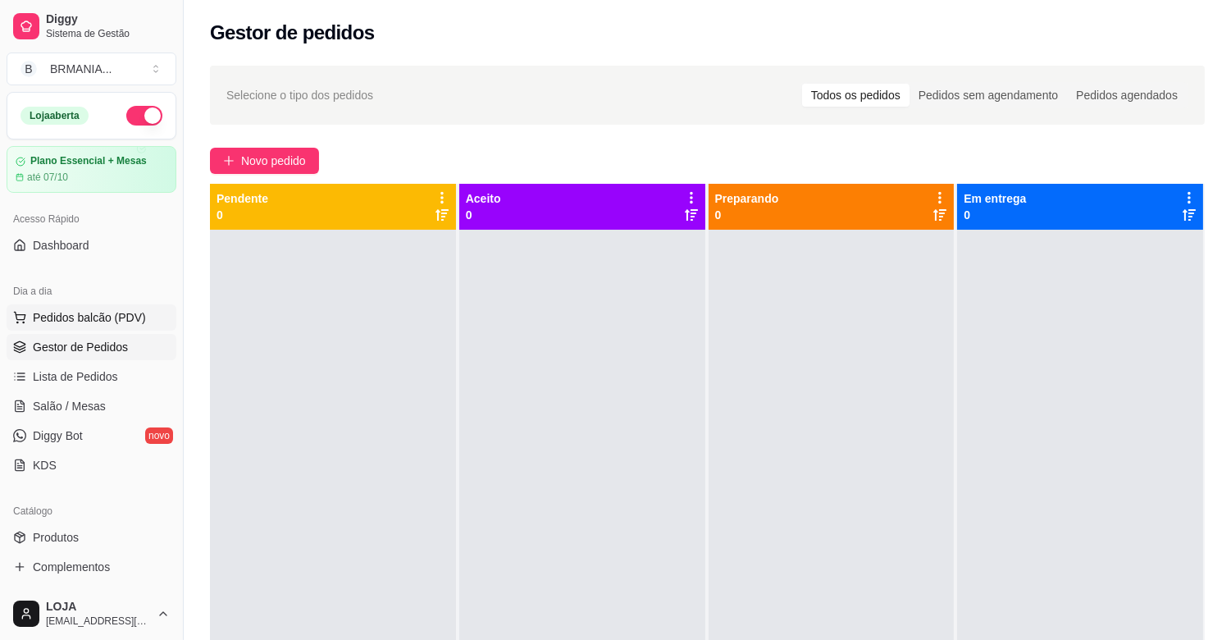
click at [88, 313] on span "Pedidos balcão (PDV)" at bounding box center [89, 317] width 113 height 16
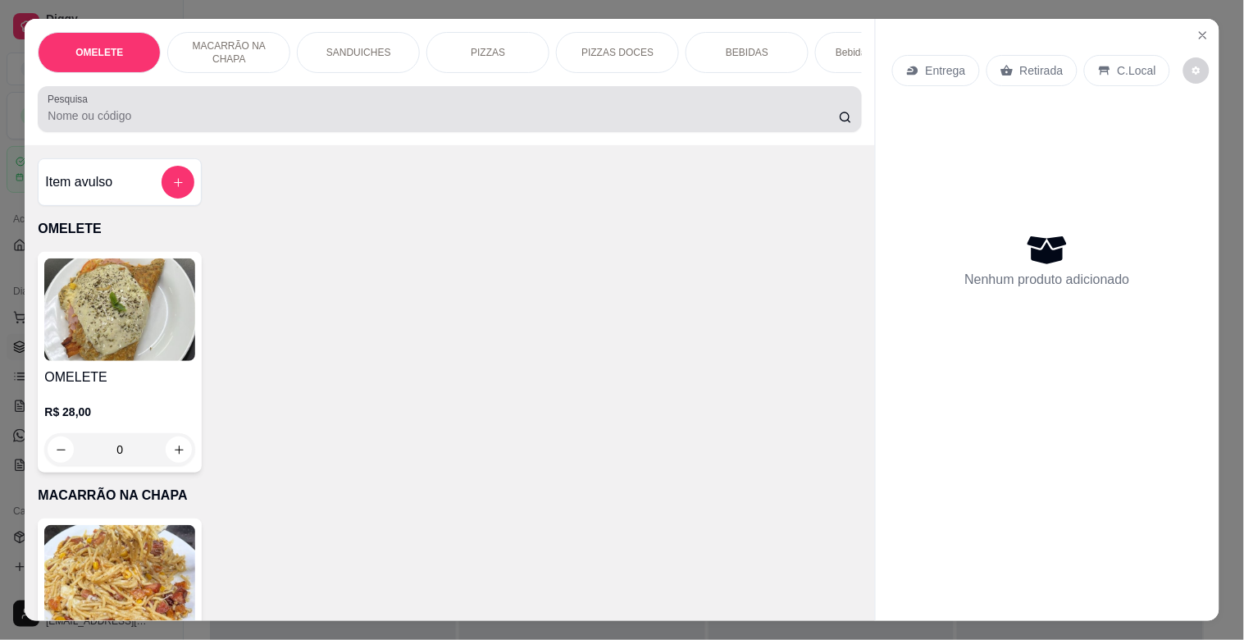
click at [249, 125] on div at bounding box center [450, 109] width 804 height 33
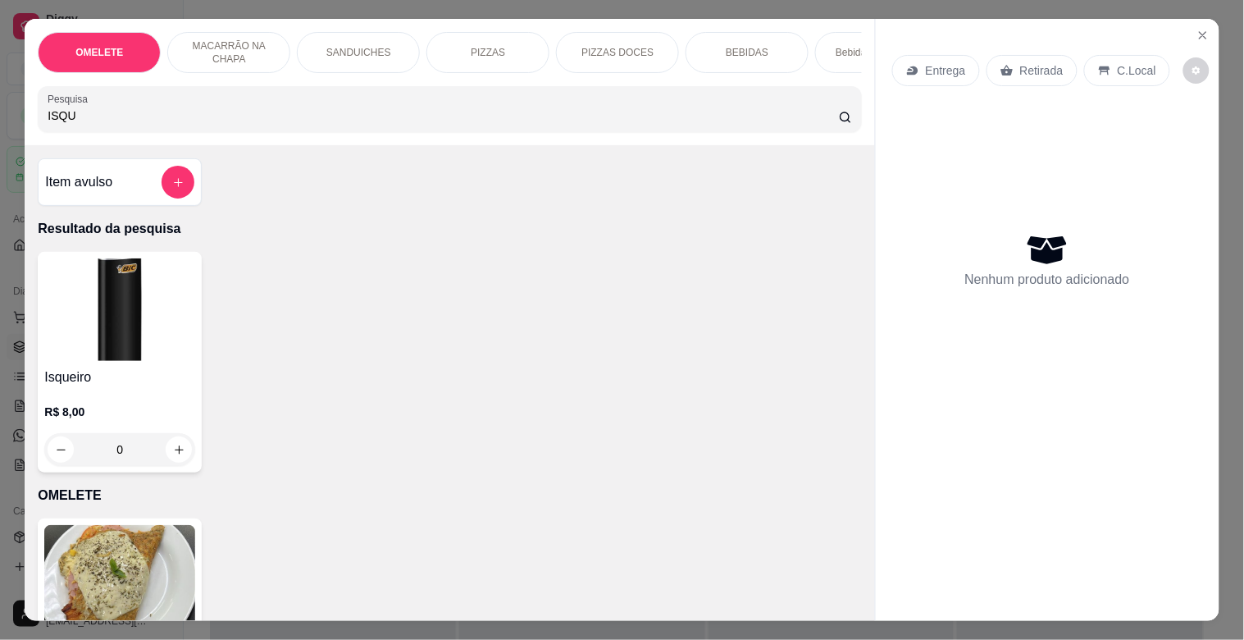
type input "ISQU"
click at [116, 291] on img at bounding box center [119, 309] width 151 height 103
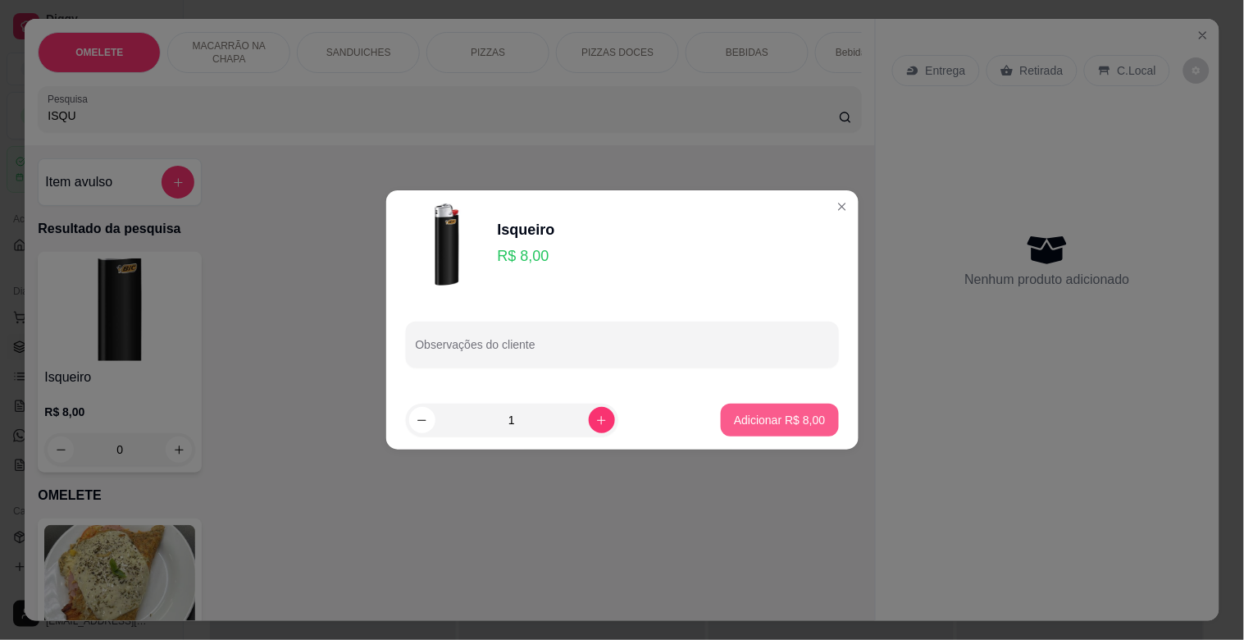
click at [742, 407] on button "Adicionar R$ 8,00" at bounding box center [779, 420] width 117 height 33
type input "1"
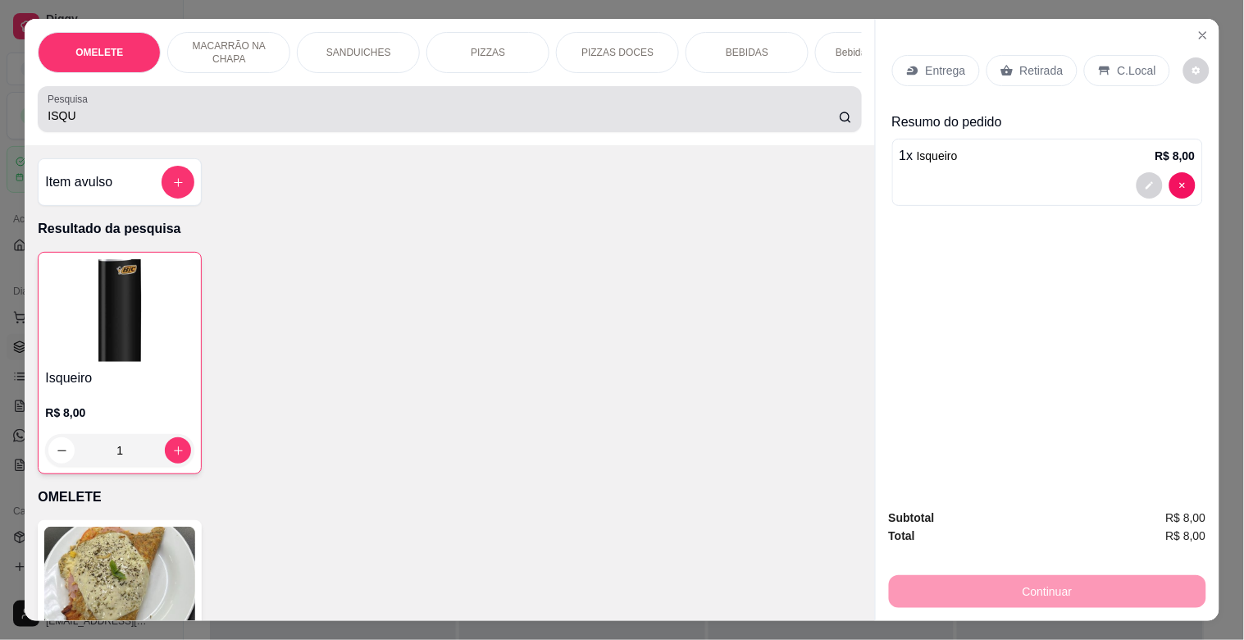
click at [356, 124] on input "ISQU" at bounding box center [444, 115] width 792 height 16
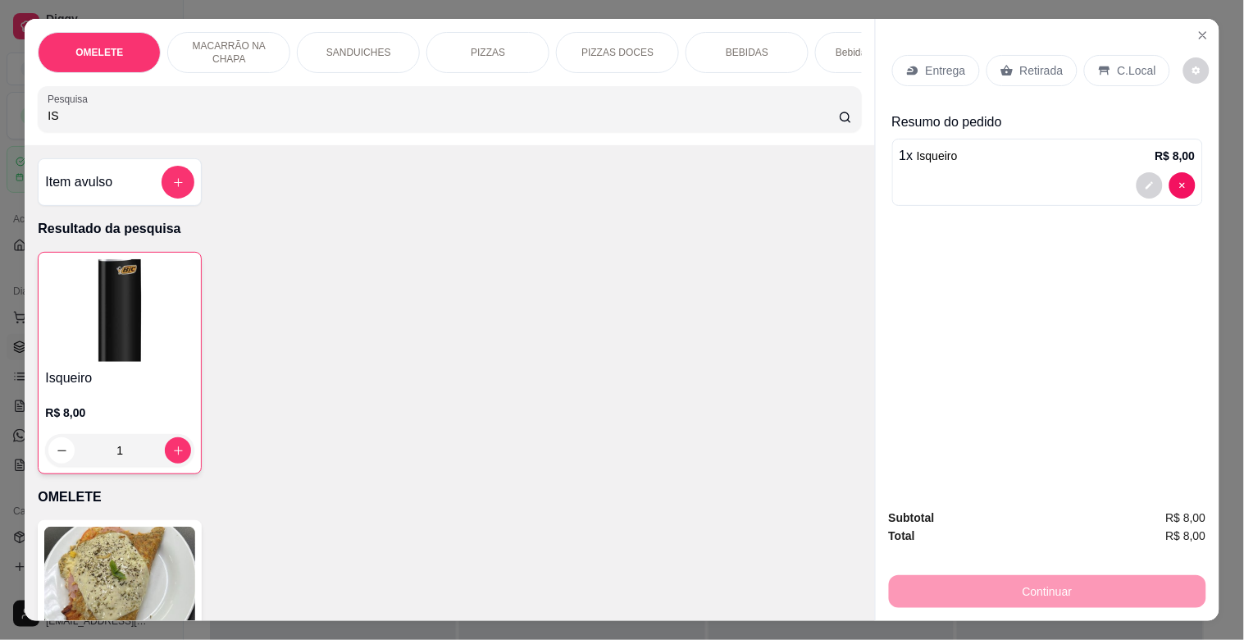
type input "I"
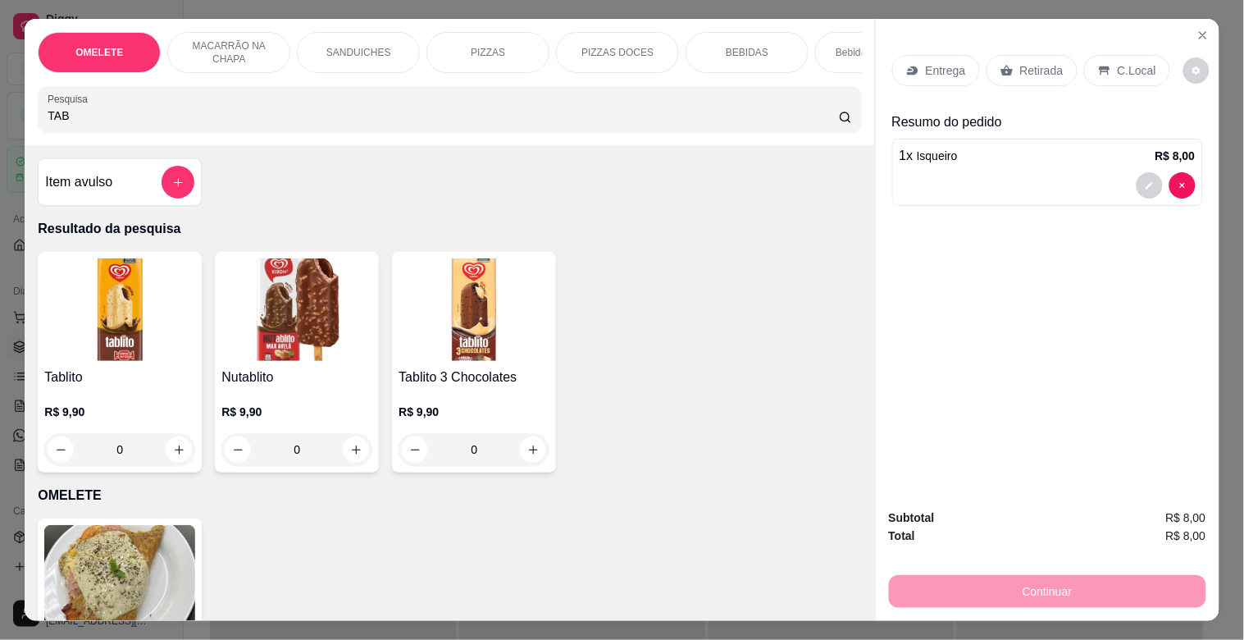
type input "TAB"
click at [83, 314] on img at bounding box center [119, 309] width 151 height 103
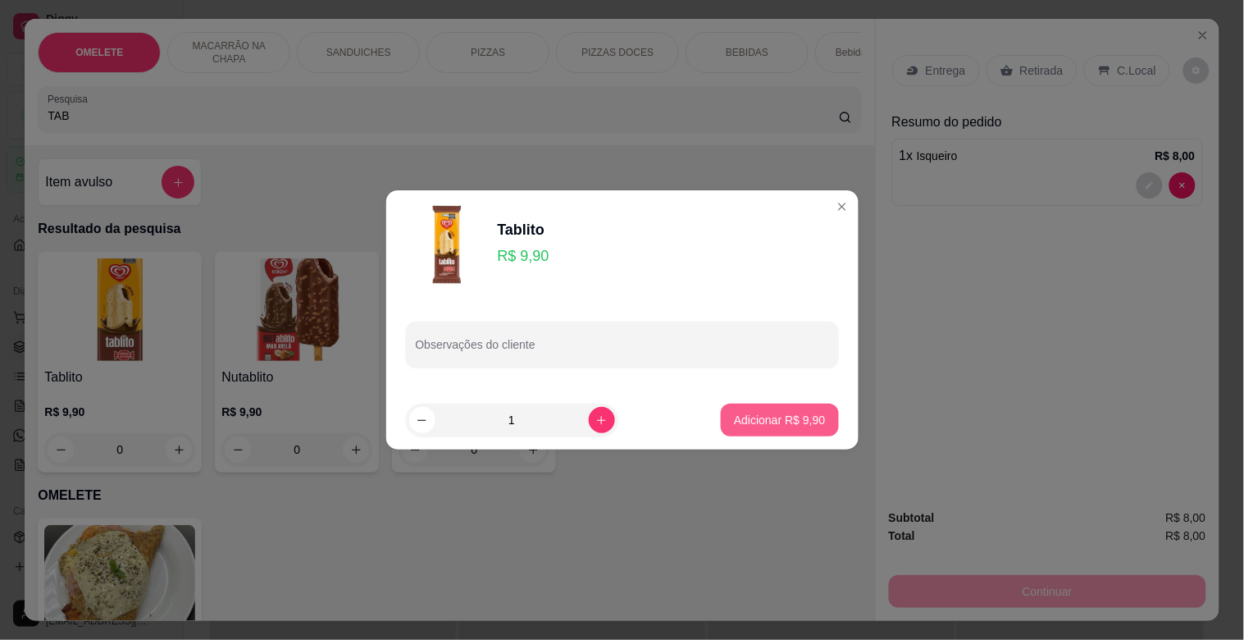
click at [796, 410] on button "Adicionar R$ 9,90" at bounding box center [779, 420] width 117 height 33
type input "1"
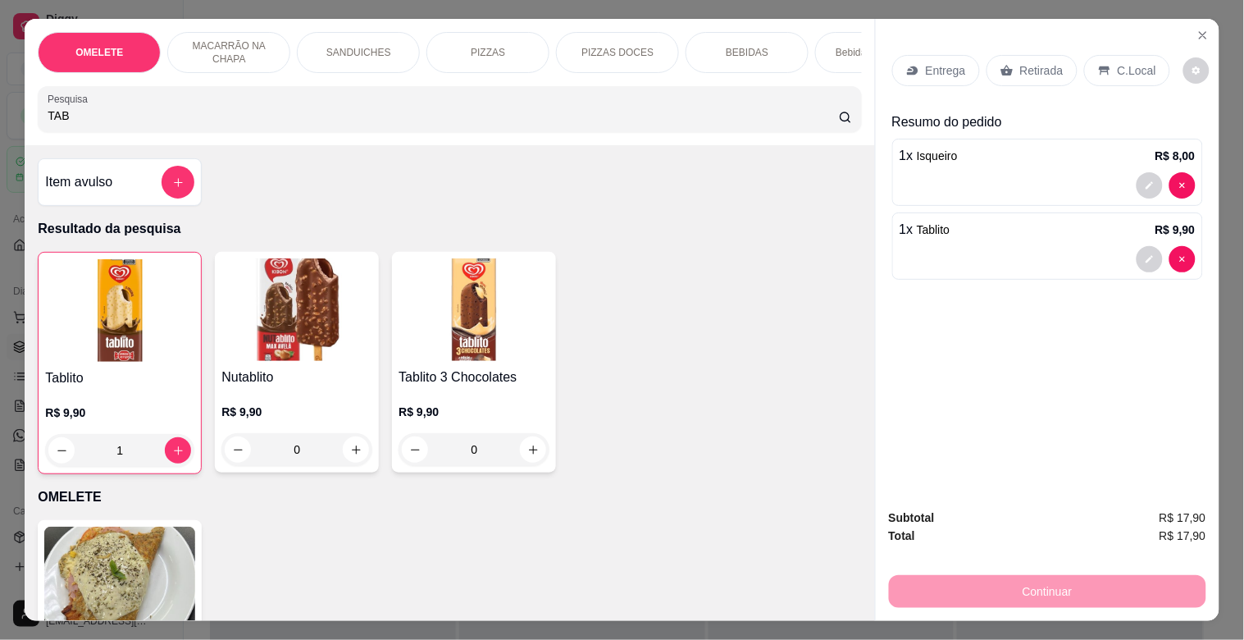
click at [241, 124] on input "TAB" at bounding box center [444, 115] width 792 height 16
type input "T"
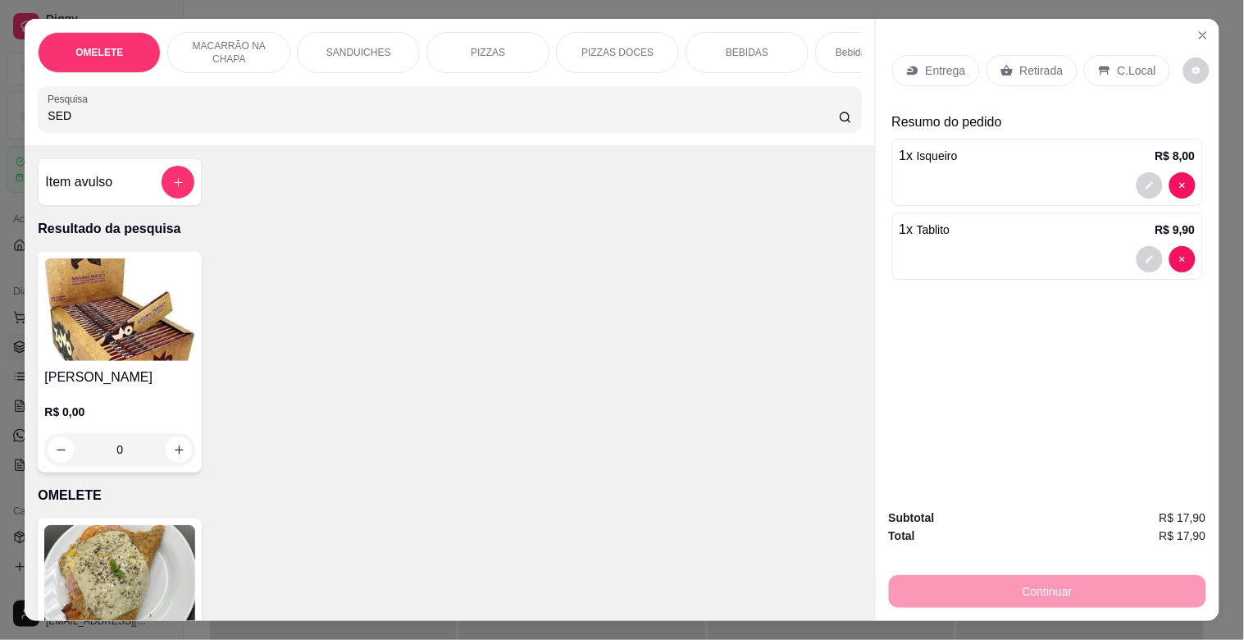
type input "SED"
click at [144, 285] on img at bounding box center [119, 309] width 151 height 103
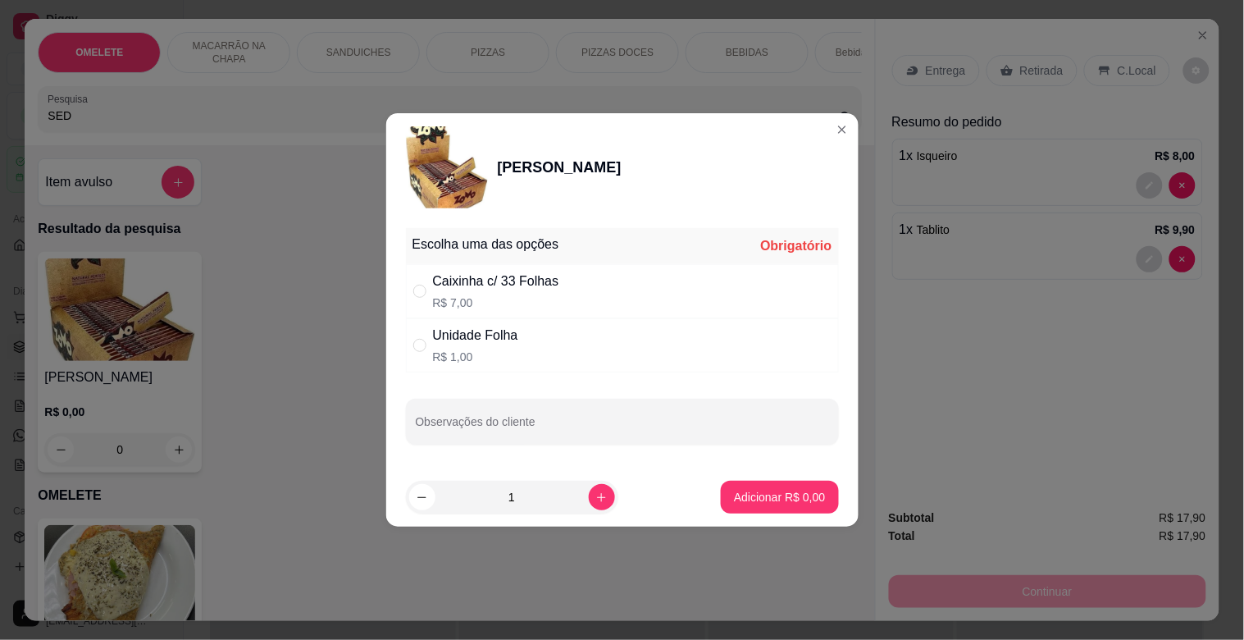
click at [500, 350] on p "R$ 1,00" at bounding box center [475, 357] width 85 height 16
radio input "true"
click at [796, 501] on p "Adicionar R$ 1,00" at bounding box center [779, 497] width 91 height 16
type input "1"
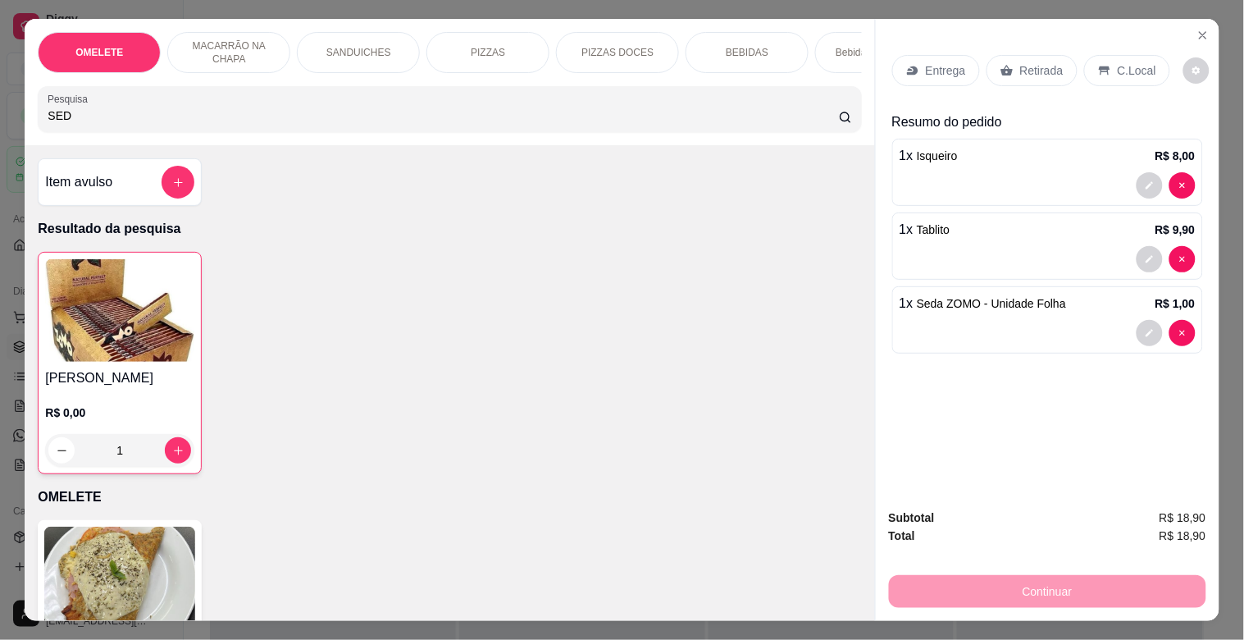
click at [1044, 62] on p "Retirada" at bounding box center [1041, 70] width 43 height 16
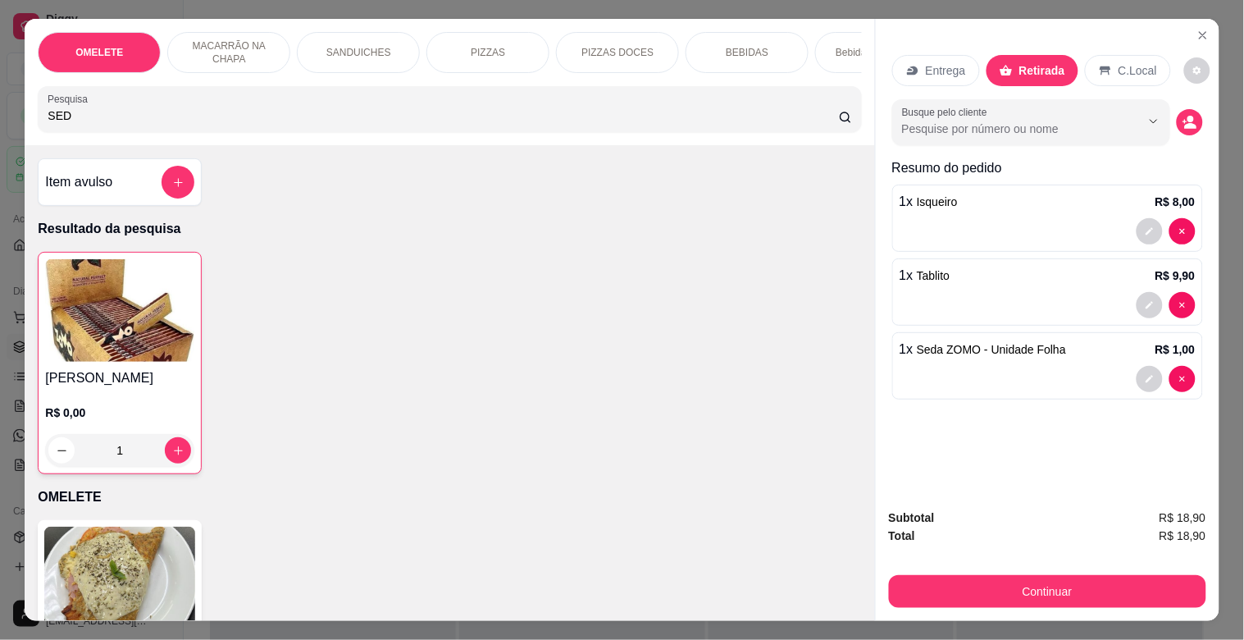
click at [1029, 571] on div "Continuar" at bounding box center [1047, 589] width 317 height 37
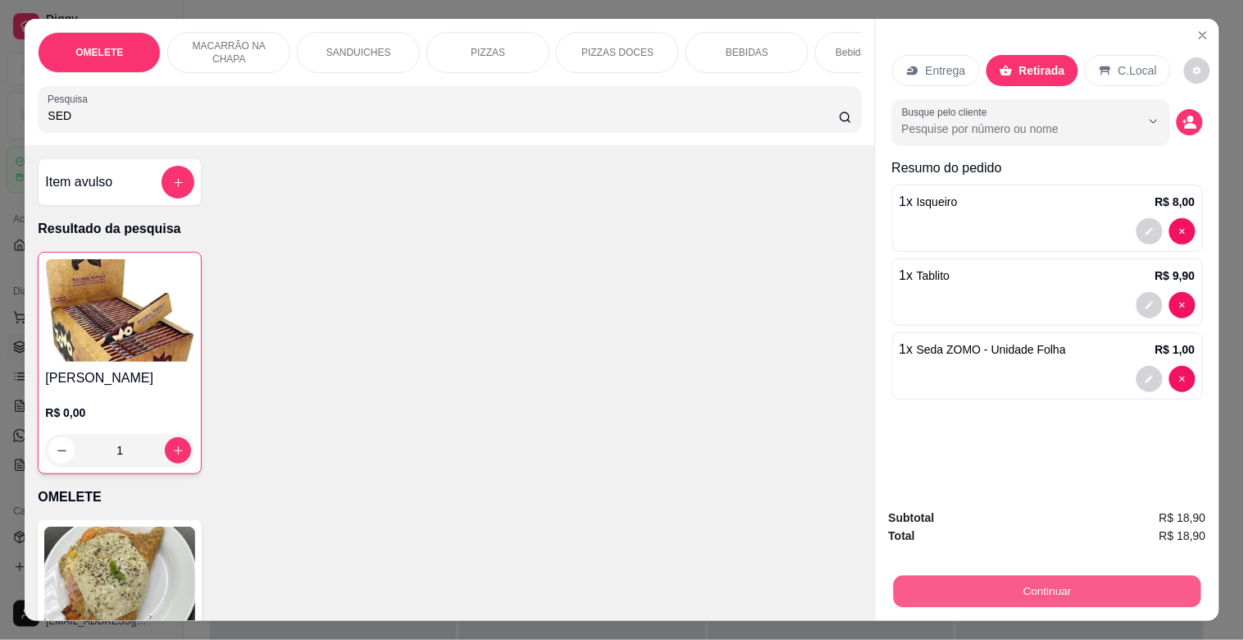
click at [1034, 575] on button "Continuar" at bounding box center [1047, 591] width 308 height 32
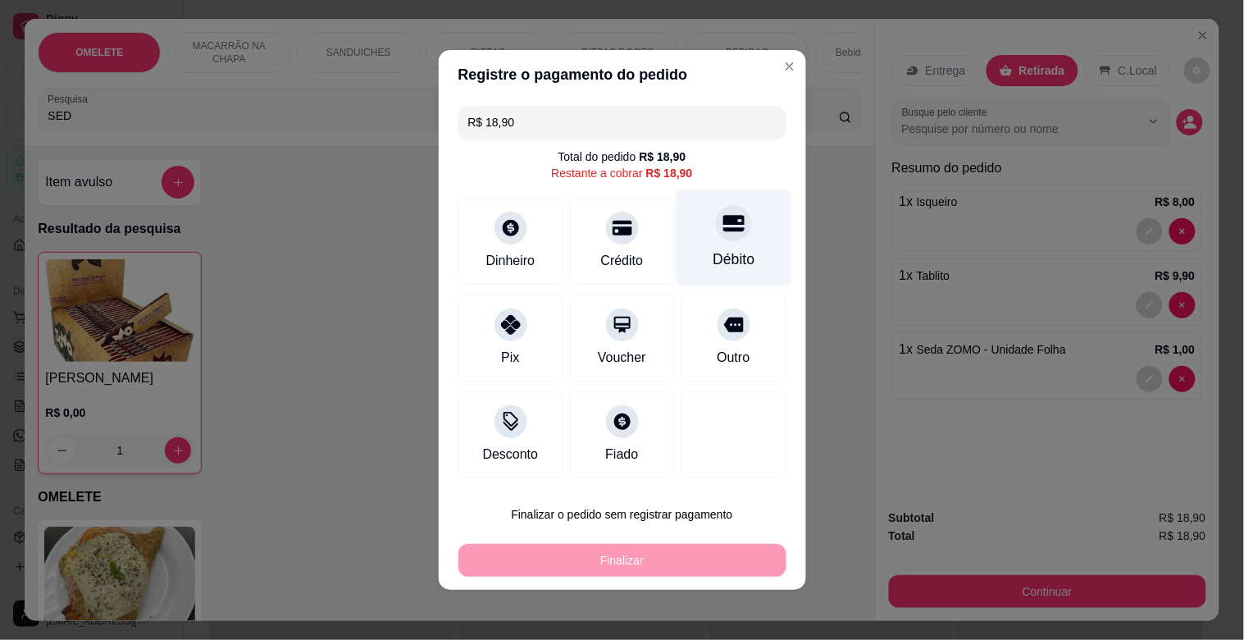
click at [760, 260] on div "Débito" at bounding box center [734, 238] width 116 height 96
type input "R$ 0,00"
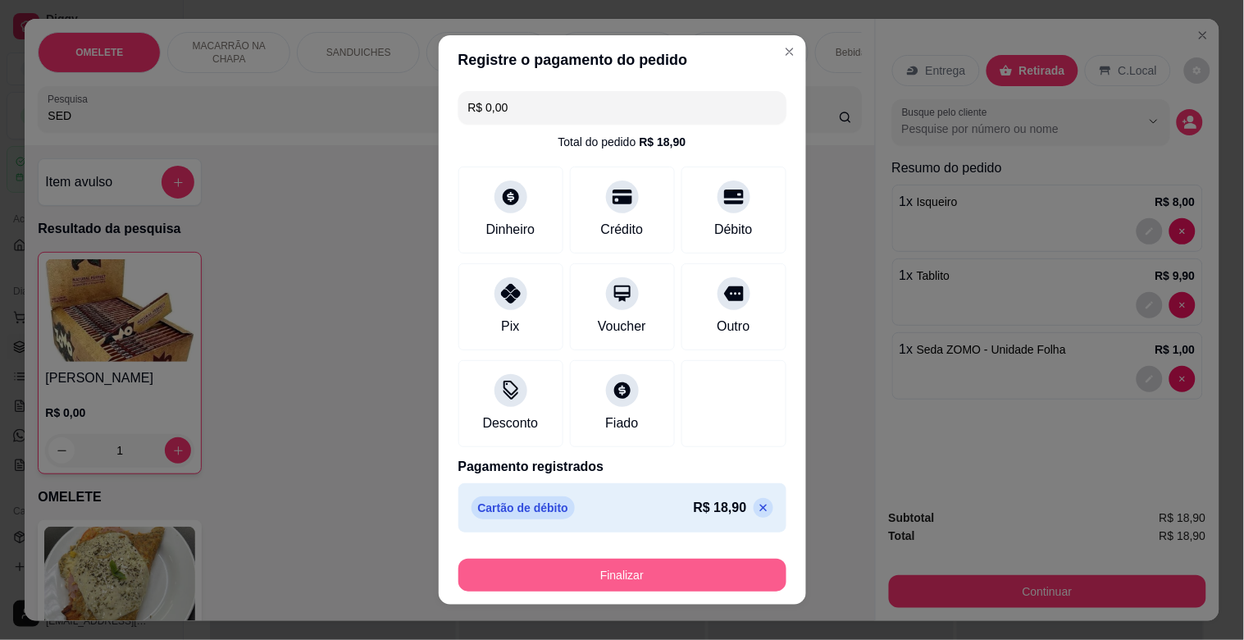
click at [650, 577] on button "Finalizar" at bounding box center [623, 575] width 328 height 33
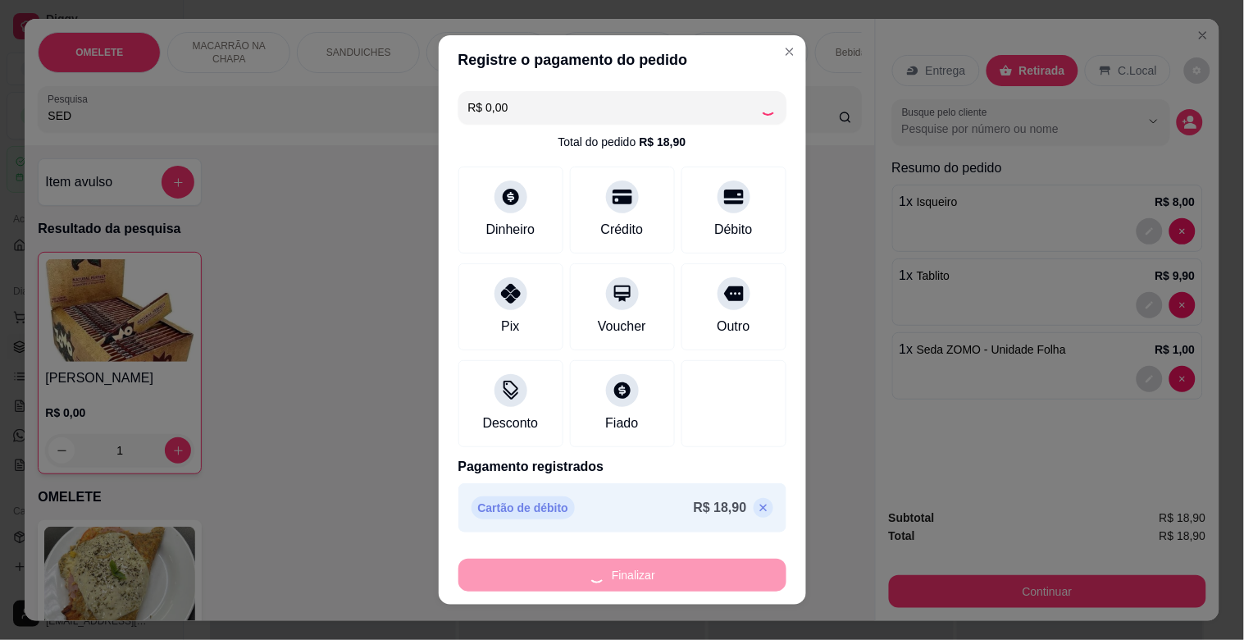
type input "0"
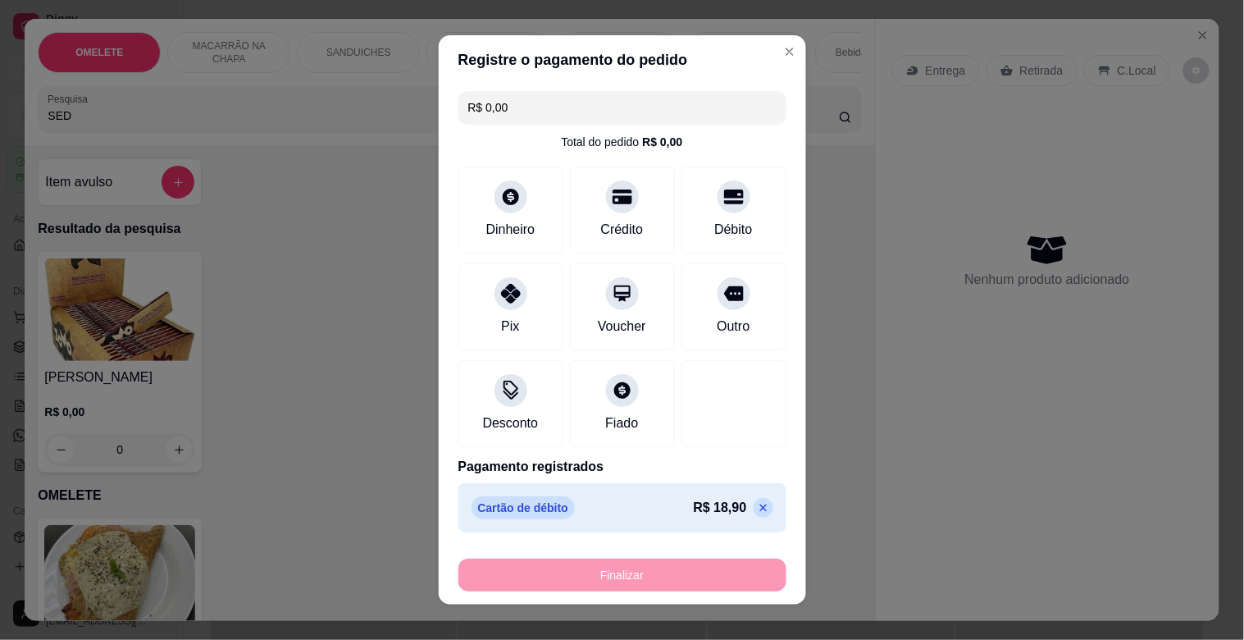
type input "-R$ 18,90"
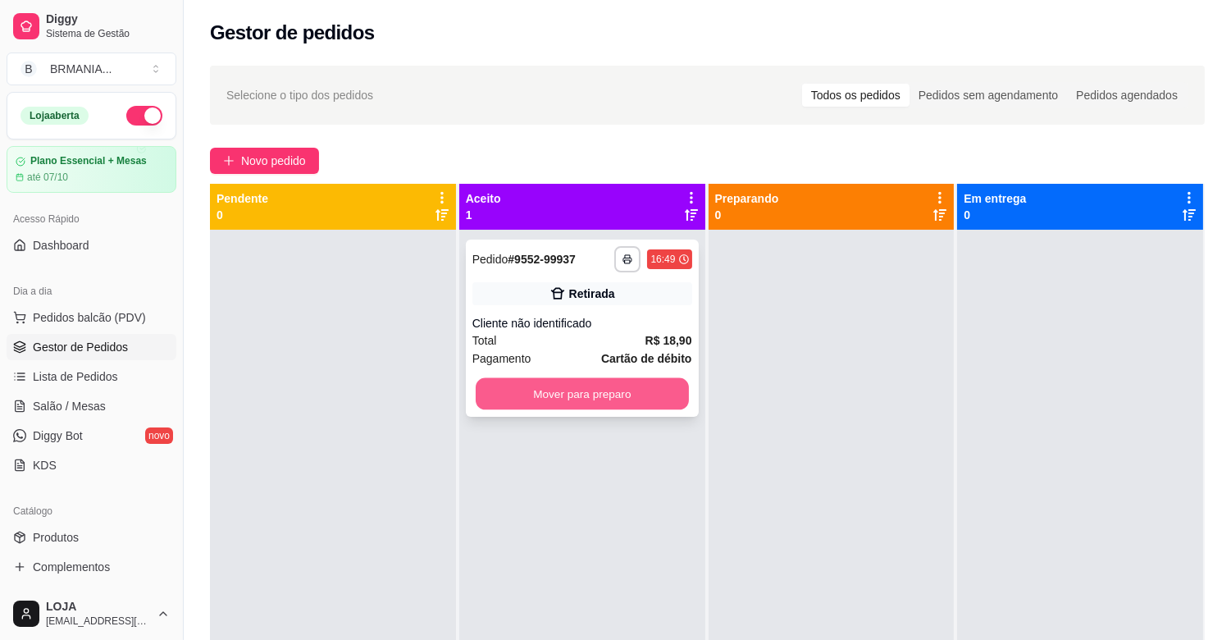
click at [630, 396] on button "Mover para preparo" at bounding box center [582, 394] width 213 height 32
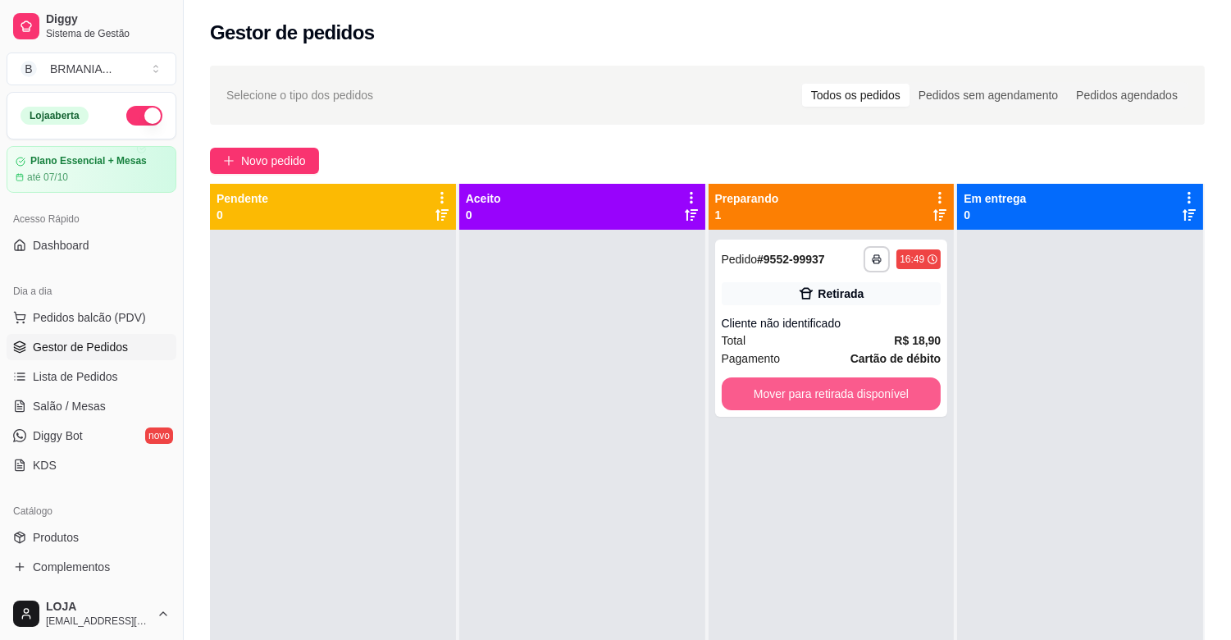
click at [838, 380] on button "Mover para retirada disponível" at bounding box center [832, 393] width 220 height 33
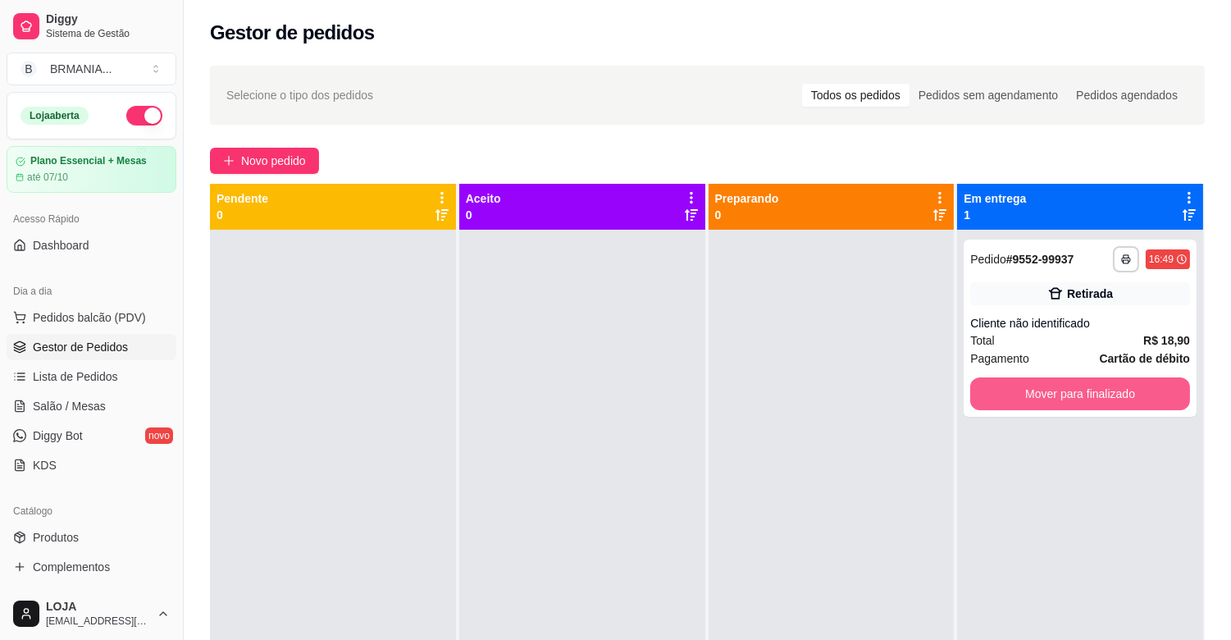
click at [1061, 403] on button "Mover para finalizado" at bounding box center [1080, 393] width 220 height 33
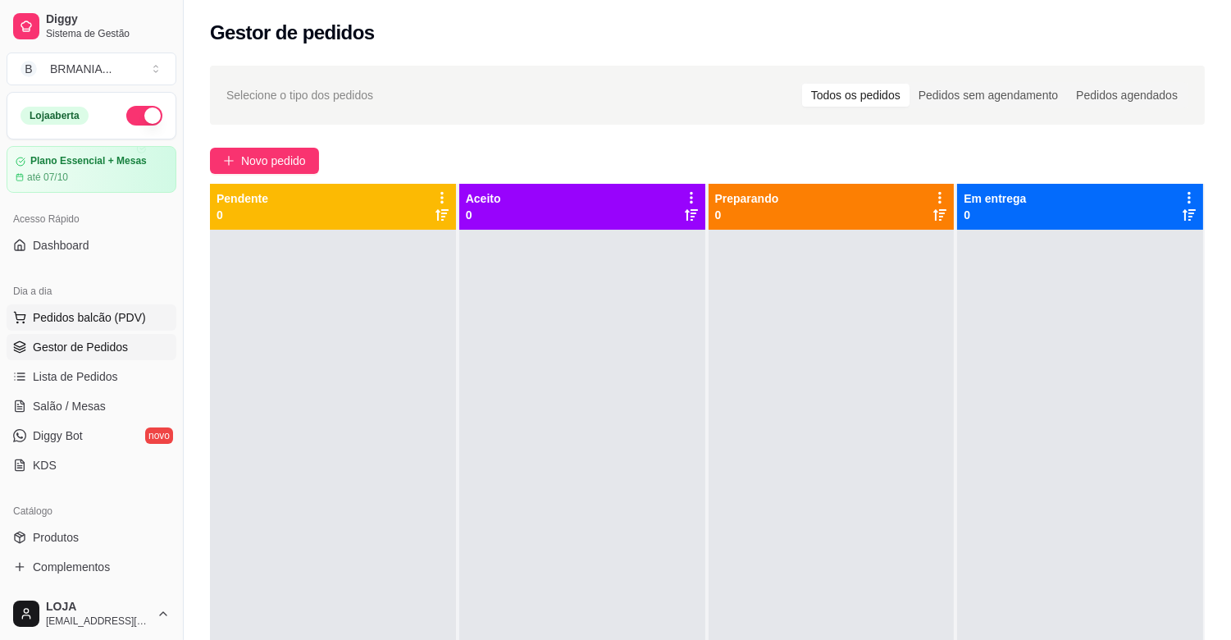
click at [131, 315] on span "Pedidos balcão (PDV)" at bounding box center [89, 317] width 113 height 16
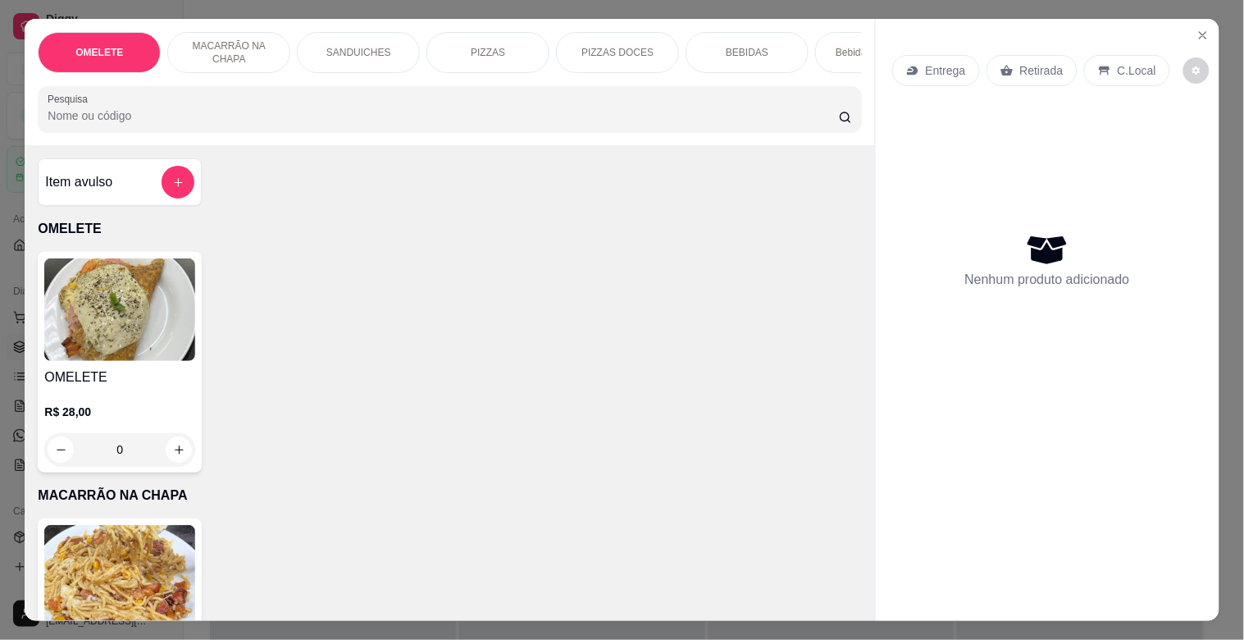
click at [179, 124] on input "Pesquisa" at bounding box center [444, 115] width 792 height 16
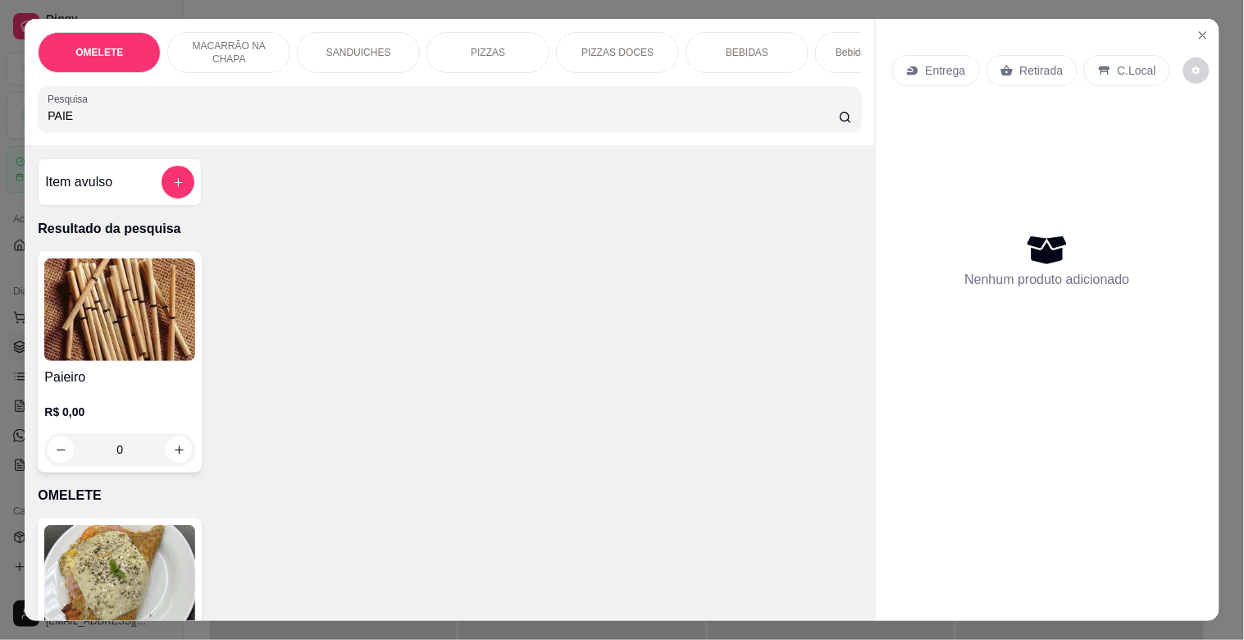
type input "PAIE"
click at [77, 398] on div "R$ 0,00 0" at bounding box center [119, 426] width 151 height 79
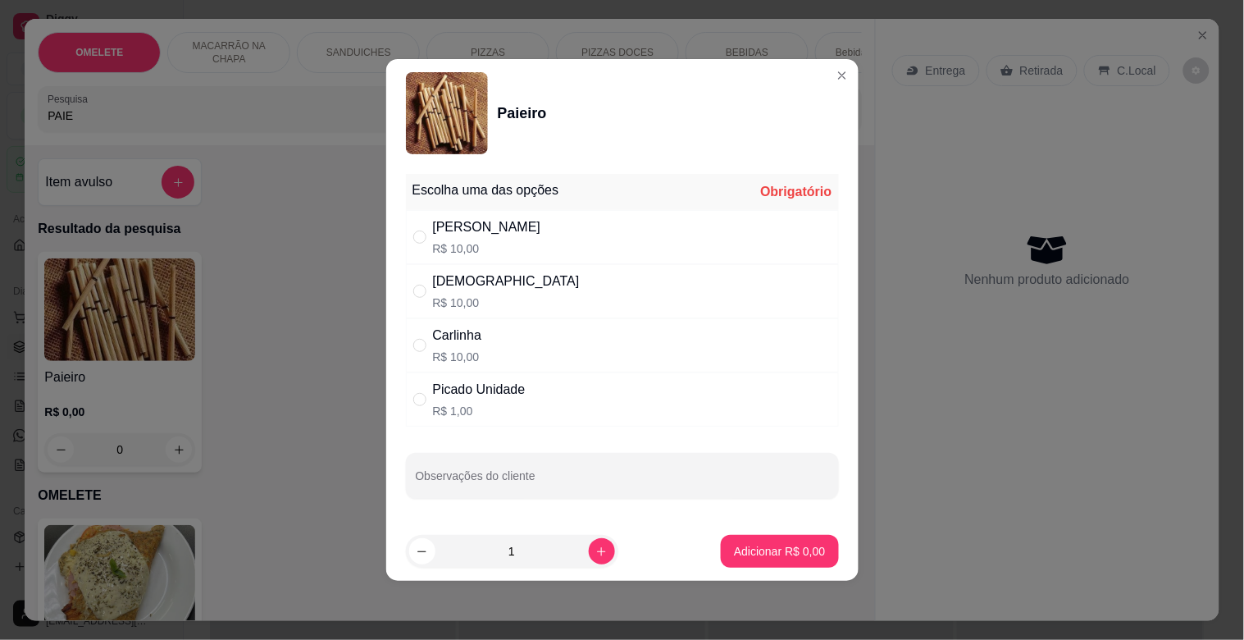
click at [638, 297] on div "Dinha R$ 10,00" at bounding box center [622, 291] width 433 height 54
radio input "true"
click at [774, 559] on button "Adicionar R$ 10,00" at bounding box center [777, 552] width 121 height 32
type input "1"
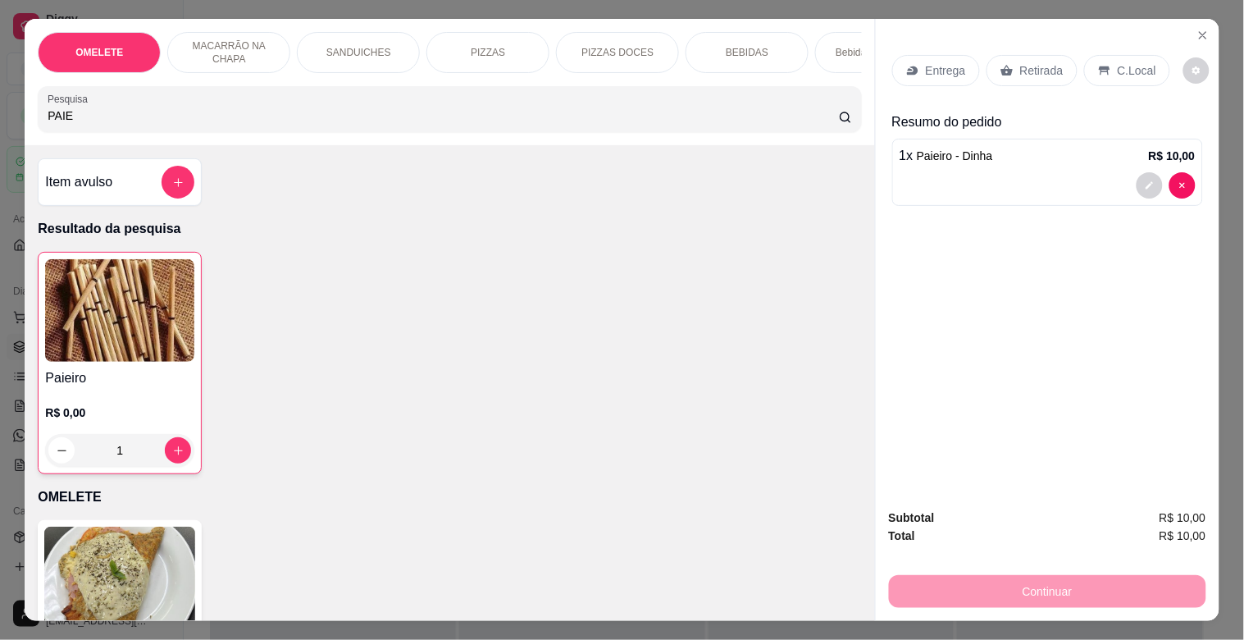
click at [1120, 69] on p "C.Local" at bounding box center [1137, 70] width 39 height 16
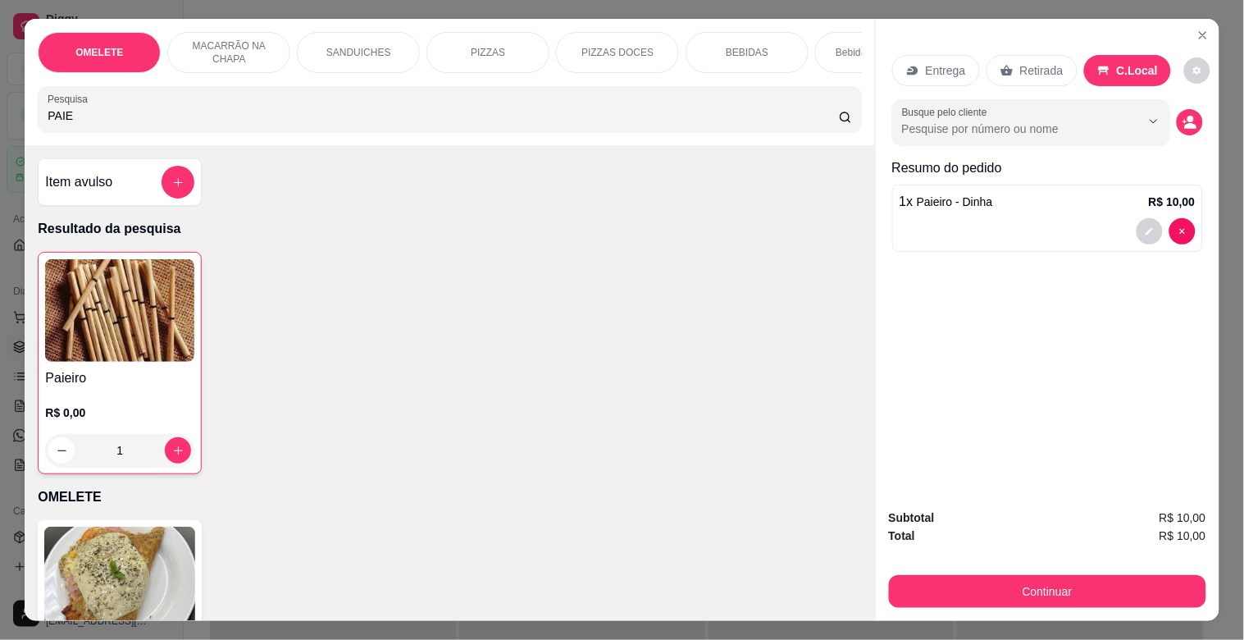
click at [1032, 64] on p "Retirada" at bounding box center [1041, 70] width 43 height 16
click at [1177, 117] on button "decrease-product-quantity" at bounding box center [1190, 122] width 26 height 26
click at [1188, 116] on circle "decrease-product-quantity" at bounding box center [1191, 119] width 7 height 7
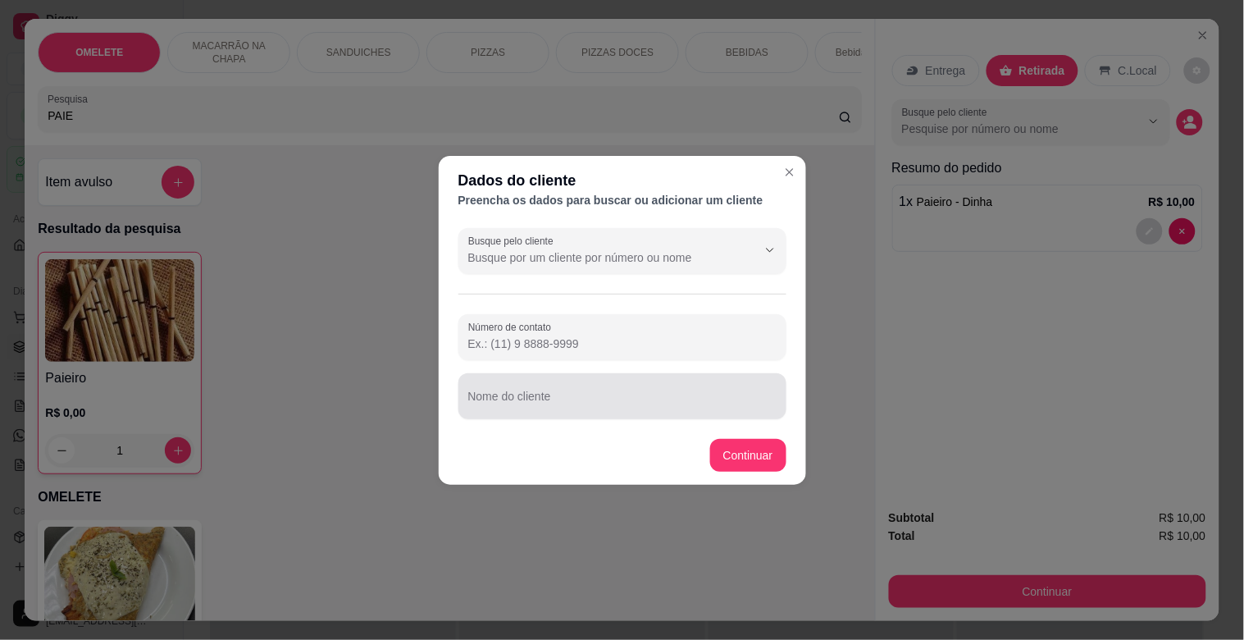
click at [519, 408] on input "Nome do cliente" at bounding box center [622, 403] width 308 height 16
type input "R"
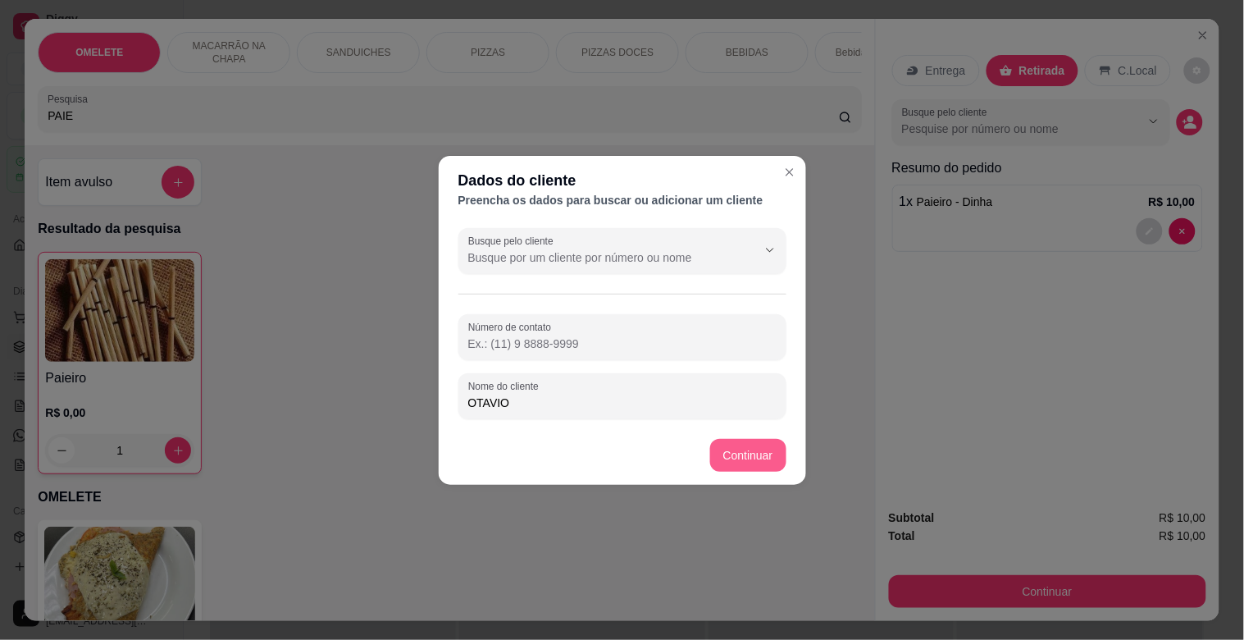
type input "OTAVIO"
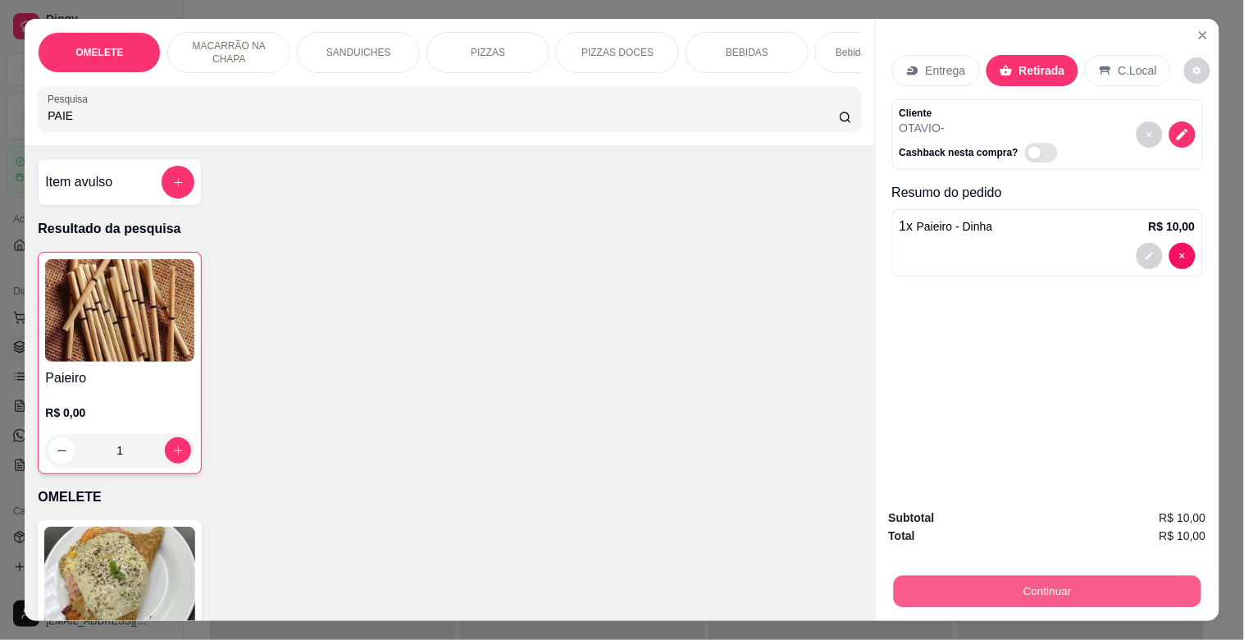
click at [1125, 587] on button "Continuar" at bounding box center [1047, 591] width 308 height 32
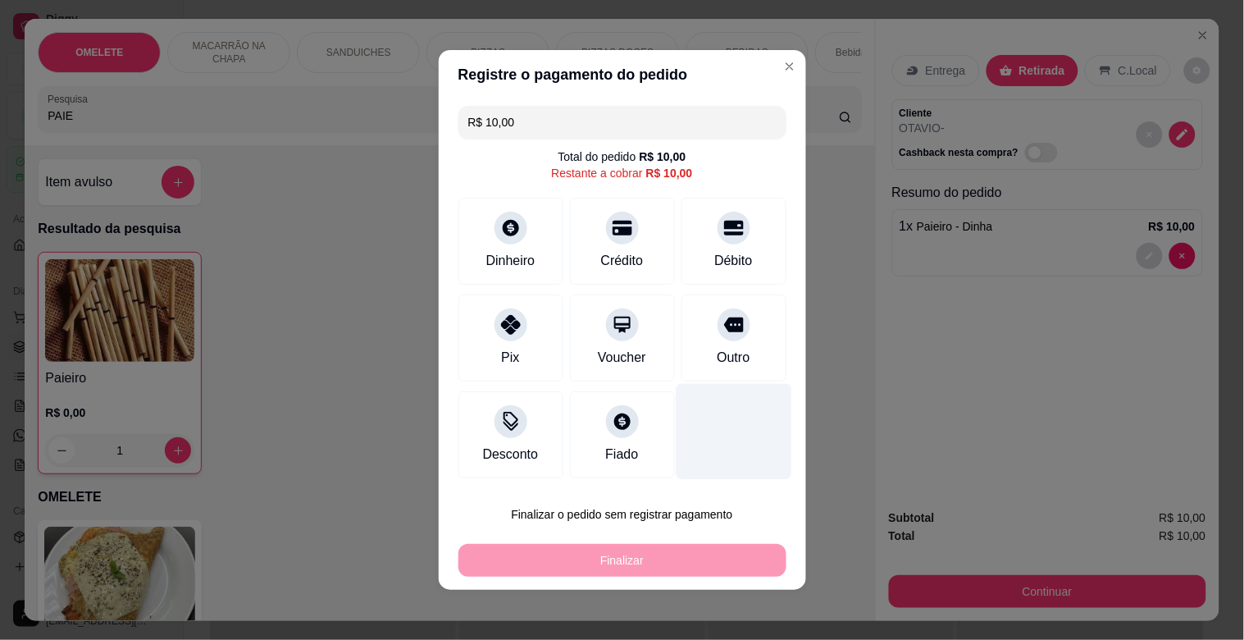
drag, startPoint x: 695, startPoint y: 363, endPoint x: 708, endPoint y: 383, distance: 23.7
click at [695, 363] on div "Outro" at bounding box center [734, 337] width 105 height 87
type input "R$ 0,00"
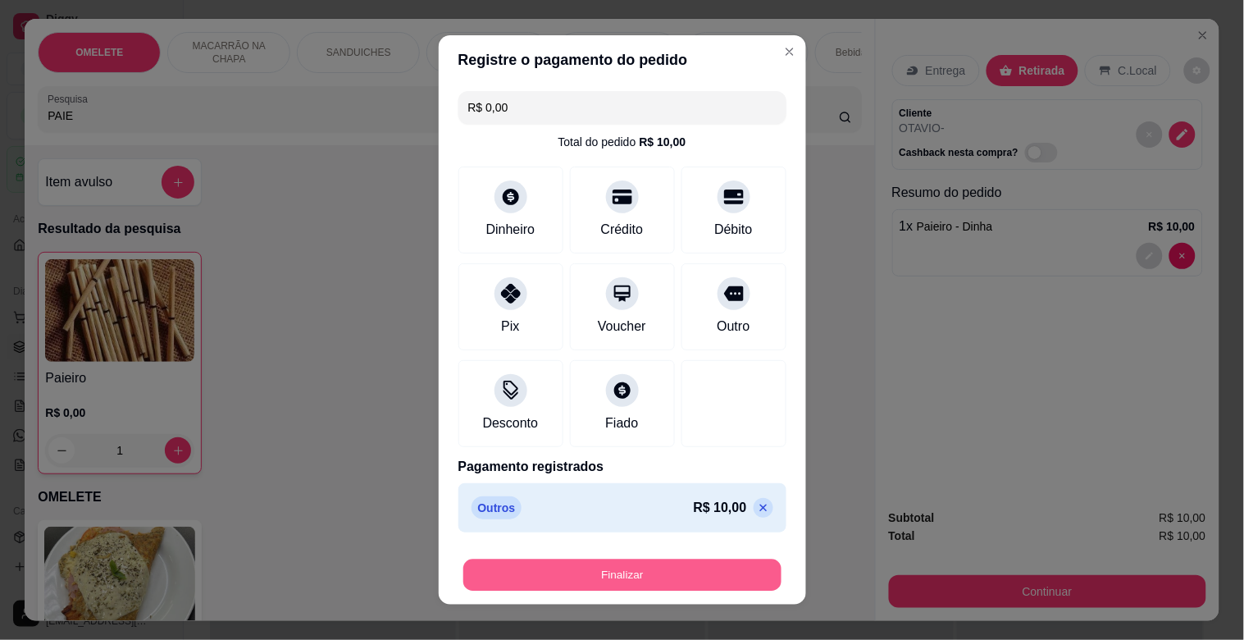
click at [656, 570] on button "Finalizar" at bounding box center [622, 575] width 318 height 32
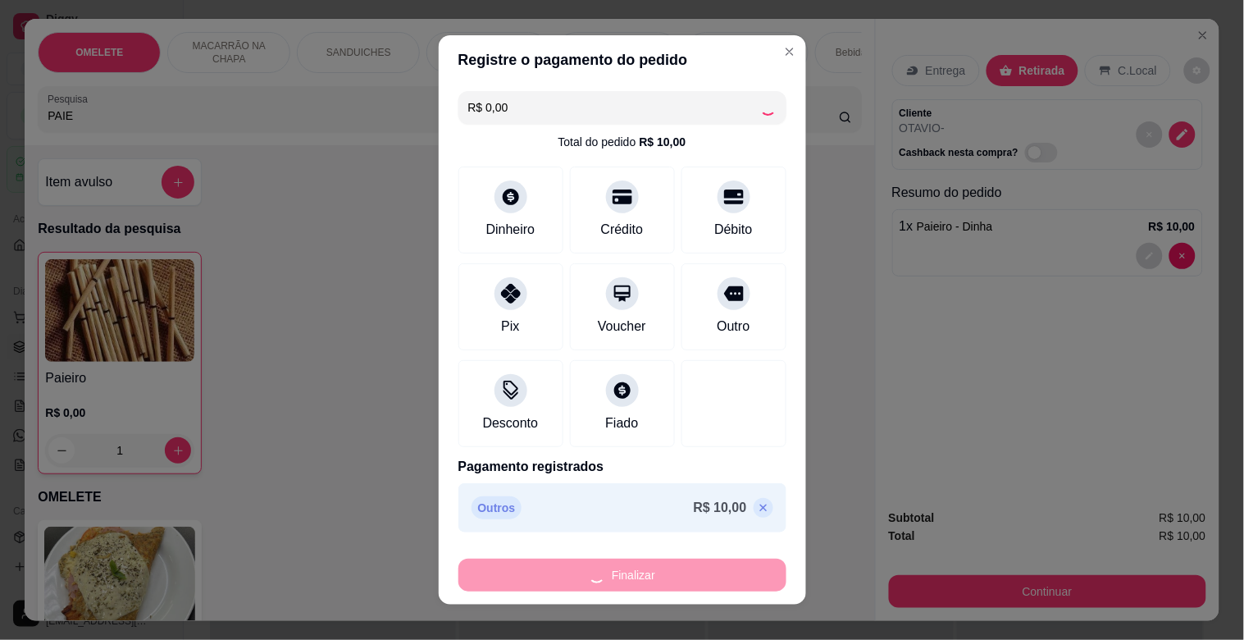
type input "0"
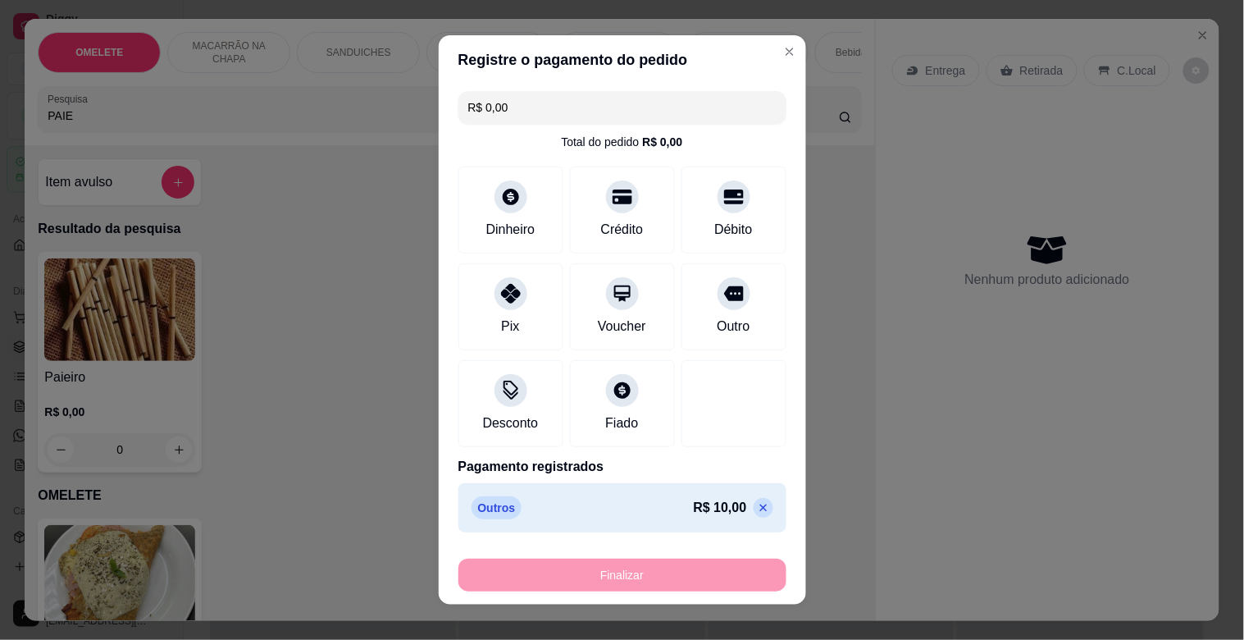
type input "-R$ 10,00"
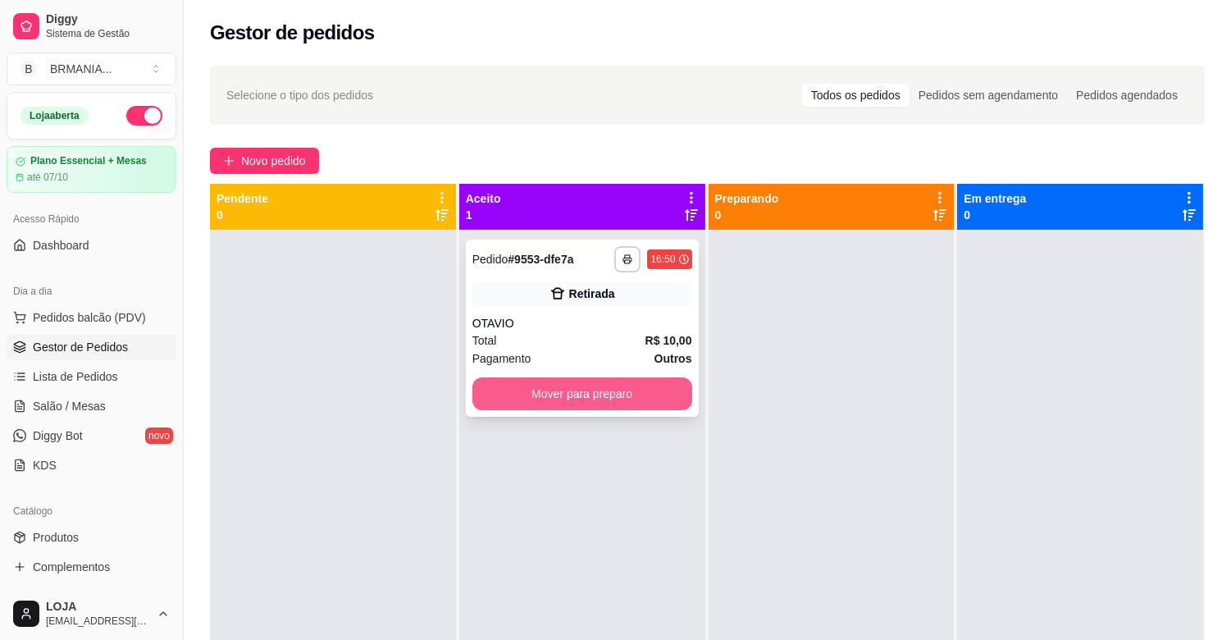
click at [638, 386] on button "Mover para preparo" at bounding box center [582, 393] width 220 height 33
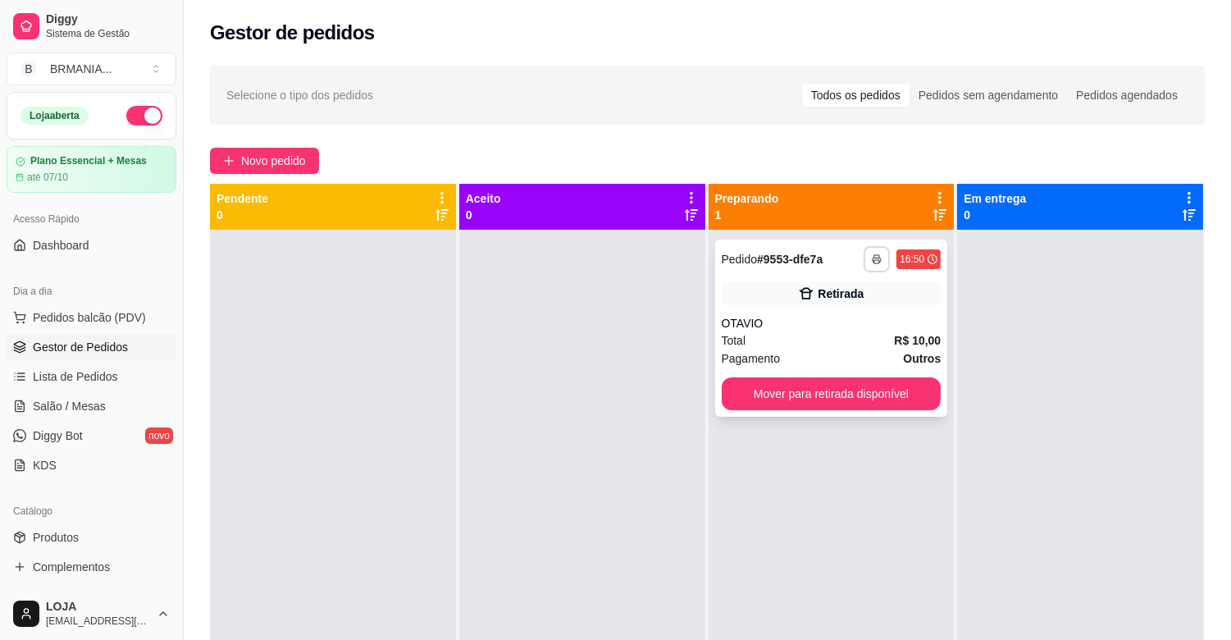
click at [873, 255] on icon "button" at bounding box center [877, 259] width 10 height 10
click at [817, 313] on button "IMPRESSORA" at bounding box center [824, 316] width 119 height 26
click at [853, 390] on button "Mover para retirada disponível" at bounding box center [832, 393] width 220 height 33
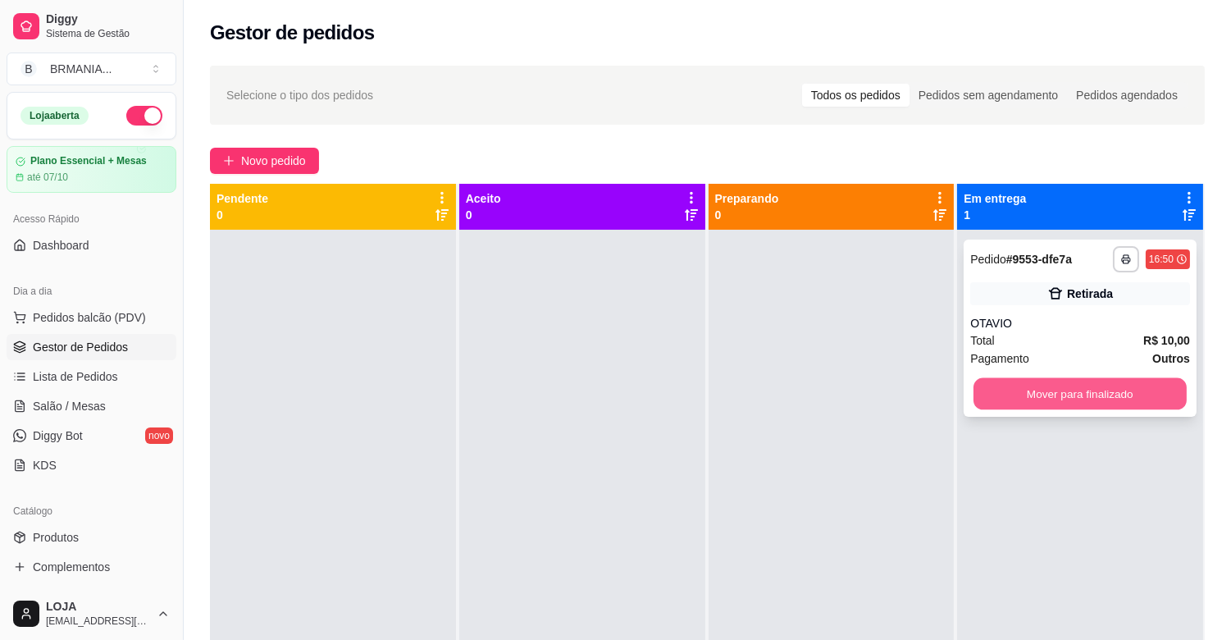
click at [1081, 392] on button "Mover para finalizado" at bounding box center [1080, 394] width 213 height 32
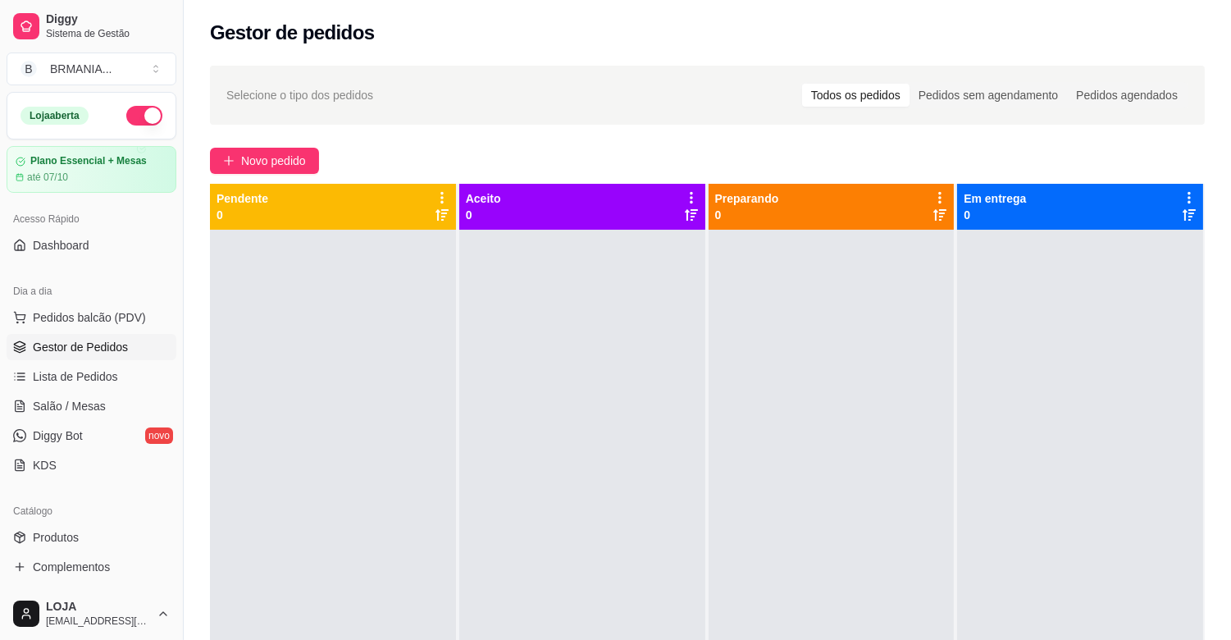
click at [258, 141] on div "Selecione o tipo dos pedidos Todos os pedidos Pedidos sem agendamento Pedidos a…" at bounding box center [707, 449] width 1047 height 787
click at [258, 152] on span "Novo pedido" at bounding box center [273, 161] width 65 height 18
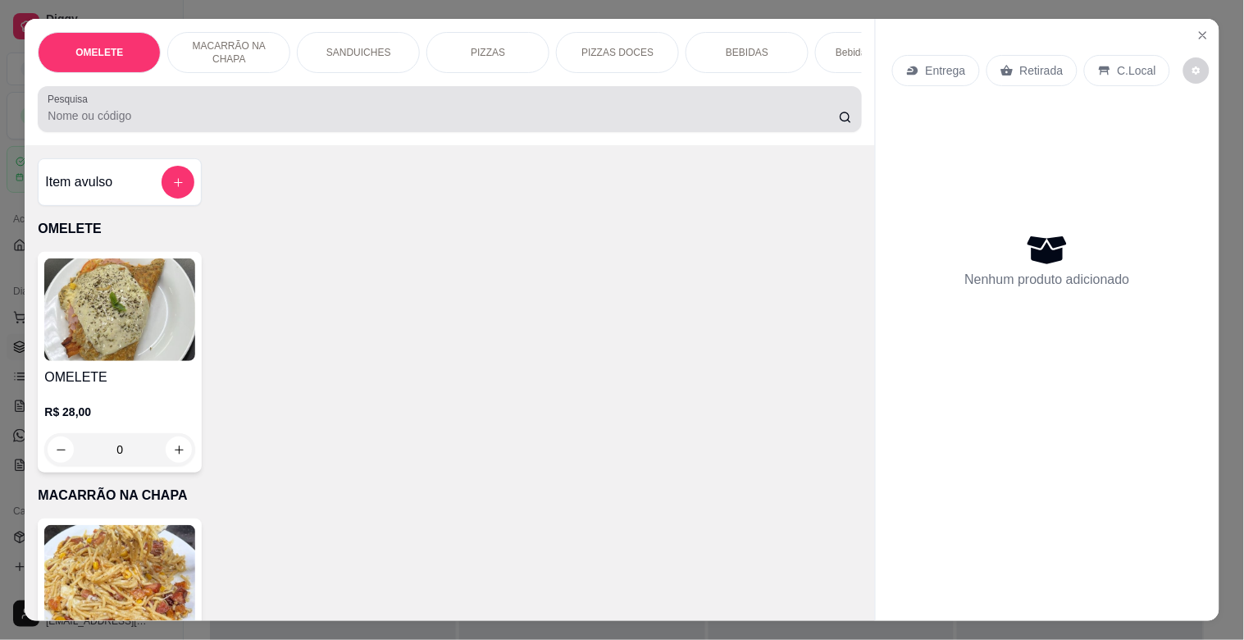
click at [322, 99] on div at bounding box center [450, 109] width 804 height 33
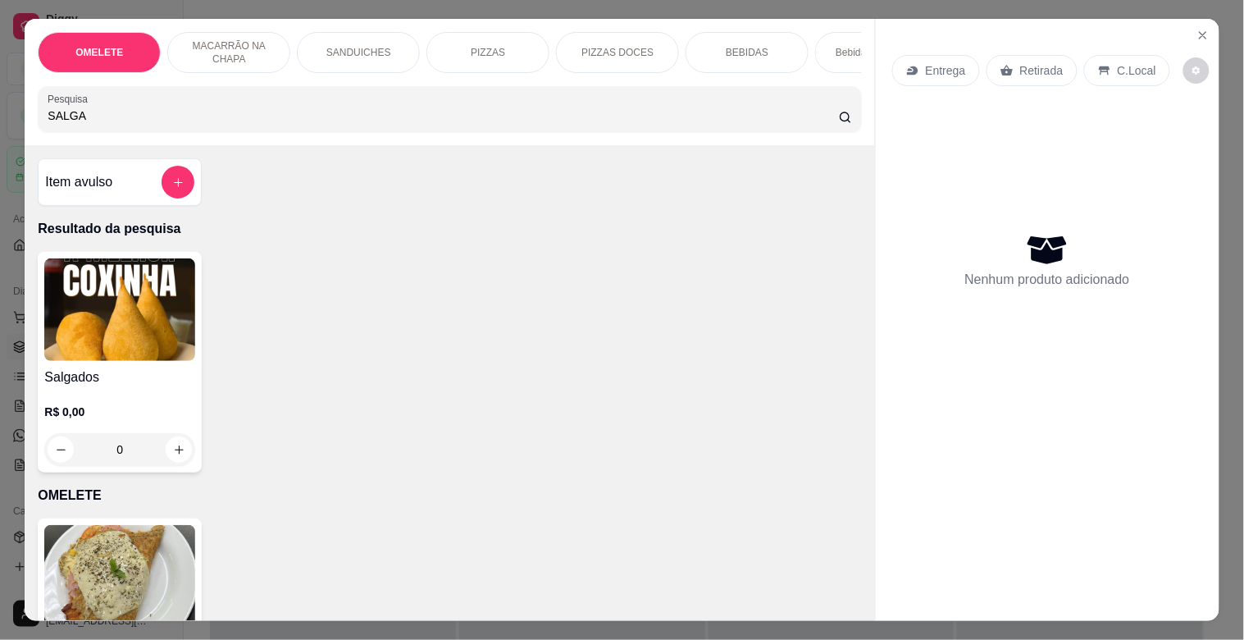
type input "SALGA"
click at [127, 329] on img at bounding box center [119, 309] width 151 height 103
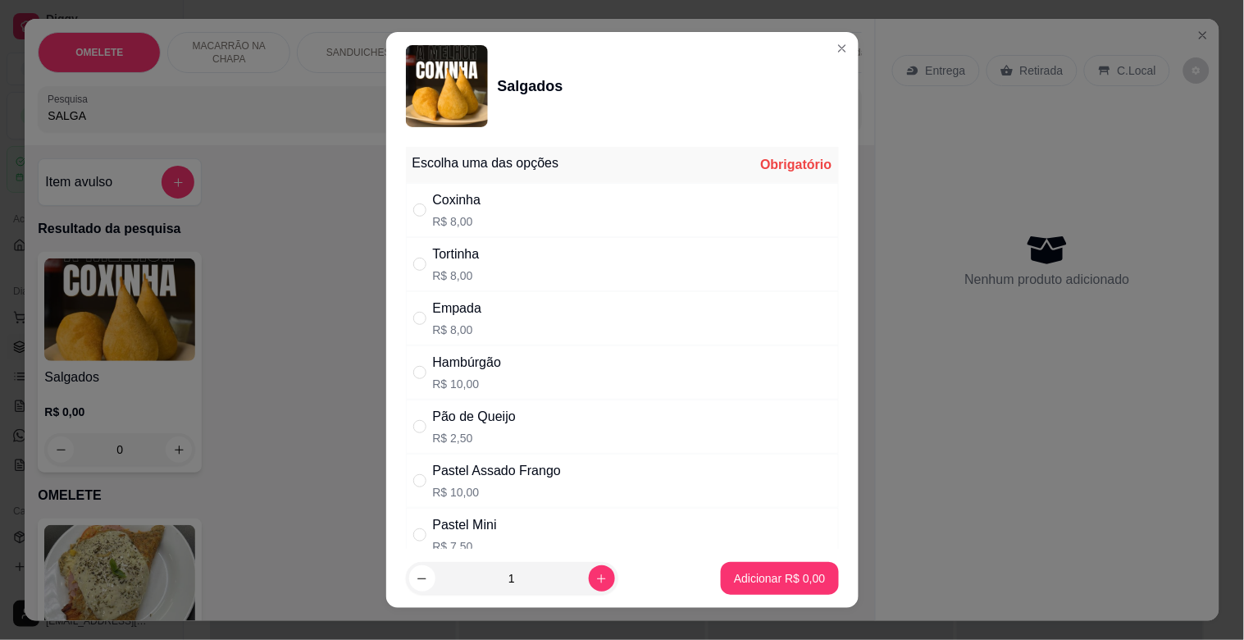
click at [486, 372] on div "Hambúrgão" at bounding box center [467, 363] width 69 height 20
radio input "true"
click at [777, 575] on p "Adicionar R$ 10,00" at bounding box center [777, 578] width 98 height 16
type input "1"
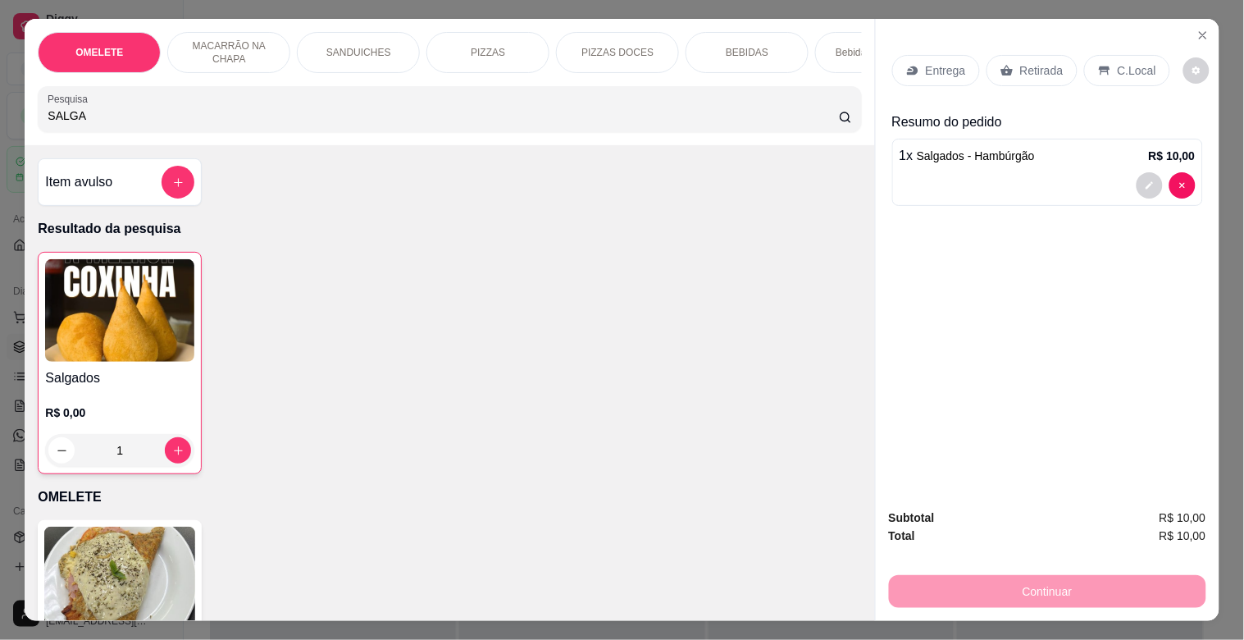
click at [1052, 62] on p "Retirada" at bounding box center [1041, 70] width 43 height 16
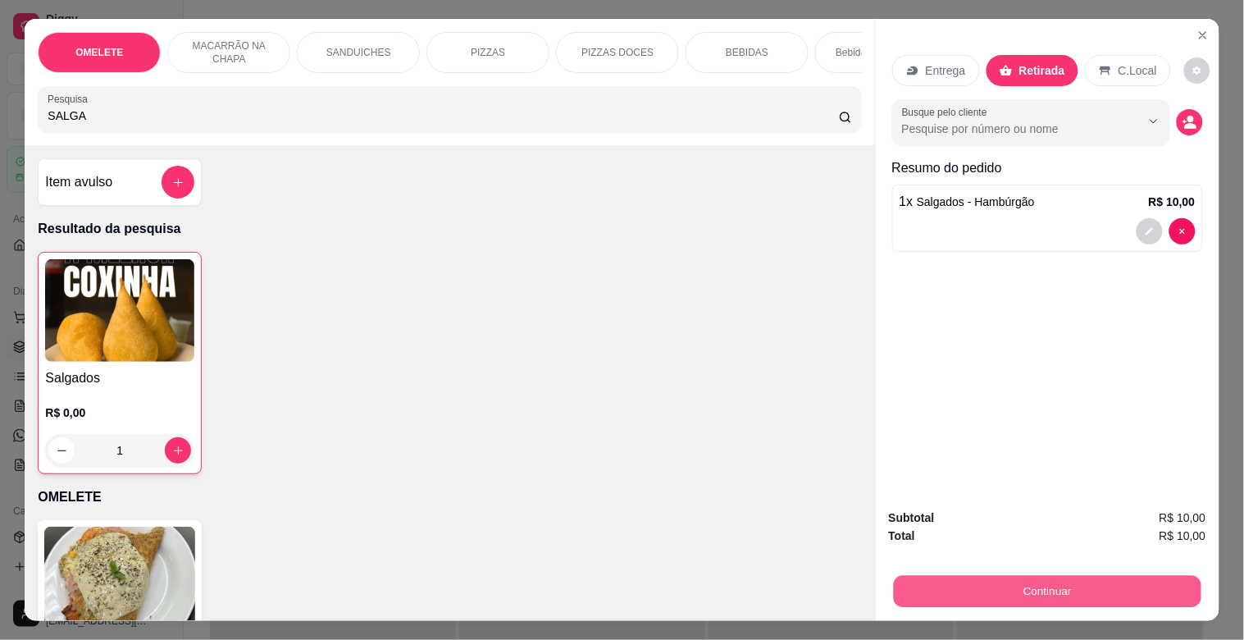
click at [1062, 591] on button "Continuar" at bounding box center [1047, 591] width 308 height 32
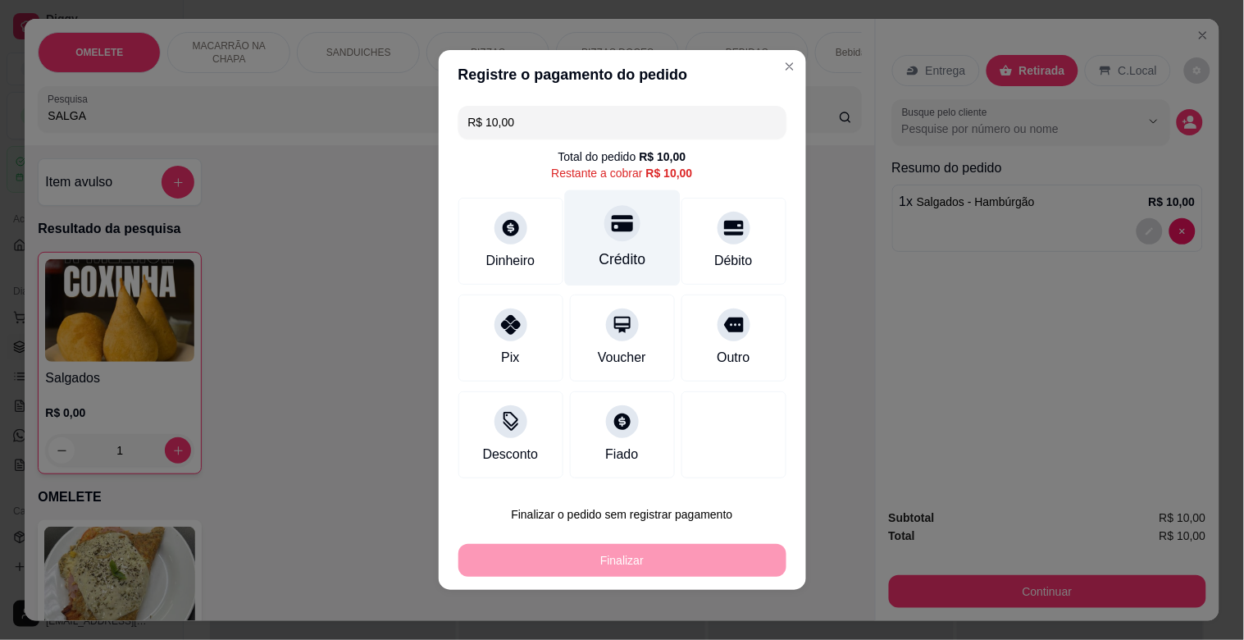
click at [630, 239] on div "Crédito" at bounding box center [622, 238] width 116 height 96
type input "R$ 0,00"
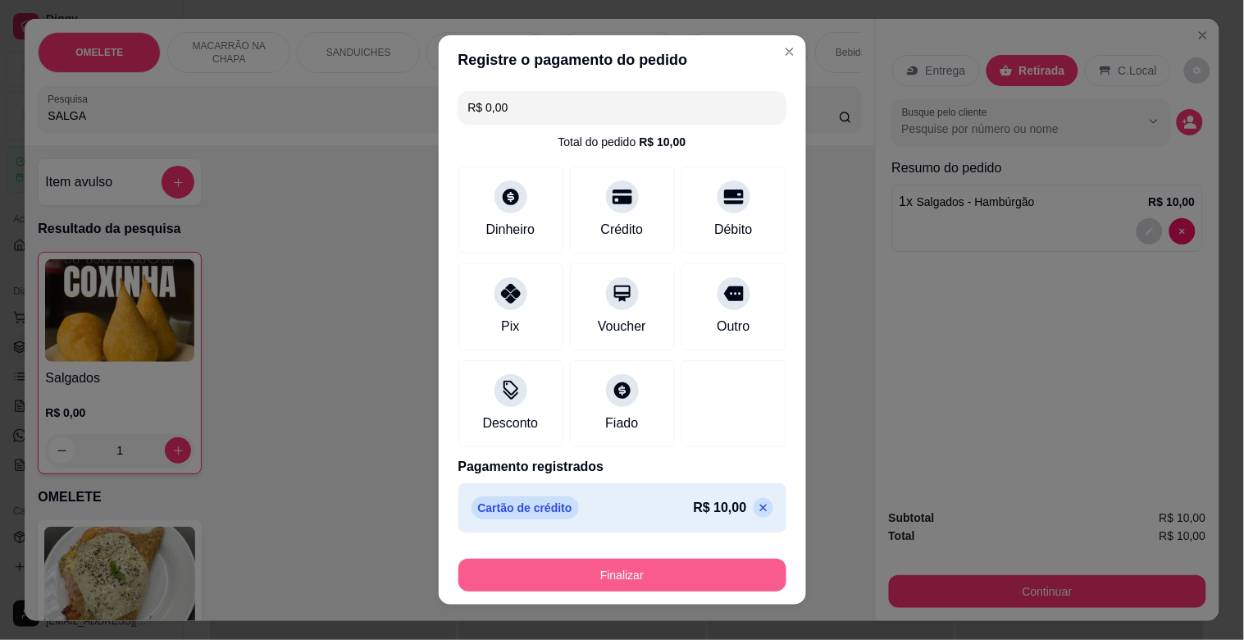
click at [630, 574] on button "Finalizar" at bounding box center [623, 575] width 328 height 33
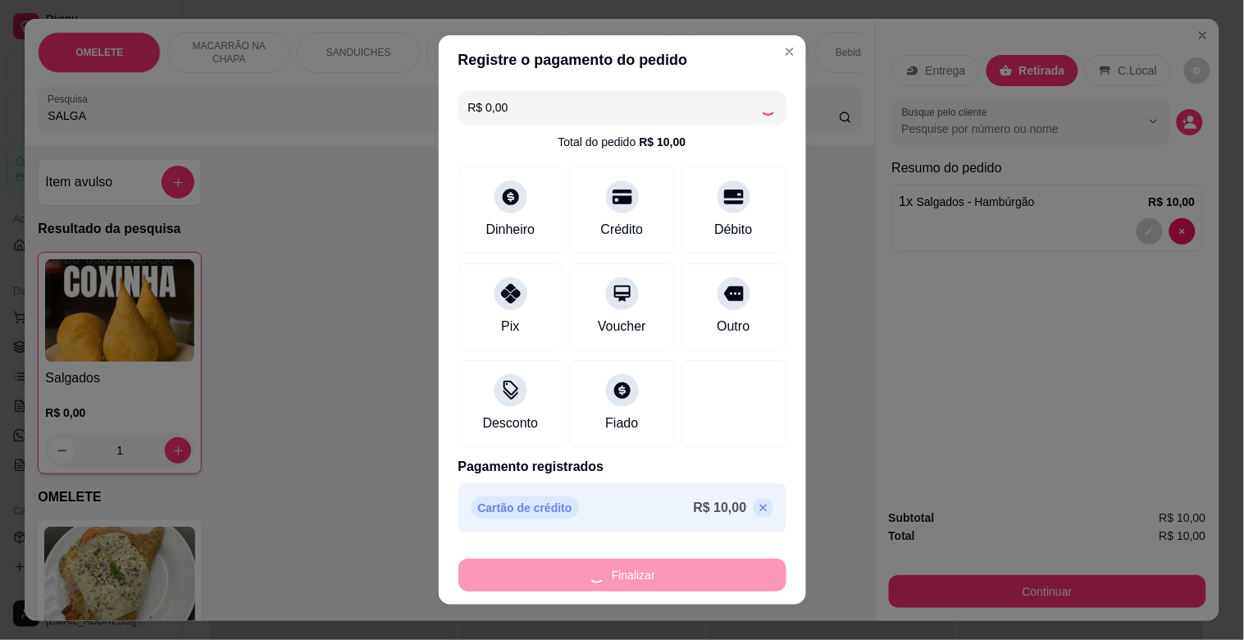
type input "0"
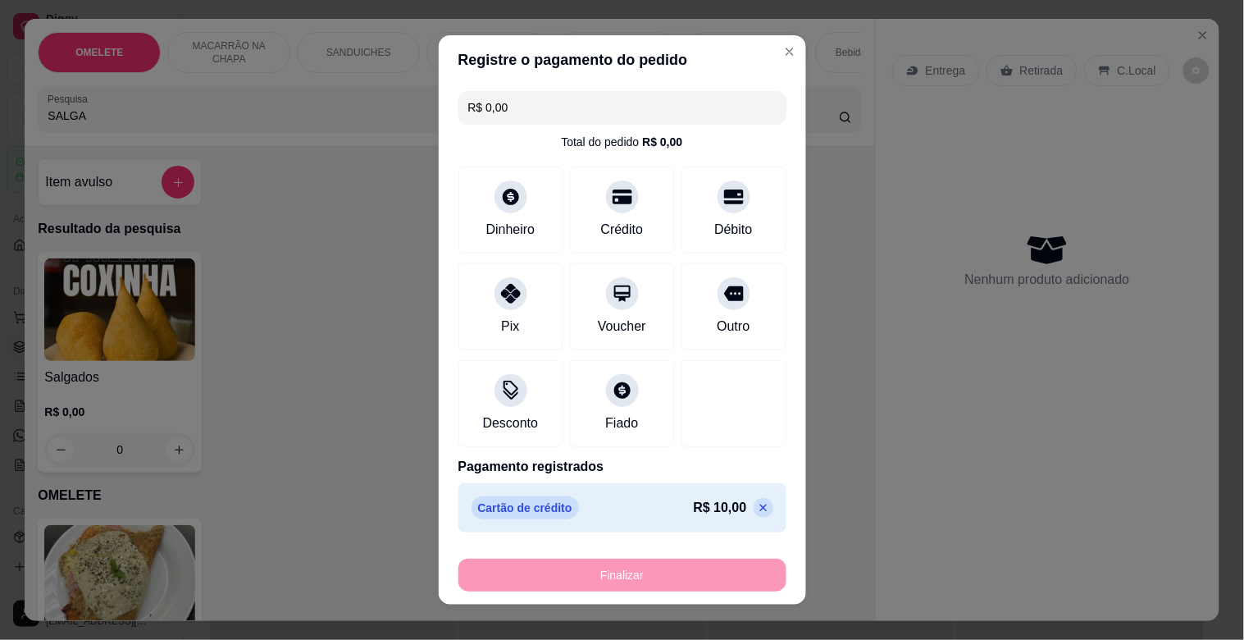
type input "-R$ 10,00"
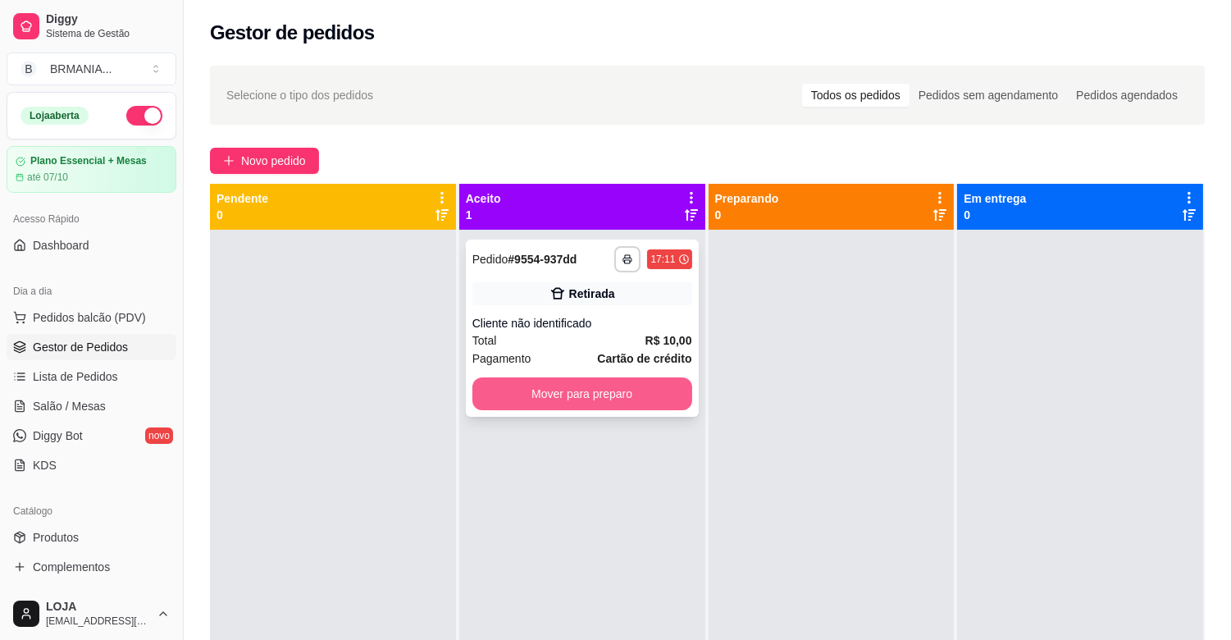
click at [579, 387] on button "Mover para preparo" at bounding box center [582, 393] width 220 height 33
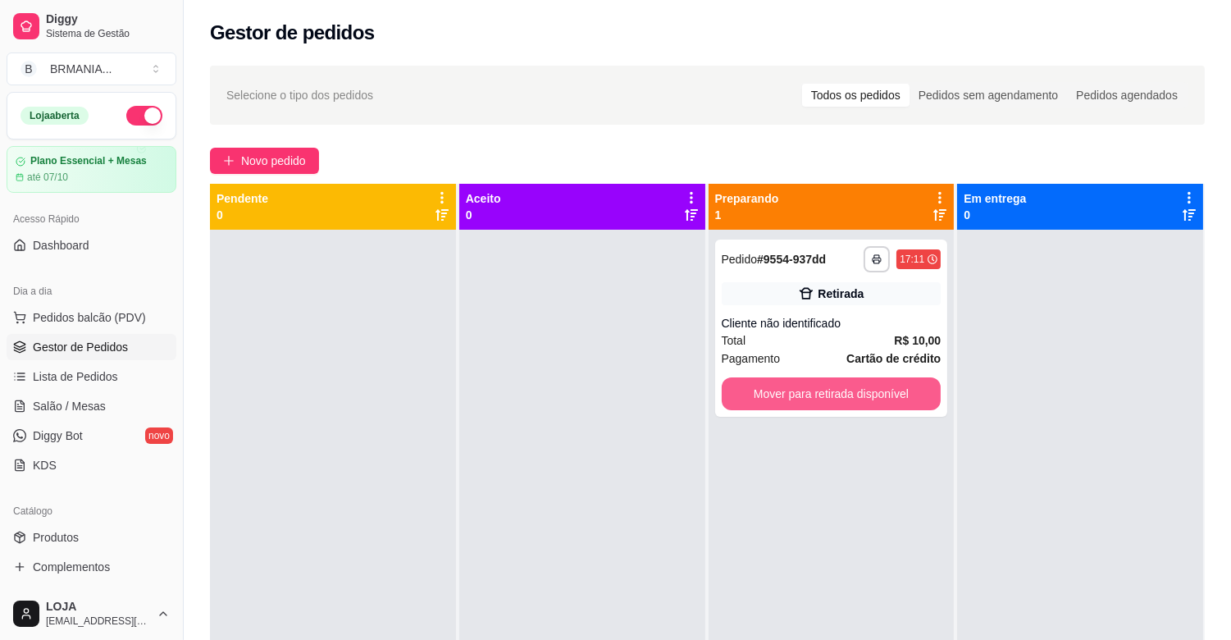
click at [847, 403] on button "Mover para retirada disponível" at bounding box center [832, 393] width 220 height 33
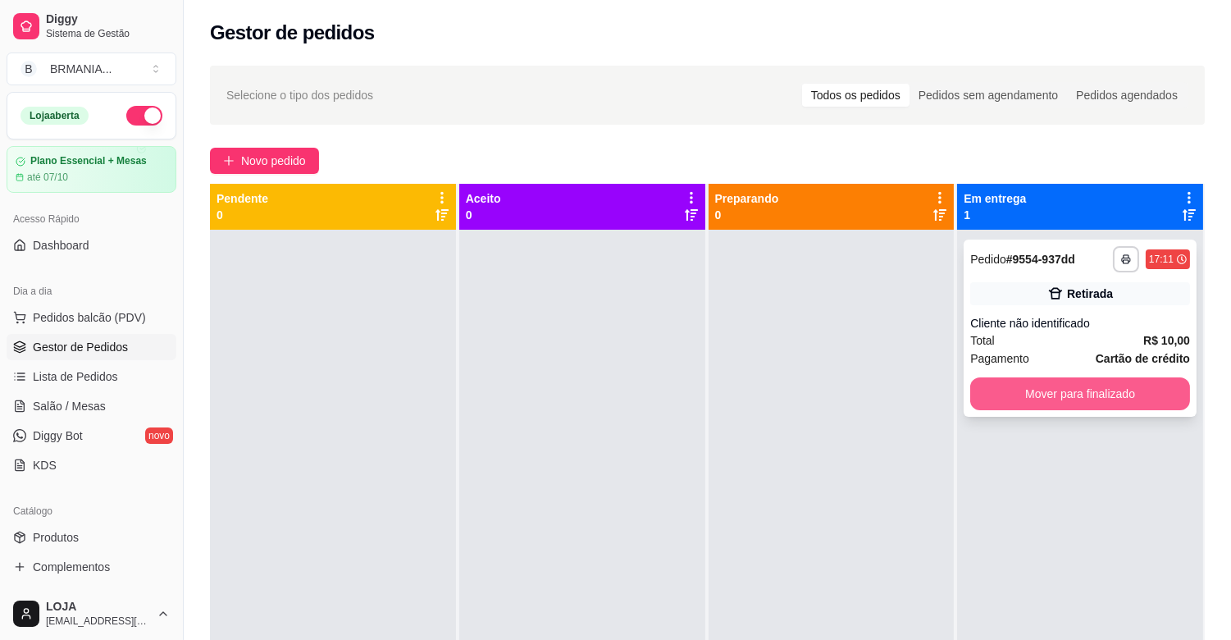
click at [1068, 386] on button "Mover para finalizado" at bounding box center [1080, 393] width 220 height 33
